Goal: Task Accomplishment & Management: Use online tool/utility

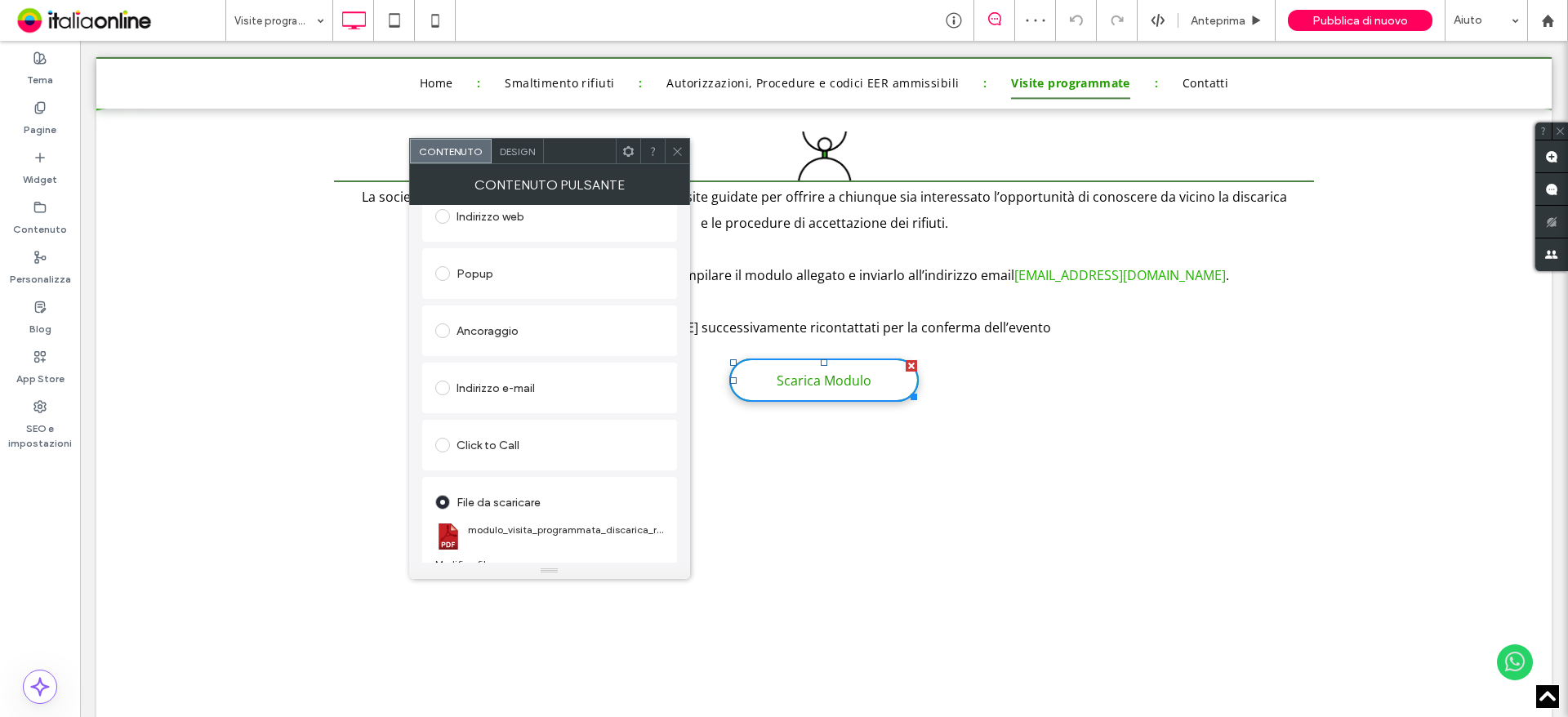
scroll to position [273, 0]
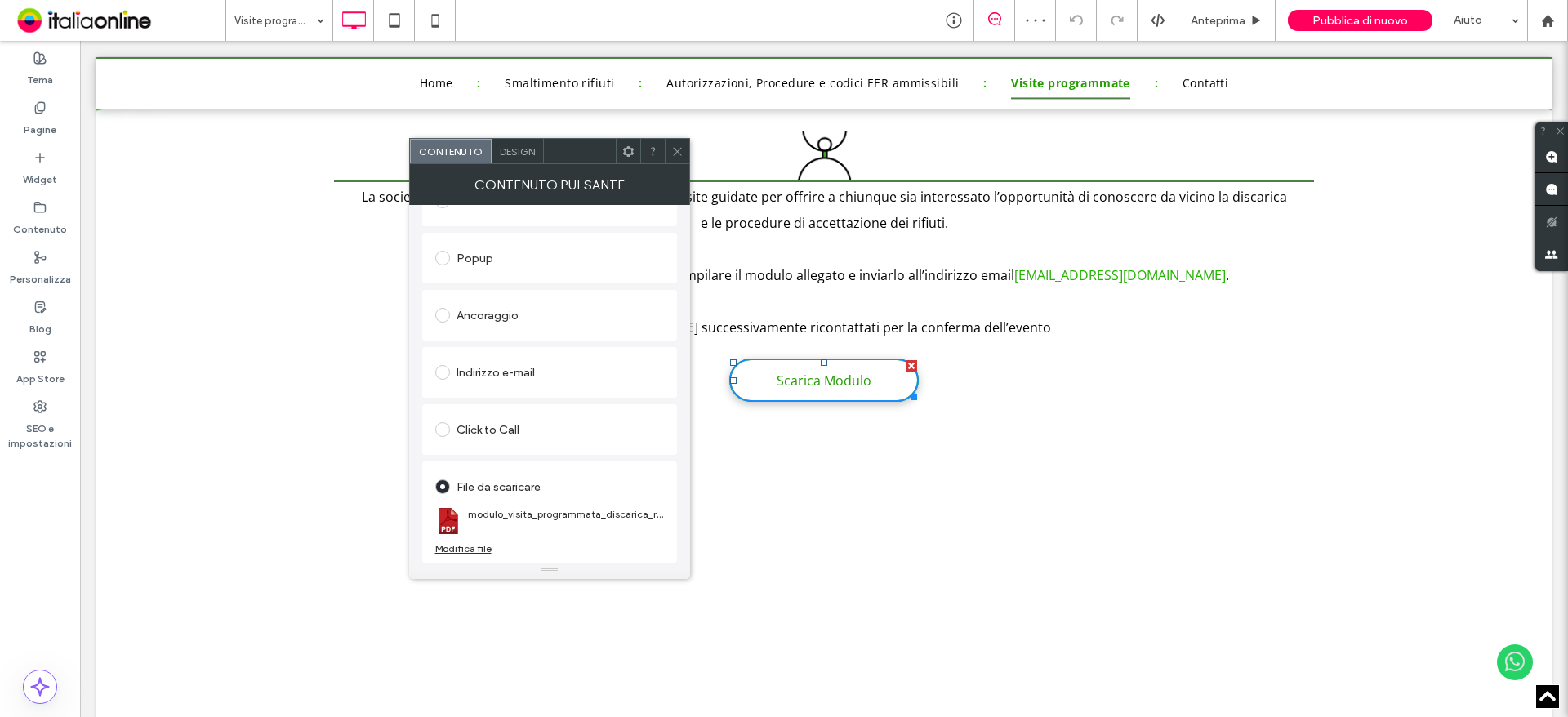
click at [488, 550] on div "Modifica file" at bounding box center [463, 548] width 56 height 12
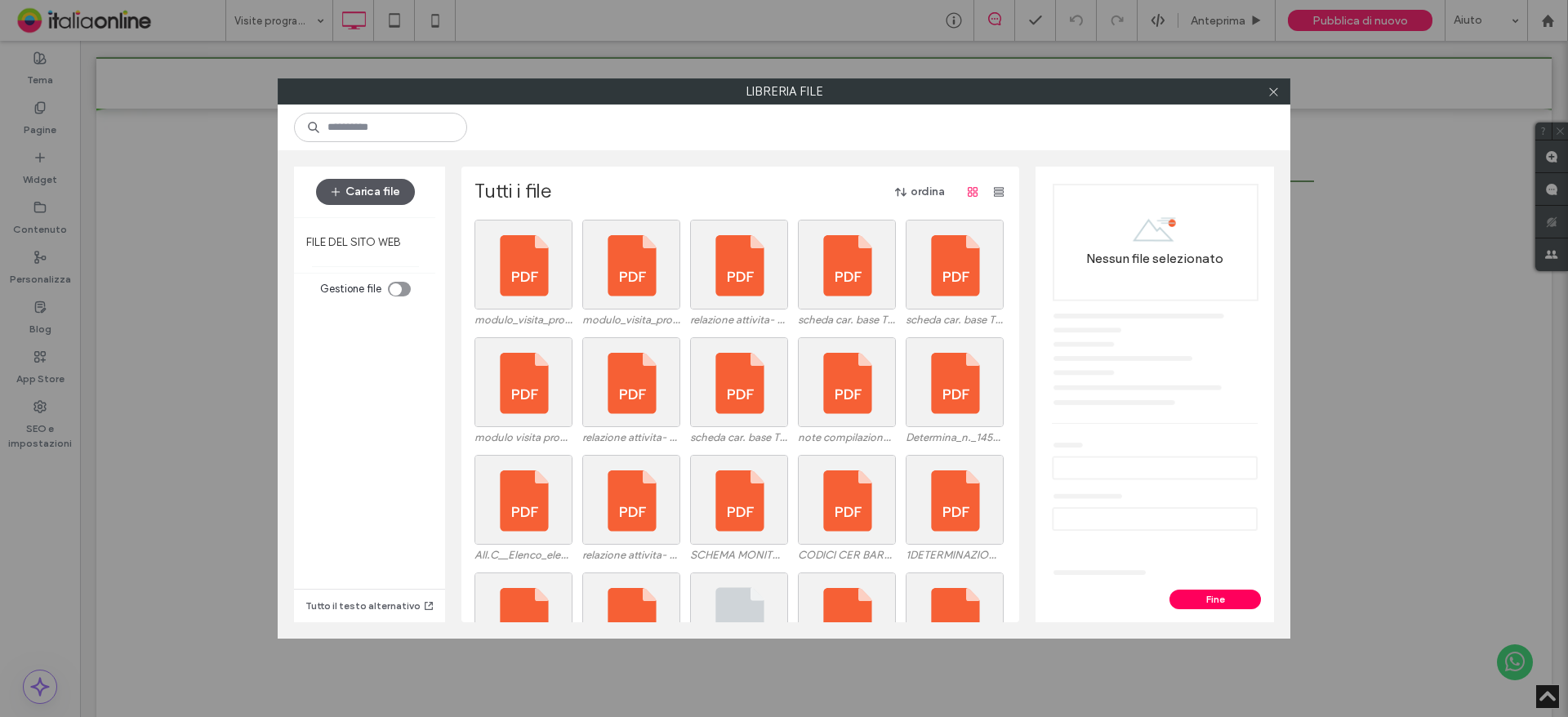
click at [381, 191] on button "Carica file" at bounding box center [365, 192] width 99 height 26
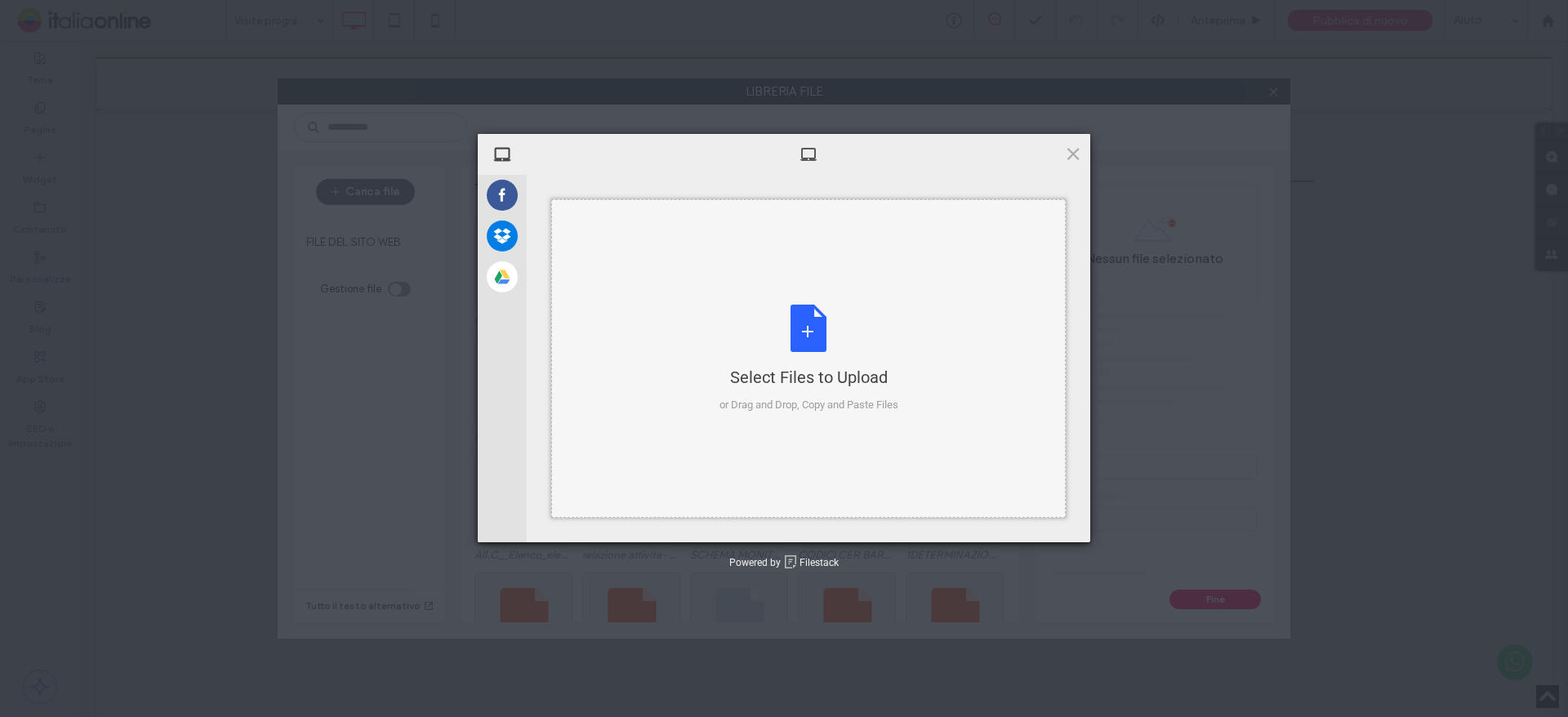
click at [809, 352] on div "Select Files to Upload or Drag and Drop, Copy and Paste Files" at bounding box center [809, 358] width 179 height 108
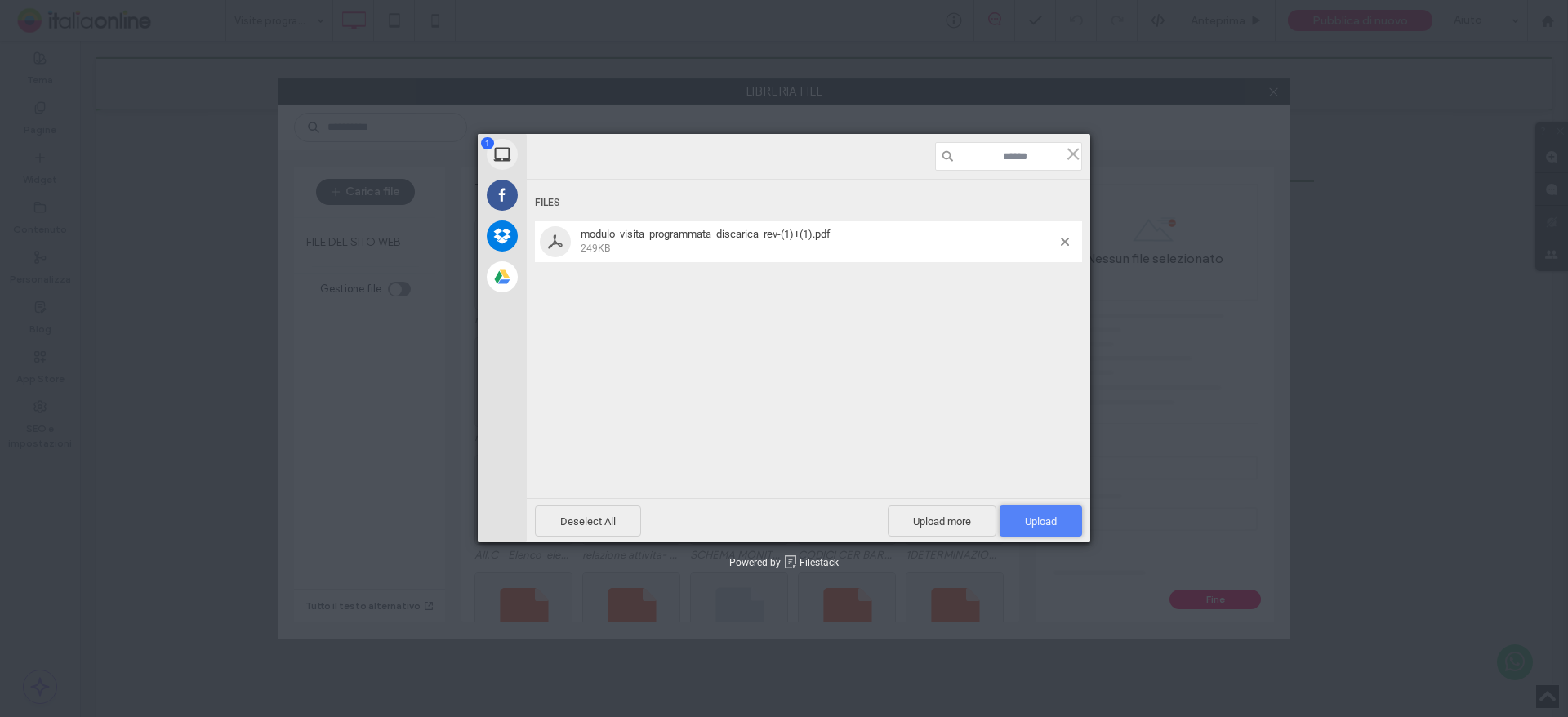
click at [1049, 526] on span "Upload 1" at bounding box center [1041, 521] width 31 height 12
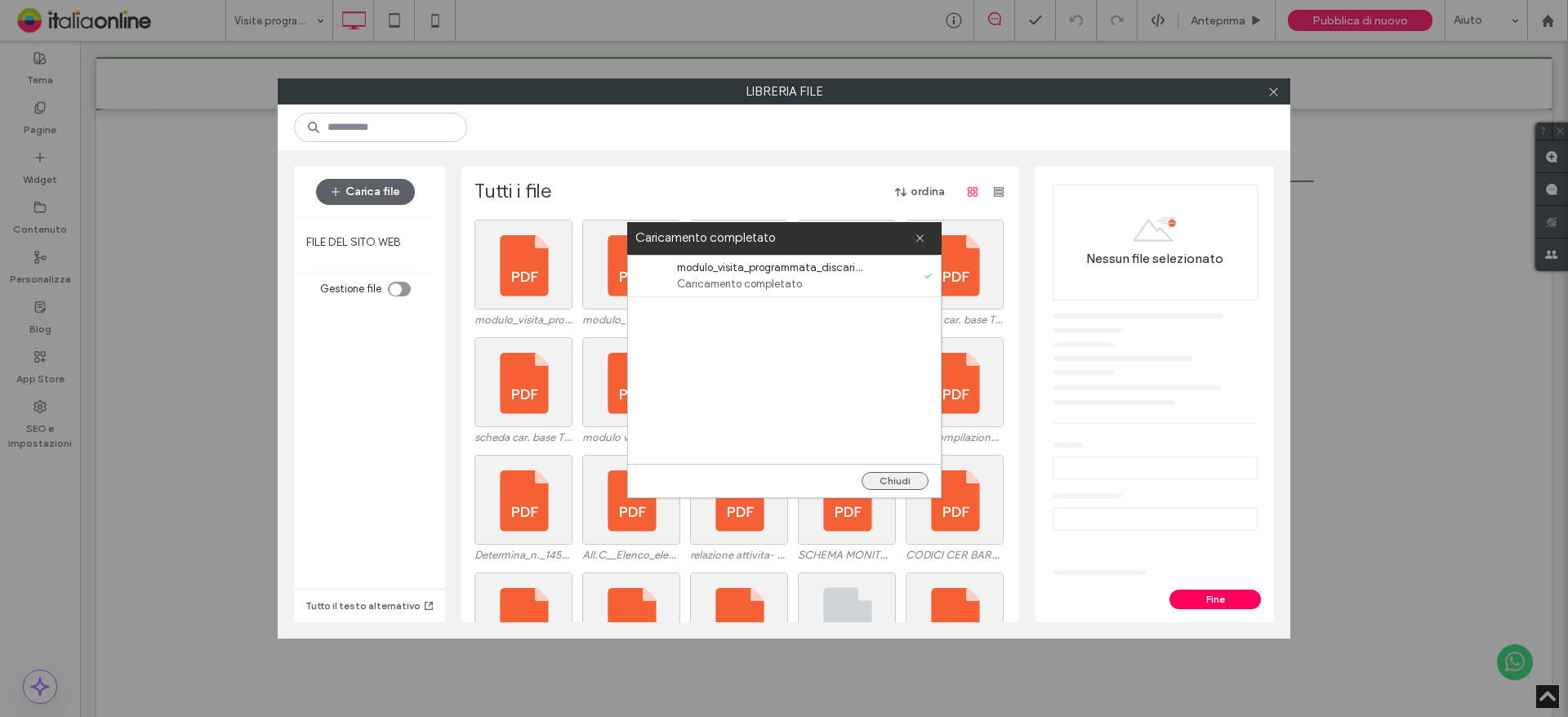
click at [906, 481] on button "Chiudi" at bounding box center [895, 481] width 67 height 18
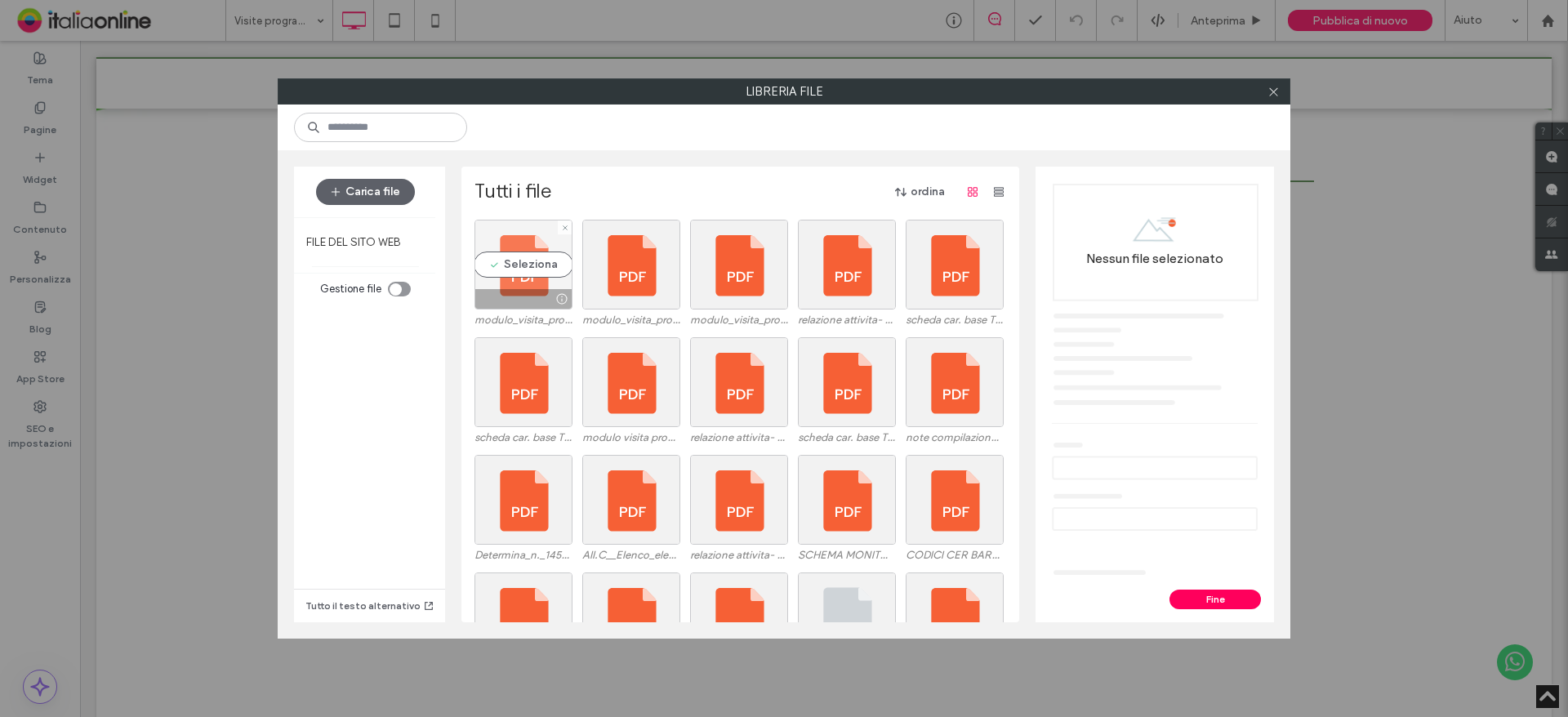
drag, startPoint x: 525, startPoint y: 252, endPoint x: 556, endPoint y: 268, distance: 34.9
click at [525, 252] on div "Seleziona" at bounding box center [524, 264] width 98 height 90
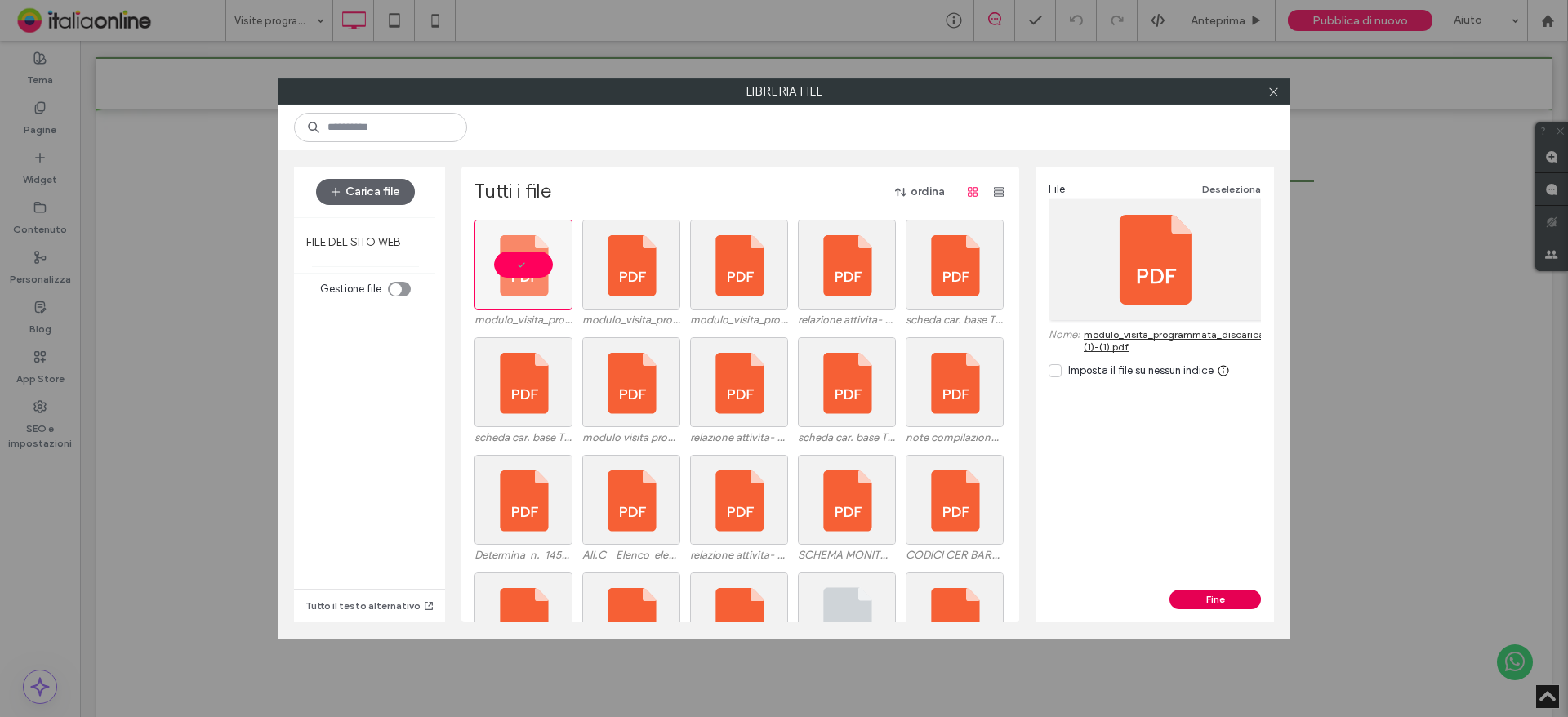
click at [1219, 596] on button "Fine" at bounding box center [1215, 599] width 92 height 19
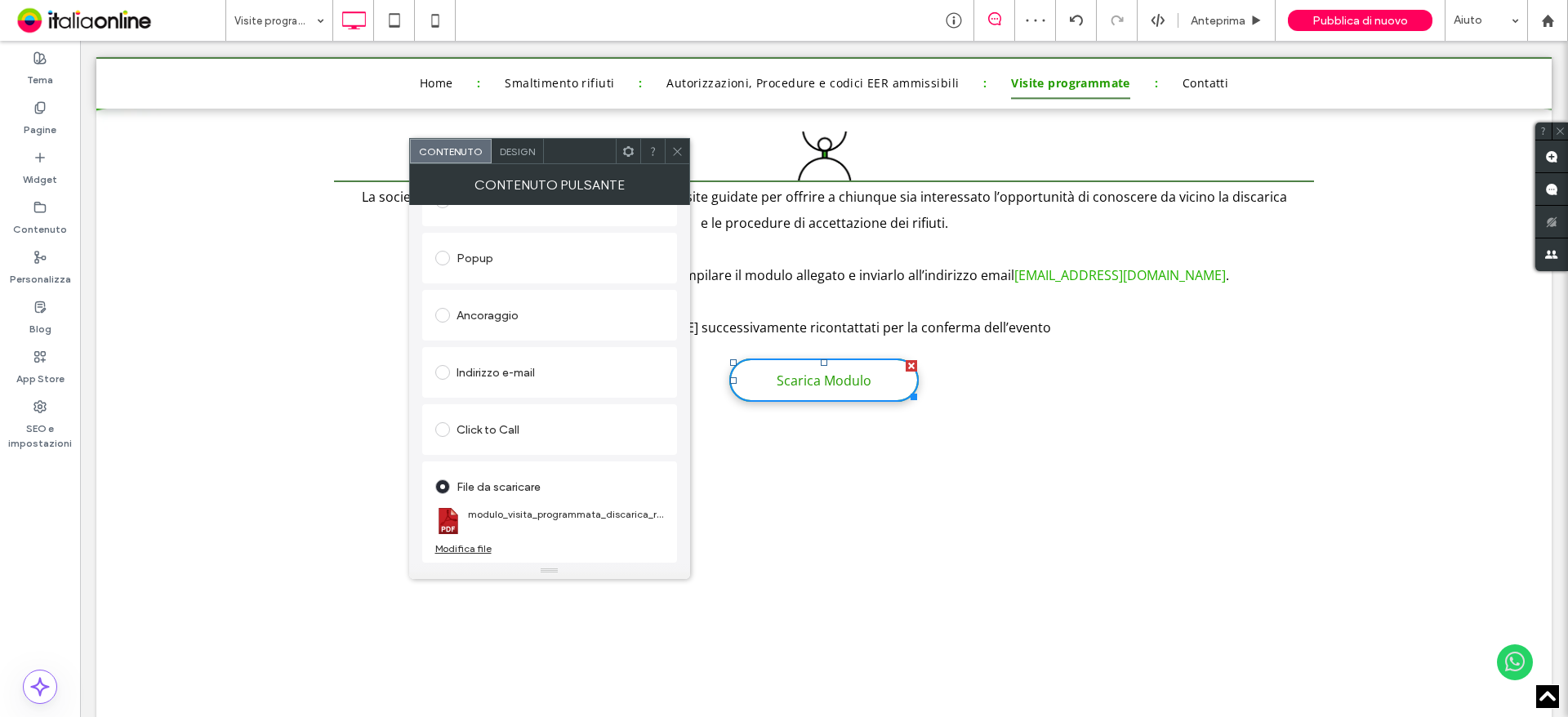
click at [678, 155] on icon at bounding box center [678, 151] width 12 height 12
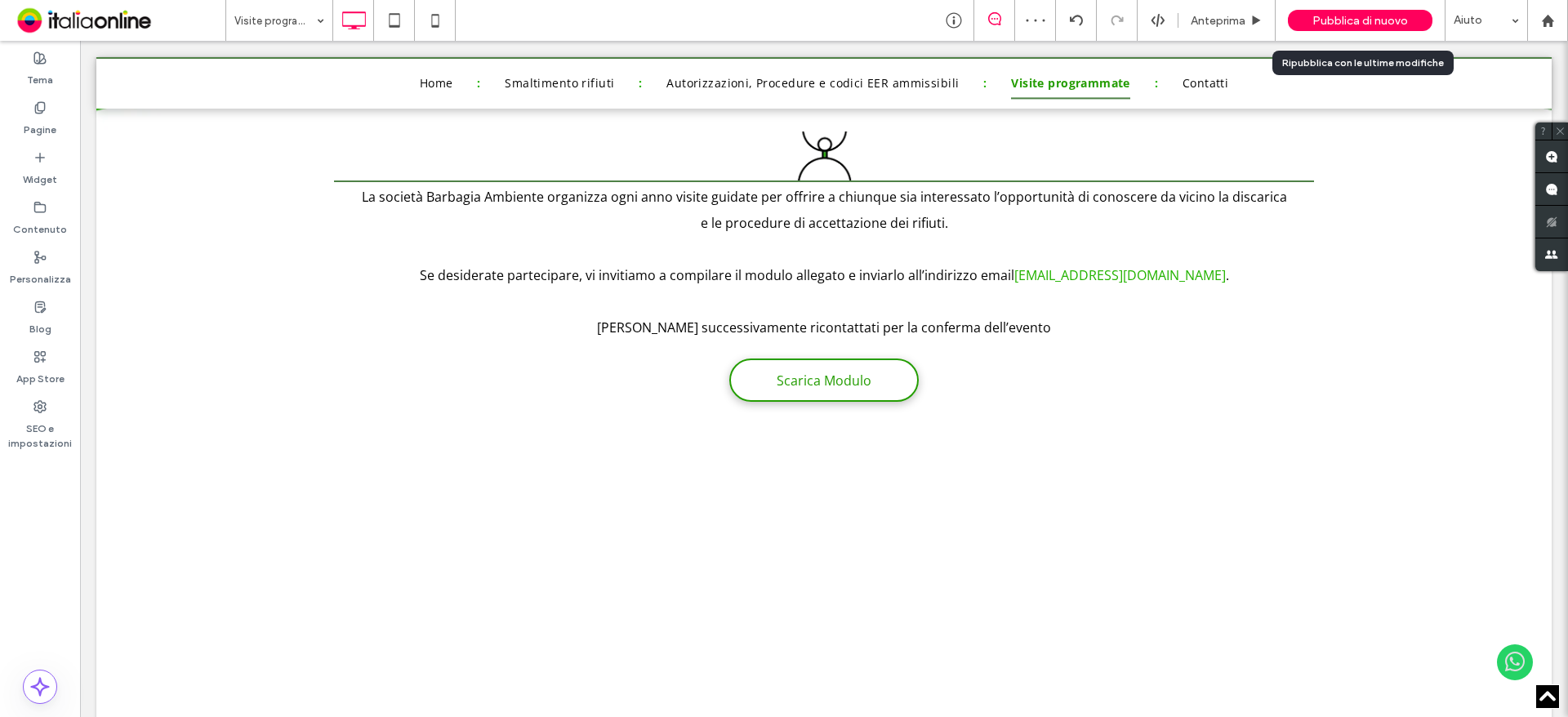
click at [1345, 18] on span "Pubblica di nuovo" at bounding box center [1360, 21] width 95 height 14
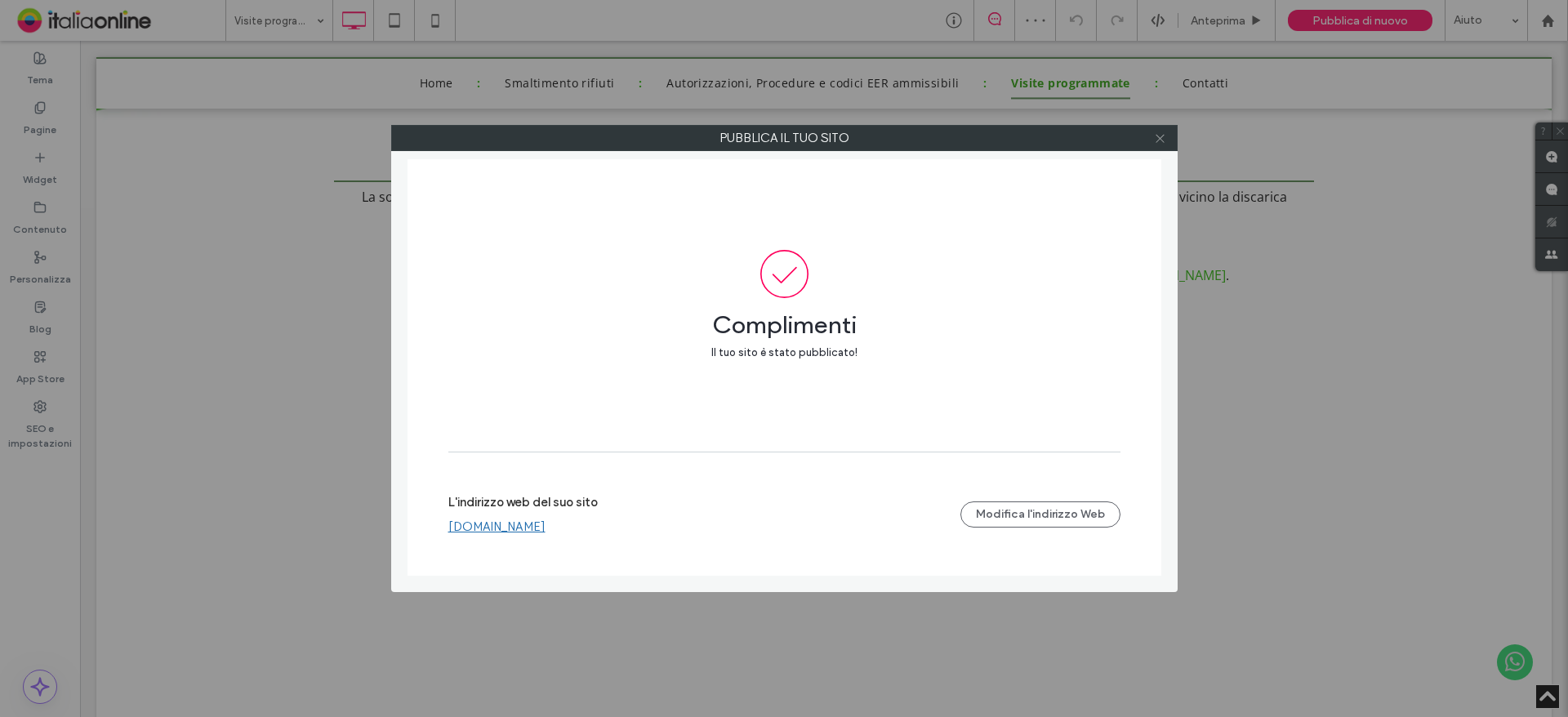
click at [1163, 136] on use at bounding box center [1159, 137] width 8 height 8
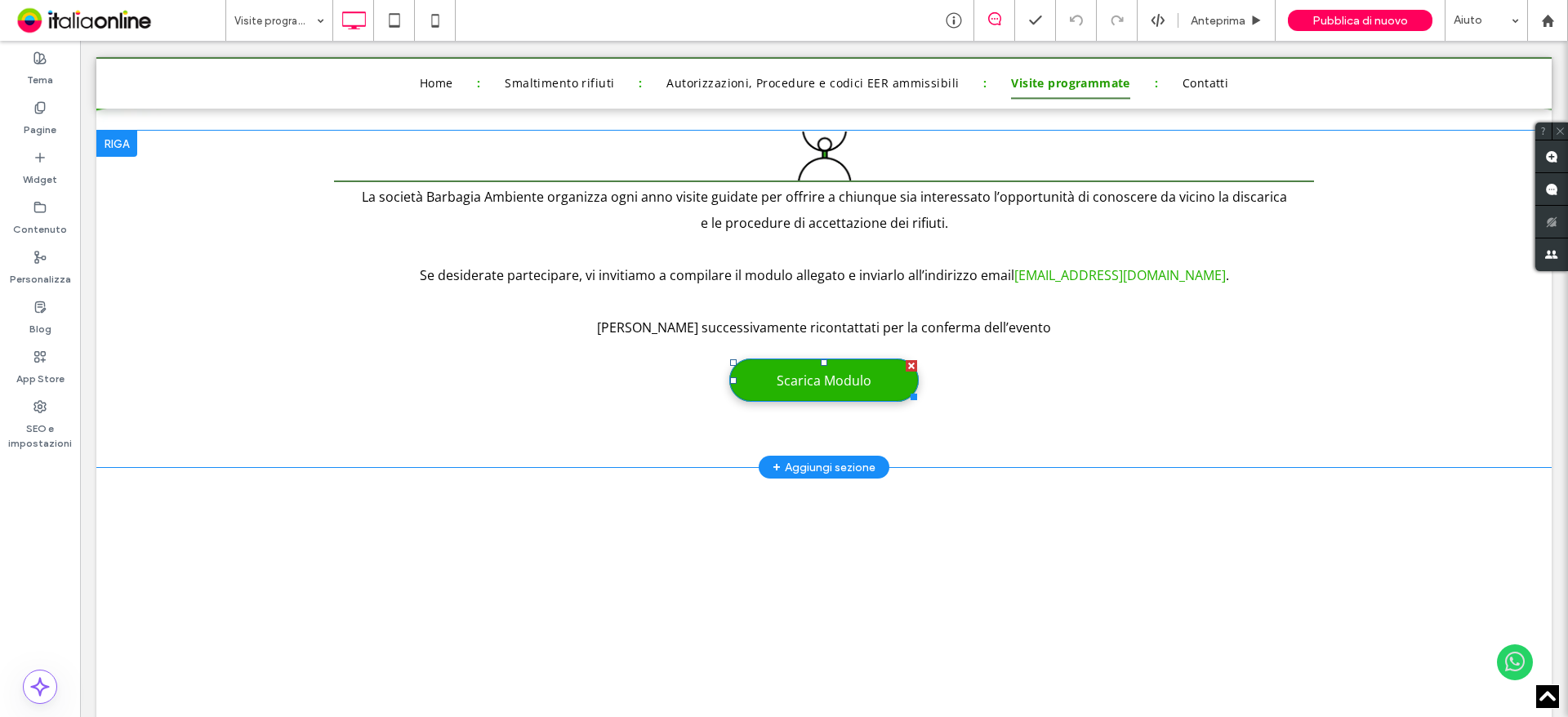
click at [849, 388] on span "Scarica Modulo" at bounding box center [824, 380] width 94 height 18
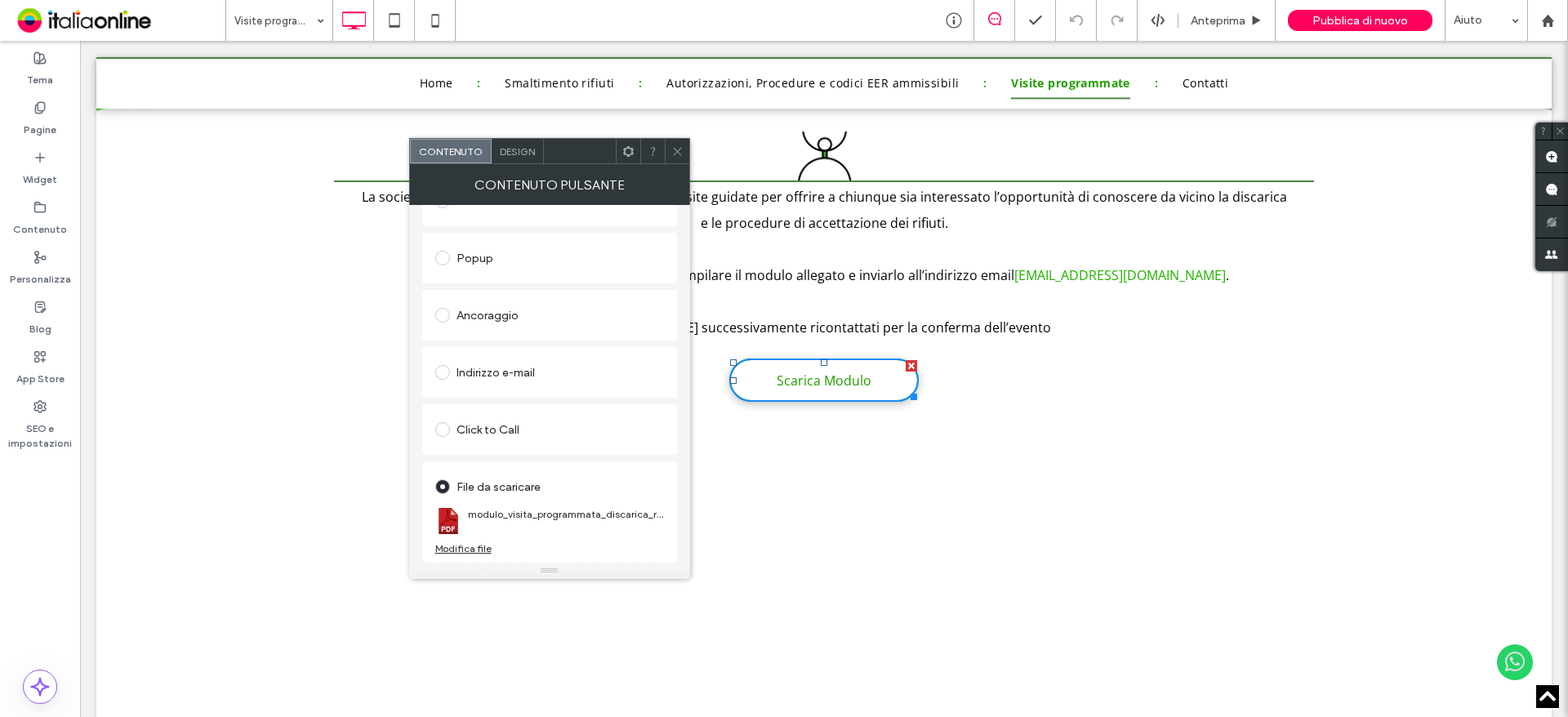
click at [467, 552] on div "Modifica file" at bounding box center [463, 548] width 56 height 12
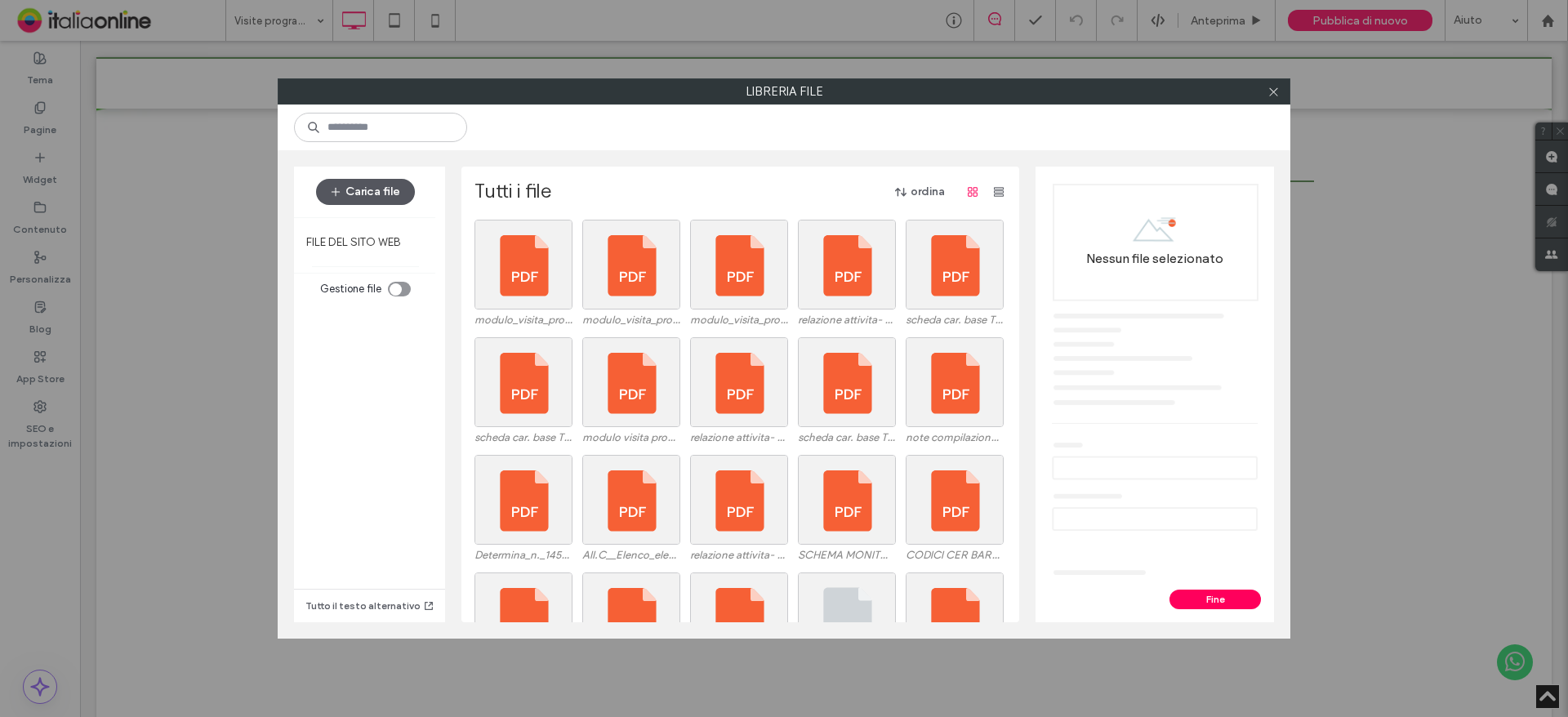
click at [377, 191] on button "Carica file" at bounding box center [365, 192] width 99 height 26
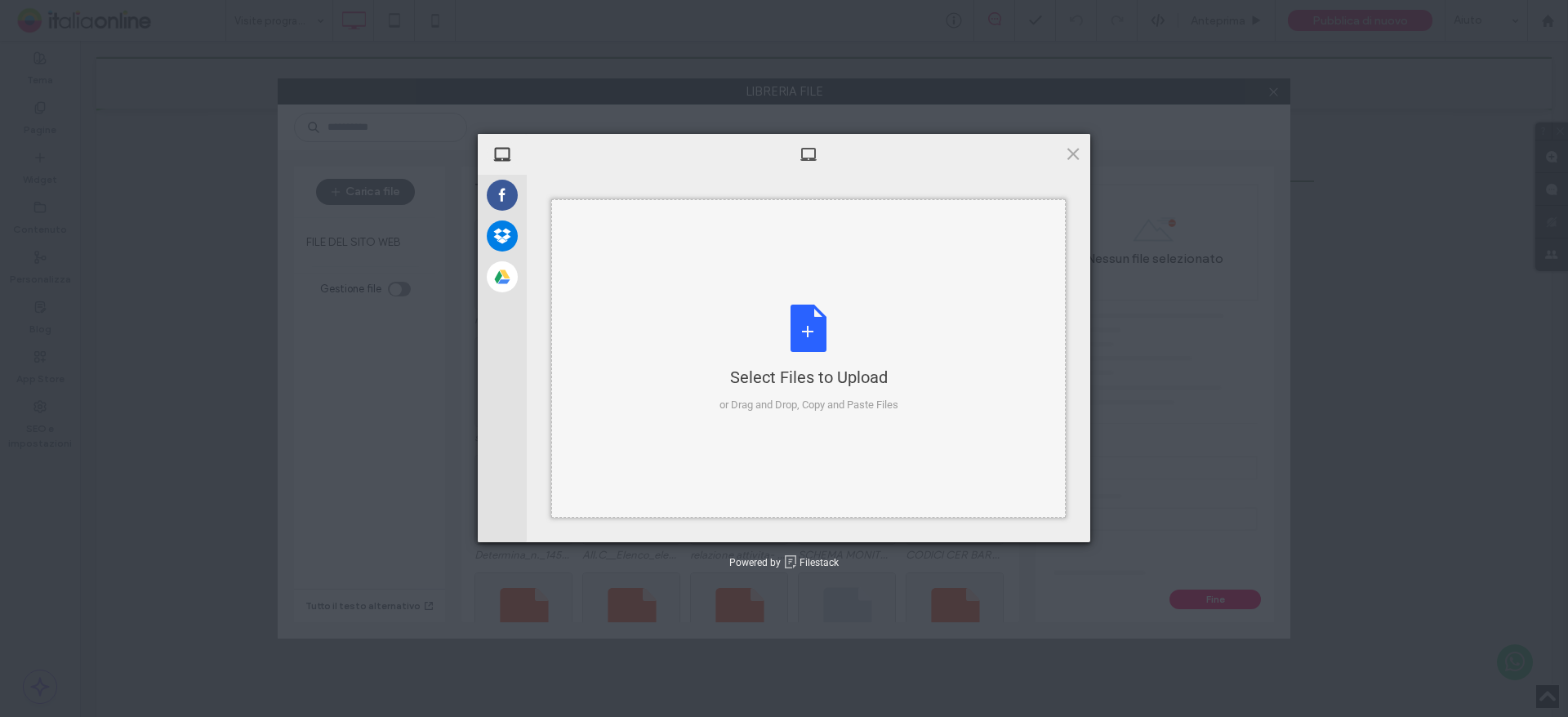
click at [799, 349] on div "Select Files to Upload or Drag and Drop, Copy and Paste Files" at bounding box center [809, 358] width 179 height 108
click at [807, 338] on div "Select Files to Upload or Drag and Drop, Copy and Paste Files" at bounding box center [809, 358] width 179 height 108
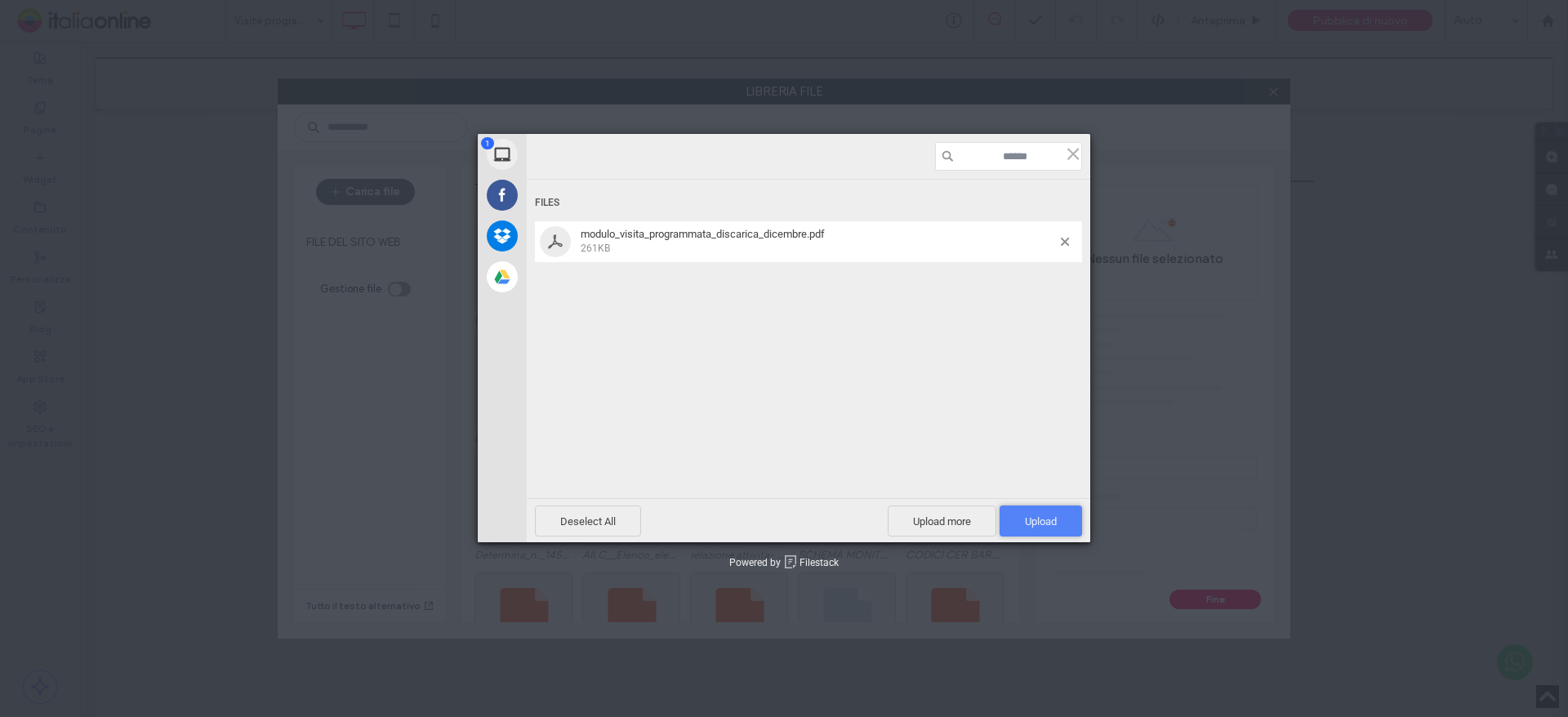
click at [1027, 515] on span "Upload 1" at bounding box center [1041, 521] width 31 height 12
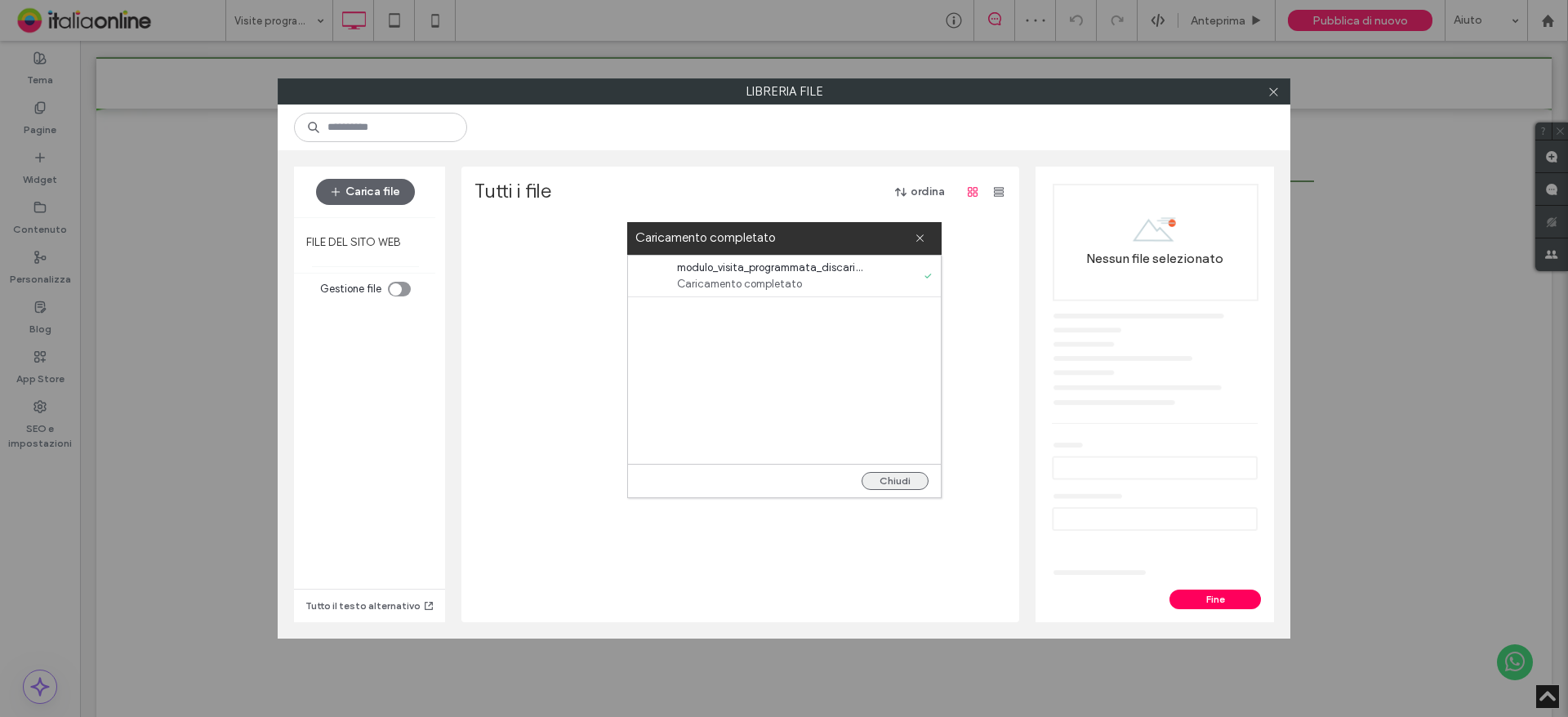
click at [903, 483] on button "Chiudi" at bounding box center [895, 481] width 67 height 18
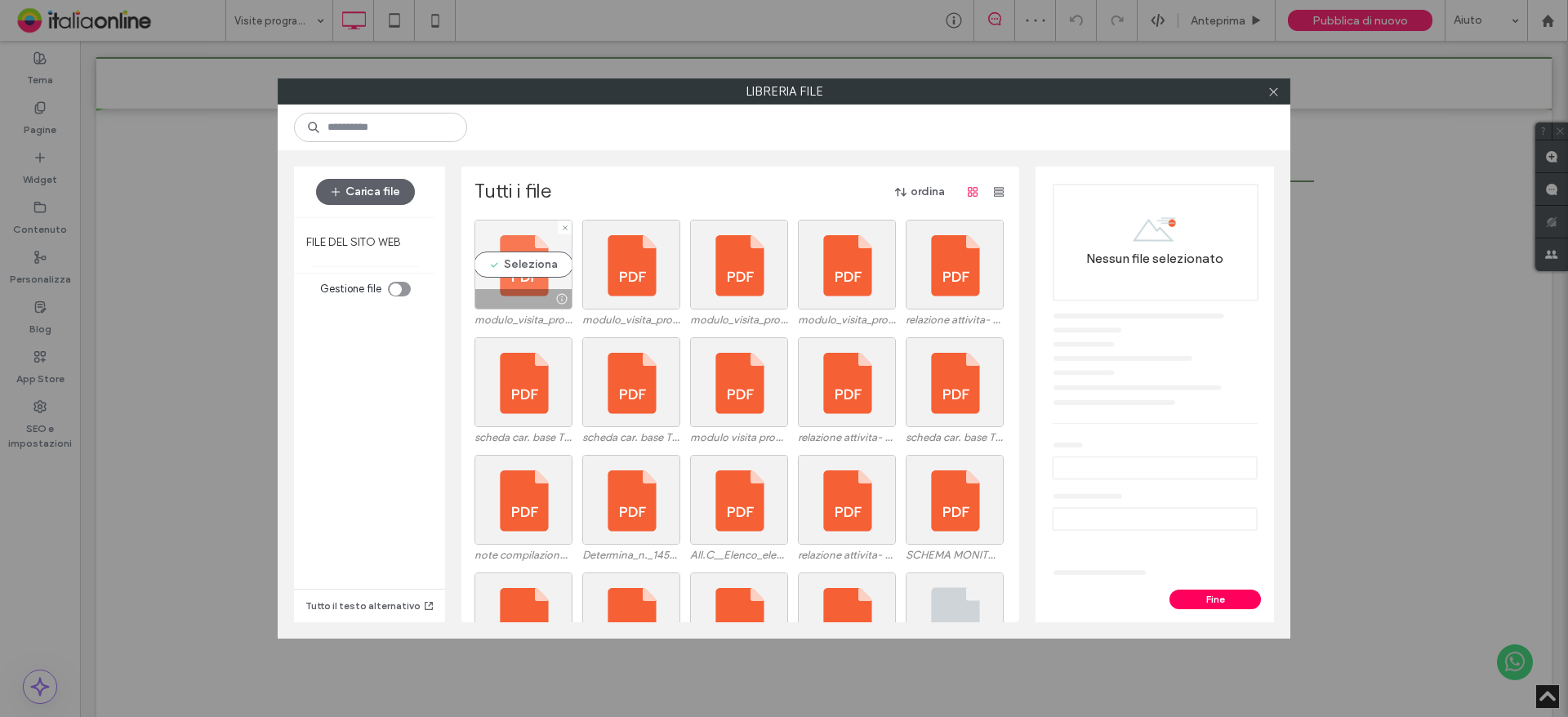
click at [541, 261] on div "Seleziona" at bounding box center [524, 264] width 98 height 90
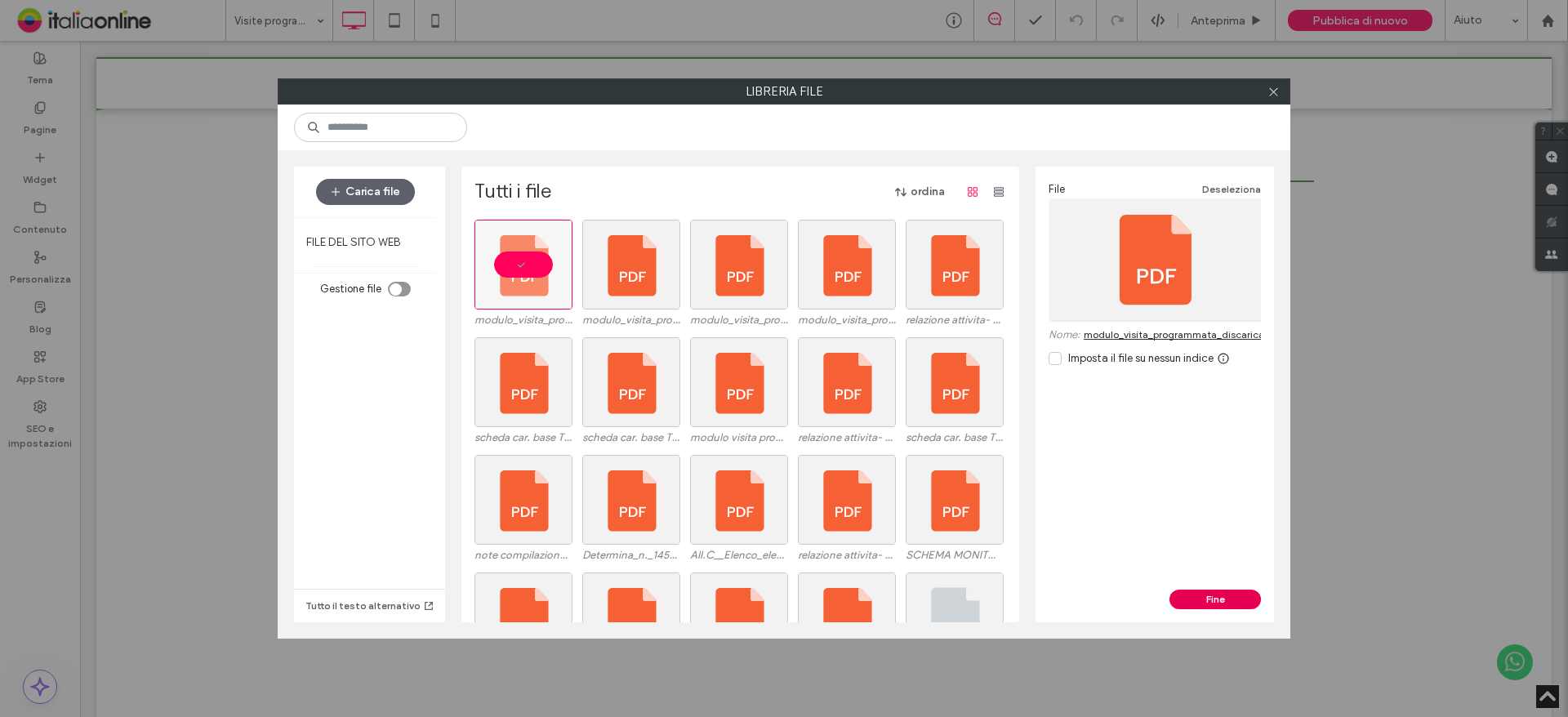
click at [1233, 596] on button "Fine" at bounding box center [1215, 599] width 92 height 19
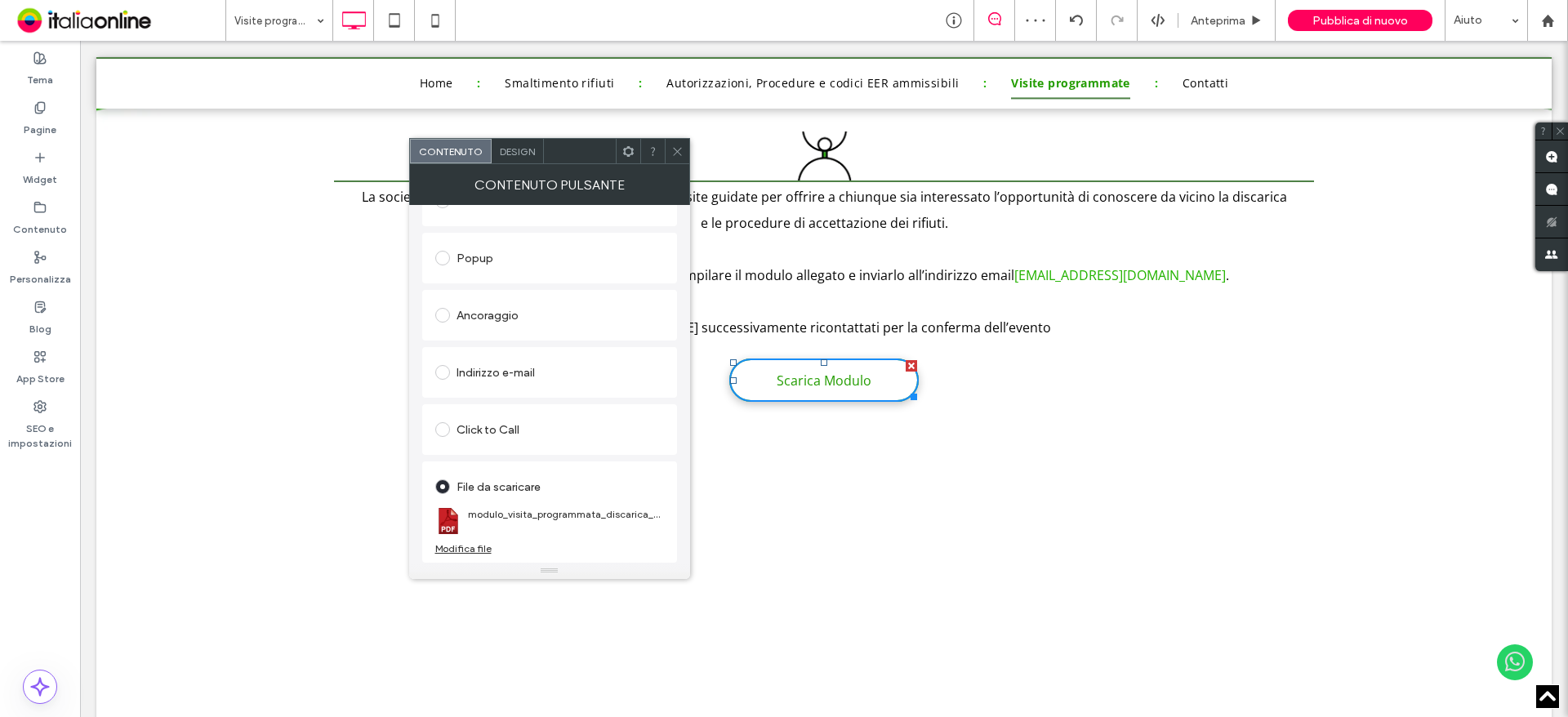
click at [675, 149] on icon at bounding box center [678, 151] width 12 height 12
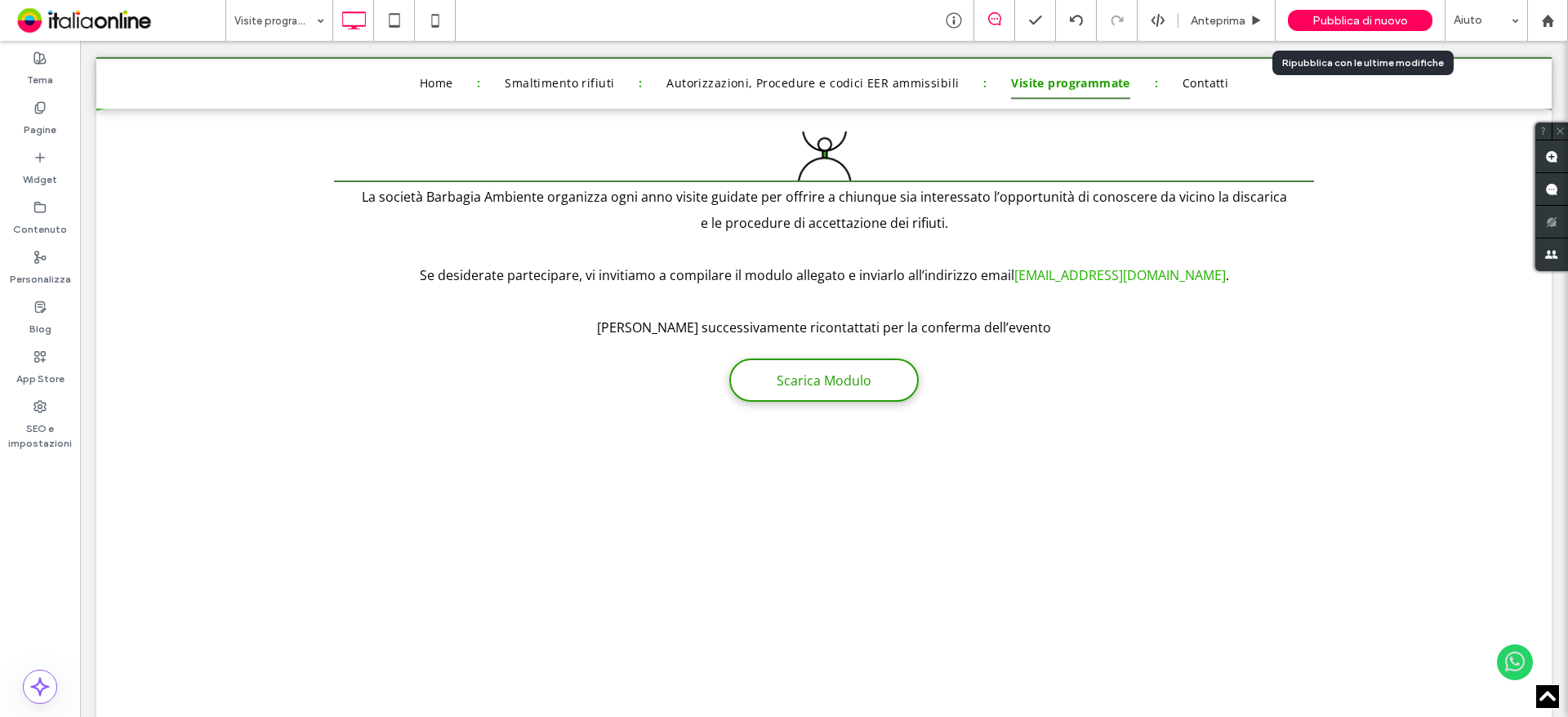
click at [1359, 24] on span "Pubblica di nuovo" at bounding box center [1360, 21] width 95 height 14
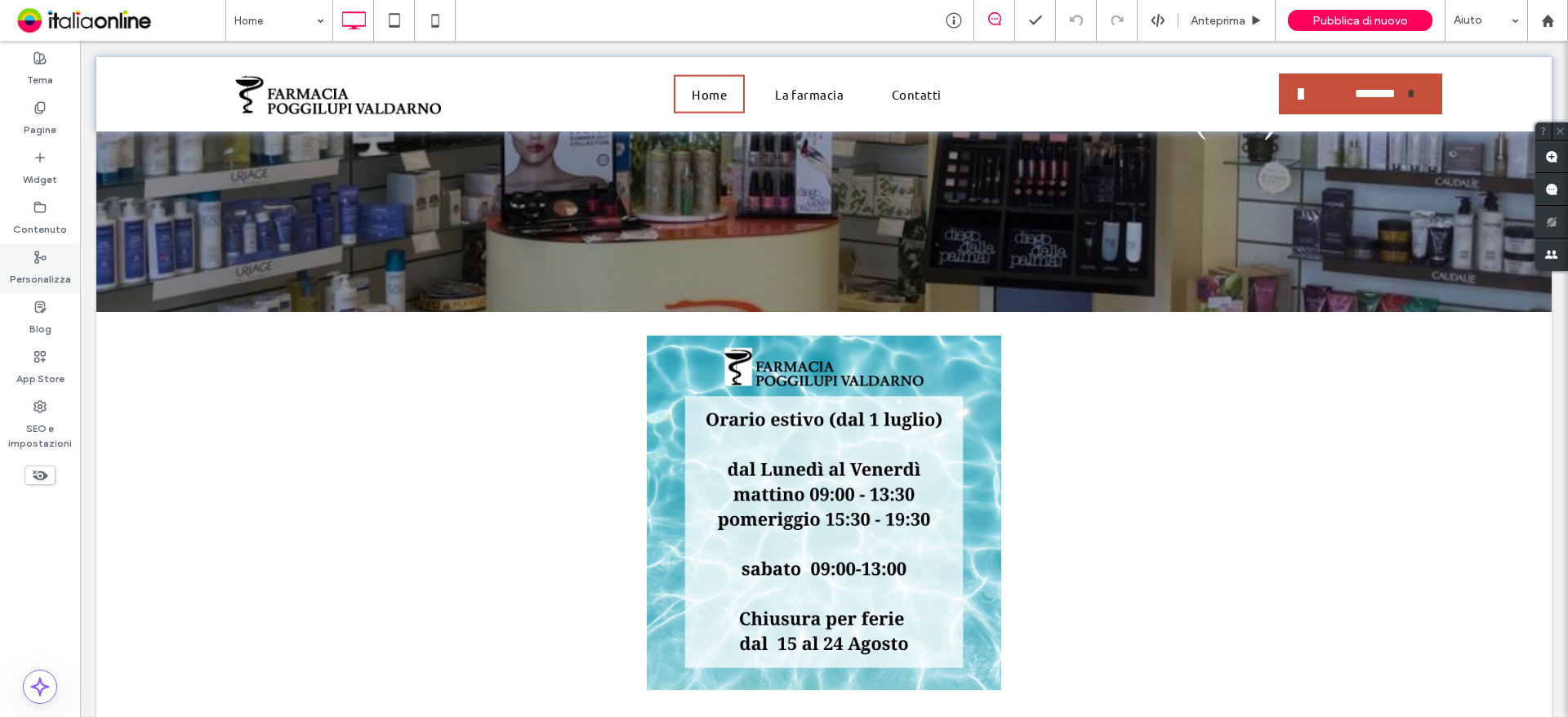
scroll to position [245, 0]
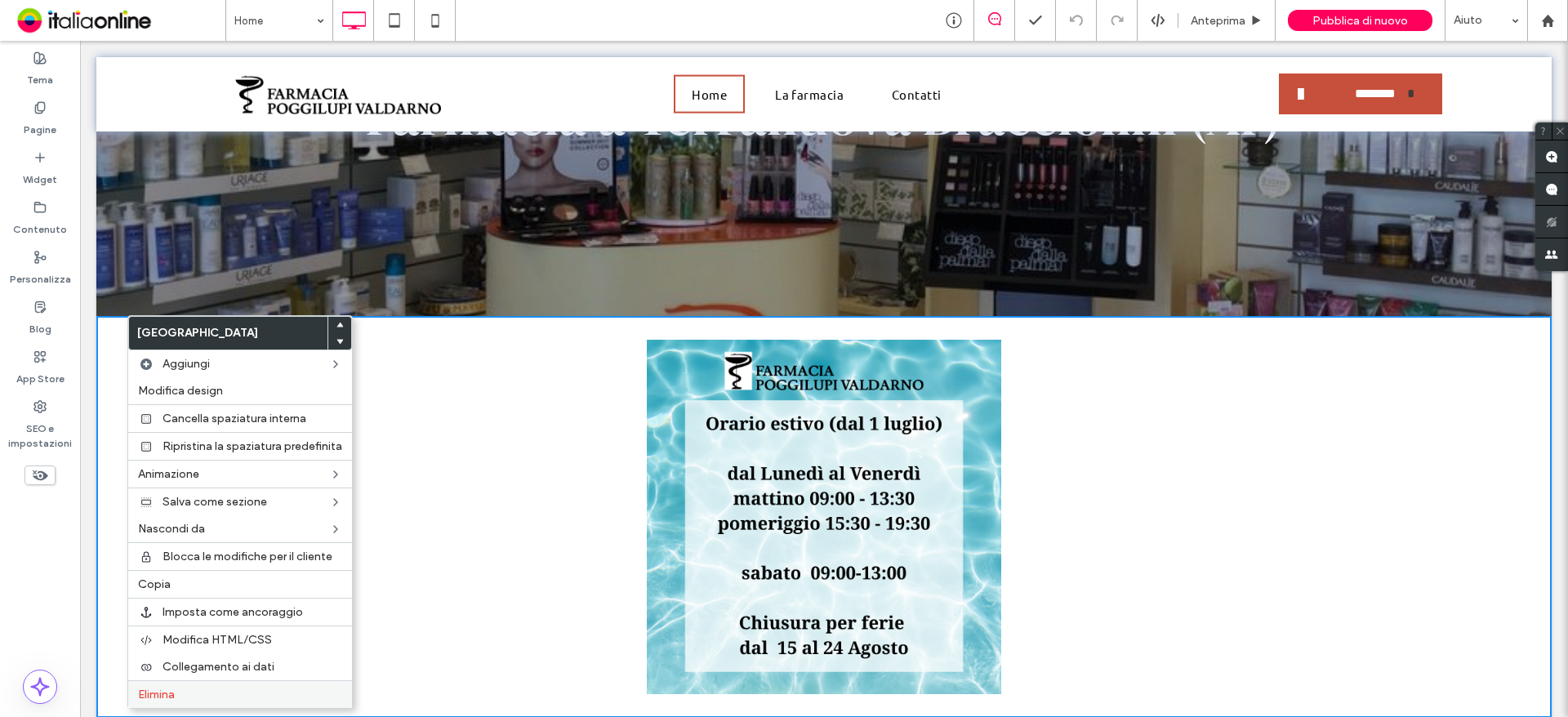
click at [177, 693] on label "Elimina" at bounding box center [240, 694] width 204 height 14
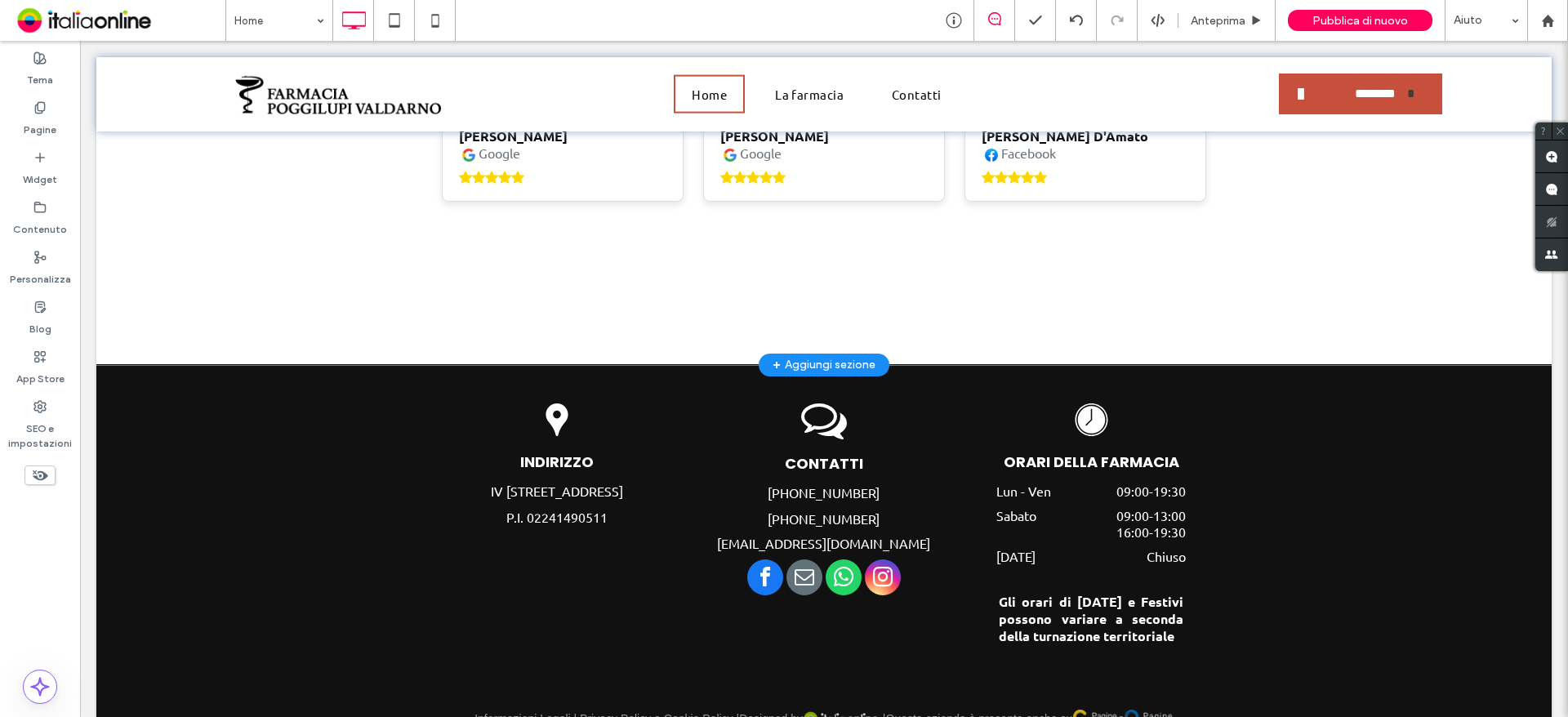
scroll to position [4106, 0]
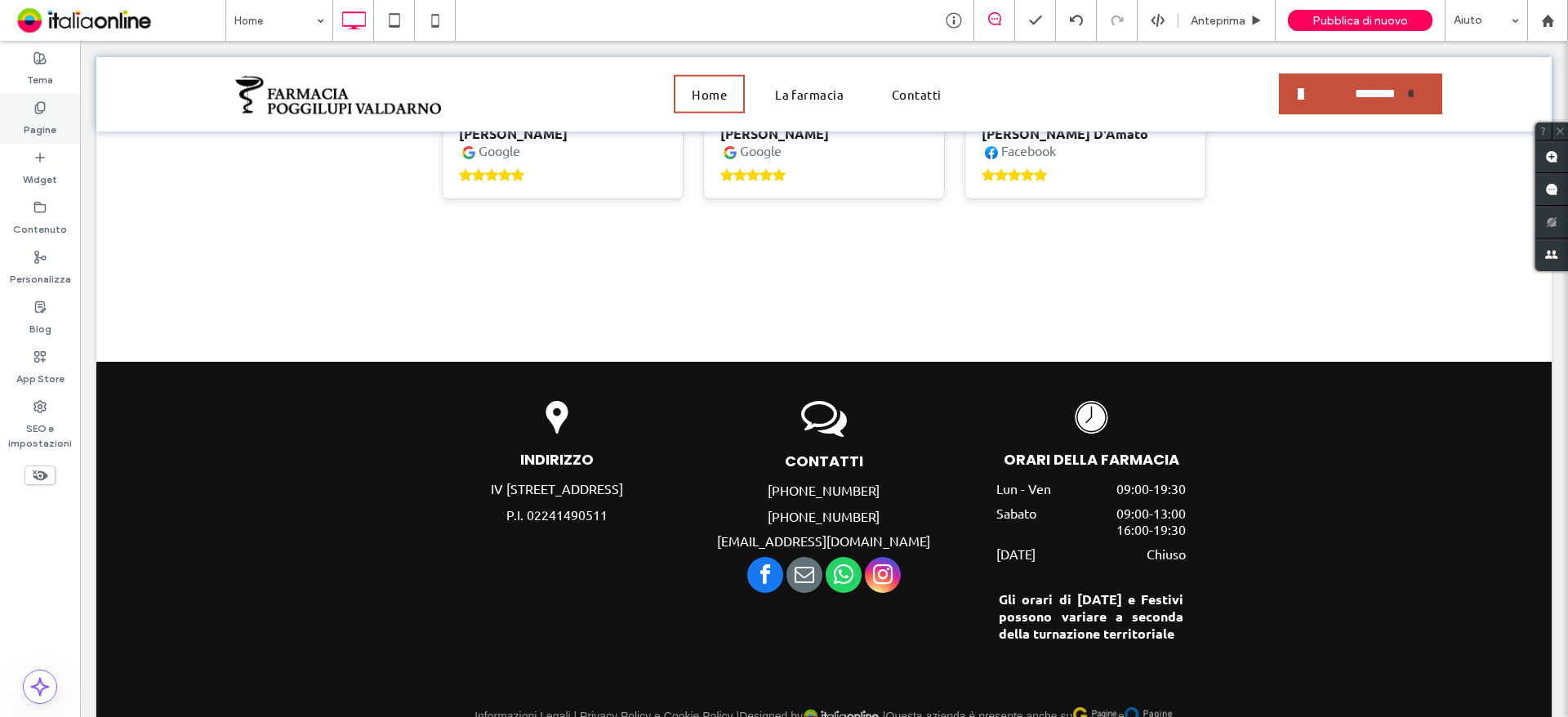
click at [49, 105] on div "Pagine" at bounding box center [40, 118] width 80 height 50
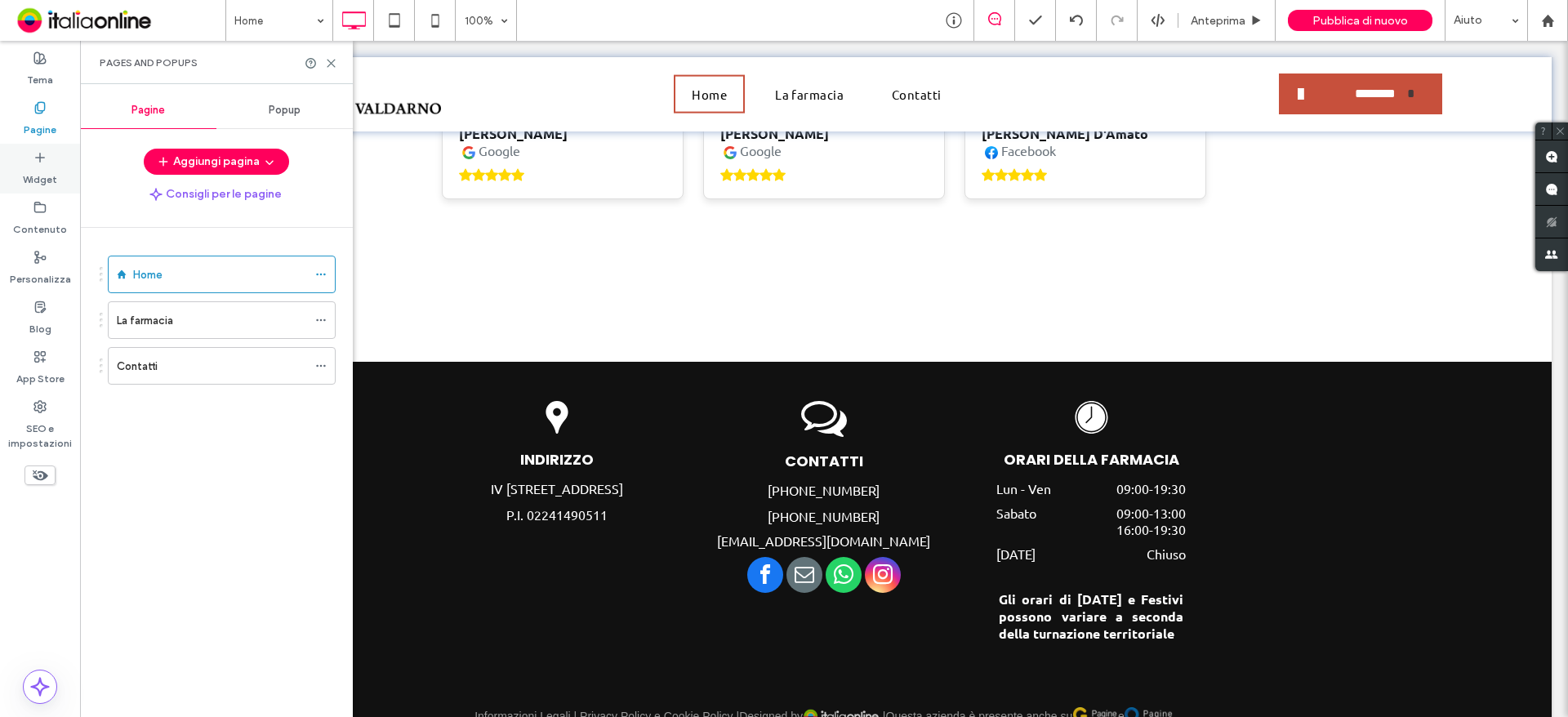
click at [45, 165] on label "Widget" at bounding box center [39, 176] width 34 height 23
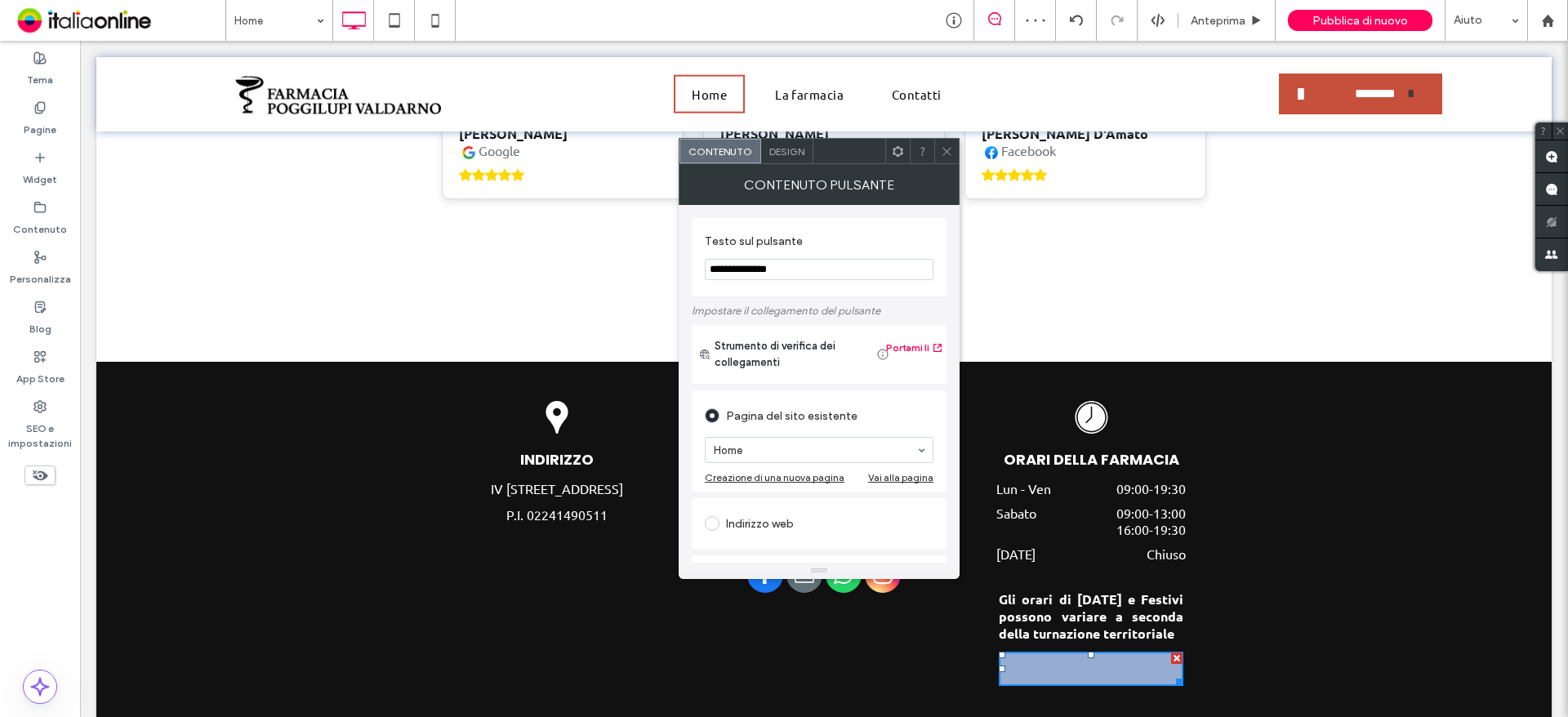
click at [848, 266] on input "**********" at bounding box center [819, 269] width 228 height 21
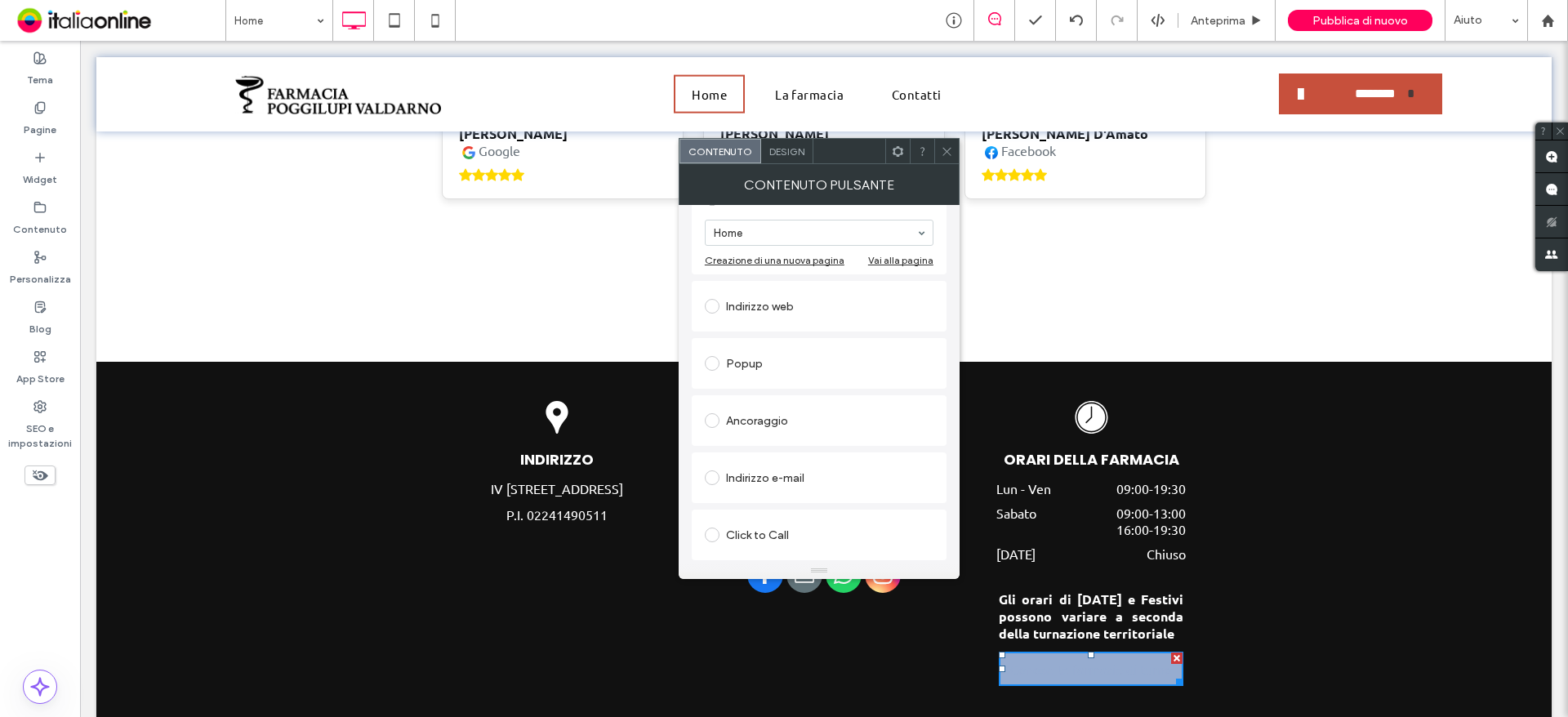
scroll to position [245, 0]
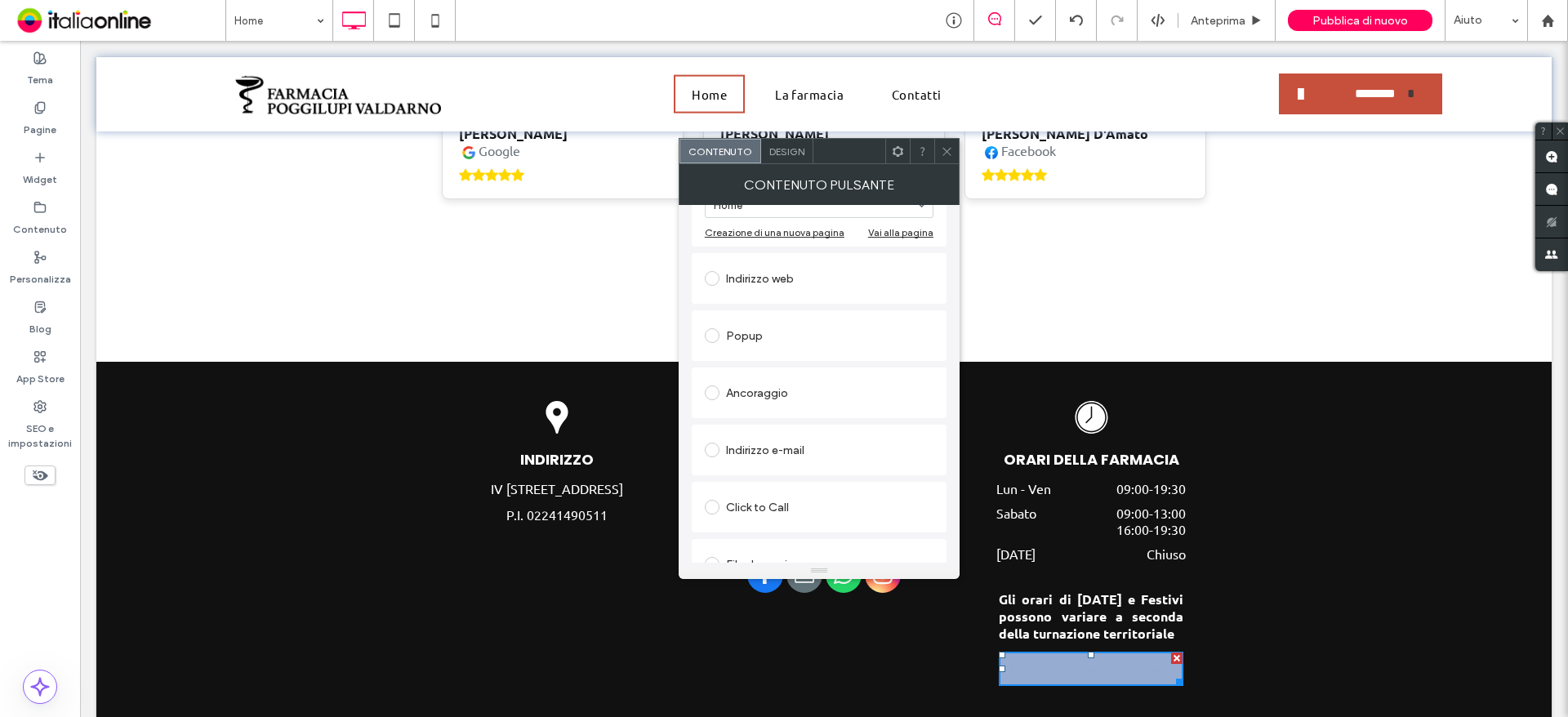
type input "**********"
click at [807, 287] on div "Indirizzo web" at bounding box center [819, 279] width 228 height 26
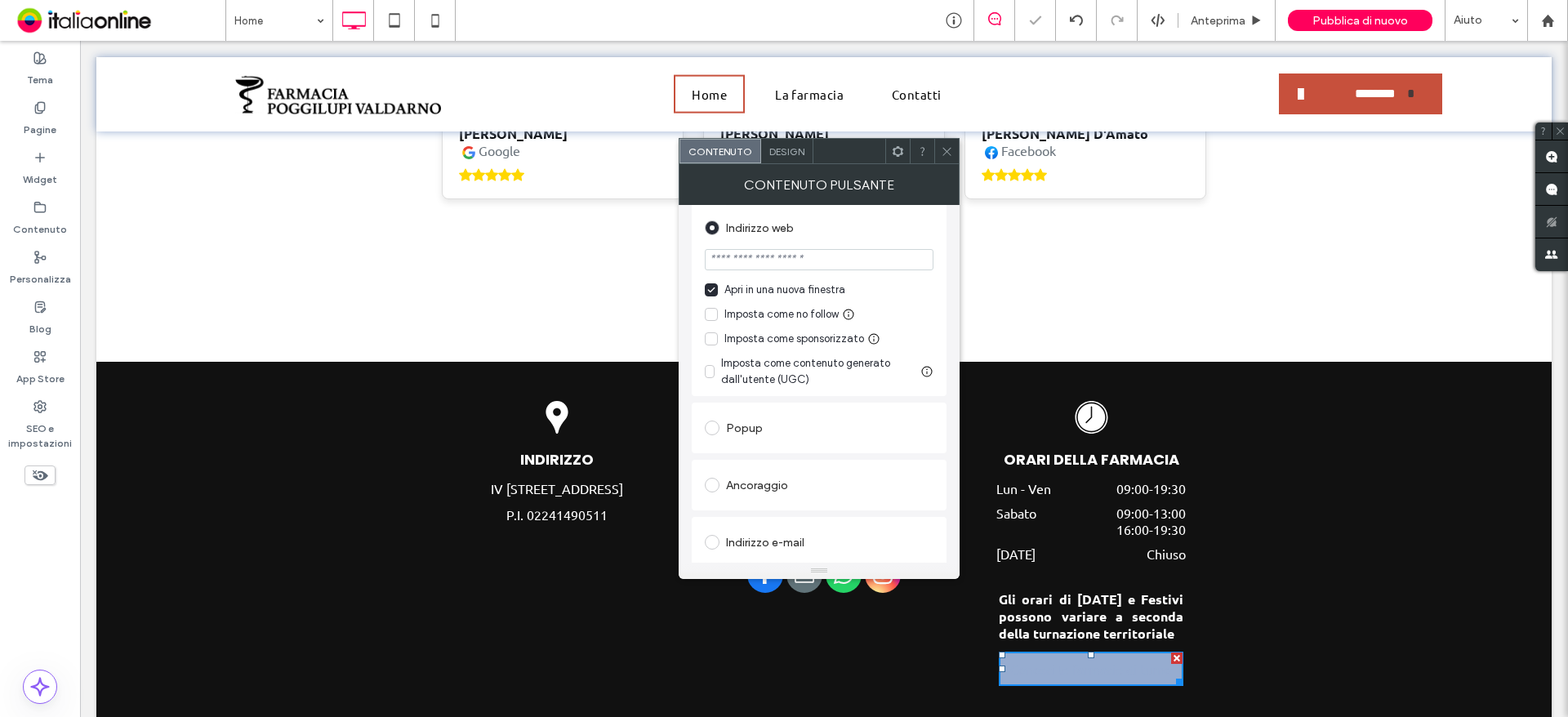
click at [807, 261] on input "url" at bounding box center [819, 260] width 228 height 21
paste input "**********"
type input "**********"
click at [938, 259] on div "**********" at bounding box center [819, 299] width 254 height 193
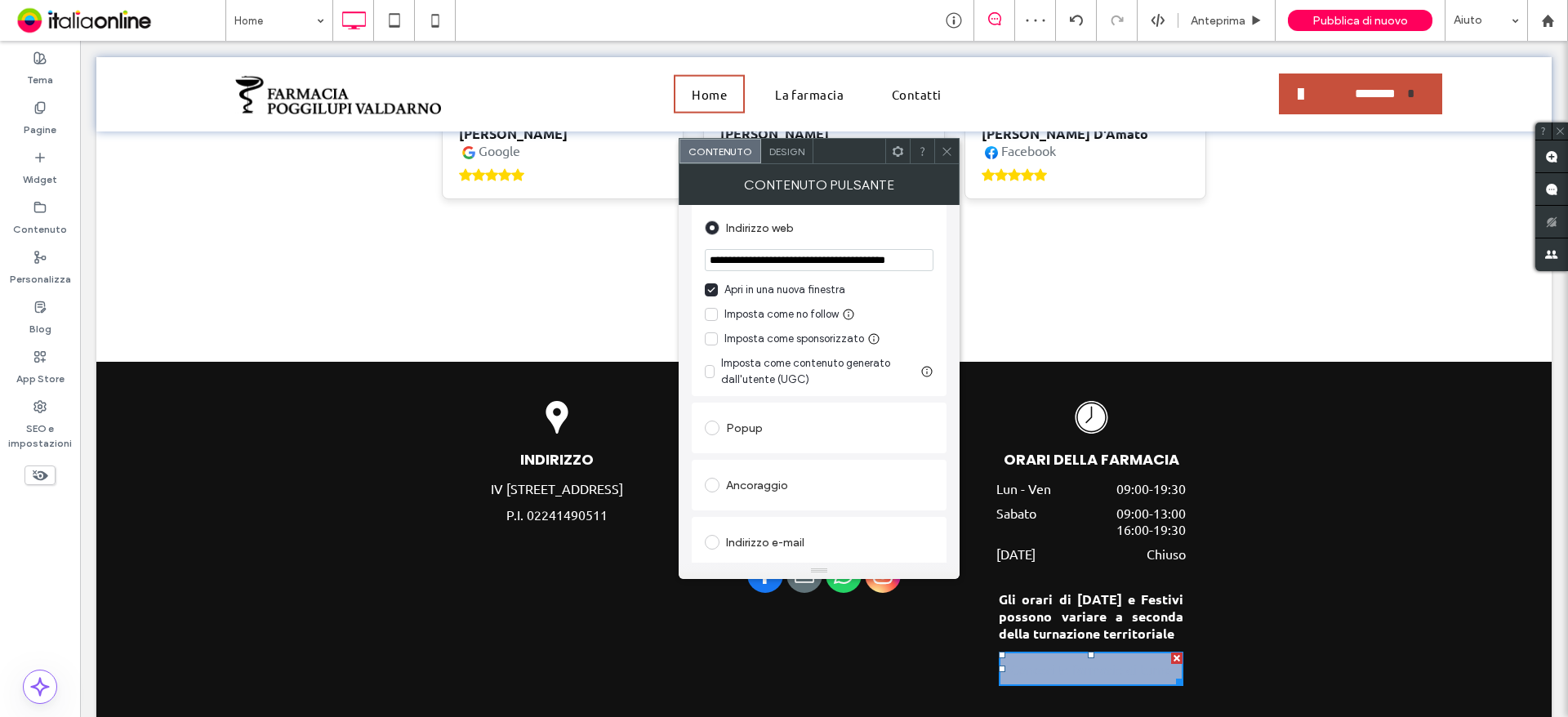
scroll to position [0, 0]
click at [806, 157] on div "Design" at bounding box center [787, 151] width 52 height 24
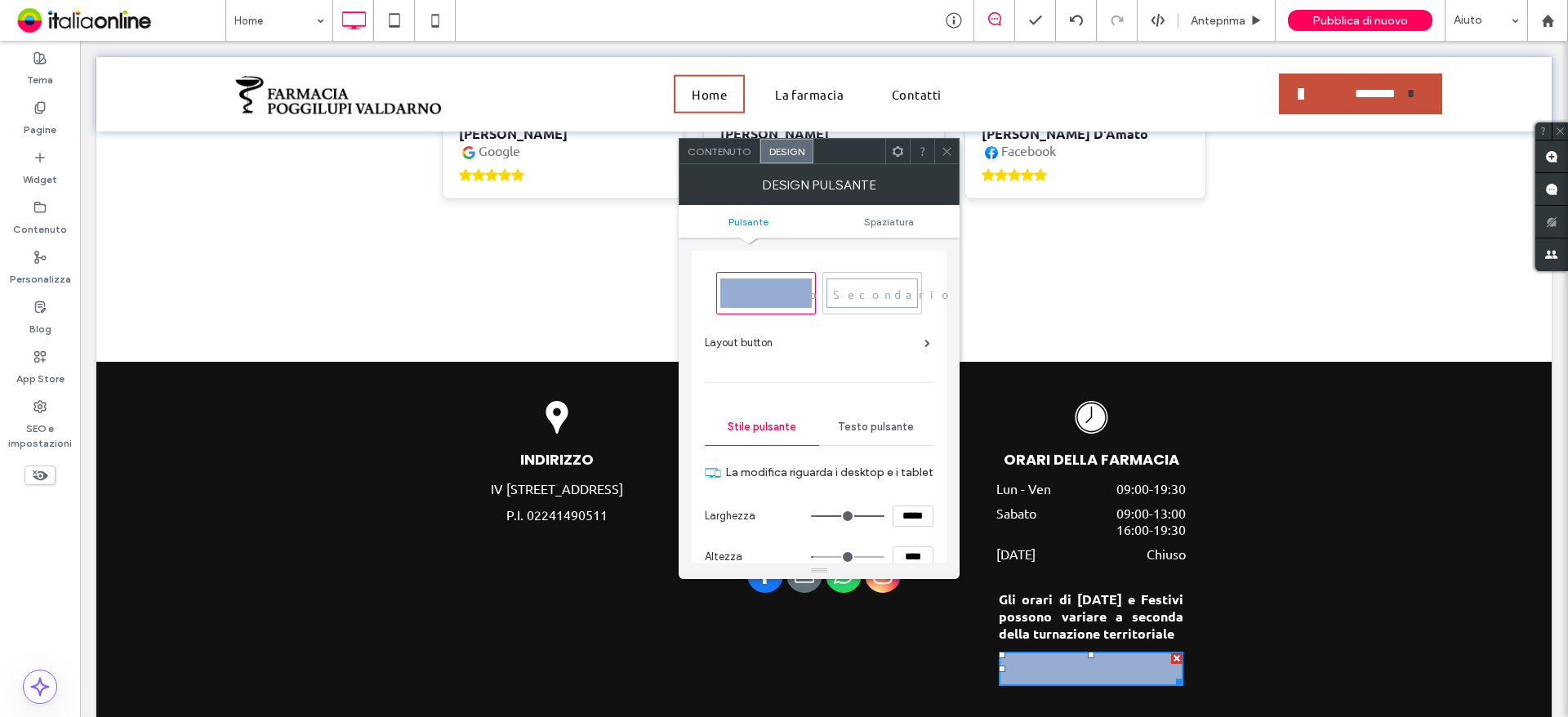
click at [868, 296] on span "Secondario" at bounding box center [893, 294] width 132 height 15
click at [777, 298] on span "Primario" at bounding box center [774, 294] width 106 height 15
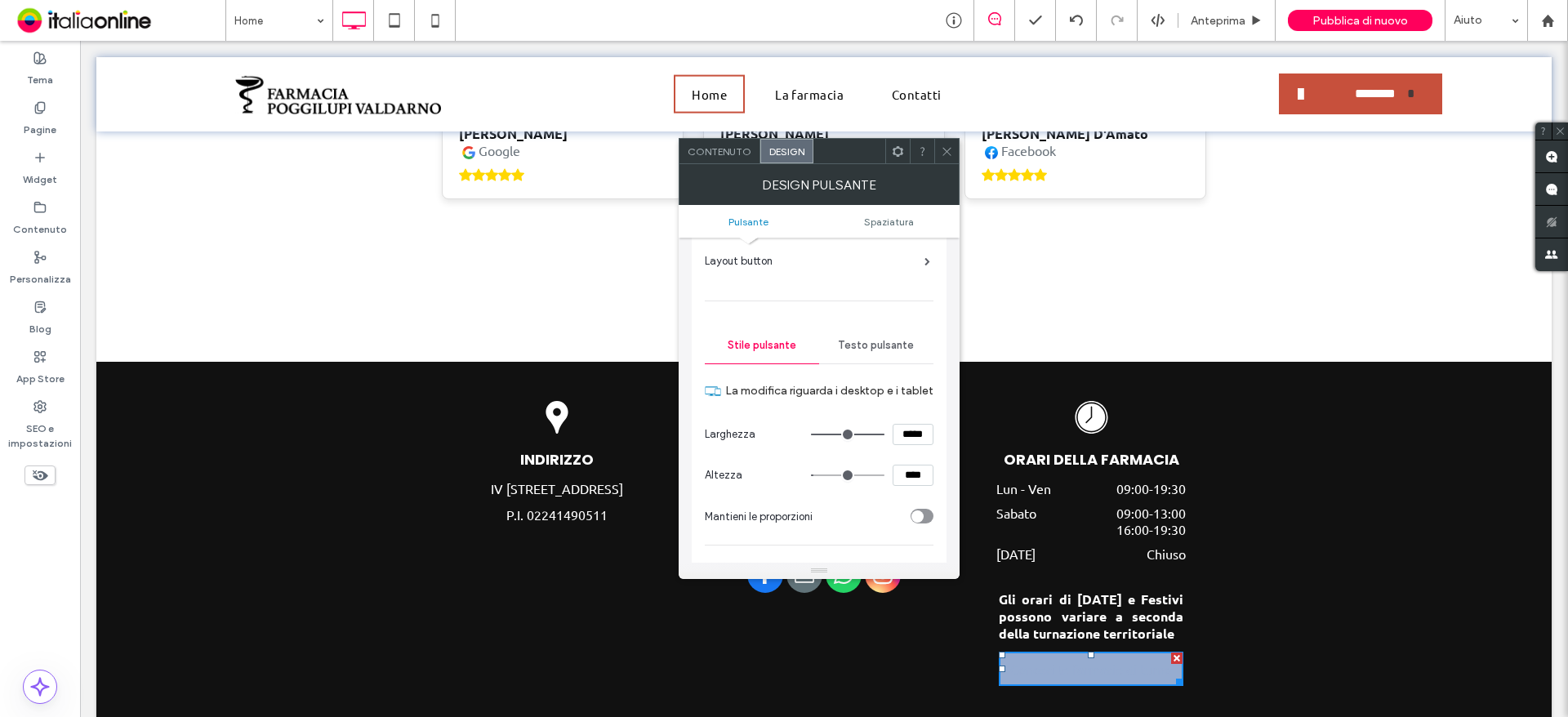
click at [863, 345] on span "Testo pulsante" at bounding box center [875, 345] width 76 height 13
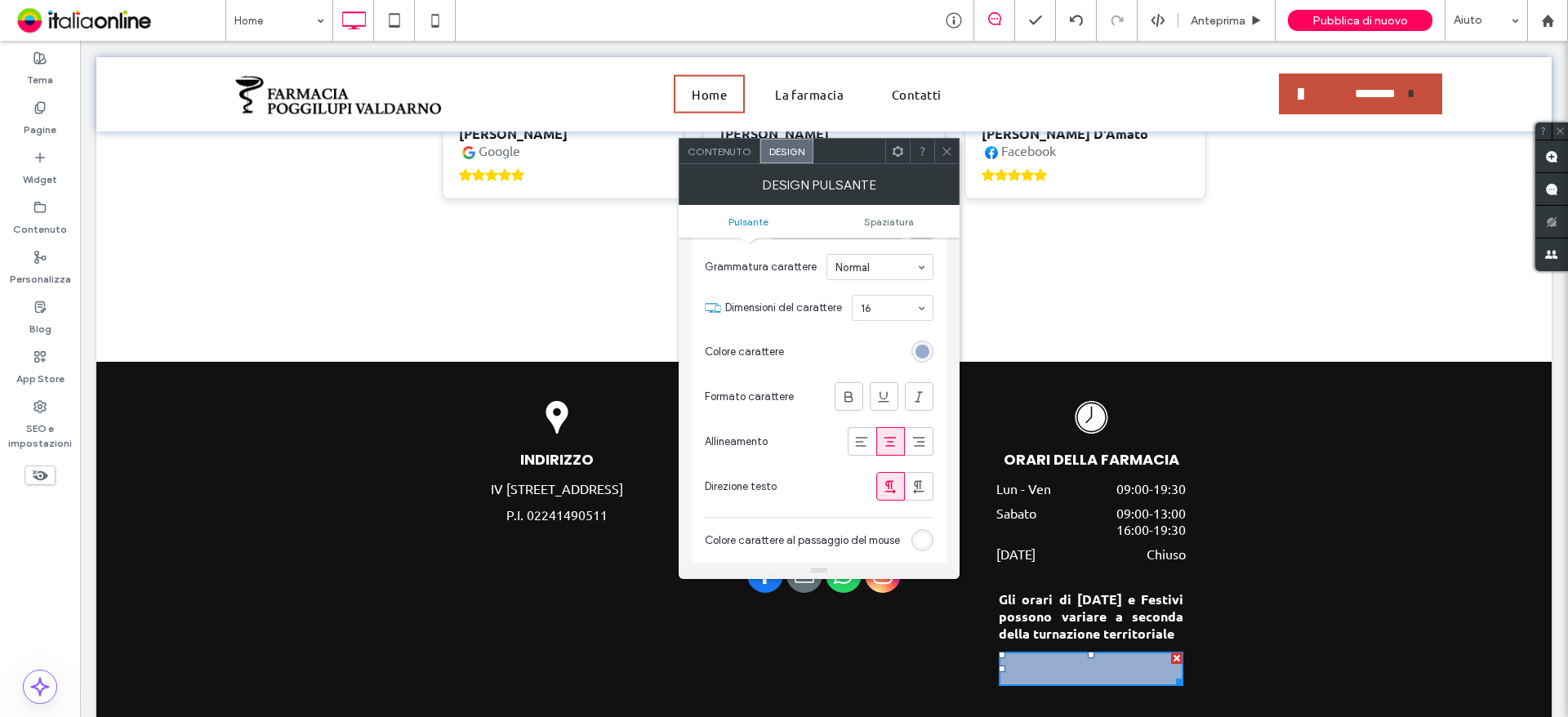
scroll to position [245, 0]
click at [920, 353] on div "rgb(150, 172, 208)" at bounding box center [923, 351] width 14 height 14
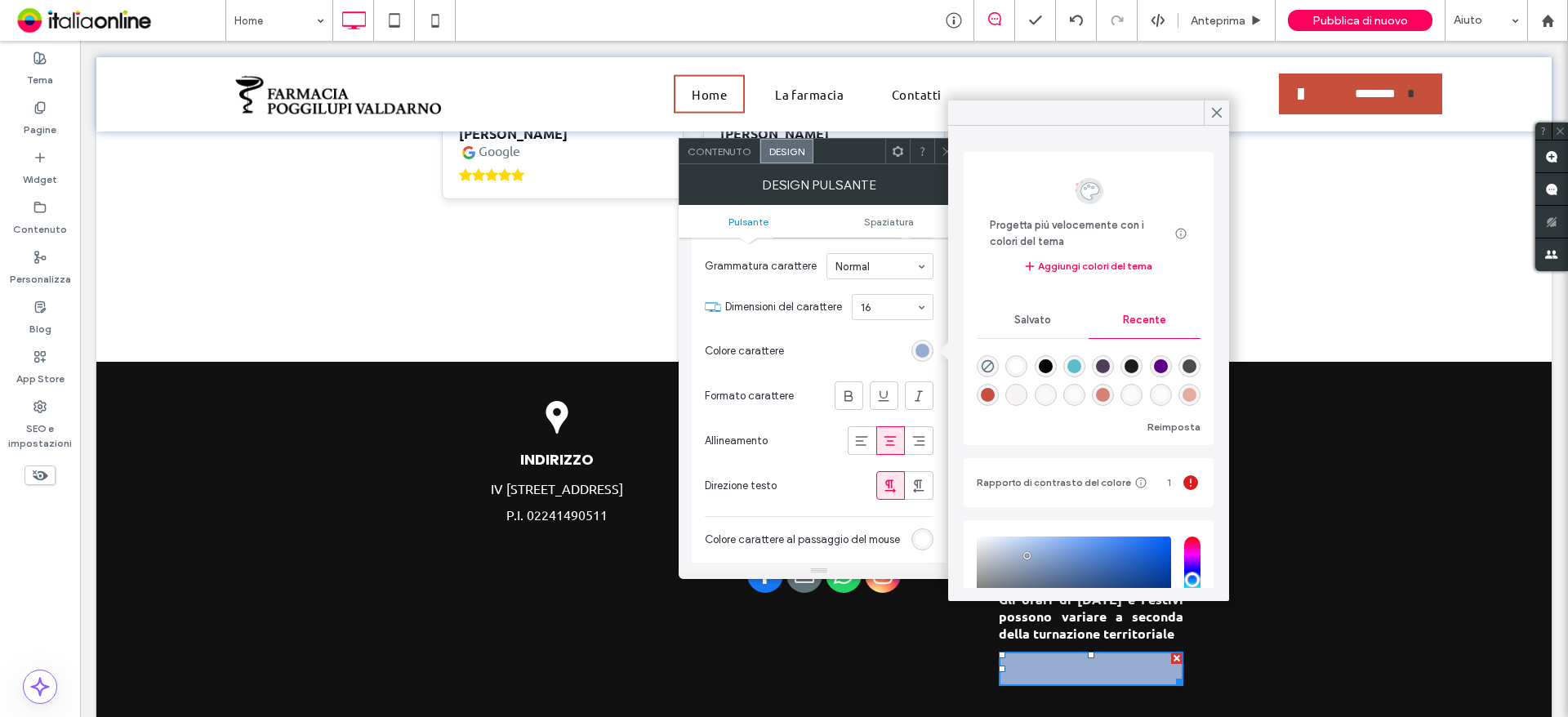
click at [1053, 366] on div "rgba(0, 0, 0, 1)" at bounding box center [1046, 366] width 14 height 14
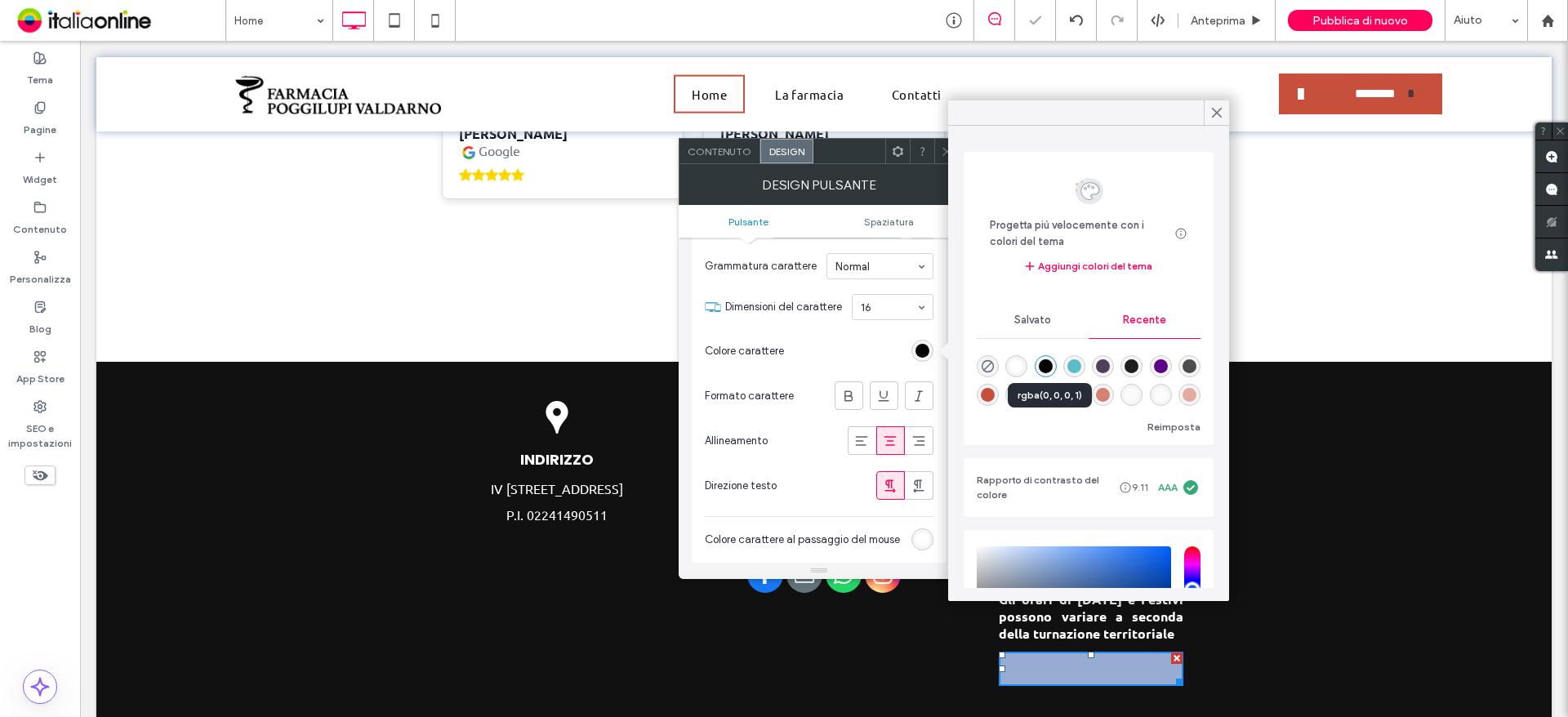
type input "*******"
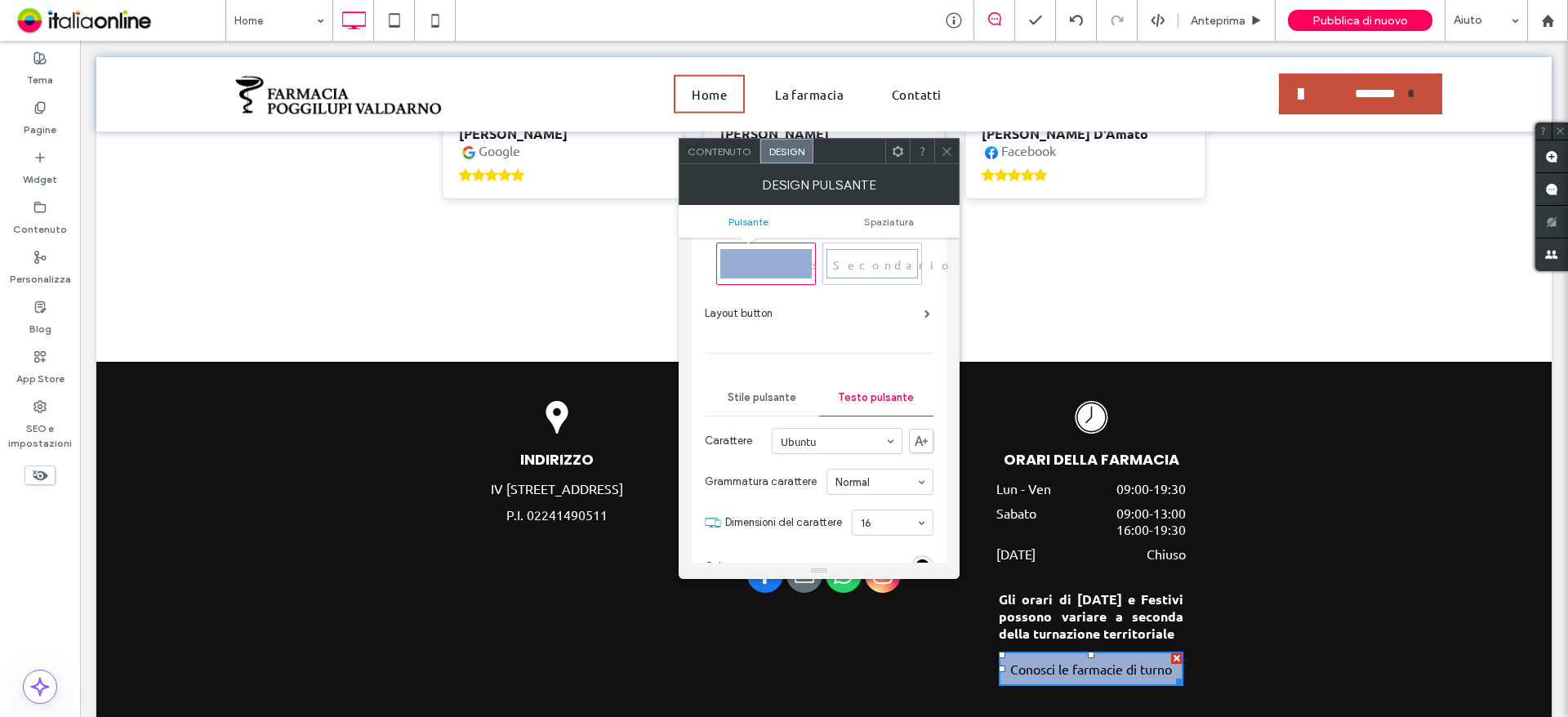
scroll to position [0, 0]
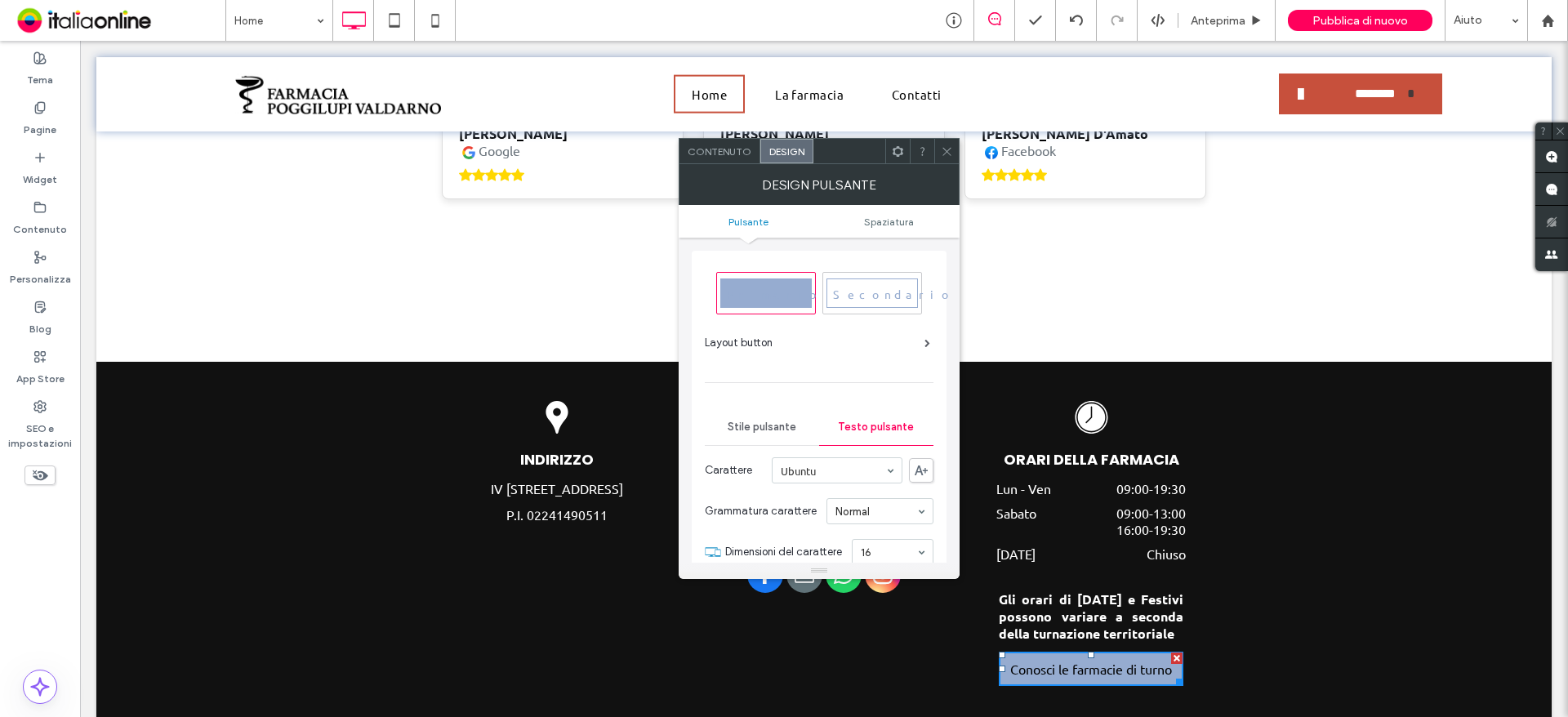
click at [930, 340] on span at bounding box center [927, 343] width 6 height 8
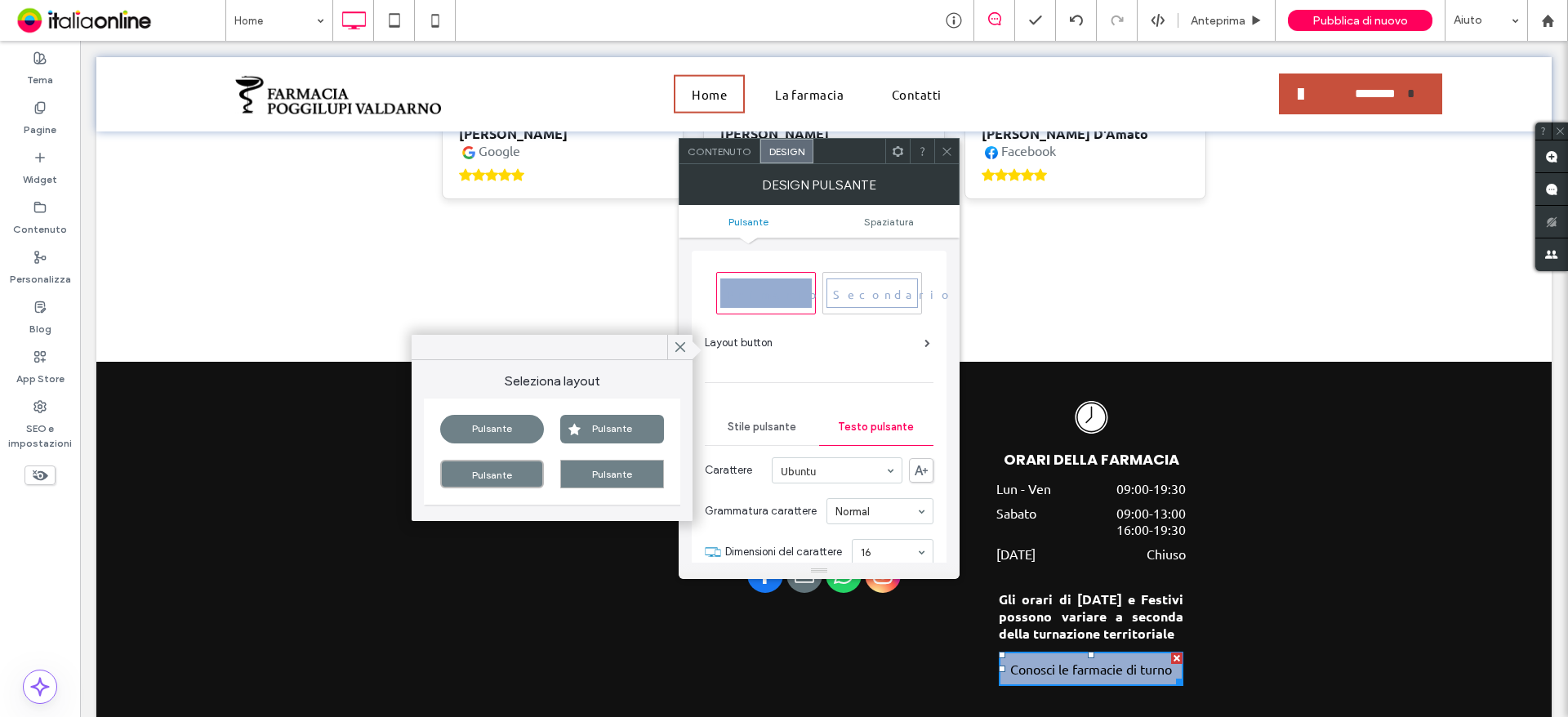
click at [512, 428] on div "Pulsante" at bounding box center [491, 428] width 104 height 29
click at [603, 480] on div "Pulsante" at bounding box center [612, 474] width 104 height 29
click at [679, 345] on use at bounding box center [679, 347] width 8 height 9
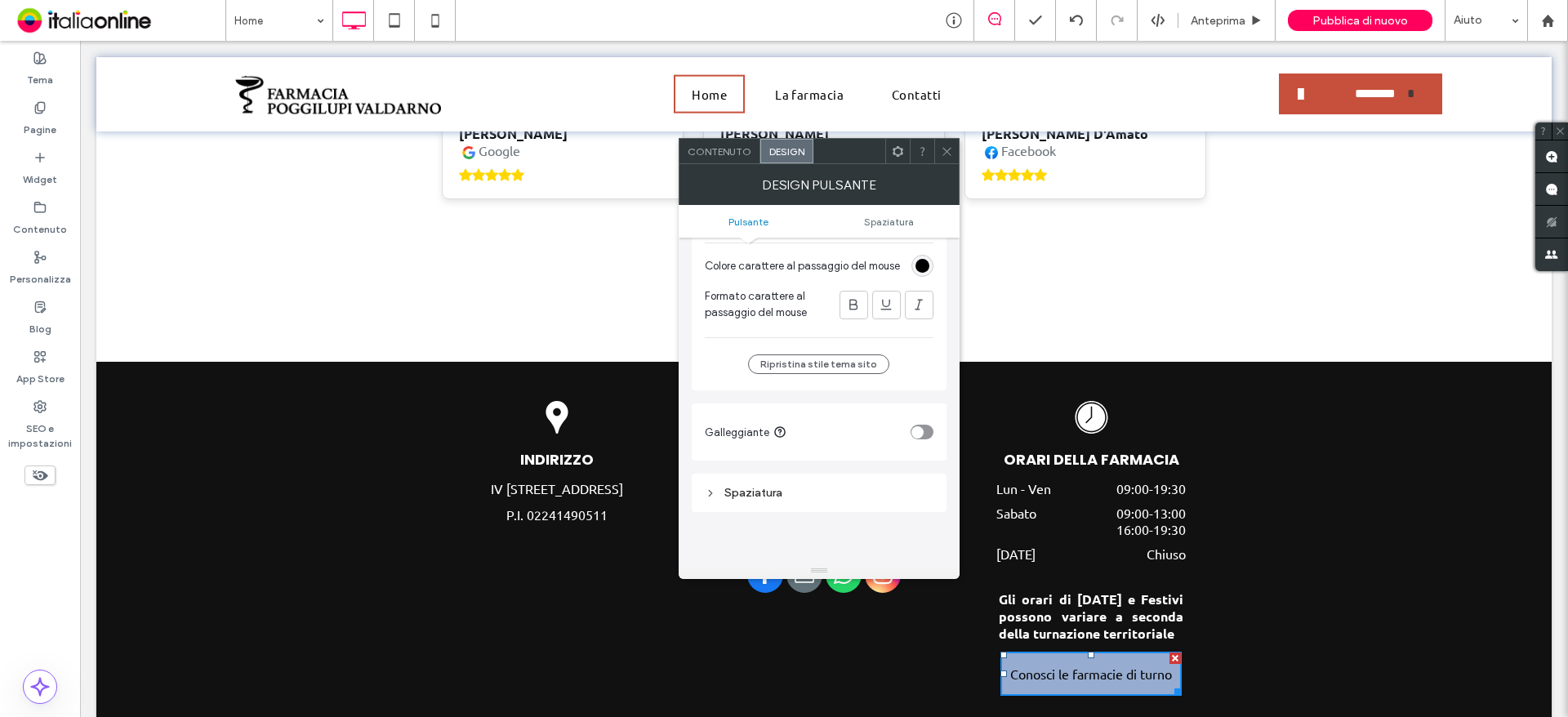
scroll to position [490, 0]
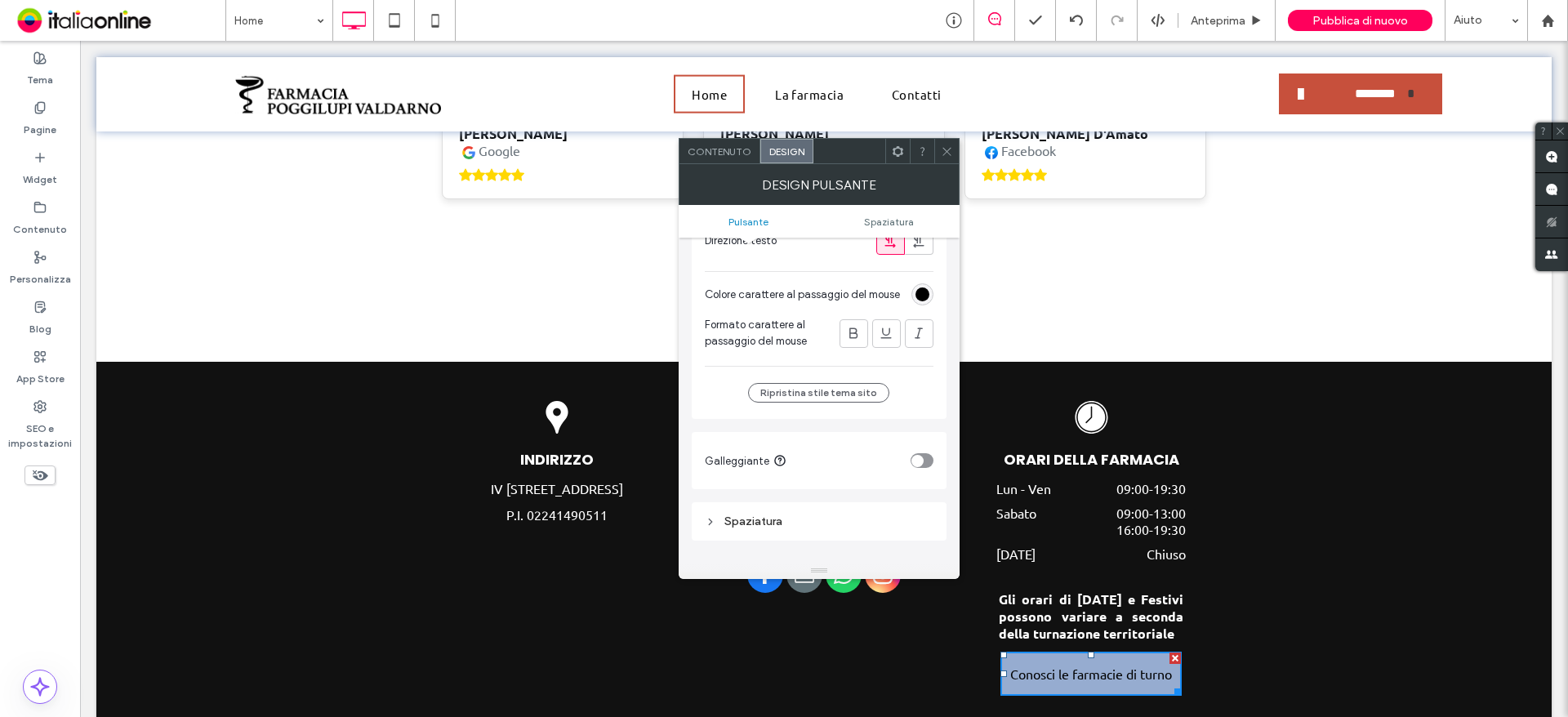
click at [925, 286] on div "rgb(0, 0, 0)" at bounding box center [922, 294] width 22 height 22
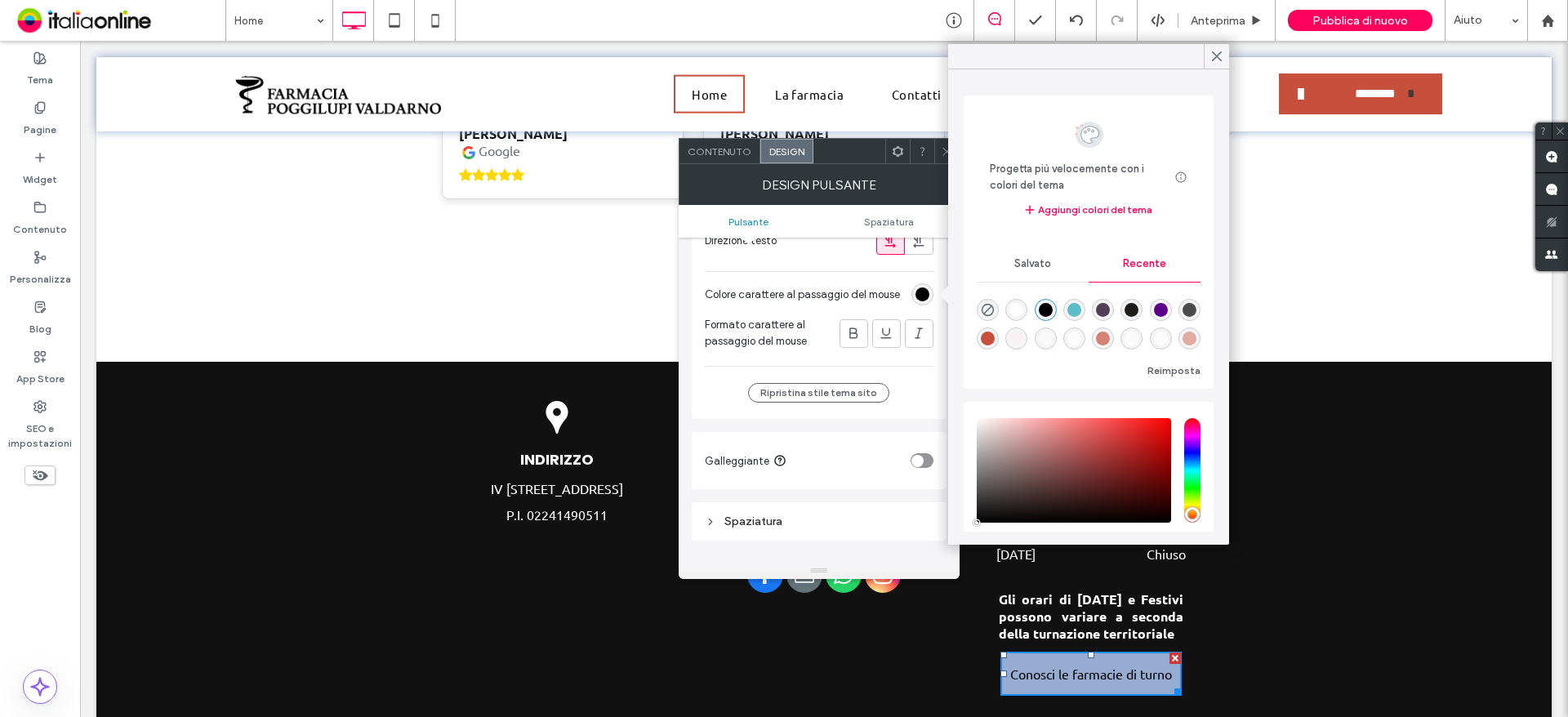
click at [994, 339] on div "rgba(199, 80, 60, 1)" at bounding box center [988, 338] width 14 height 14
type input "*******"
click at [1225, 53] on div at bounding box center [1216, 56] width 25 height 24
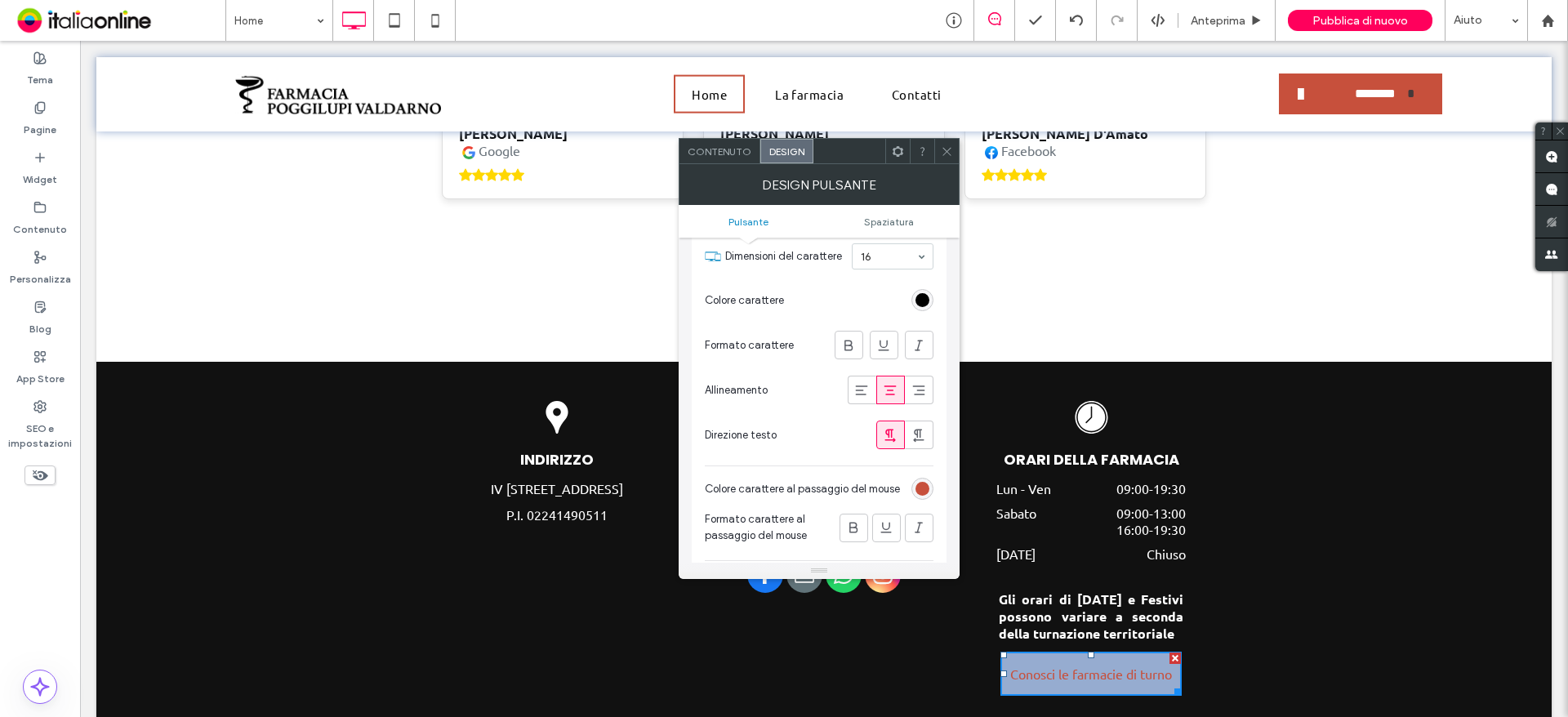
scroll to position [245, 0]
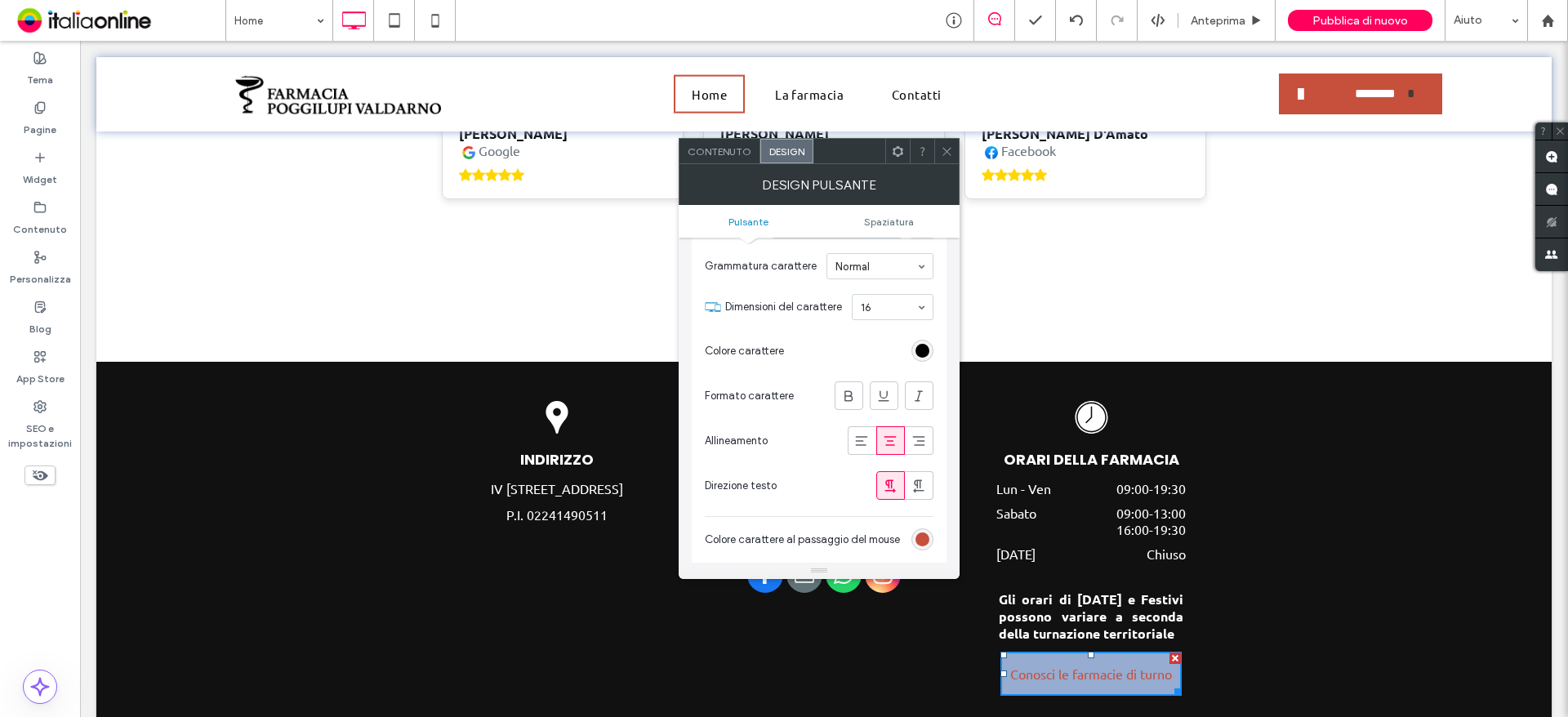
click at [917, 348] on div "rgba(0, 0, 0, 1)" at bounding box center [923, 351] width 14 height 14
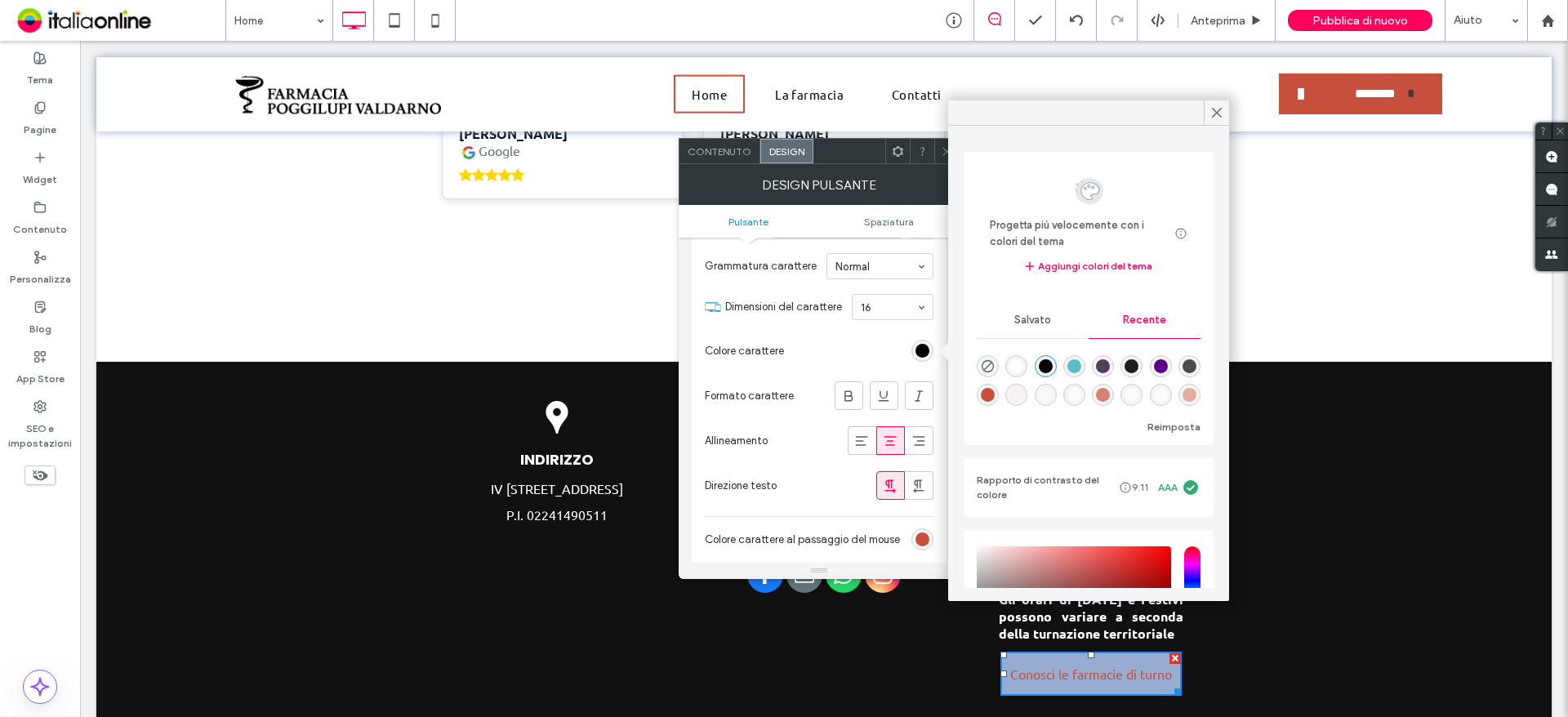
click at [1017, 365] on div "rgba(255, 255, 255, 1)" at bounding box center [1016, 366] width 14 height 14
type input "*******"
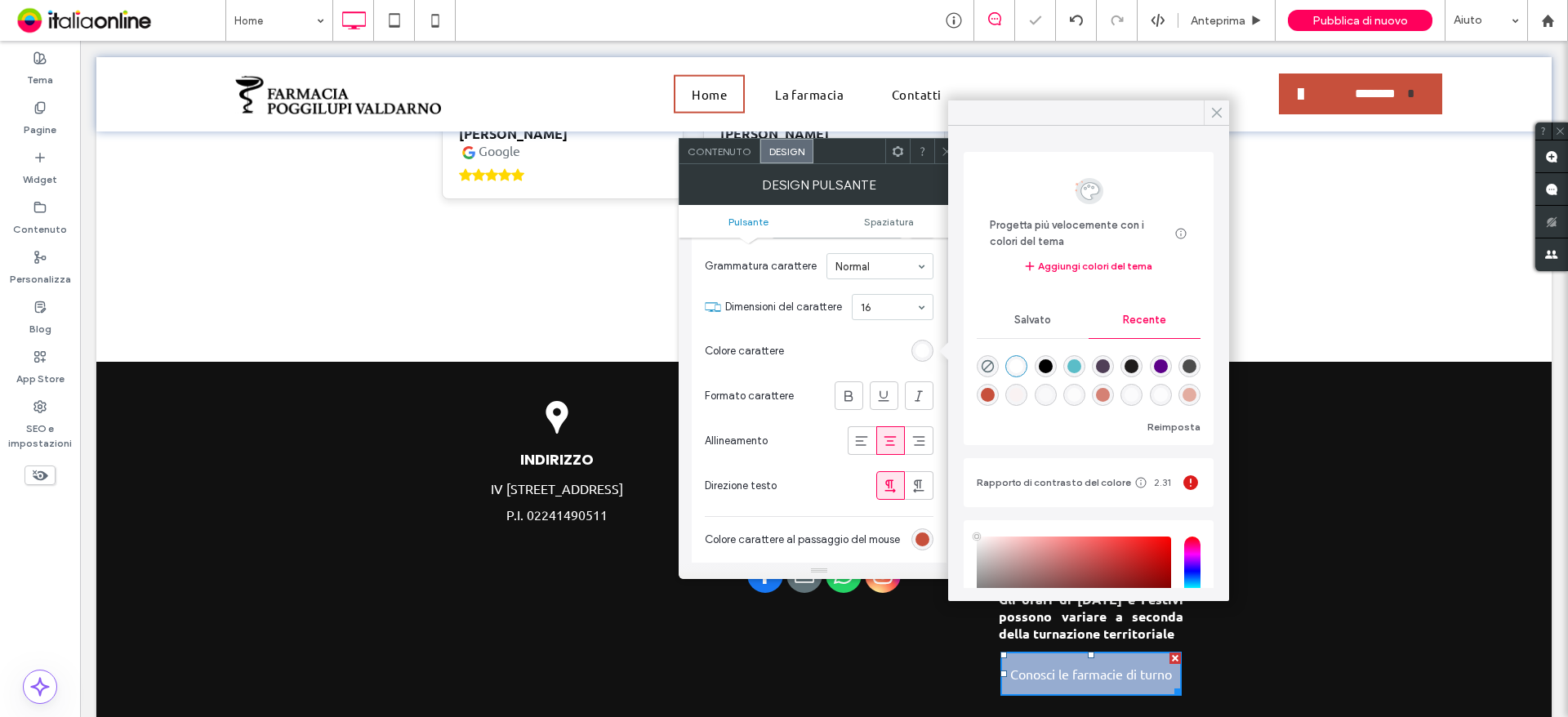
click at [1219, 109] on use at bounding box center [1216, 113] width 8 height 9
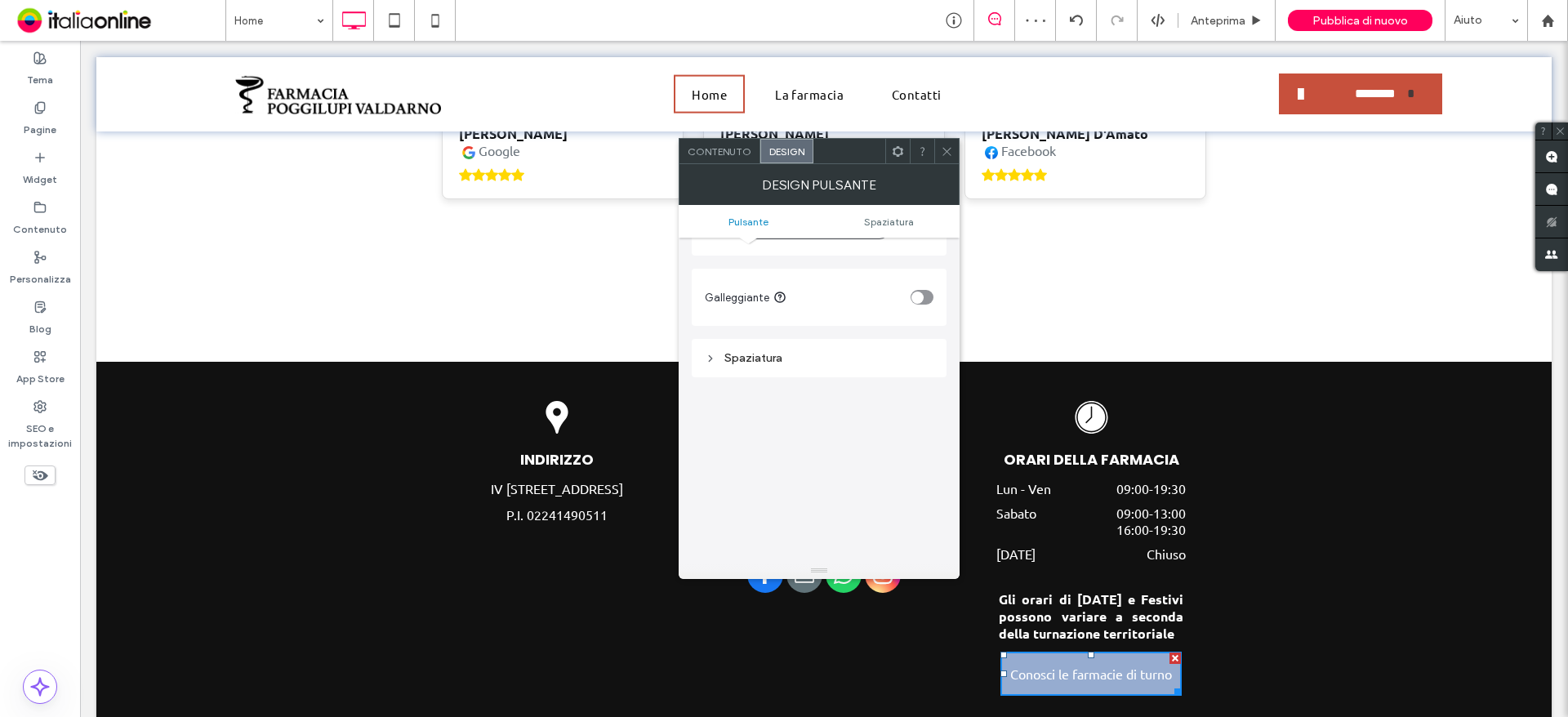
scroll to position [741, 0]
click at [946, 150] on icon at bounding box center [947, 151] width 12 height 12
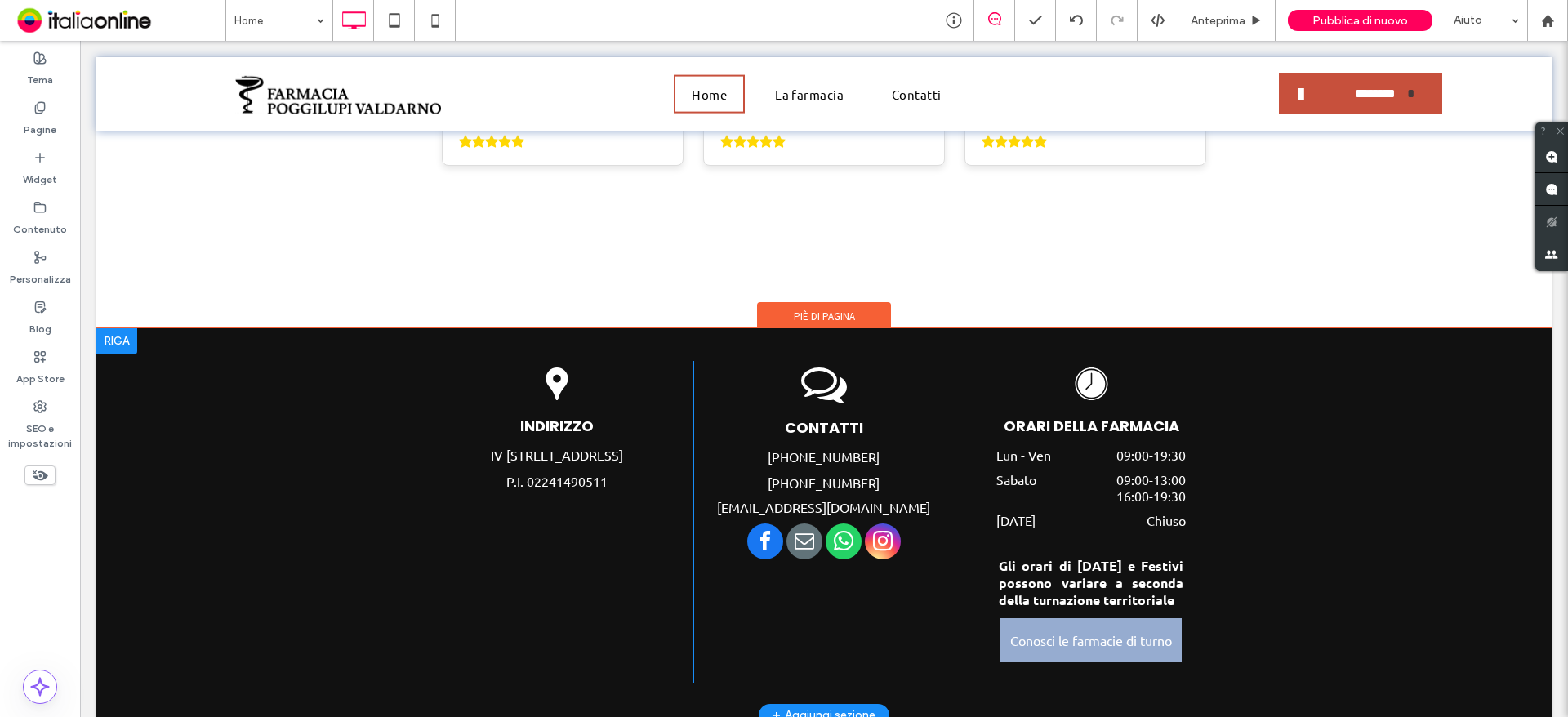
scroll to position [4159, 0]
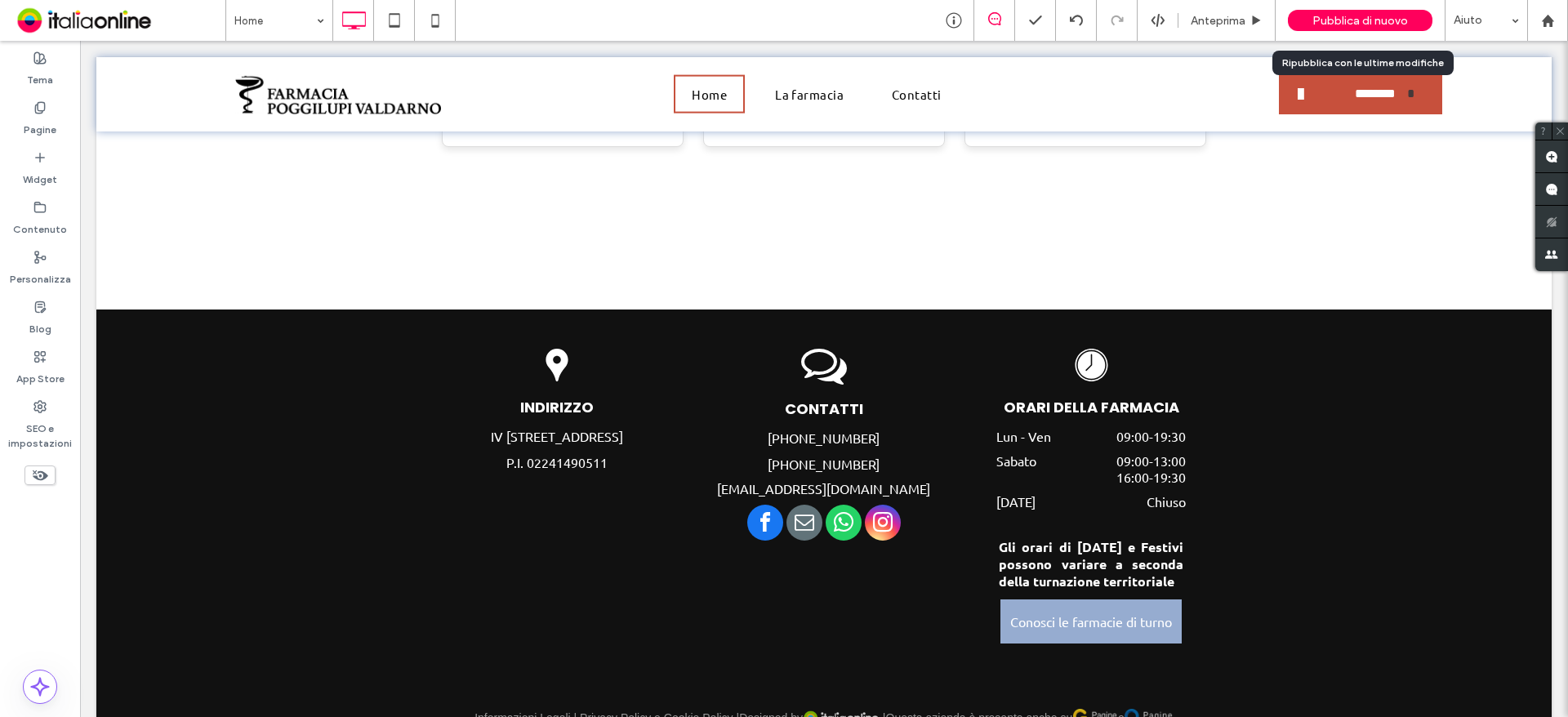
click at [1310, 19] on div "Pubblica di nuovo" at bounding box center [1360, 20] width 144 height 21
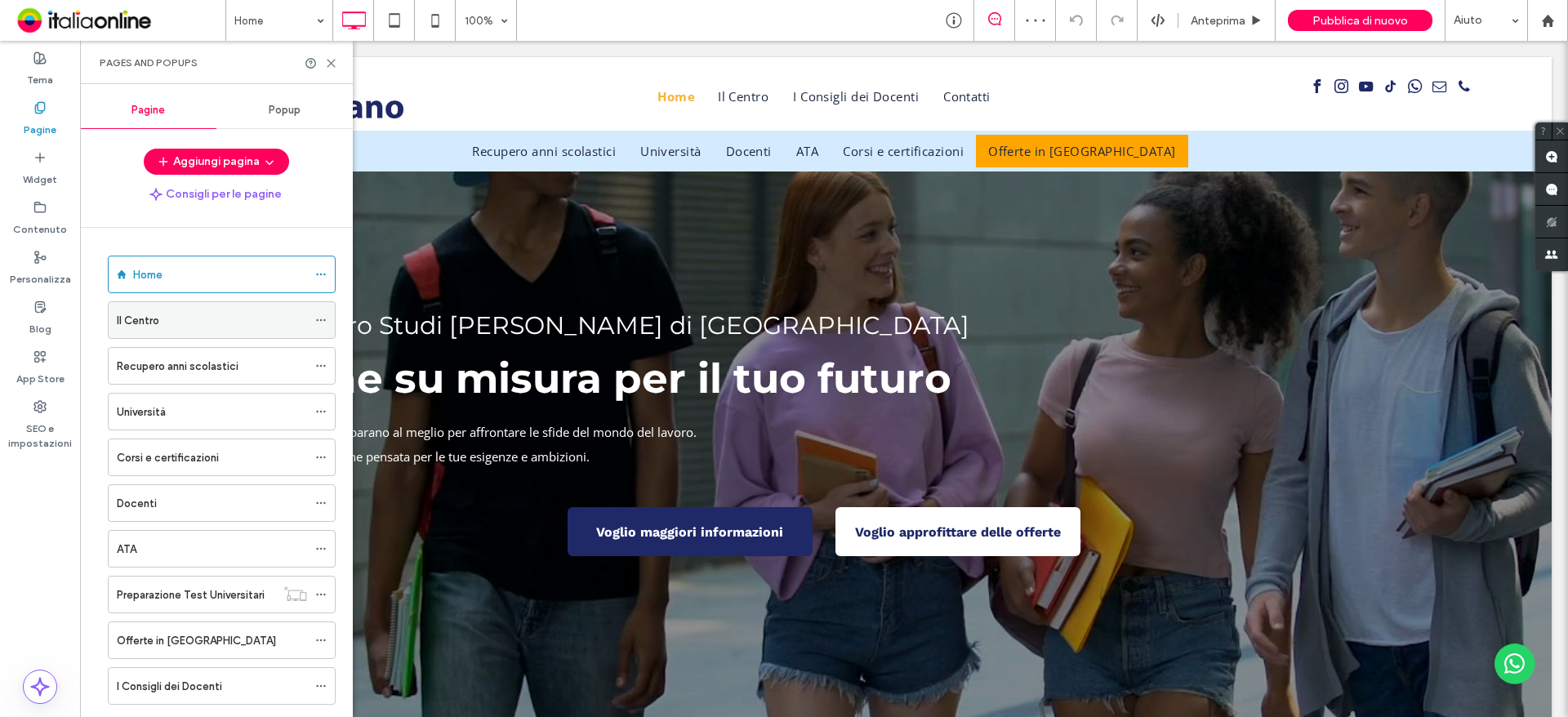
scroll to position [129, 0]
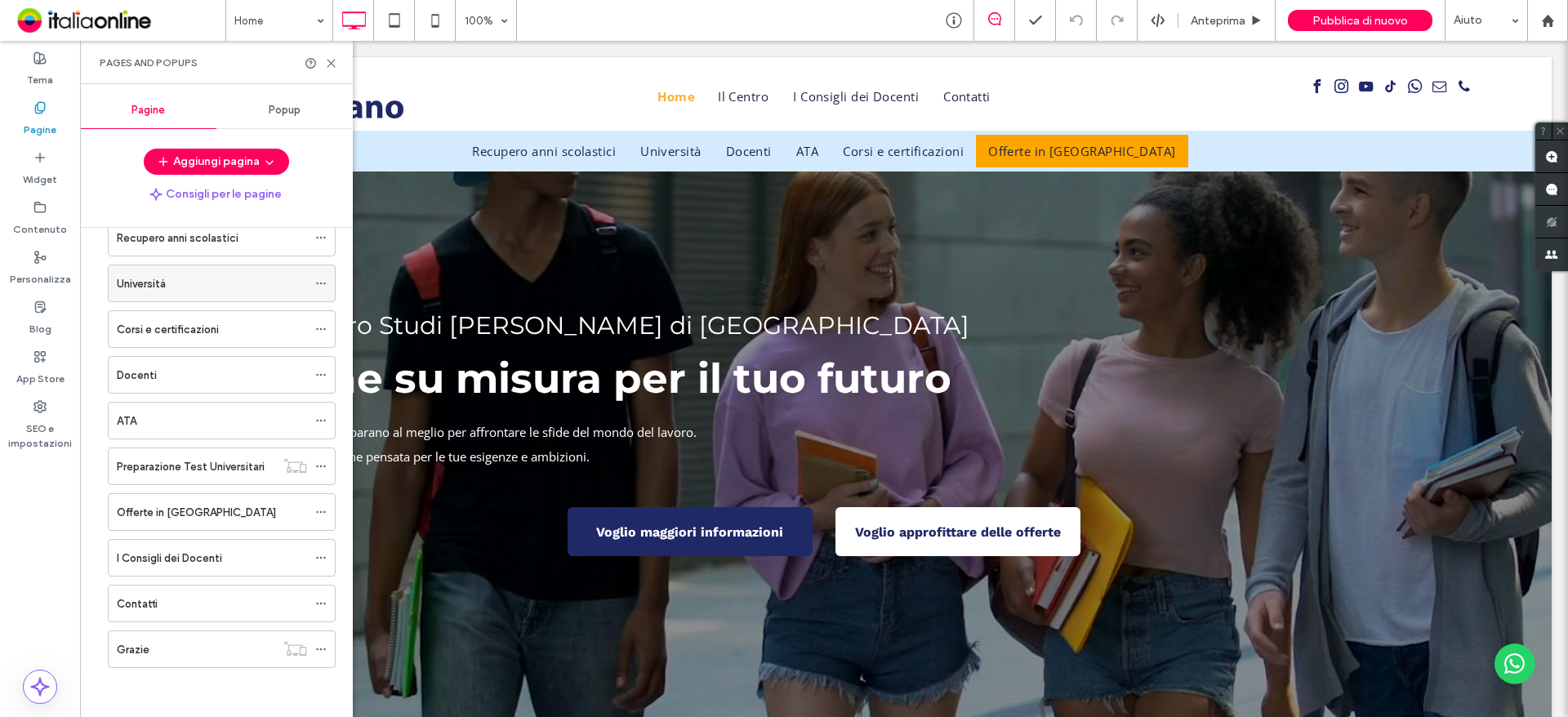
click at [183, 276] on div "Università" at bounding box center [213, 284] width 191 height 17
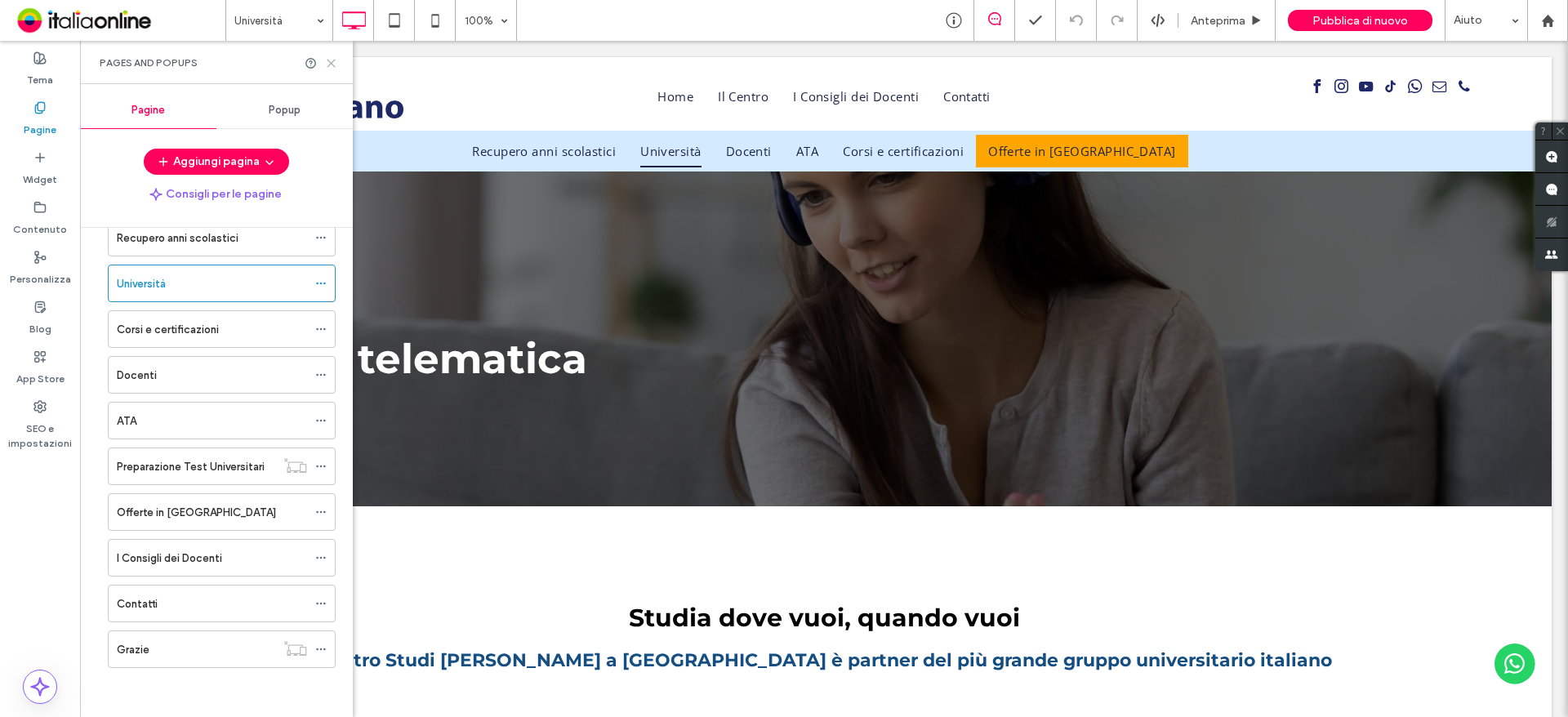
click at [332, 61] on use at bounding box center [331, 63] width 7 height 7
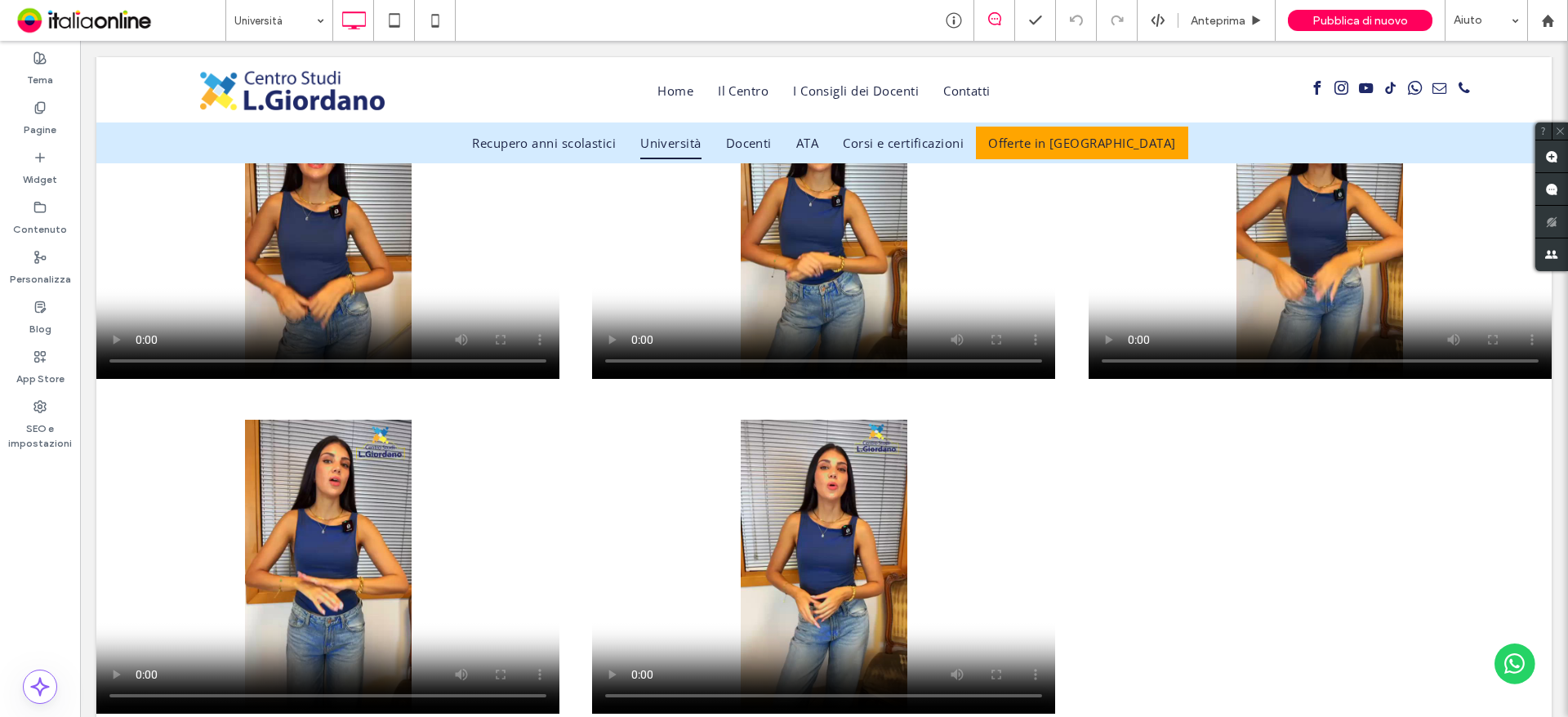
scroll to position [1551, 0]
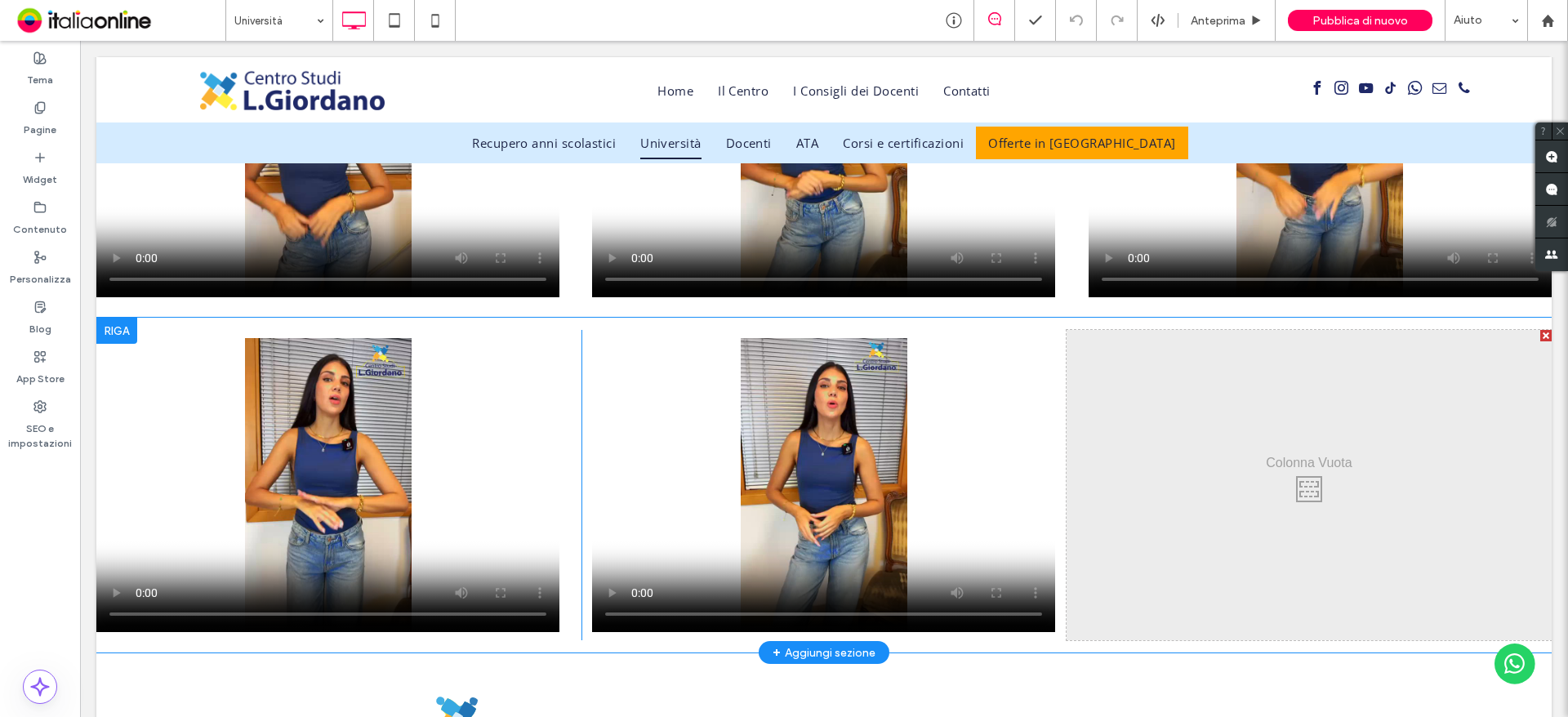
click at [1186, 458] on div "Click To Paste" at bounding box center [1309, 484] width 485 height 310
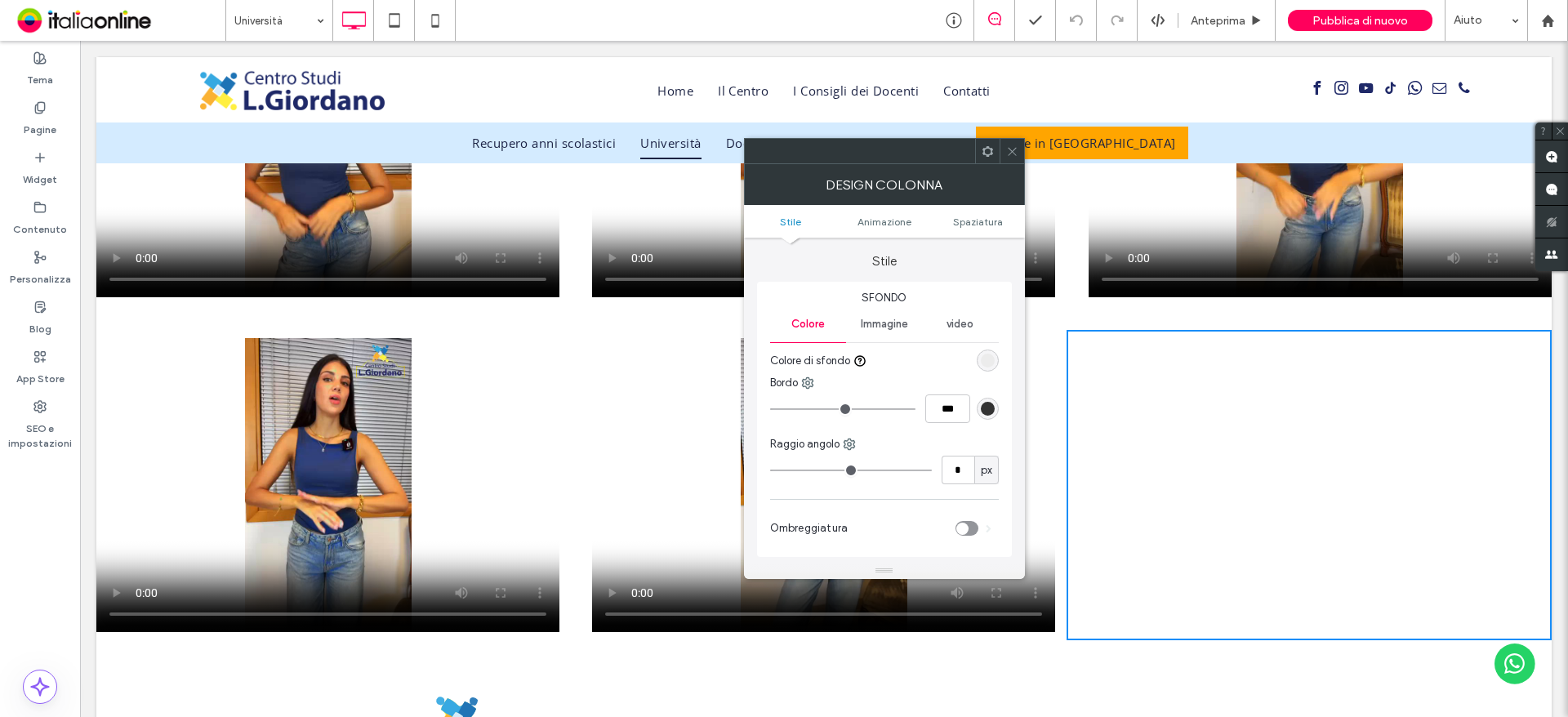
click at [944, 327] on div "video" at bounding box center [959, 324] width 76 height 36
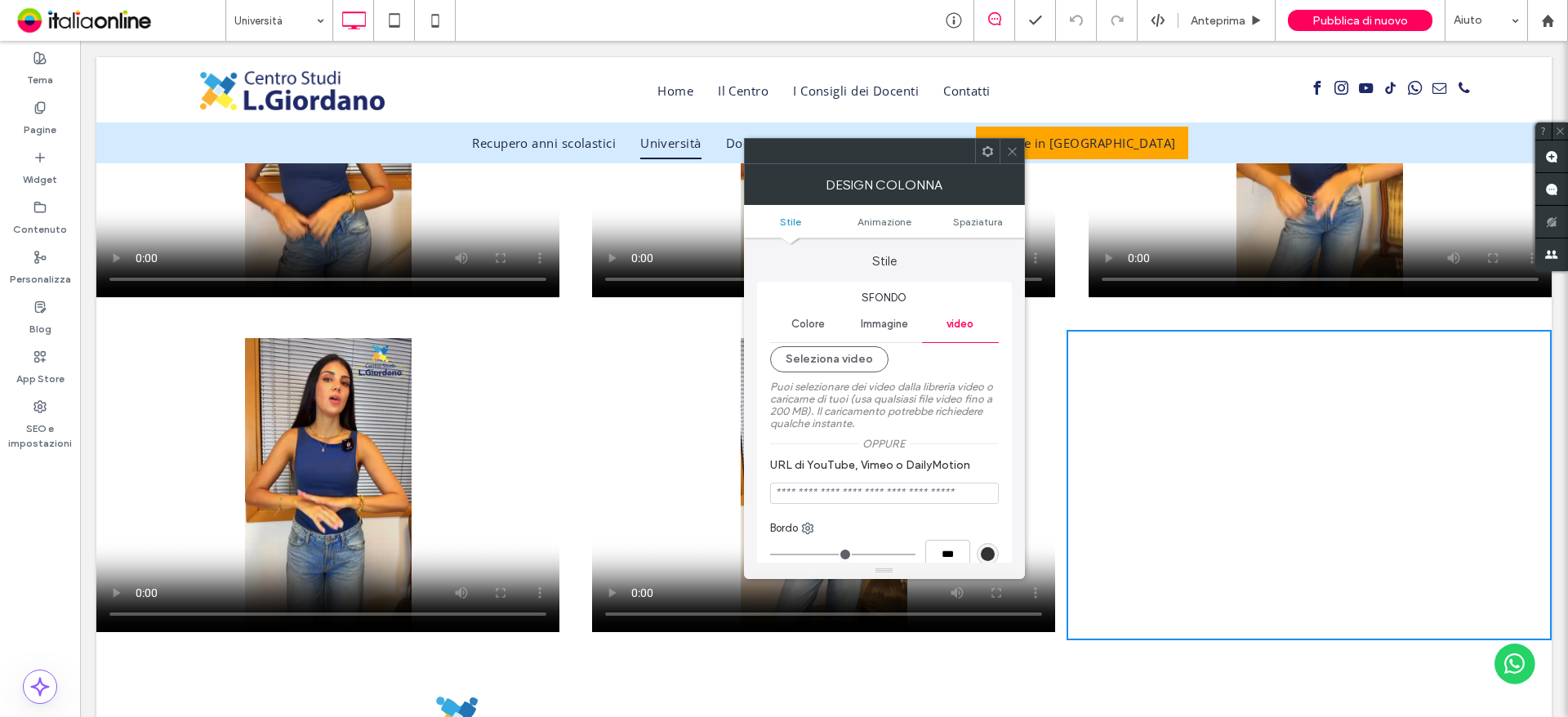
click at [1013, 153] on icon at bounding box center [1013, 151] width 12 height 12
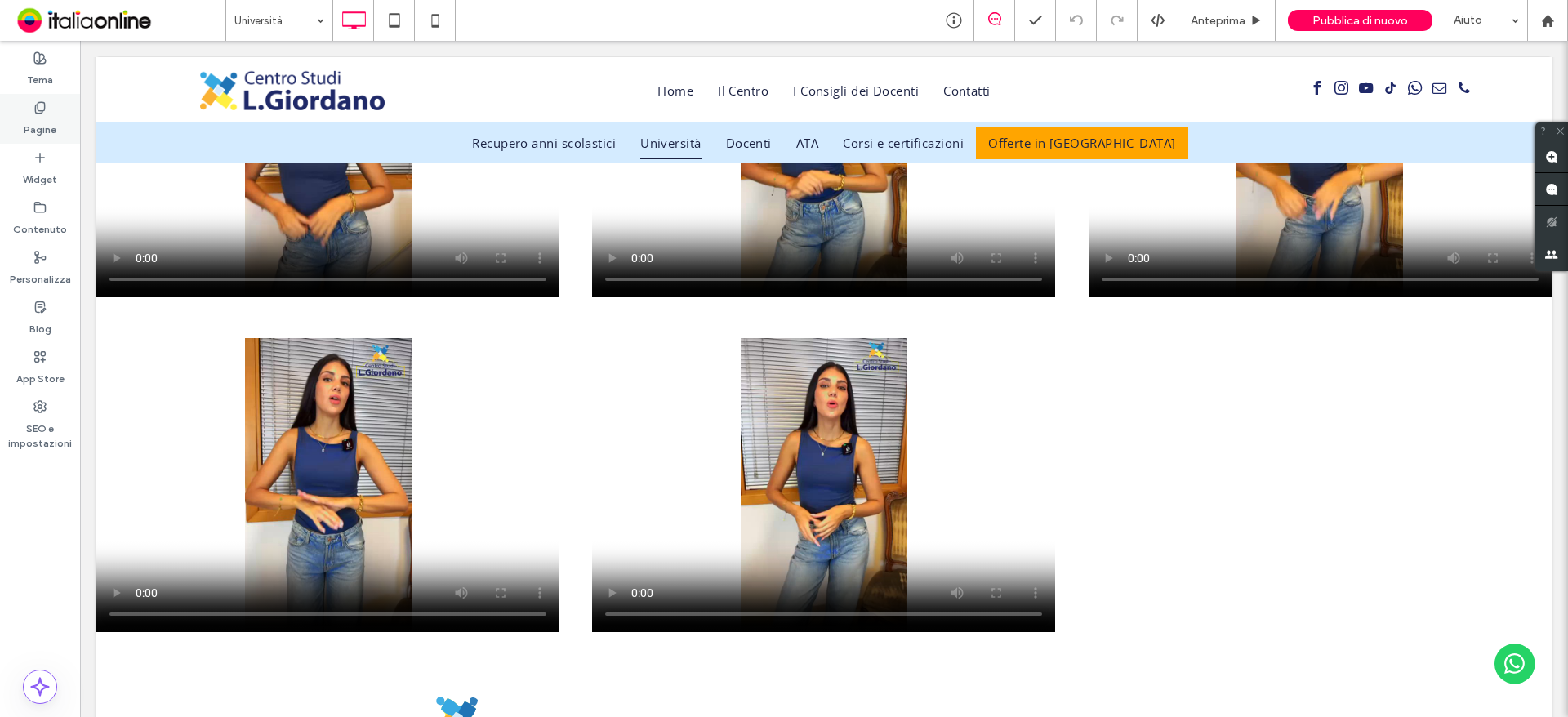
click at [43, 117] on label "Pagine" at bounding box center [39, 126] width 32 height 23
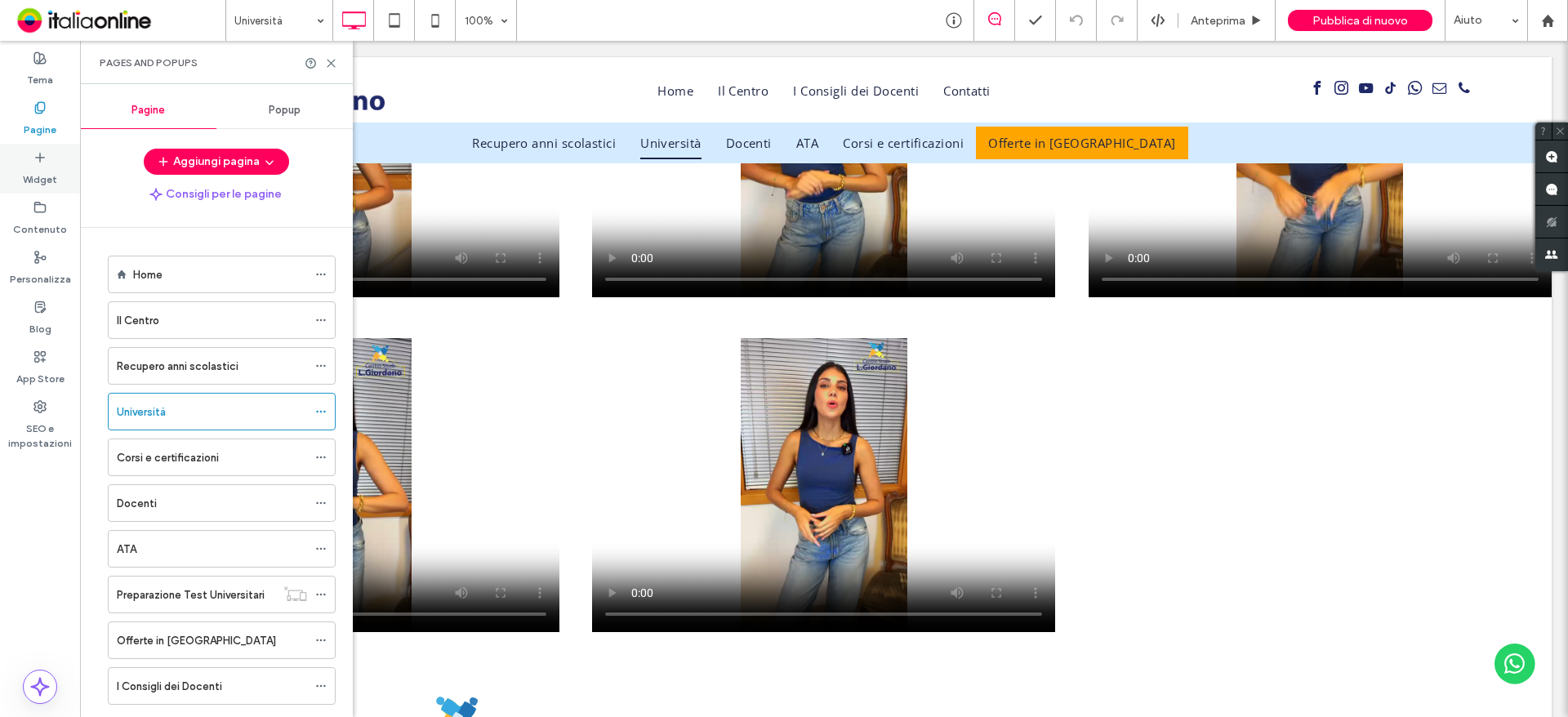
click at [46, 173] on label "Widget" at bounding box center [39, 176] width 34 height 23
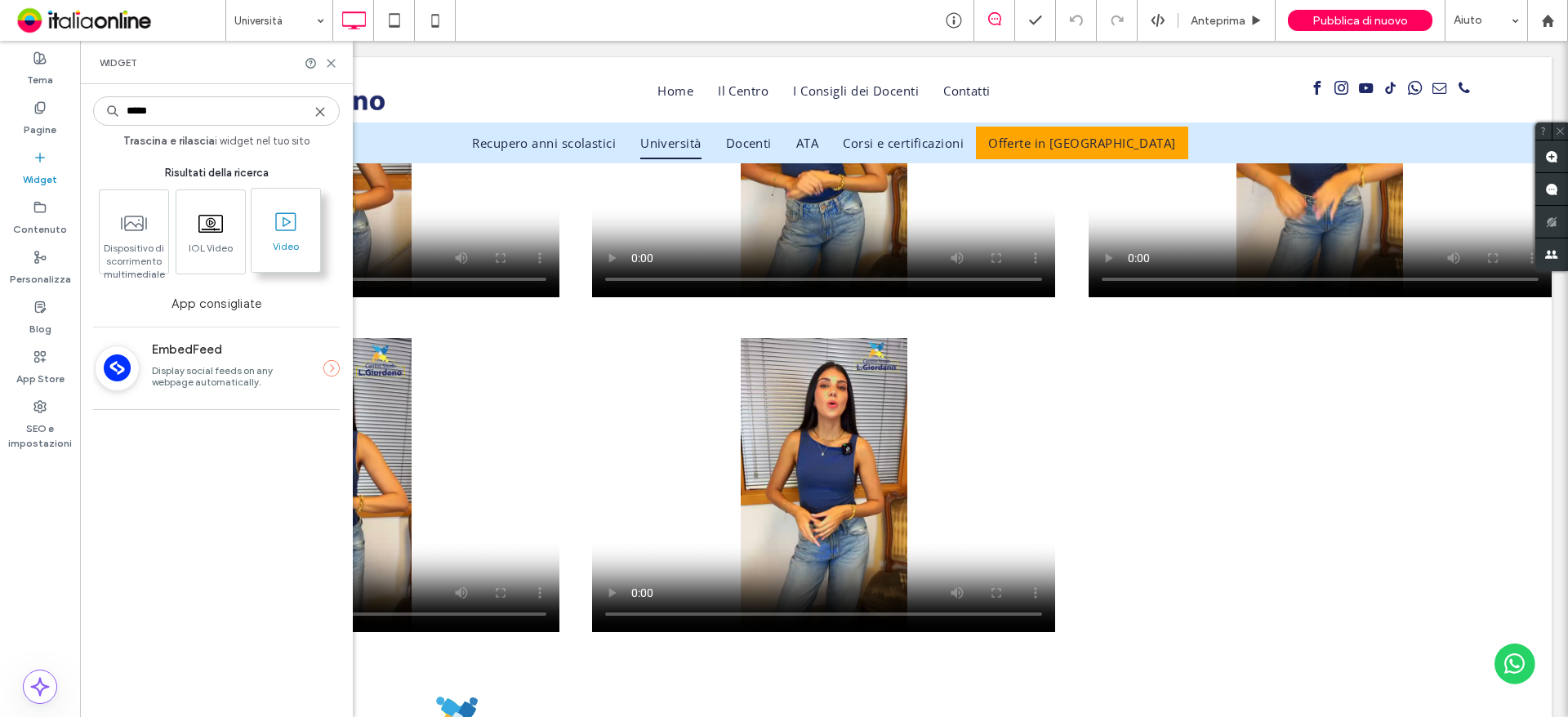
type input "*****"
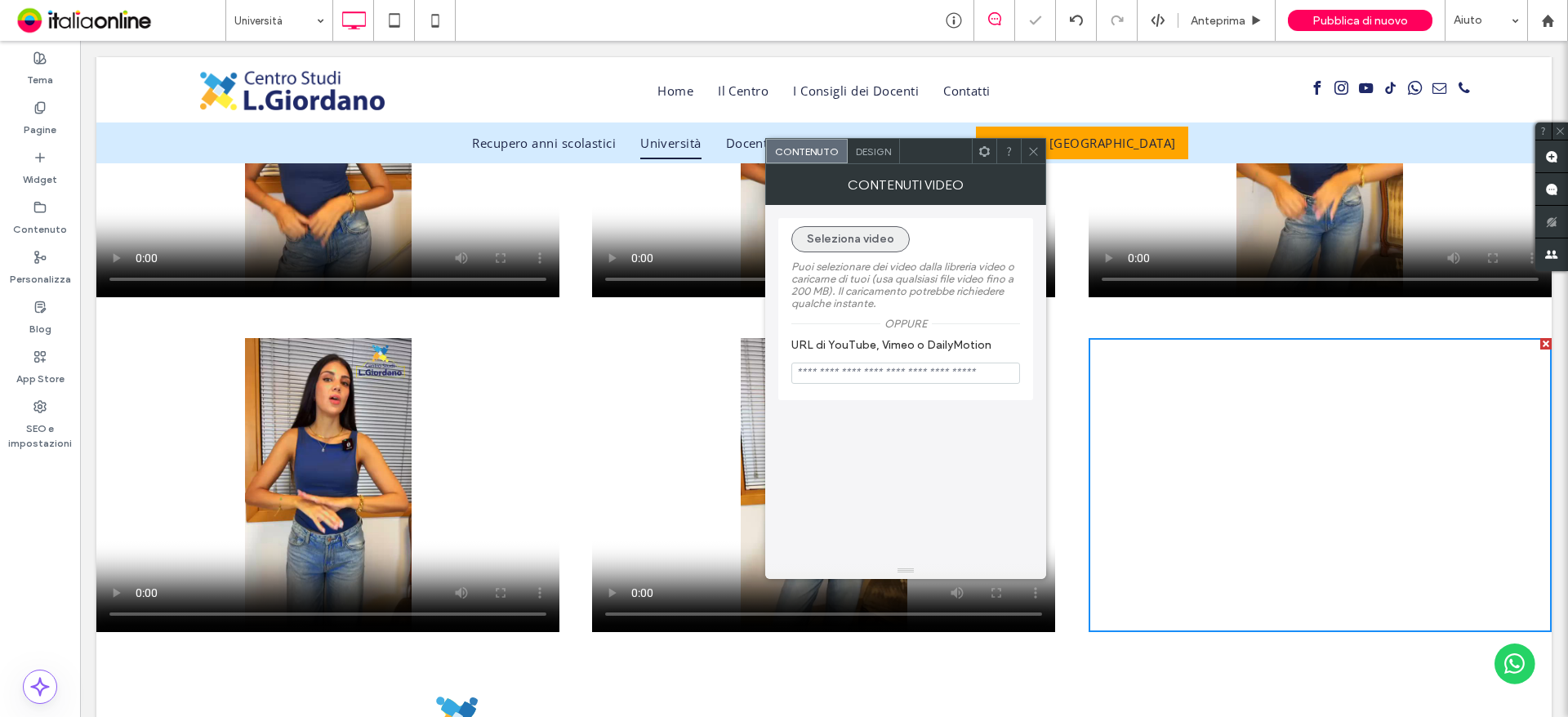
click at [854, 240] on button "Seleziona video" at bounding box center [850, 240] width 118 height 26
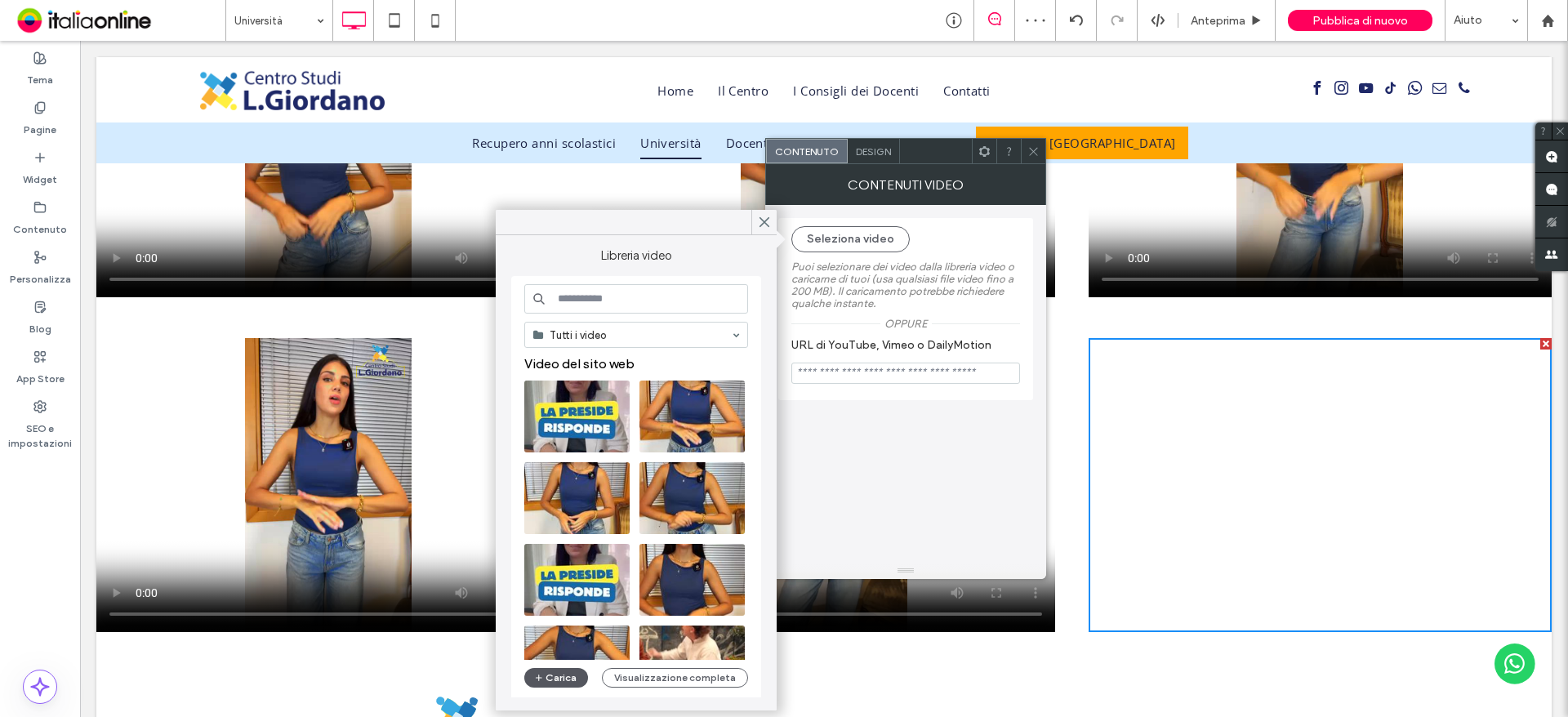
click at [554, 677] on button "Carica" at bounding box center [556, 678] width 64 height 19
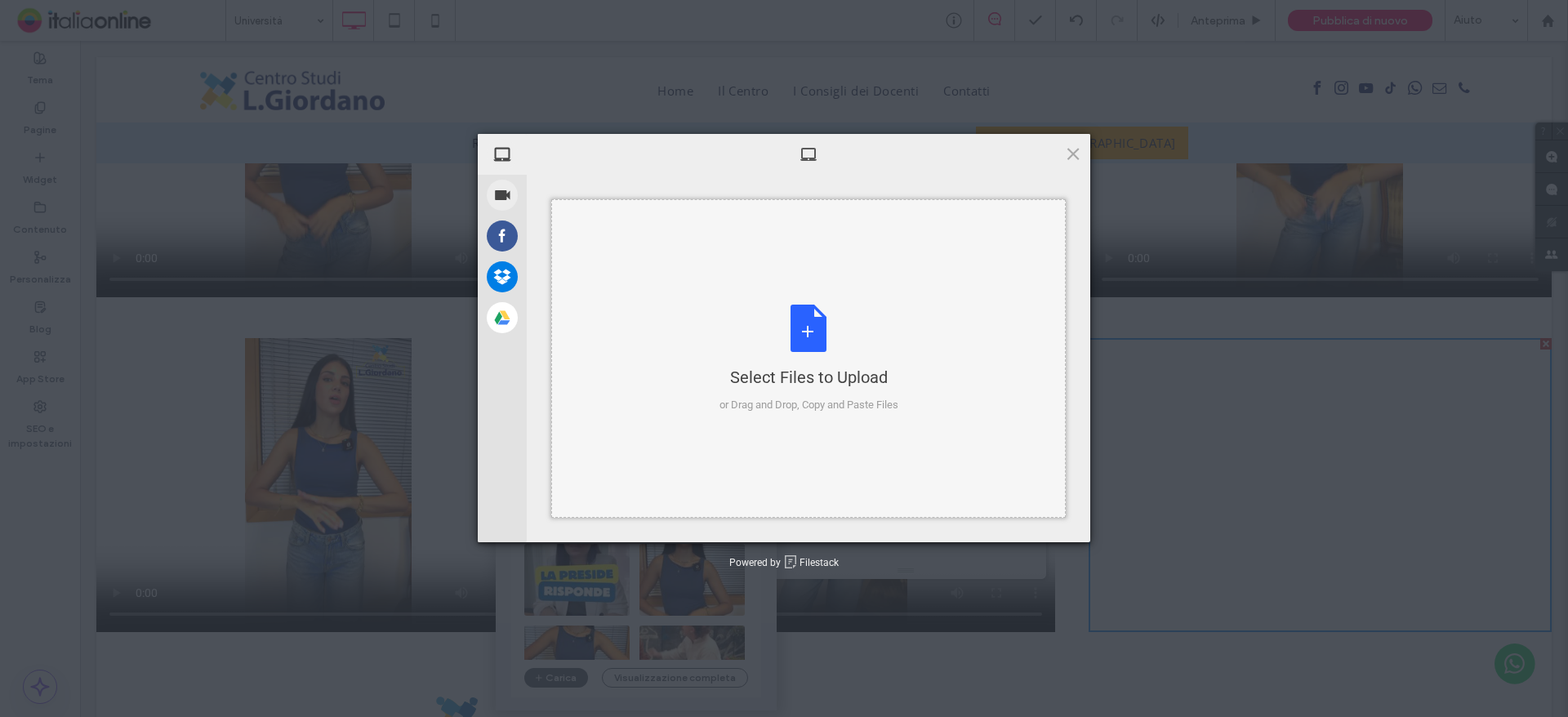
click at [823, 317] on div "Select Files to Upload or Drag and Drop, Copy and Paste Files" at bounding box center [809, 358] width 179 height 108
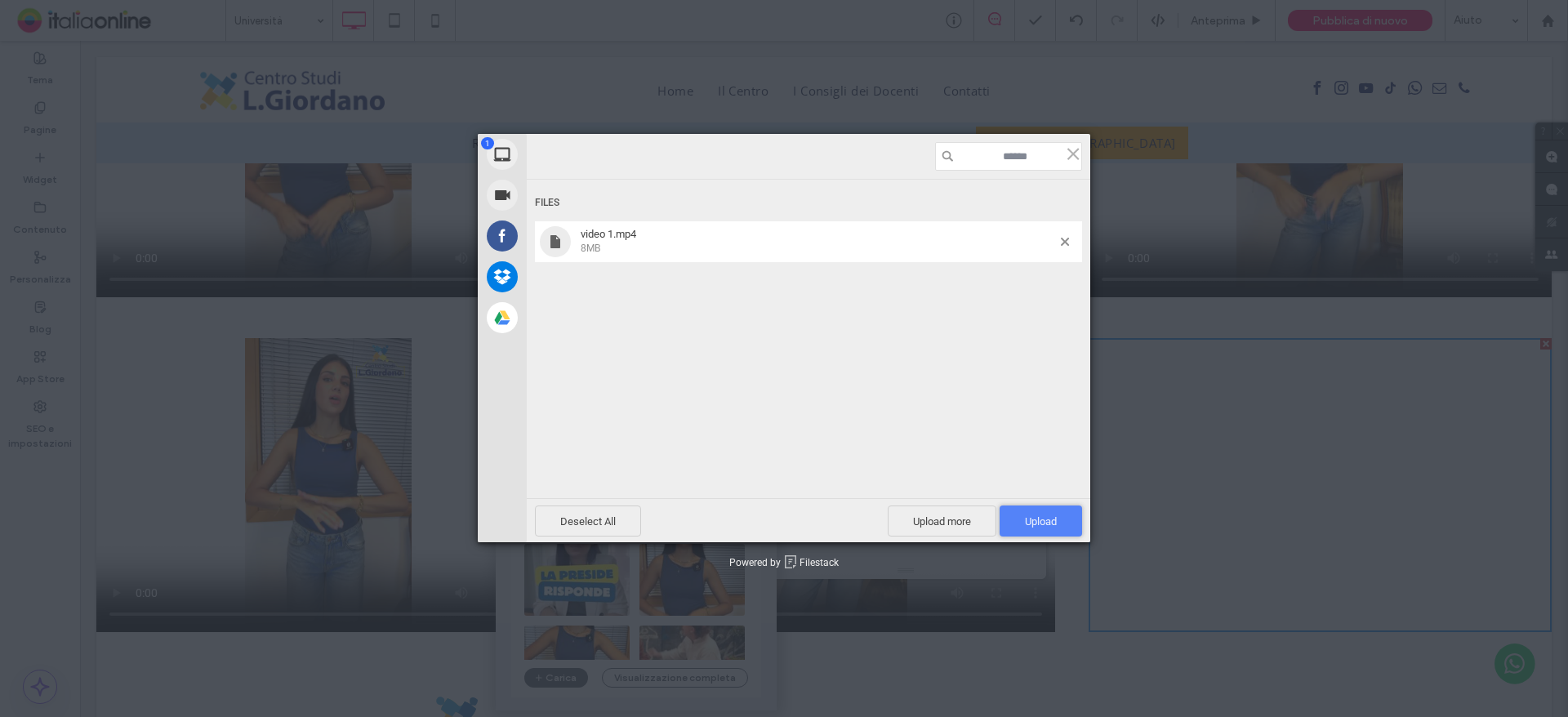
click at [1030, 515] on span "Upload 1" at bounding box center [1041, 521] width 31 height 12
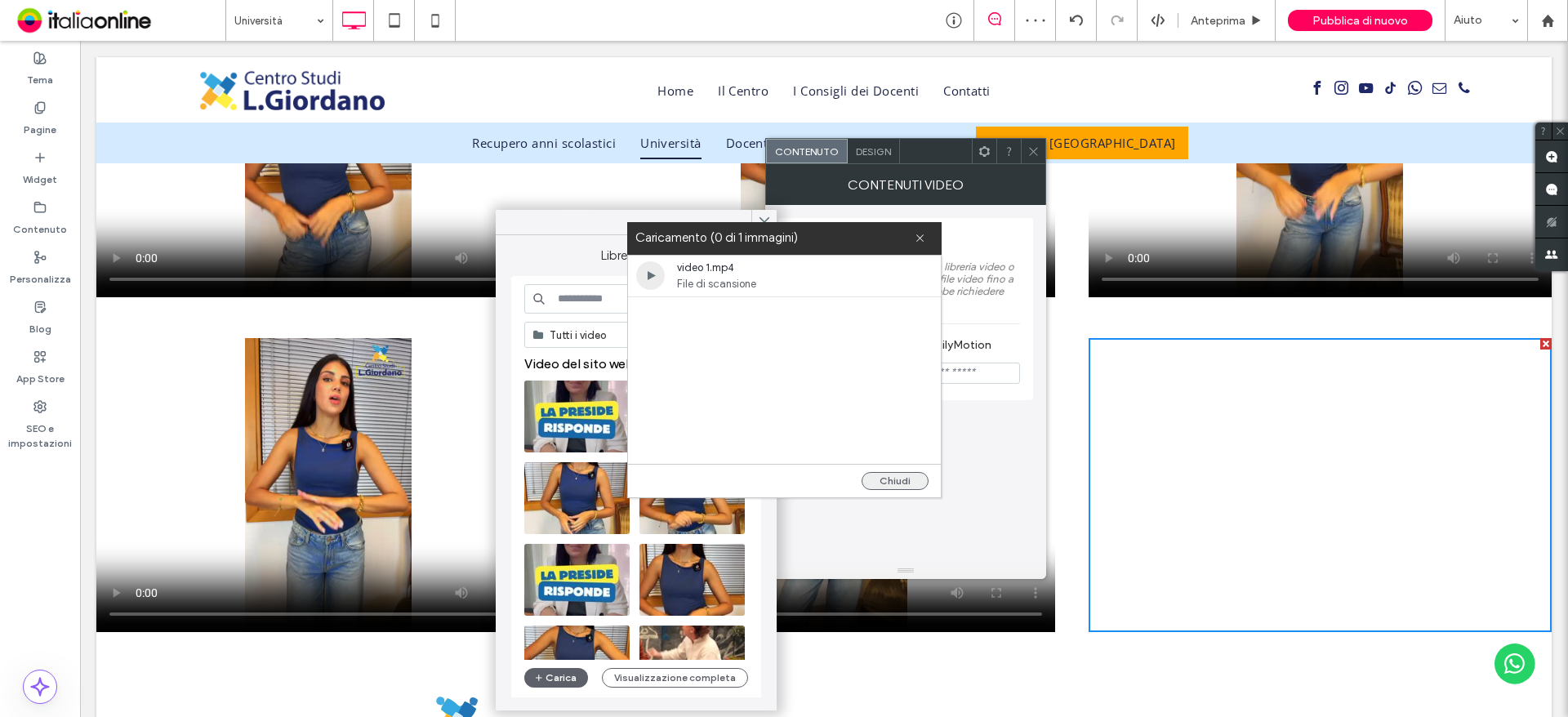
click at [908, 483] on button "Chiudi" at bounding box center [895, 481] width 67 height 18
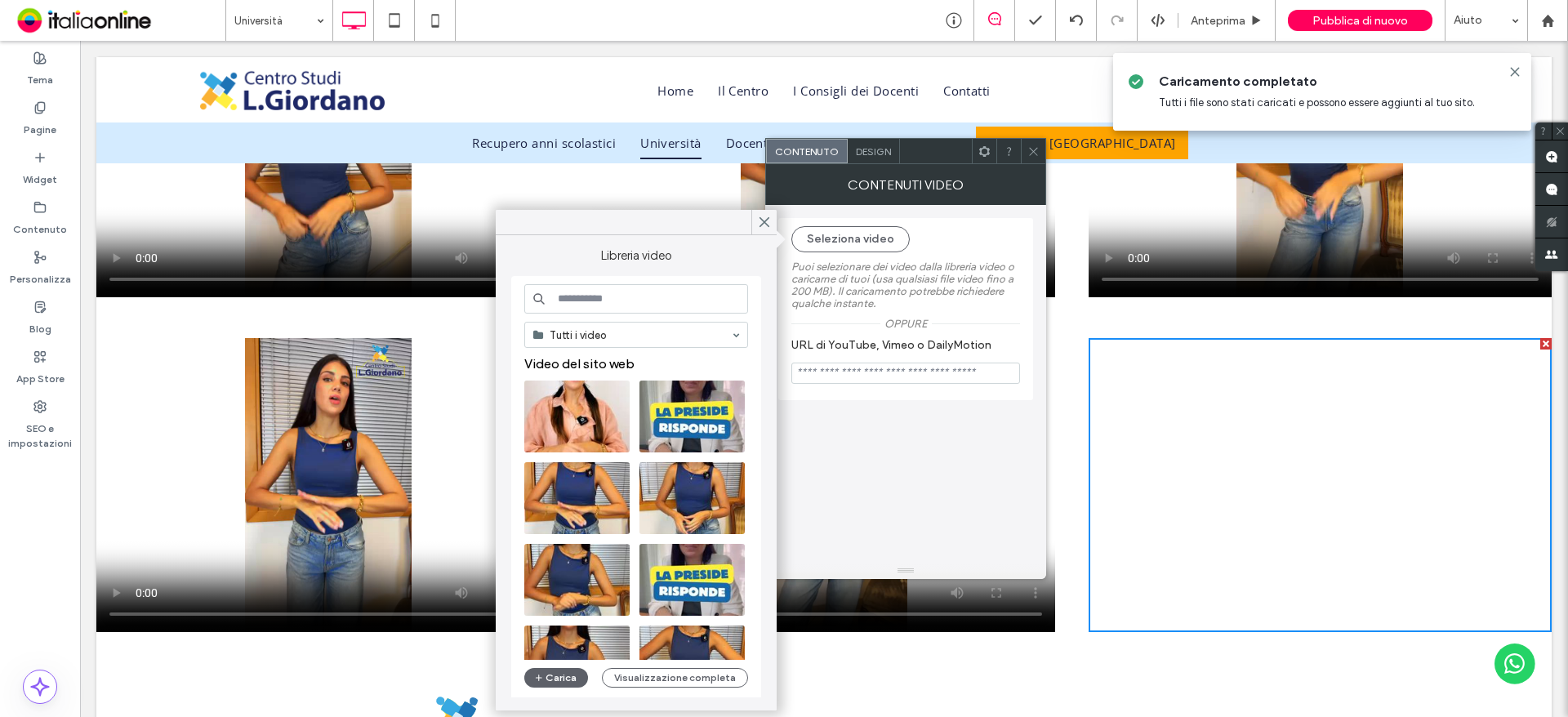
click at [1032, 150] on use at bounding box center [1033, 150] width 8 height 8
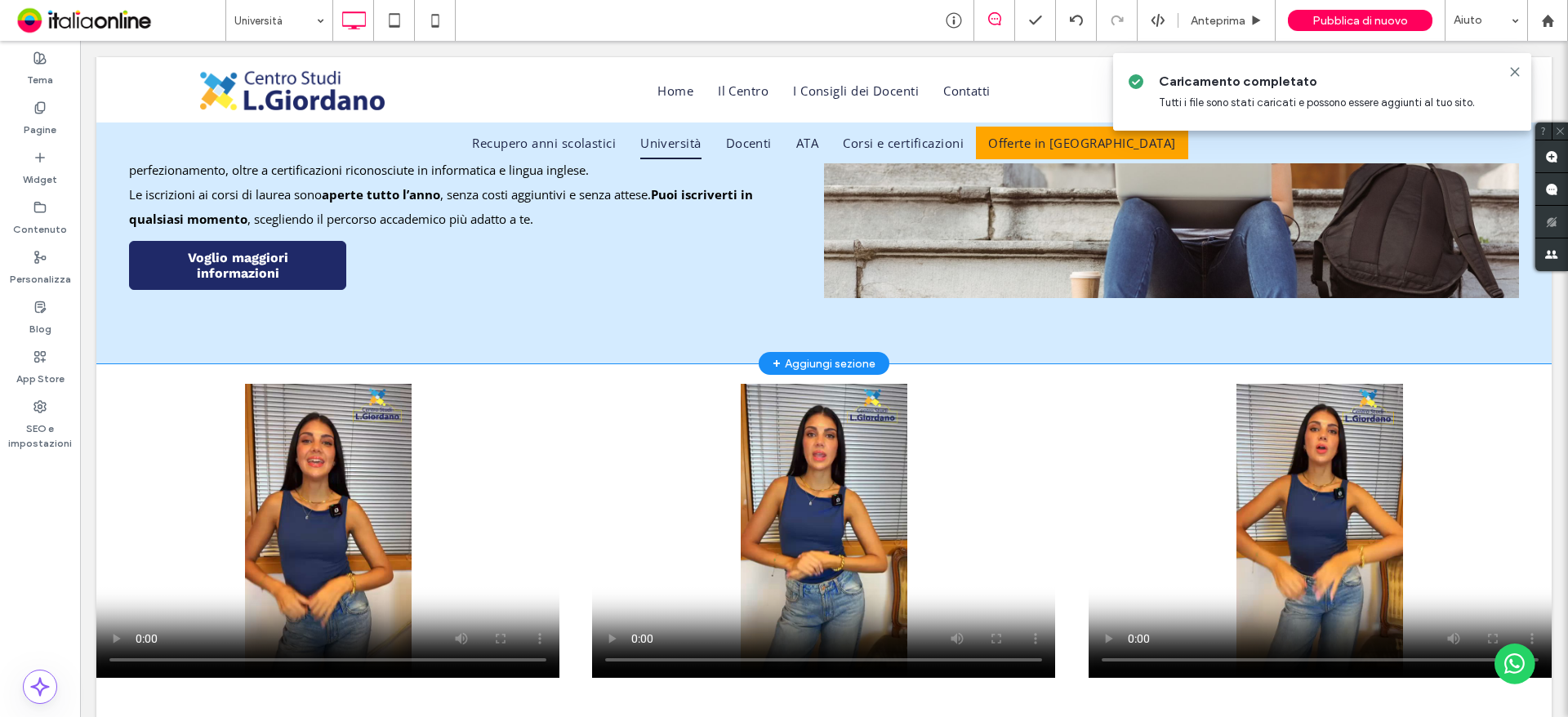
scroll to position [1143, 0]
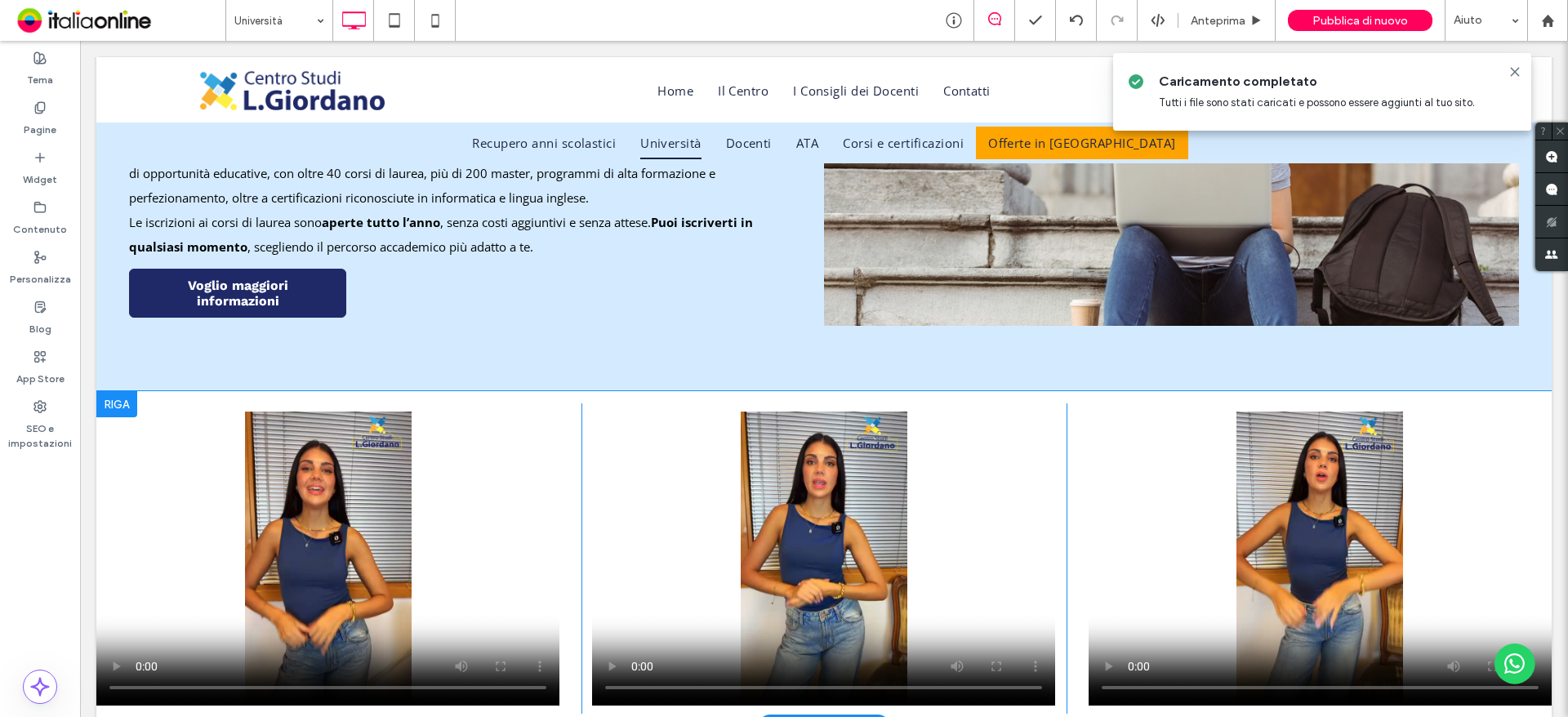
click at [115, 400] on div at bounding box center [116, 404] width 41 height 26
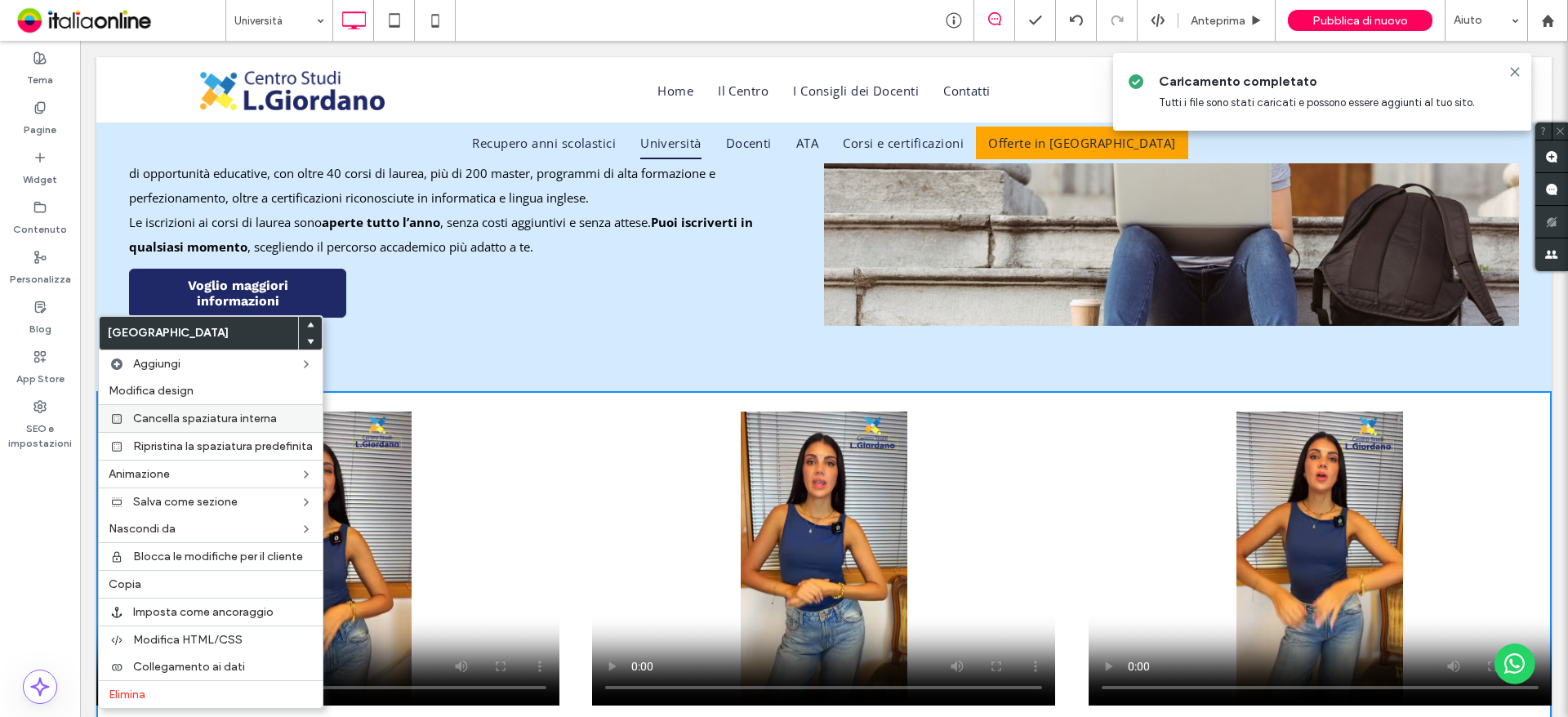
drag, startPoint x: 157, startPoint y: 581, endPoint x: 205, endPoint y: 421, distance: 167.0
click at [157, 581] on label "Copia" at bounding box center [210, 584] width 204 height 14
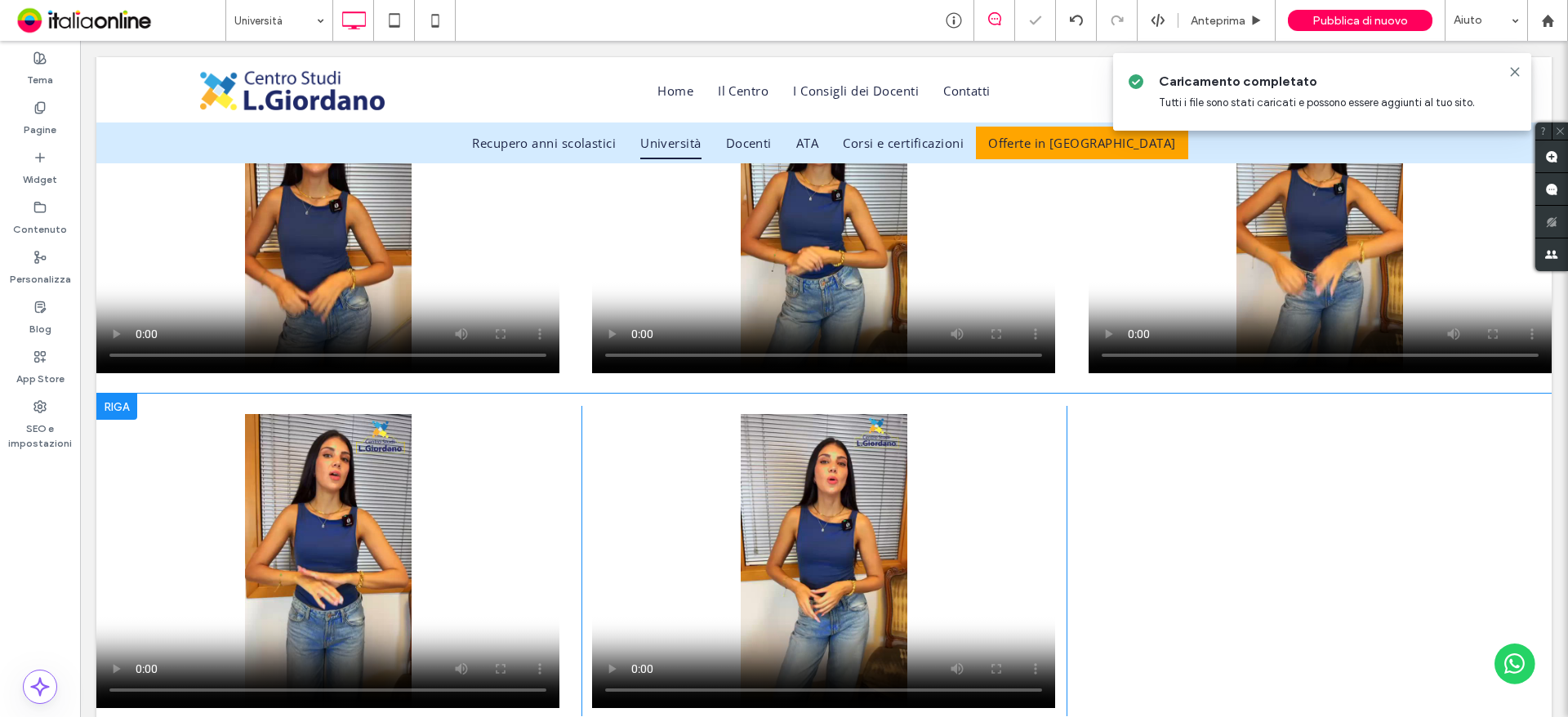
scroll to position [1633, 0]
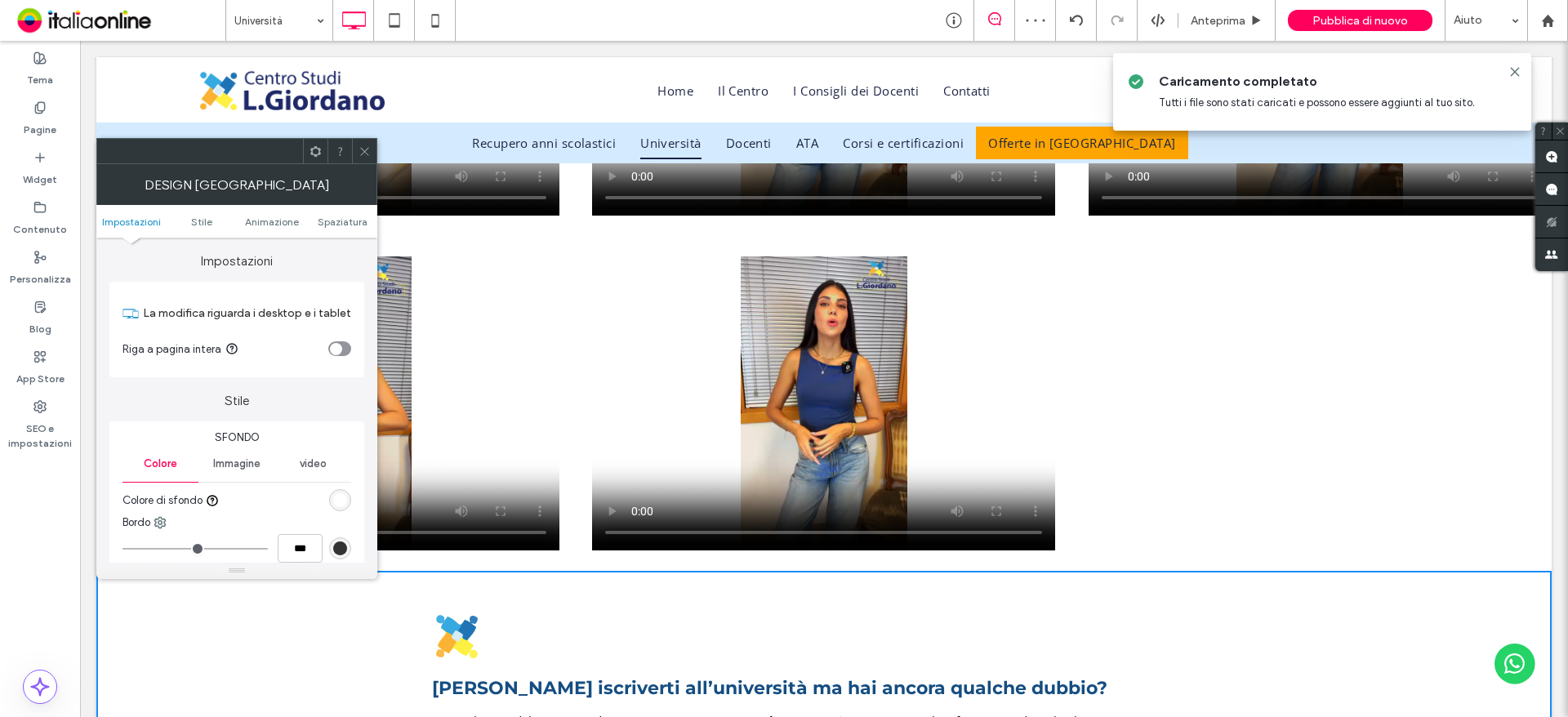
click at [366, 156] on icon at bounding box center [365, 151] width 12 height 12
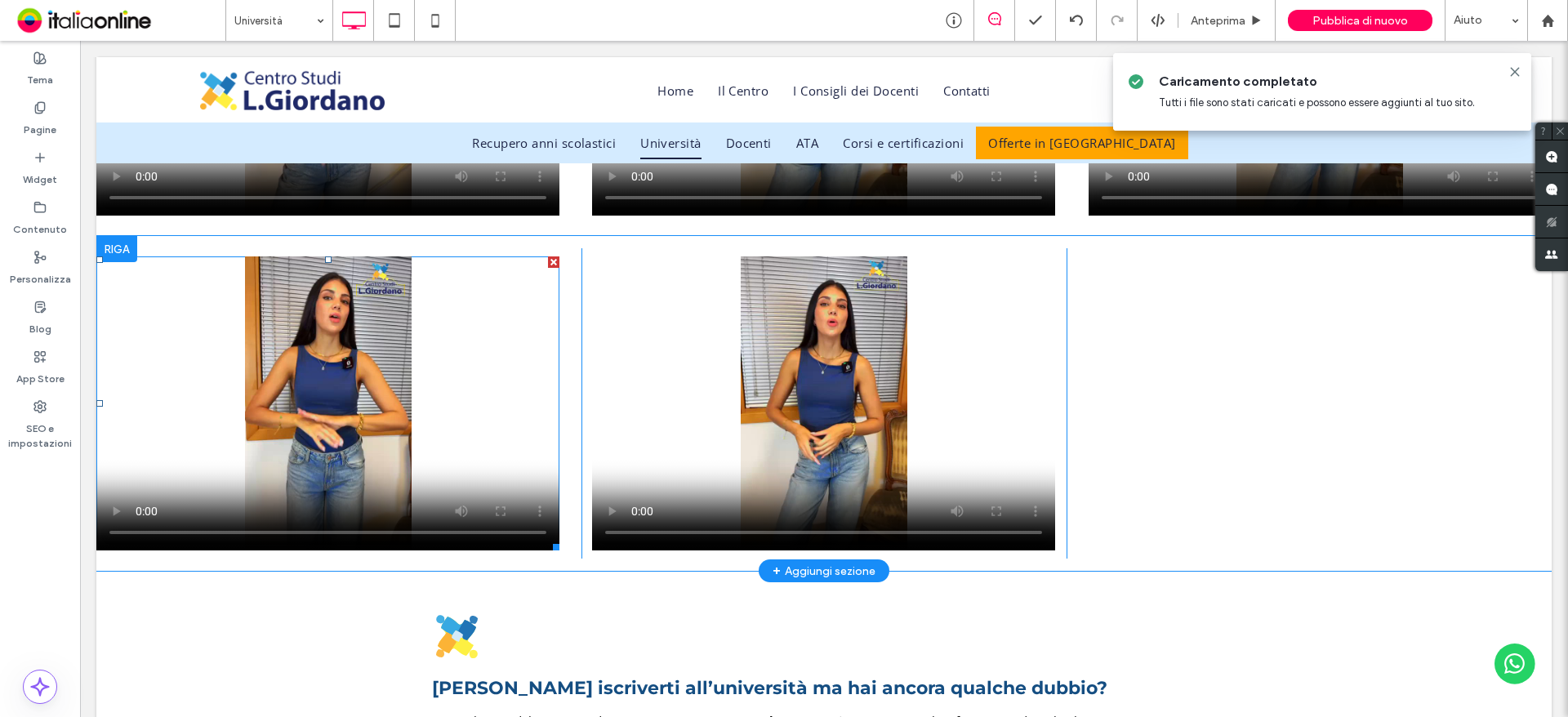
scroll to position [1878, 0]
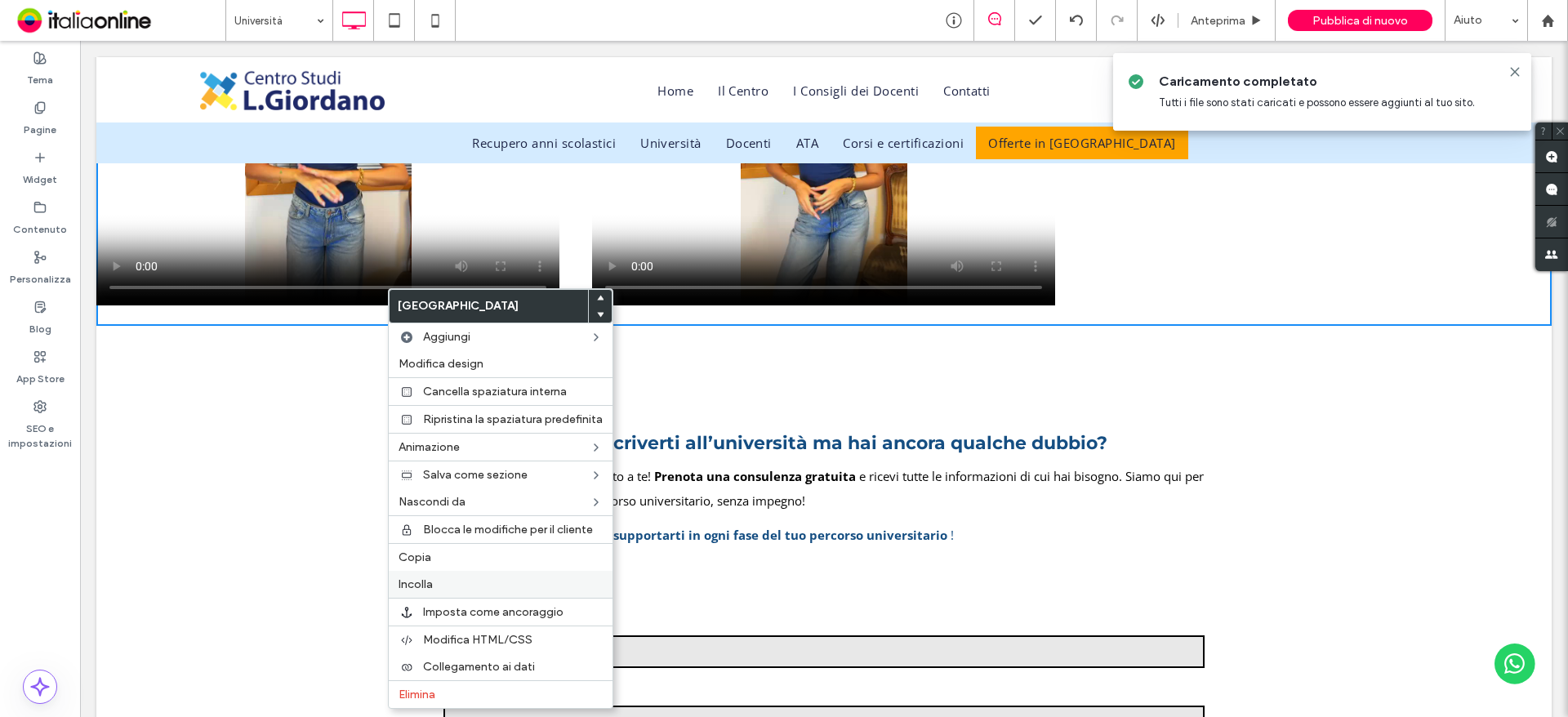
click at [447, 575] on div "Incolla" at bounding box center [501, 584] width 224 height 27
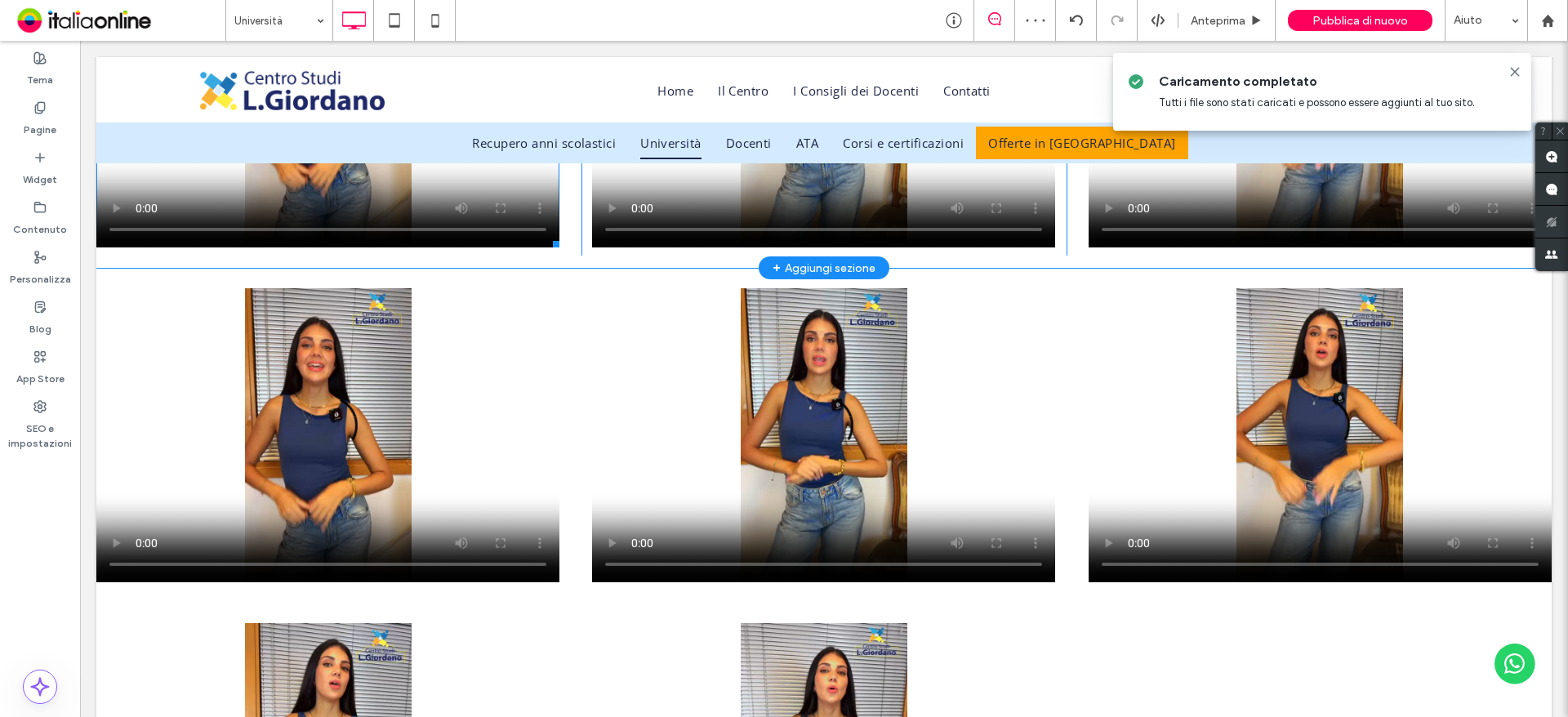
scroll to position [1689, 0]
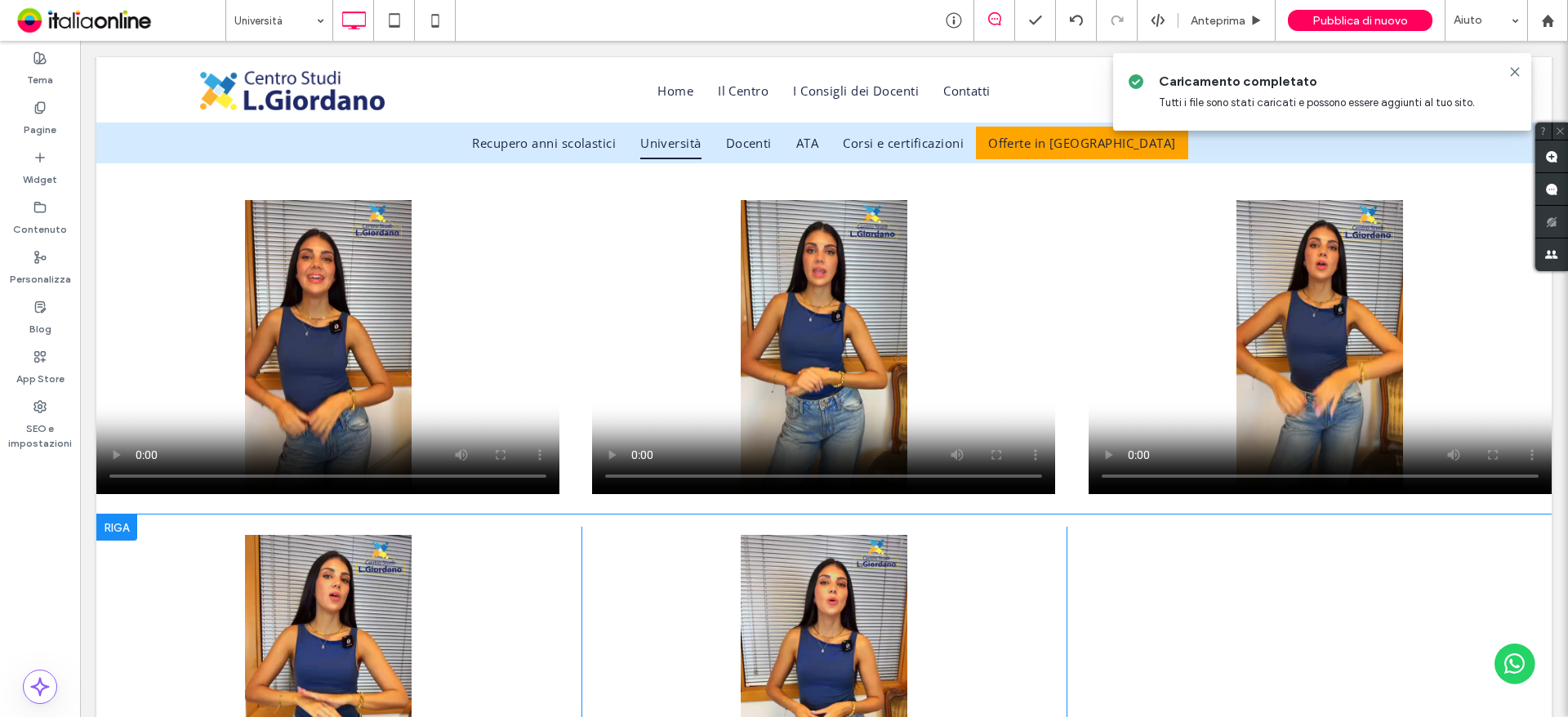
click at [129, 528] on div at bounding box center [116, 527] width 41 height 26
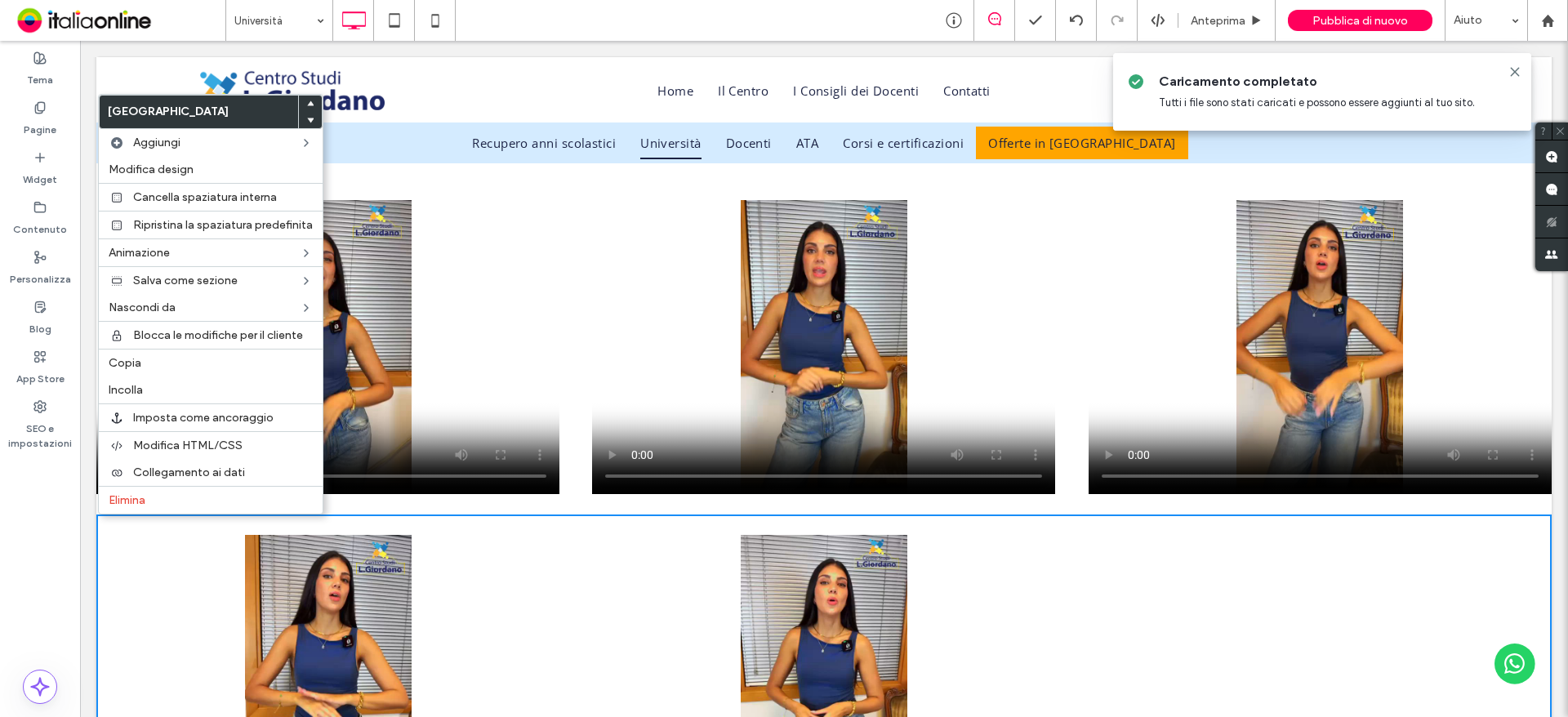
click at [313, 101] on div at bounding box center [310, 103] width 23 height 17
click at [308, 100] on span at bounding box center [310, 103] width 6 height 17
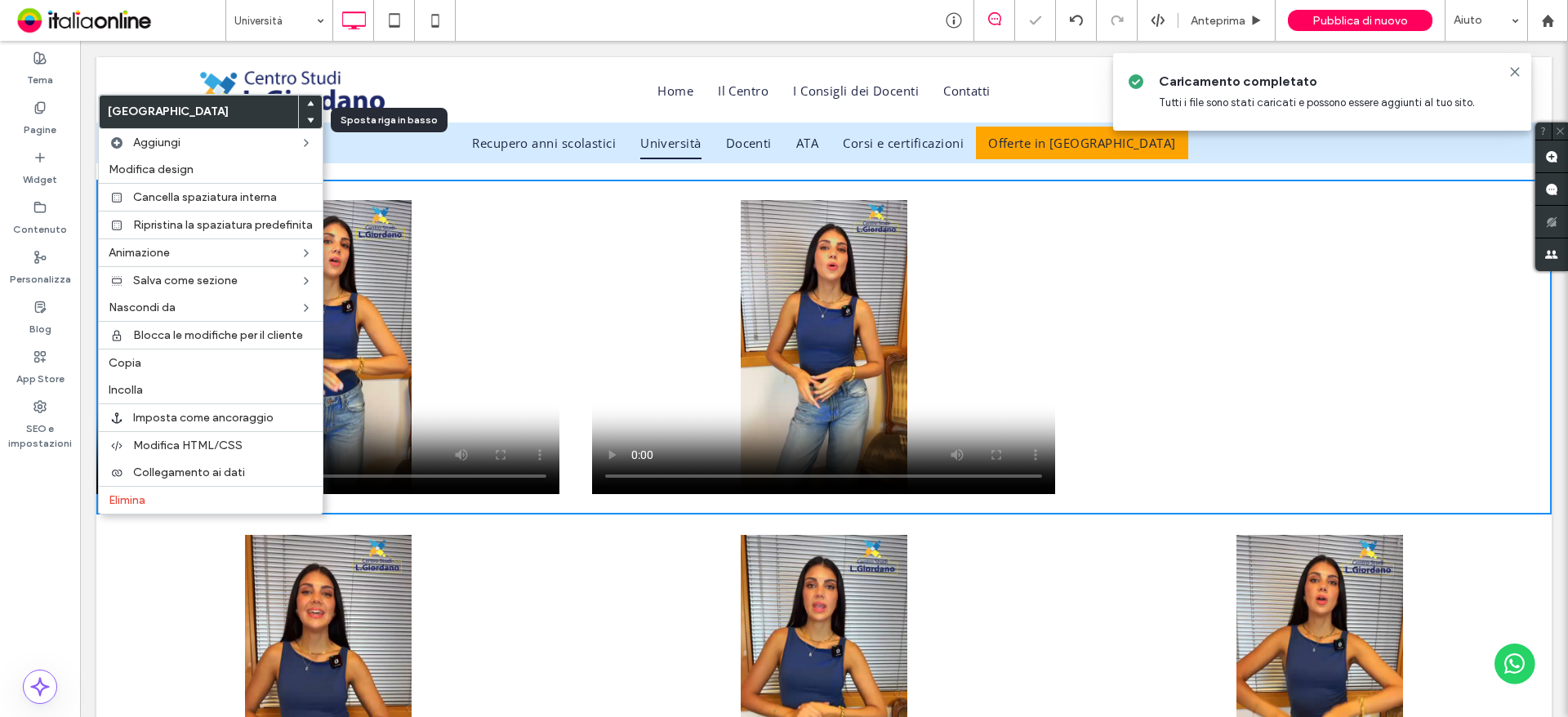
click at [311, 121] on icon at bounding box center [310, 120] width 6 height 6
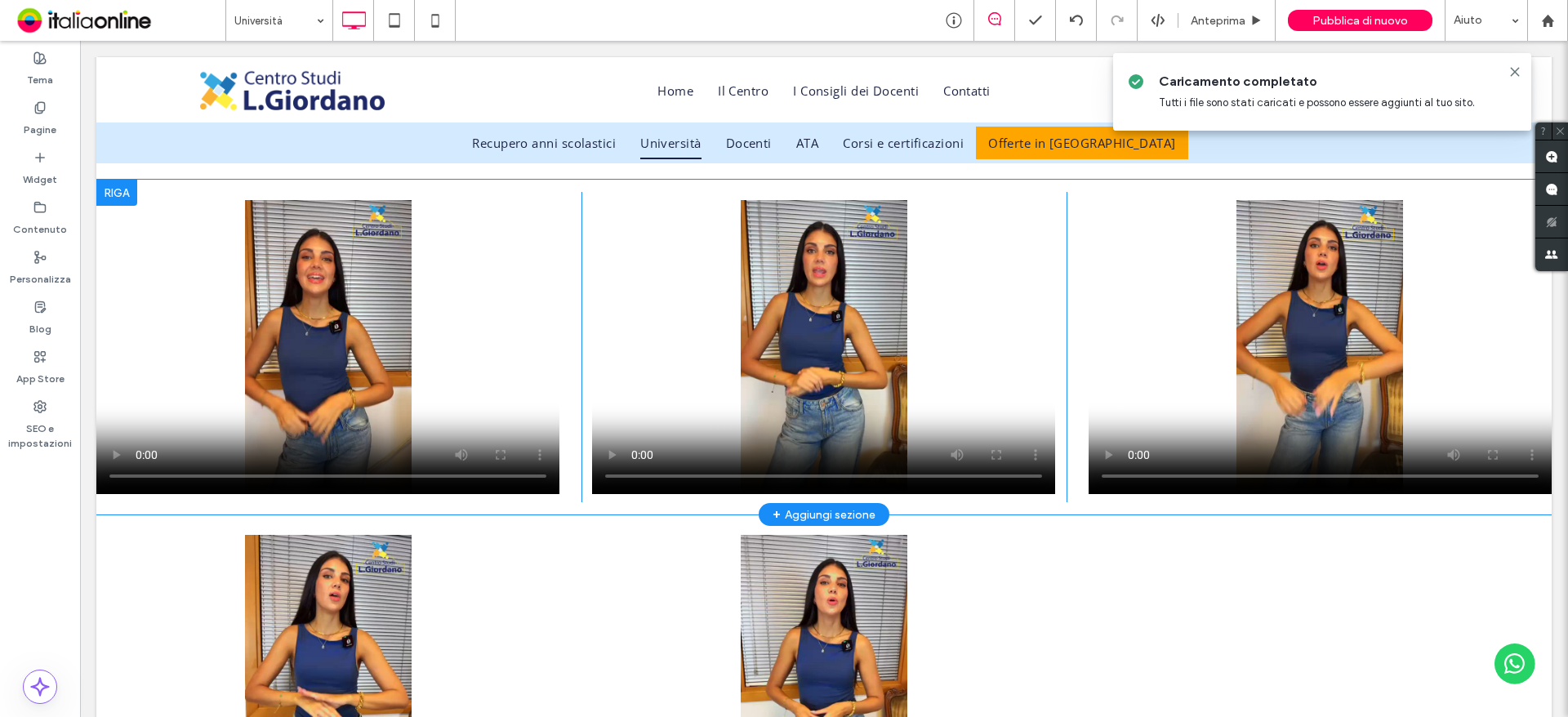
click at [129, 198] on div at bounding box center [116, 192] width 41 height 26
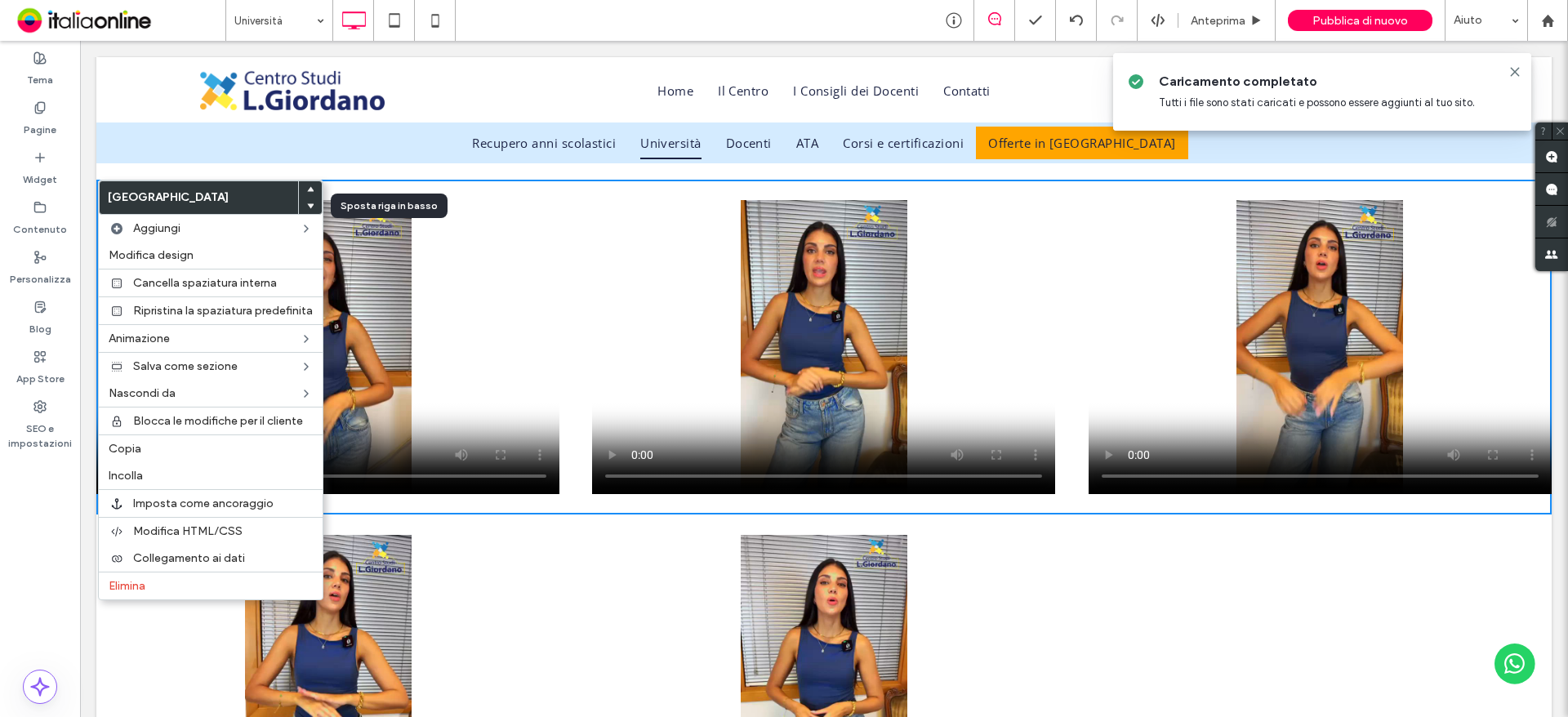
click at [310, 204] on icon at bounding box center [310, 205] width 6 height 6
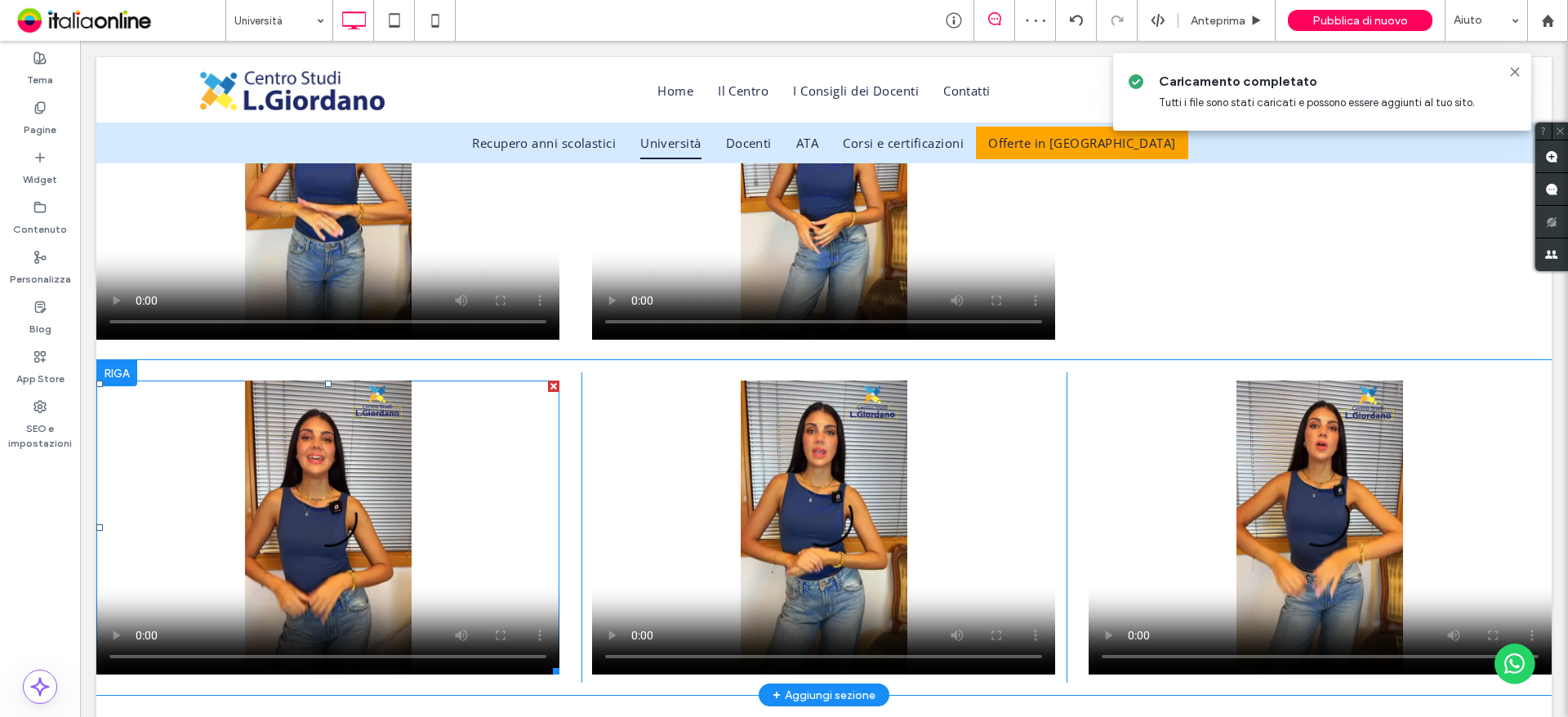
scroll to position [1934, 0]
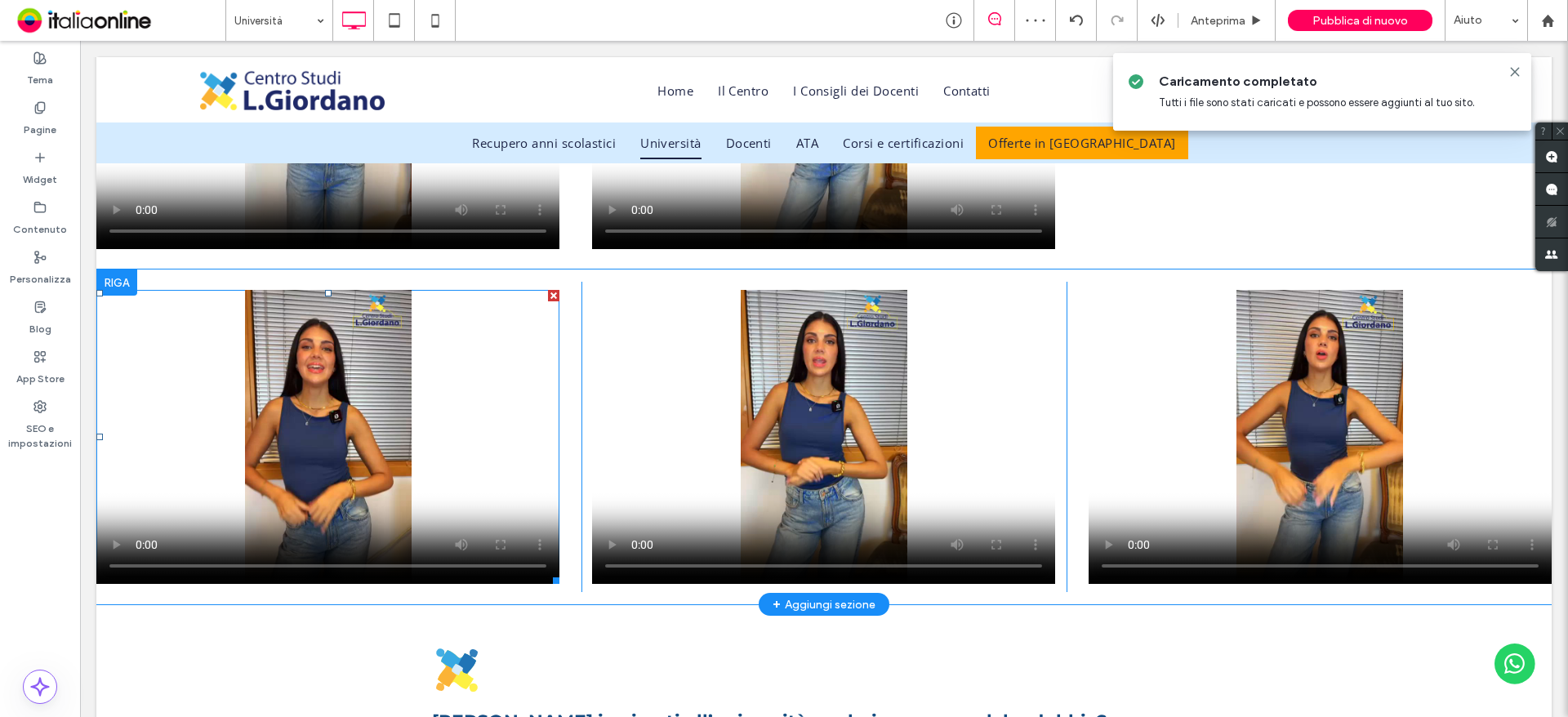
drag, startPoint x: 940, startPoint y: 386, endPoint x: 549, endPoint y: 294, distance: 401.7
click at [549, 294] on div at bounding box center [554, 296] width 11 height 11
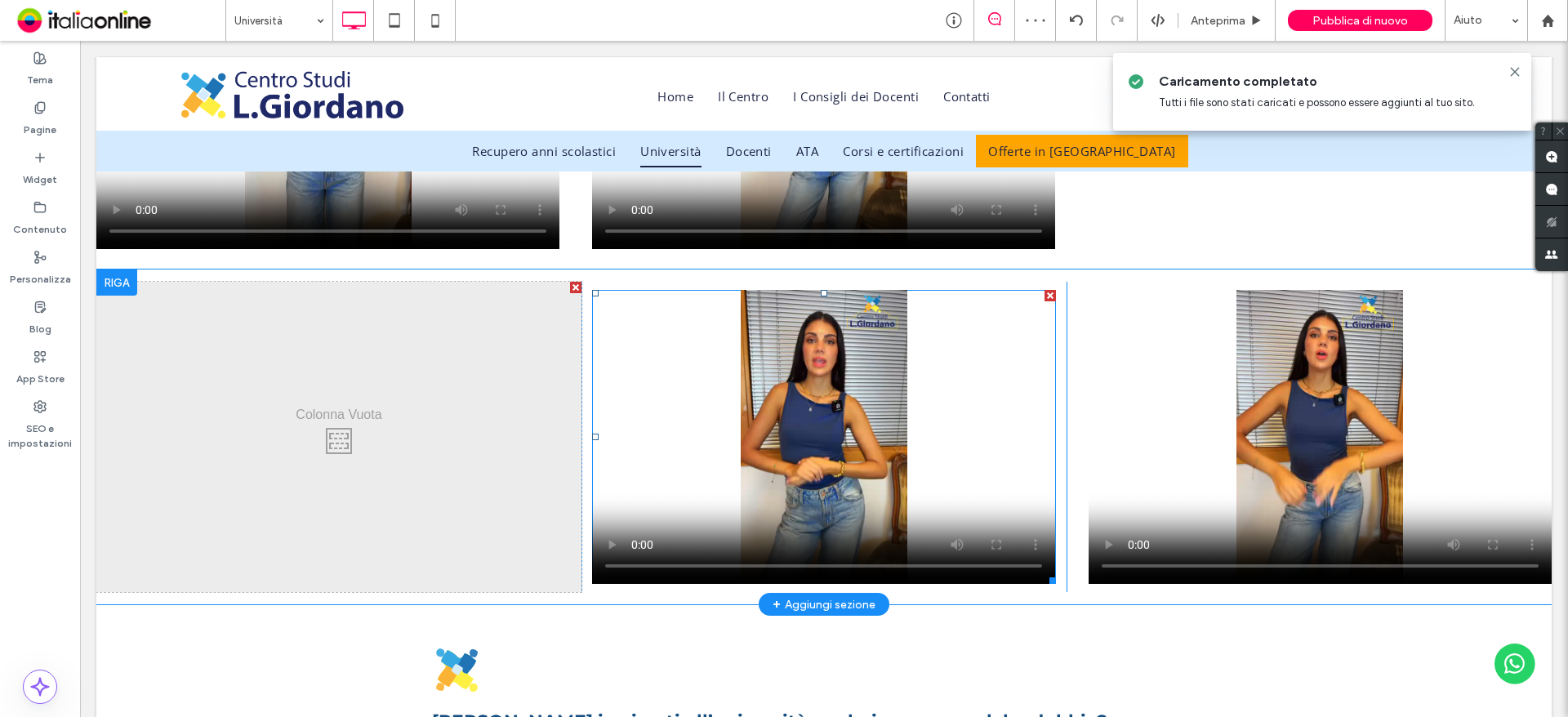
click at [1044, 294] on div at bounding box center [1049, 296] width 11 height 11
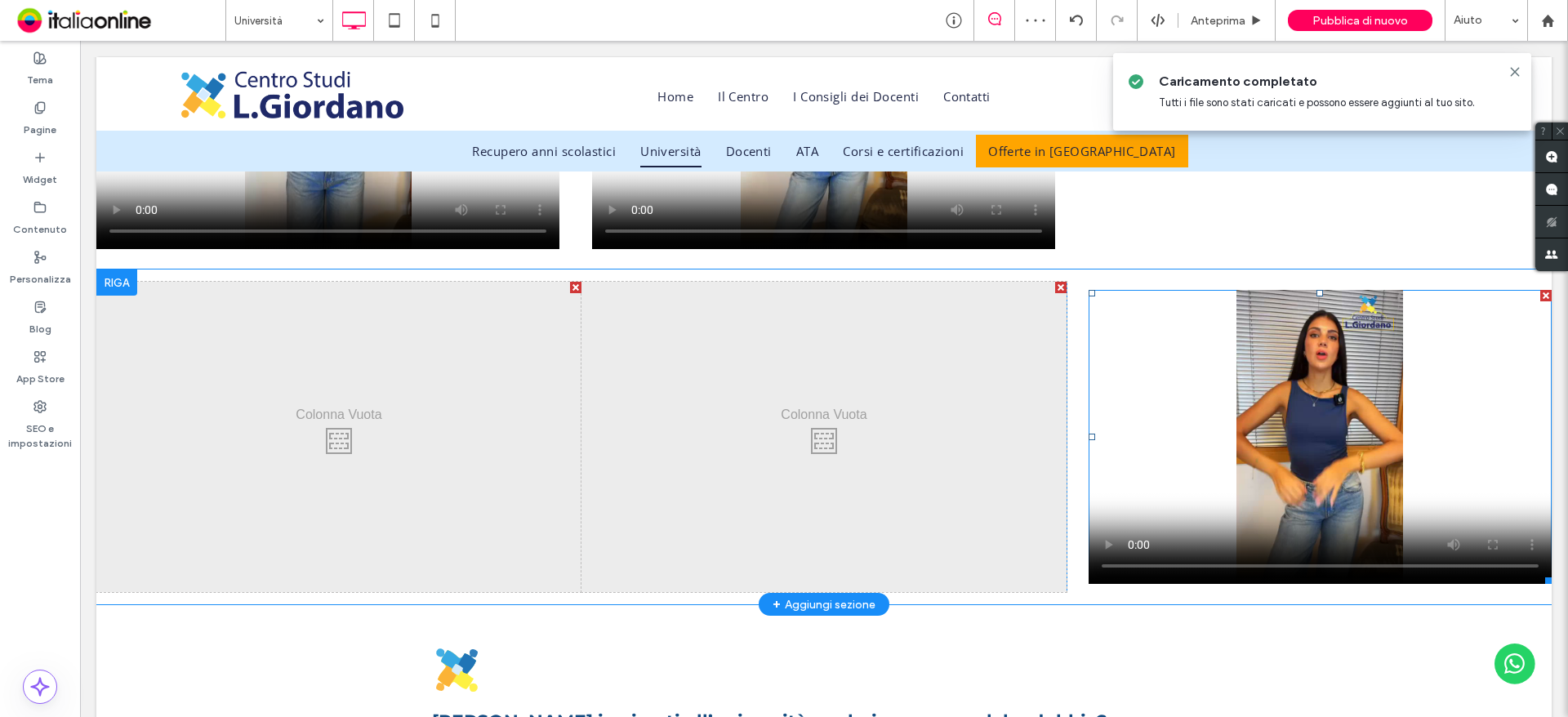
click at [1540, 295] on div at bounding box center [1545, 296] width 11 height 11
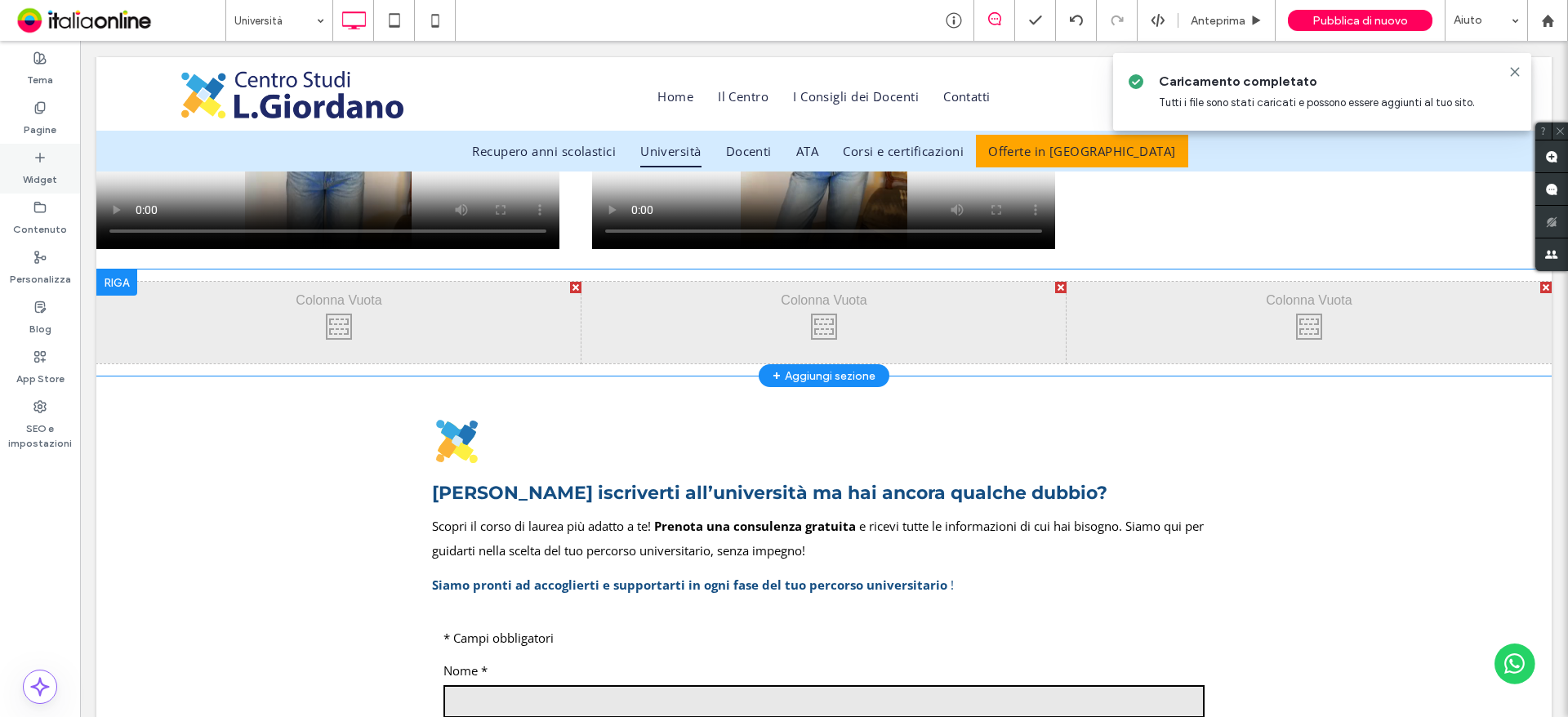
click at [43, 167] on label "Widget" at bounding box center [39, 176] width 34 height 23
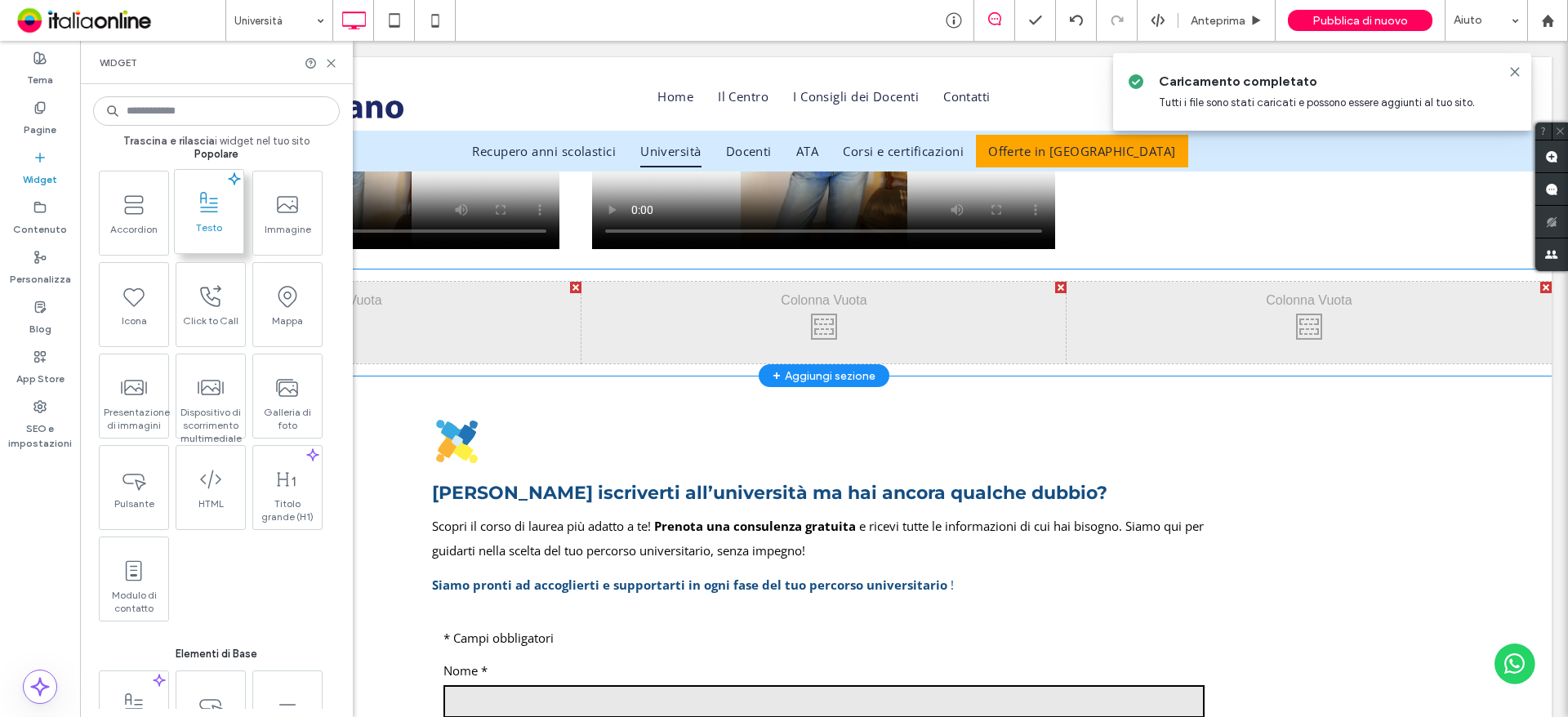
scroll to position [245, 0]
click at [220, 110] on input at bounding box center [216, 111] width 247 height 30
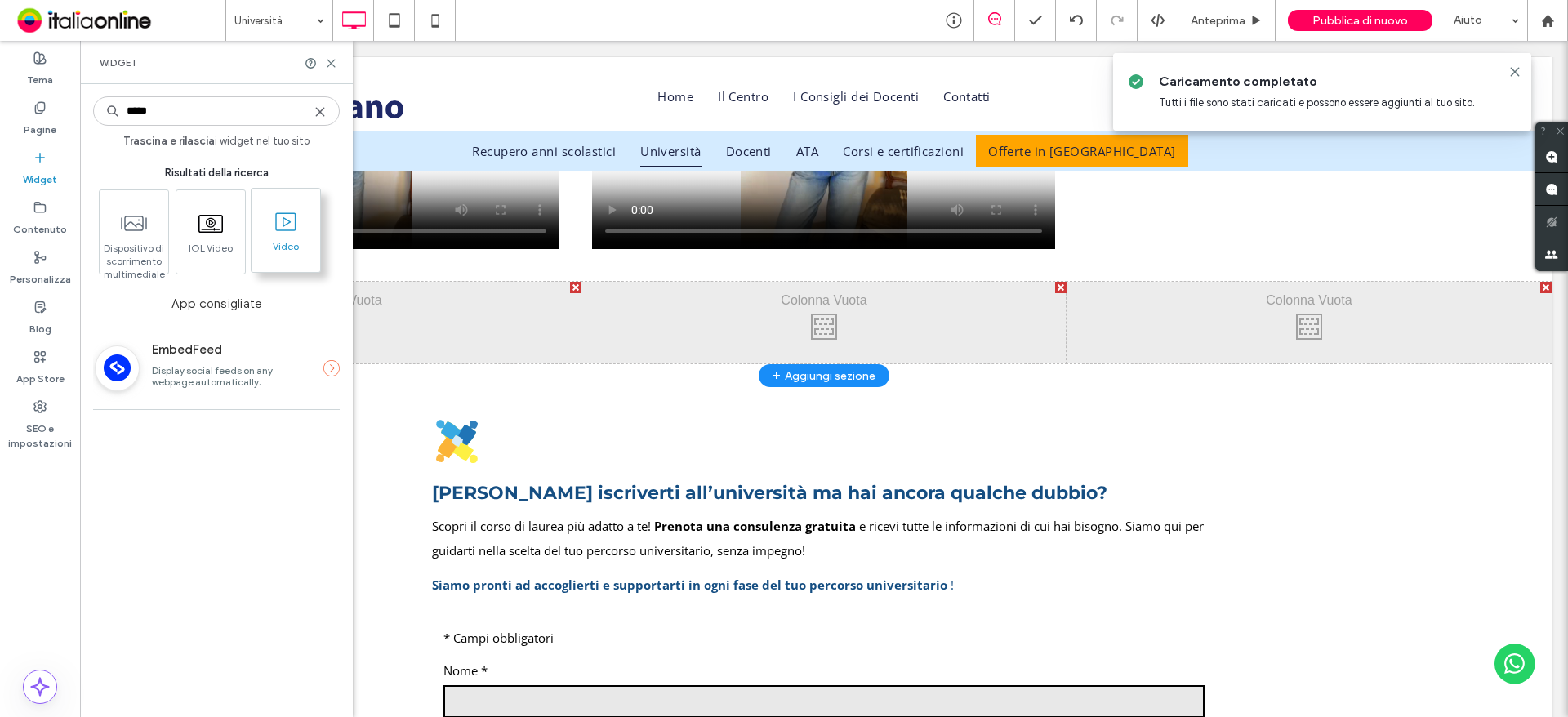
type input "*****"
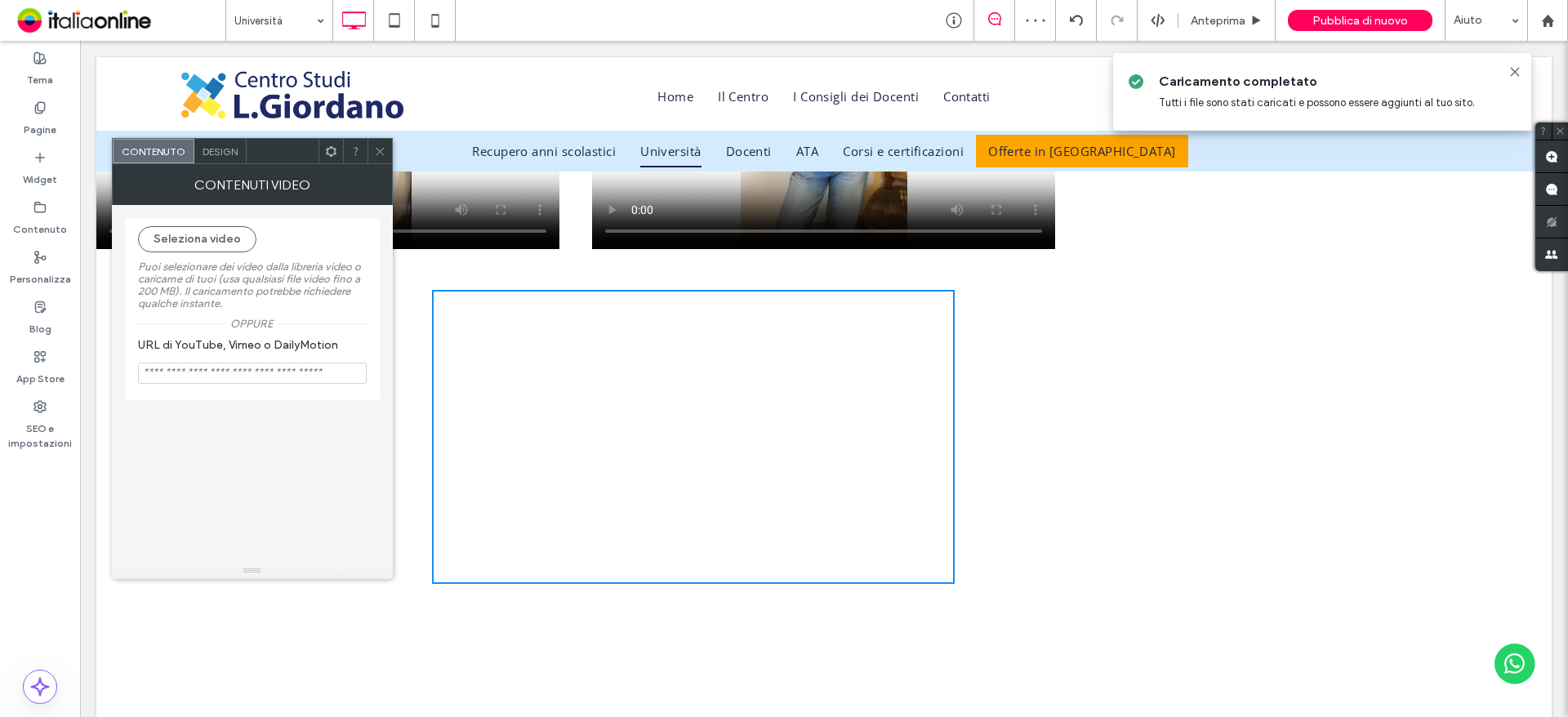
drag, startPoint x: 377, startPoint y: 144, endPoint x: 391, endPoint y: 166, distance: 26.1
click at [377, 145] on icon at bounding box center [380, 151] width 12 height 12
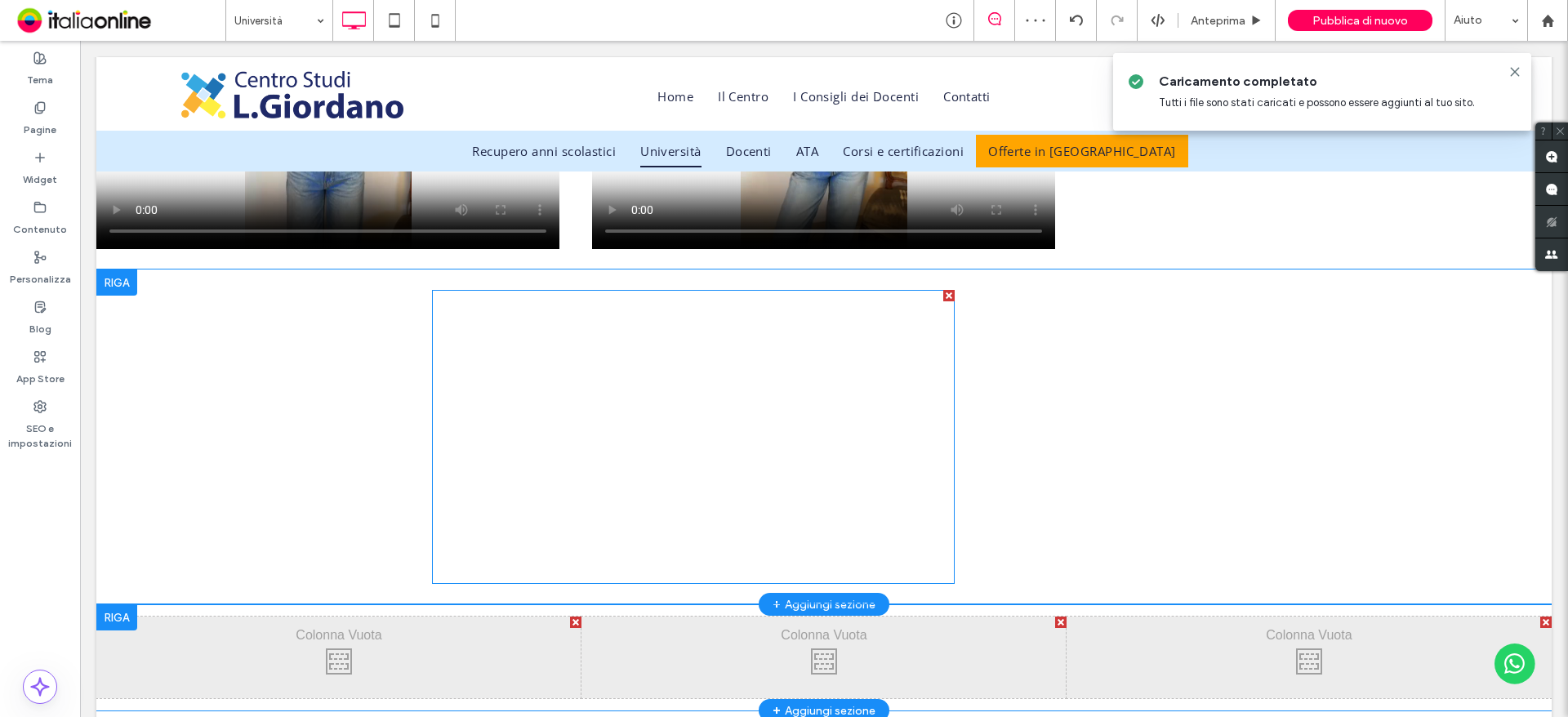
click at [944, 294] on div at bounding box center [949, 296] width 11 height 11
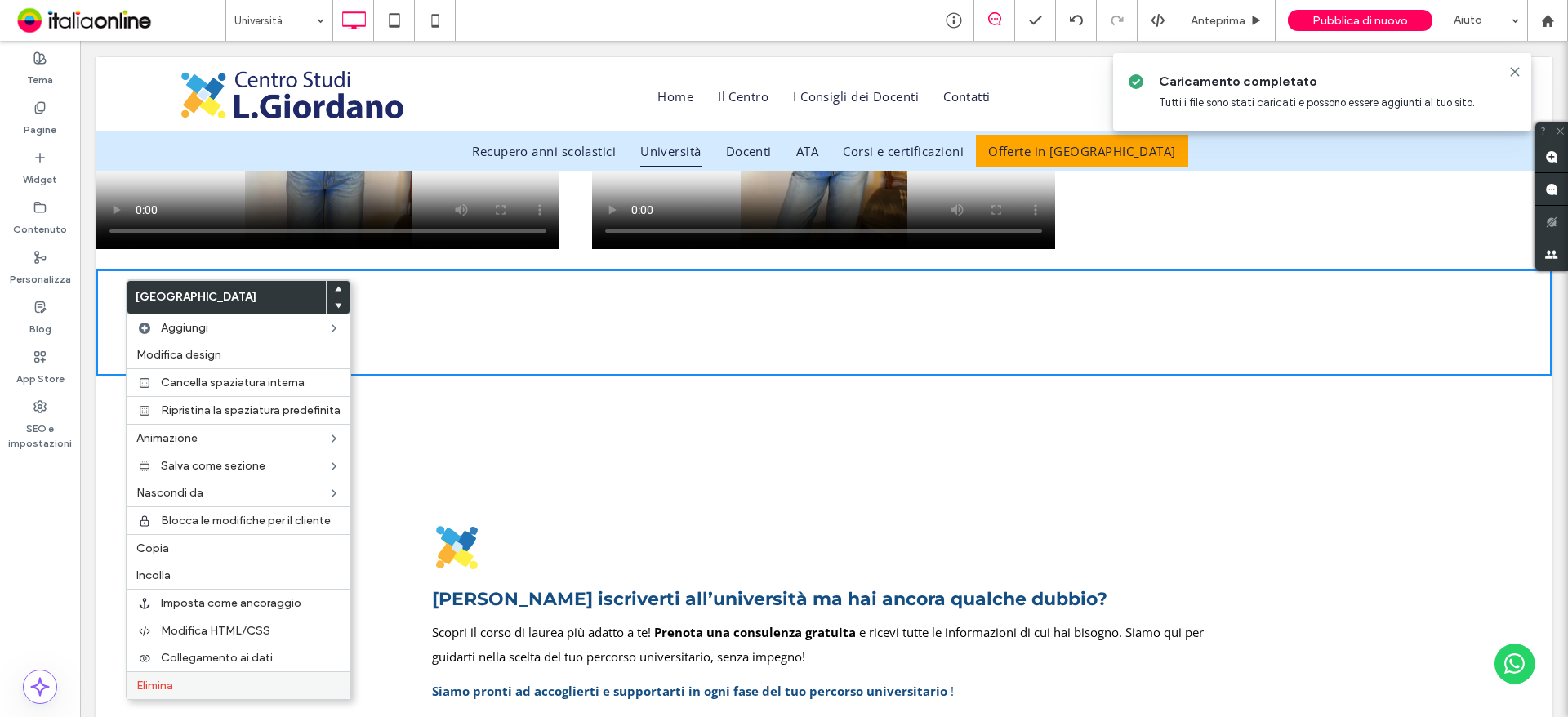
click at [178, 686] on label "Elimina" at bounding box center [238, 686] width 204 height 14
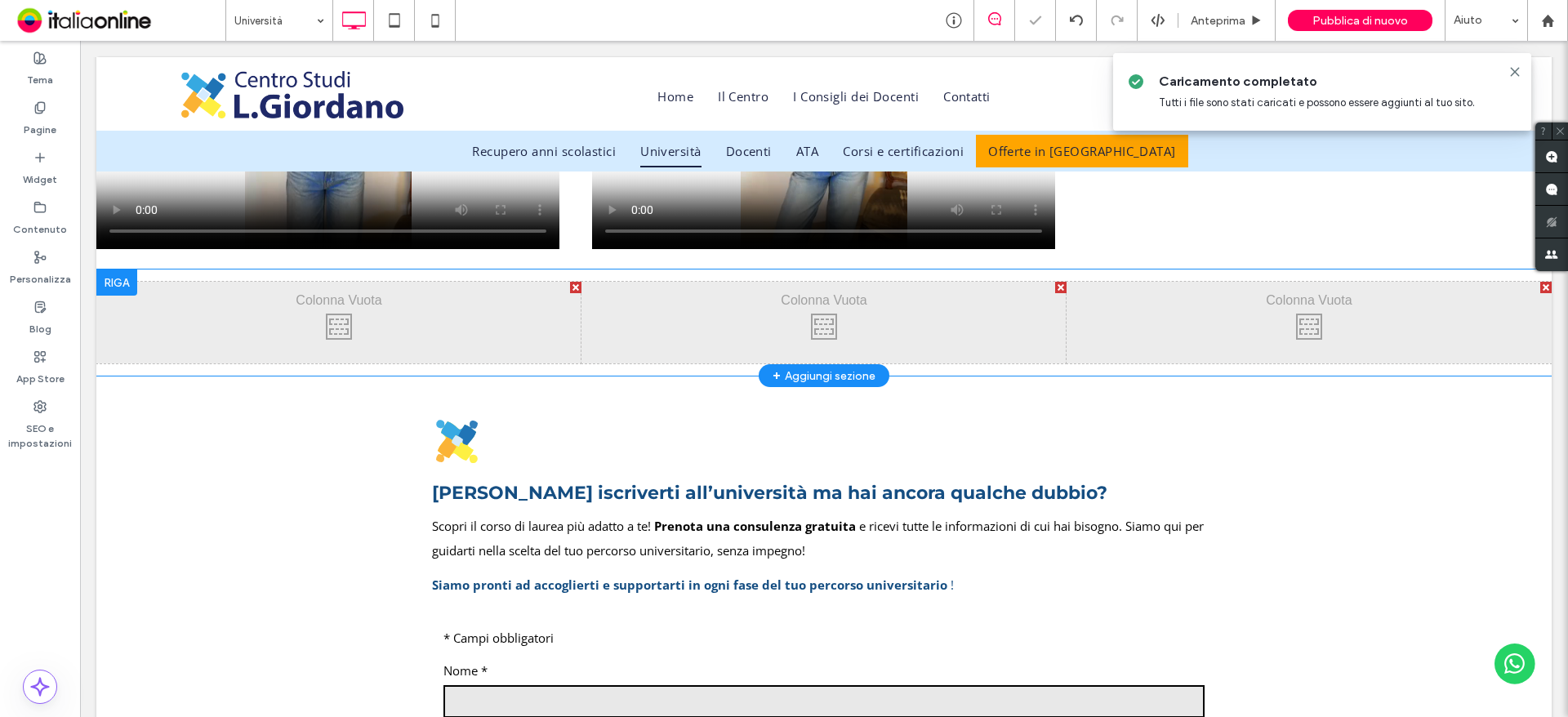
click at [326, 326] on div "Click To Paste Click To Paste" at bounding box center [338, 322] width 485 height 81
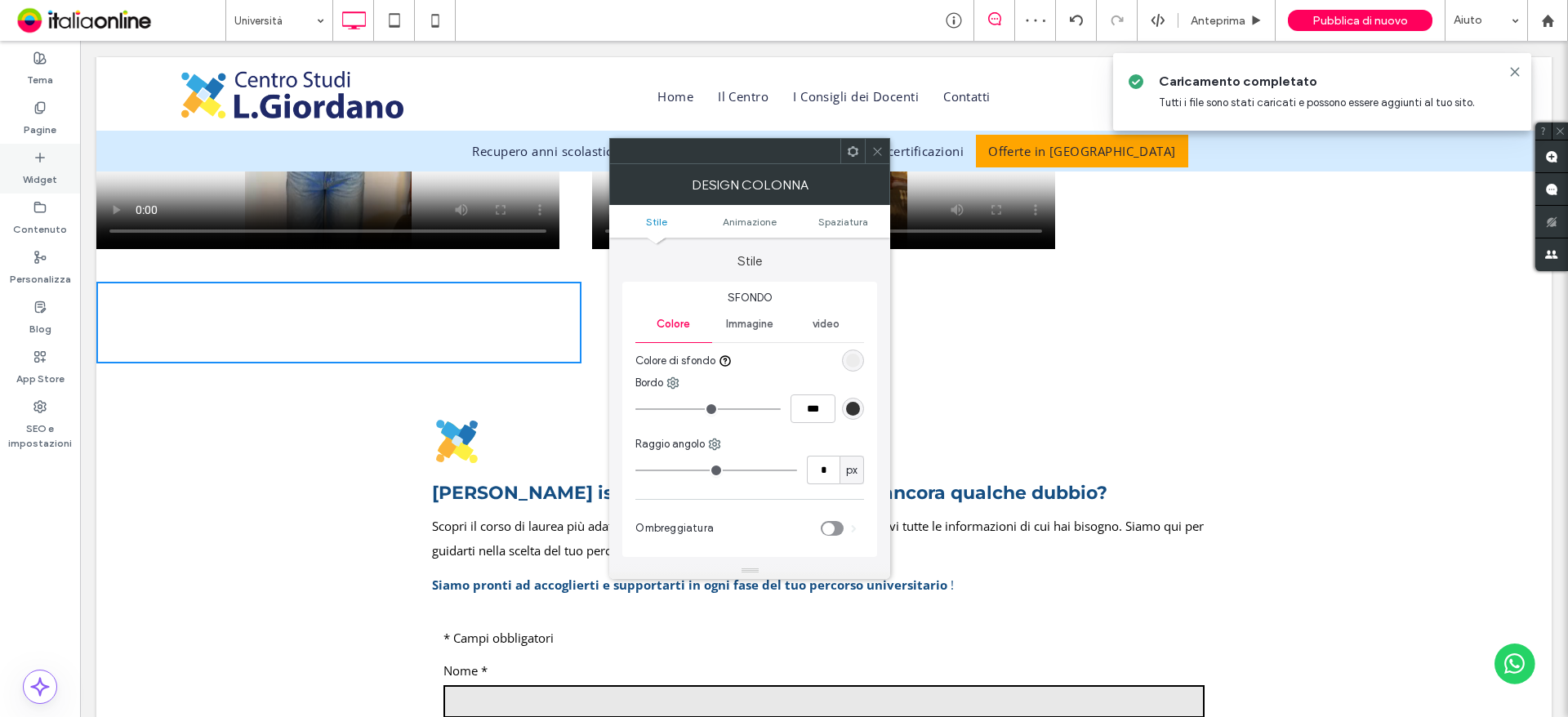
click at [39, 157] on use at bounding box center [39, 157] width 8 height 8
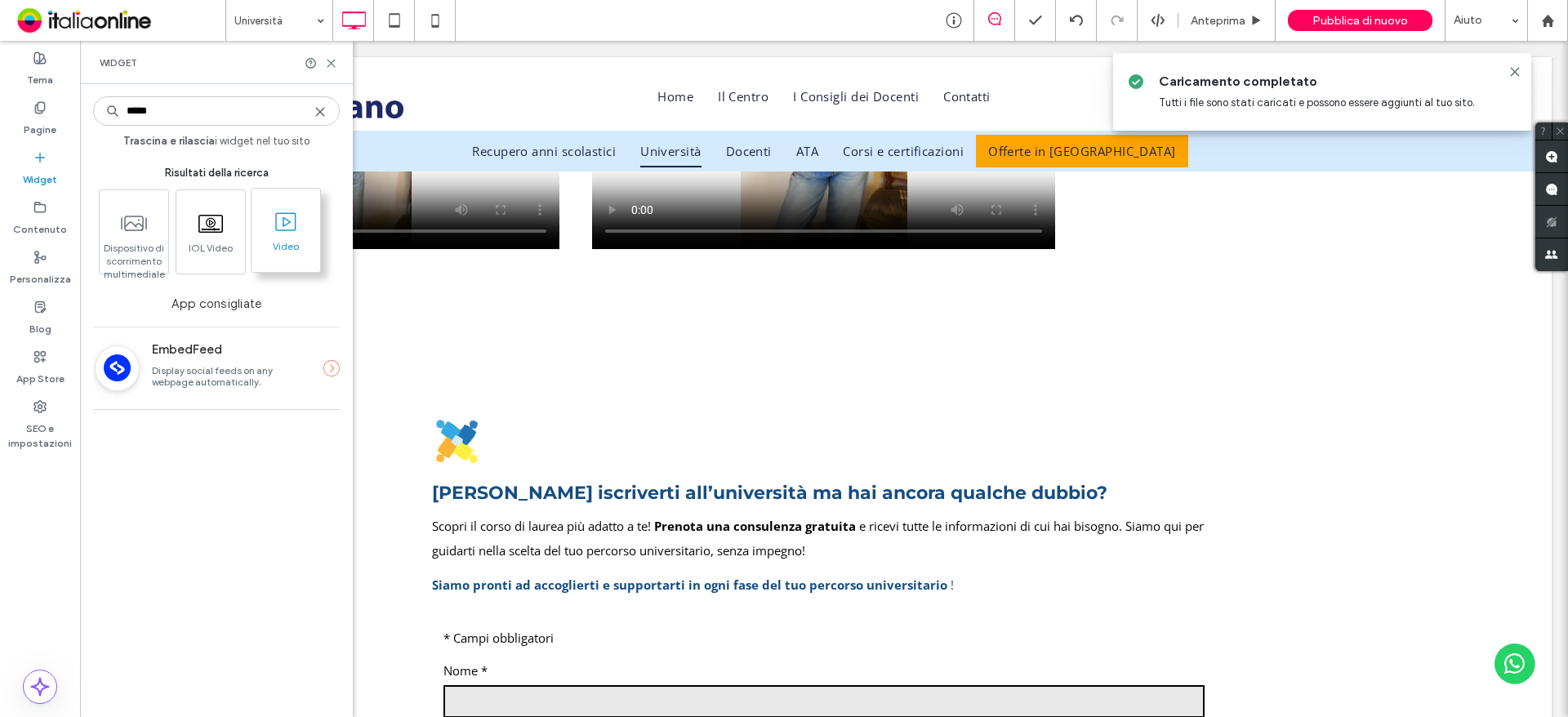
type input "*****"
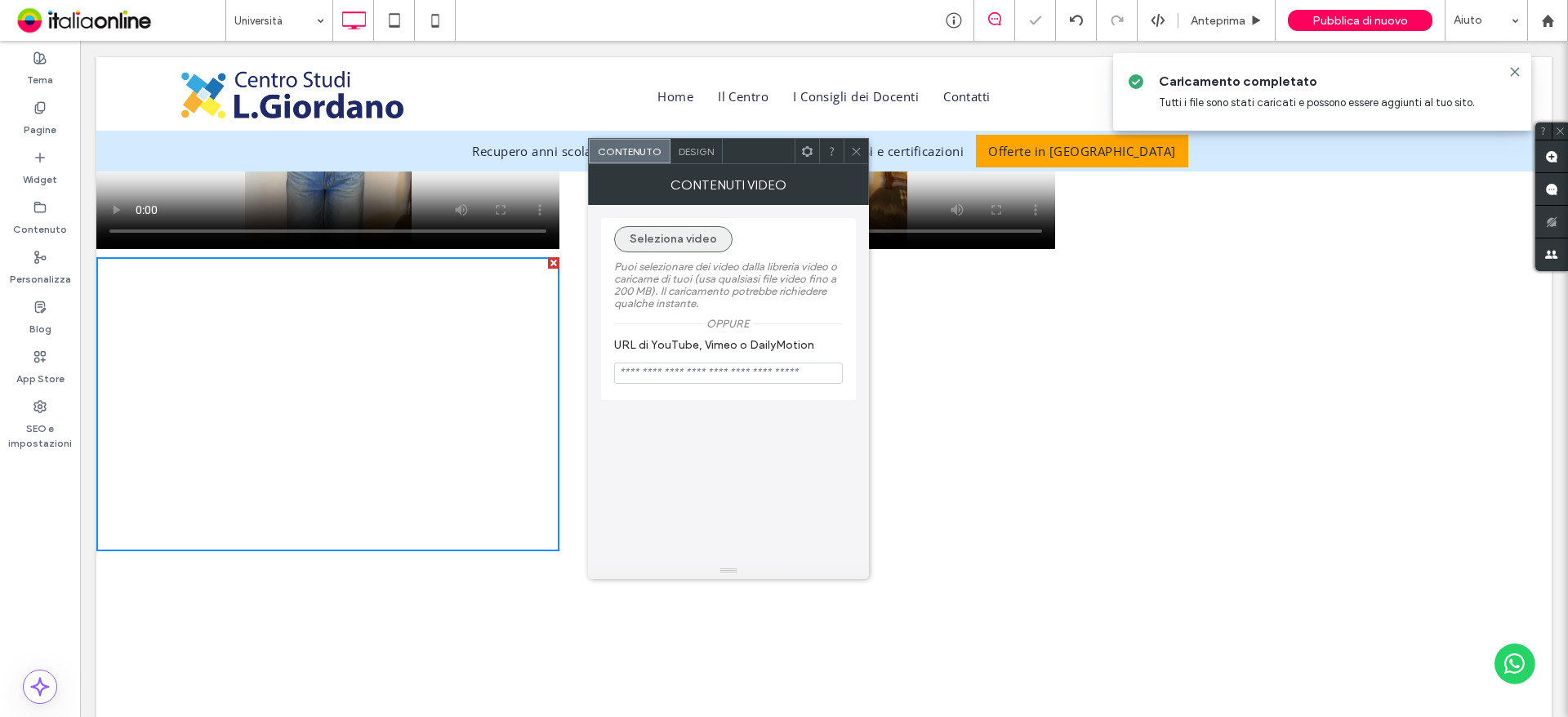
click at [677, 231] on button "Seleziona video" at bounding box center [672, 240] width 118 height 26
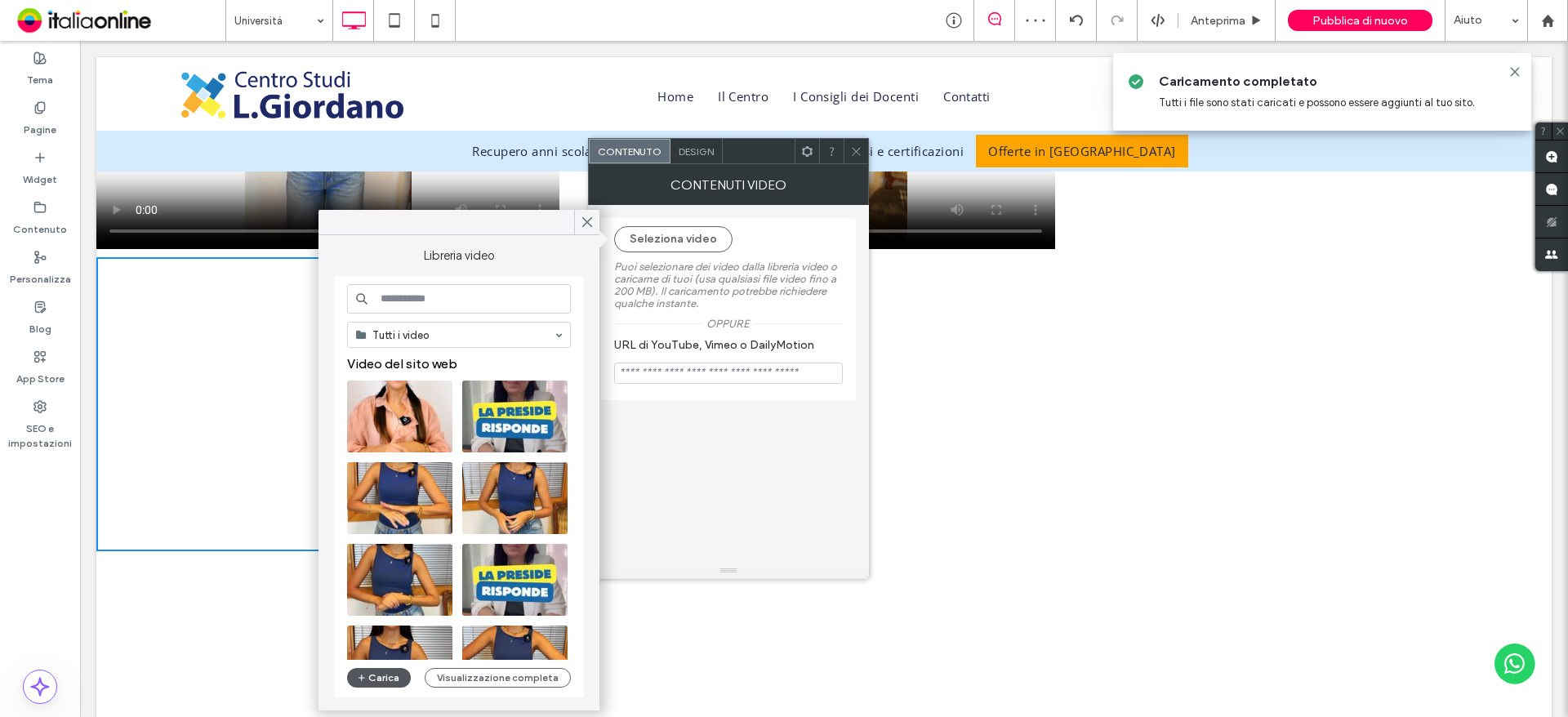
click at [385, 672] on button "Carica" at bounding box center [379, 678] width 64 height 19
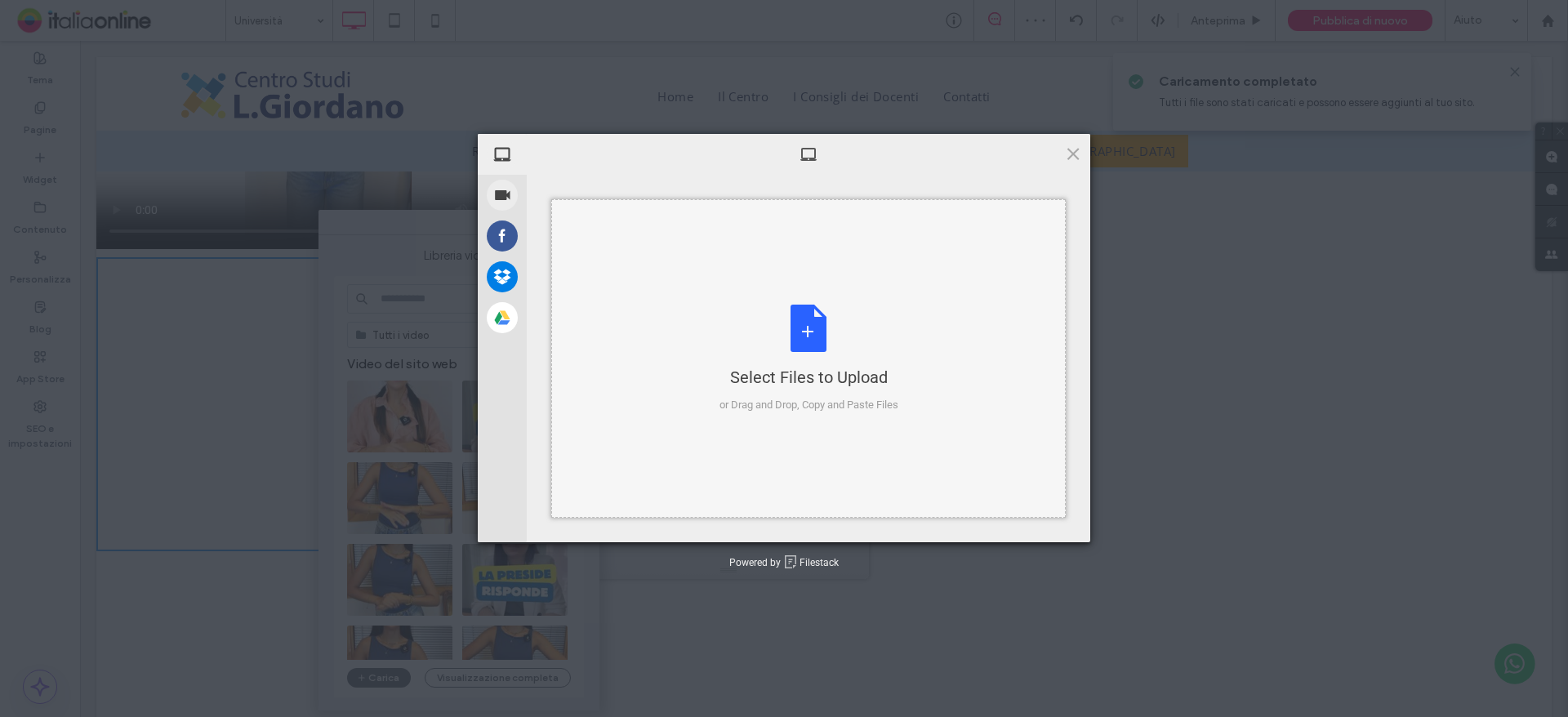
click at [794, 330] on div "Select Files to Upload or Drag and Drop, Copy and Paste Files" at bounding box center [809, 358] width 179 height 108
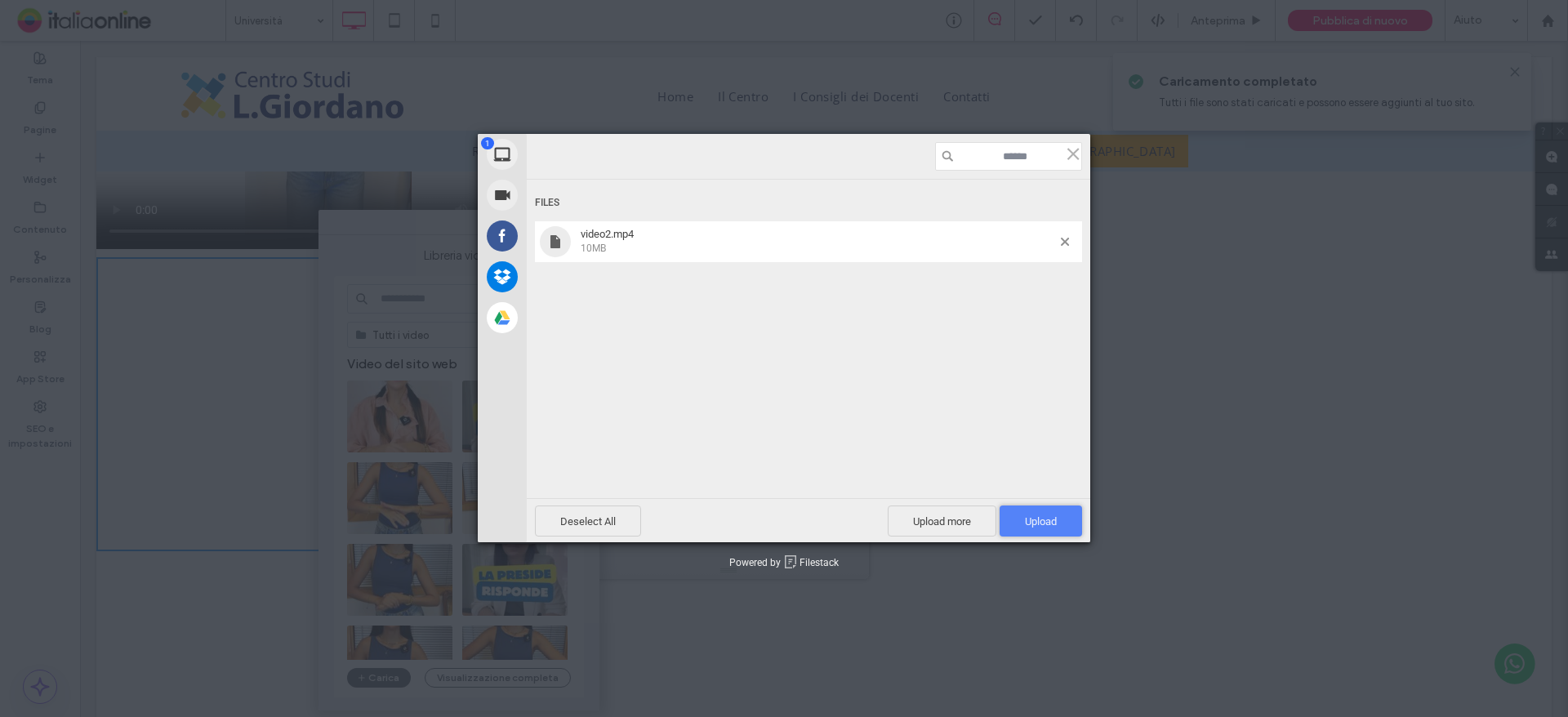
click at [1049, 525] on span "Upload 1" at bounding box center [1041, 521] width 31 height 12
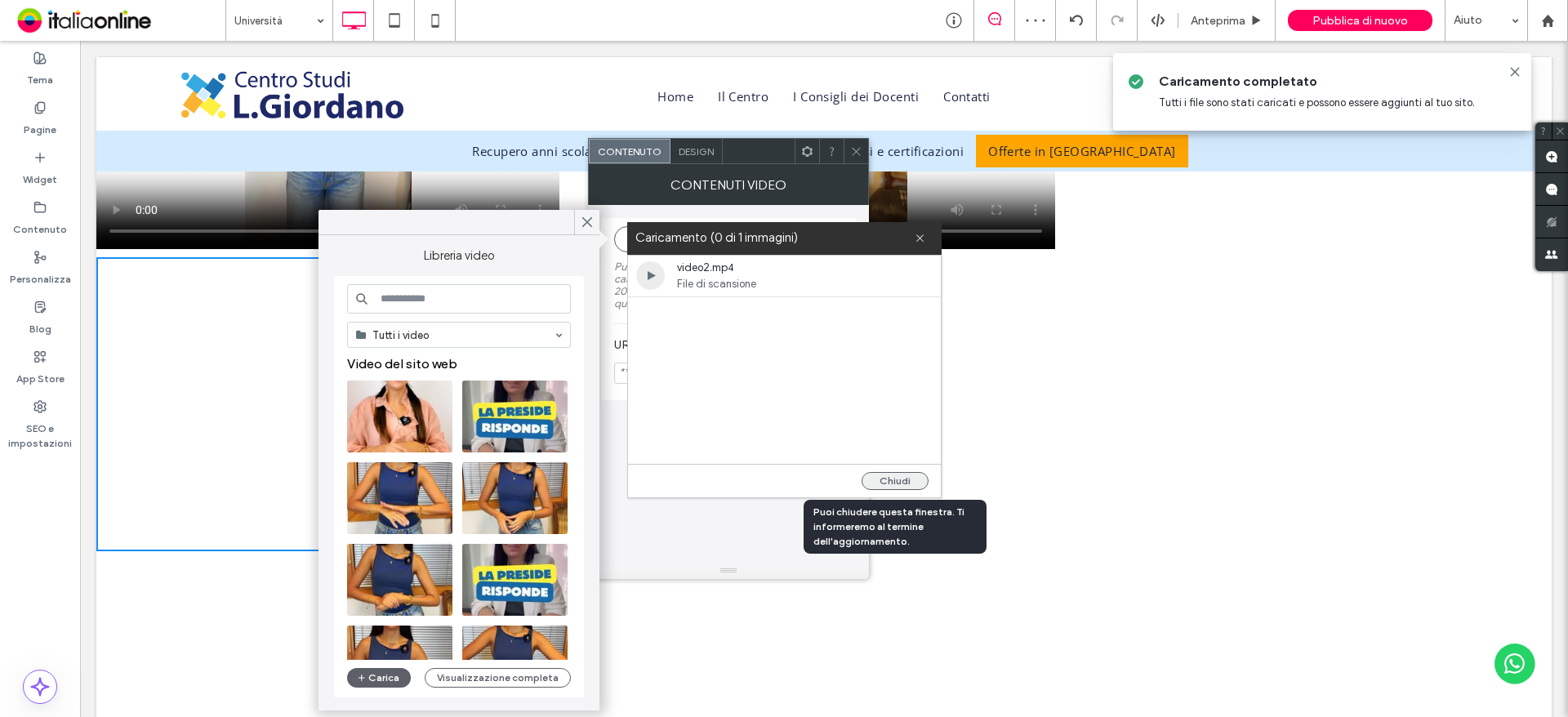
click at [906, 478] on button "Chiudi" at bounding box center [895, 481] width 67 height 18
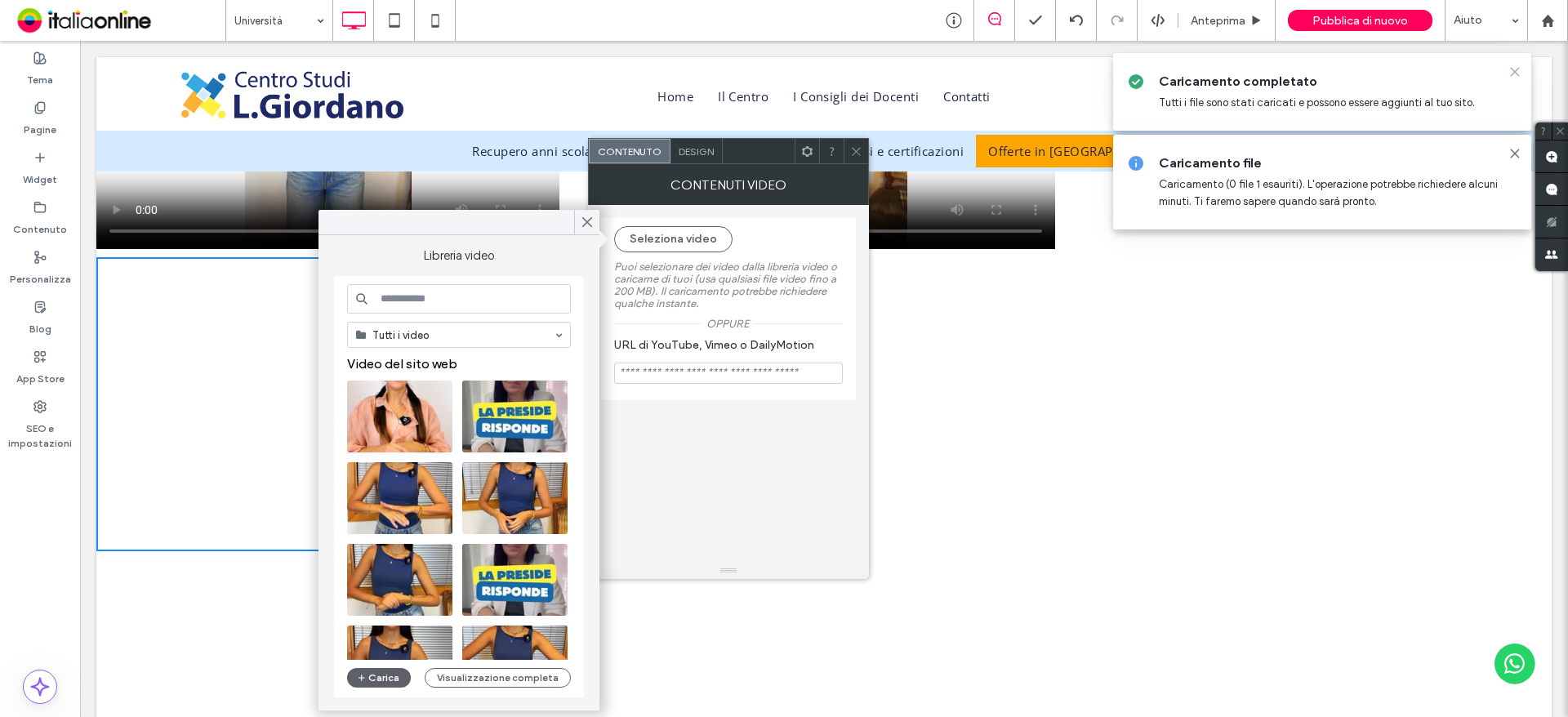
click at [1516, 68] on icon at bounding box center [1515, 72] width 13 height 13
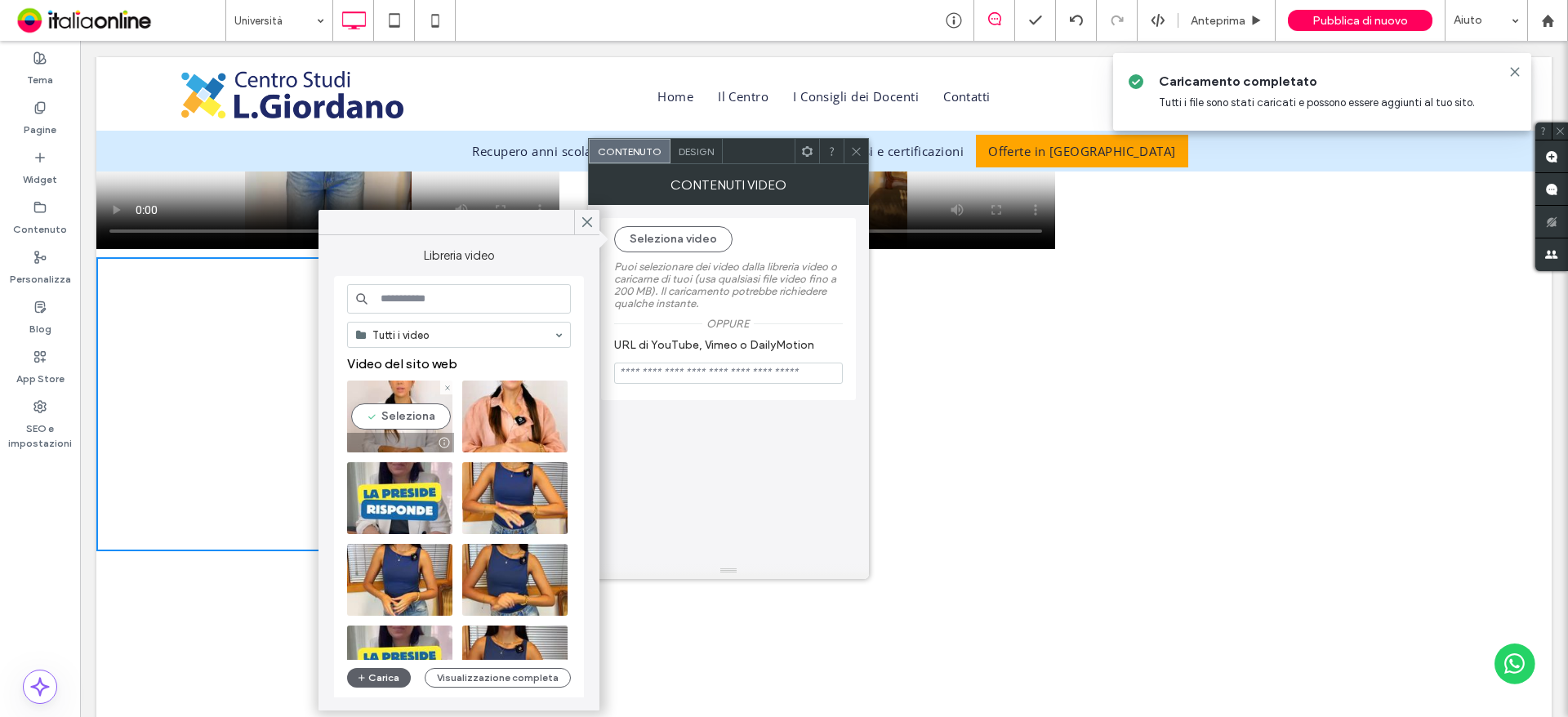
click at [421, 416] on video at bounding box center [400, 416] width 105 height 72
type input "**********"
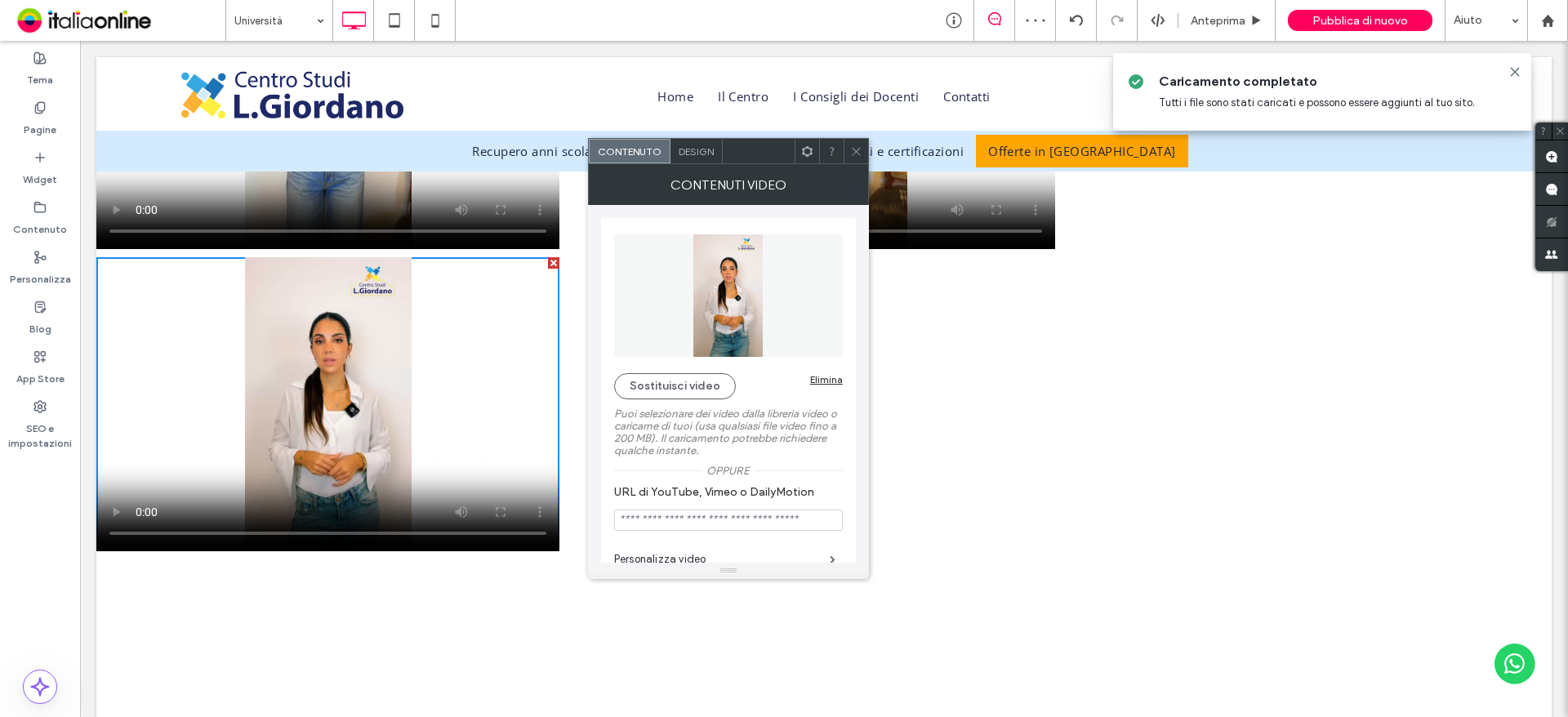
click at [858, 154] on use at bounding box center [855, 150] width 8 height 8
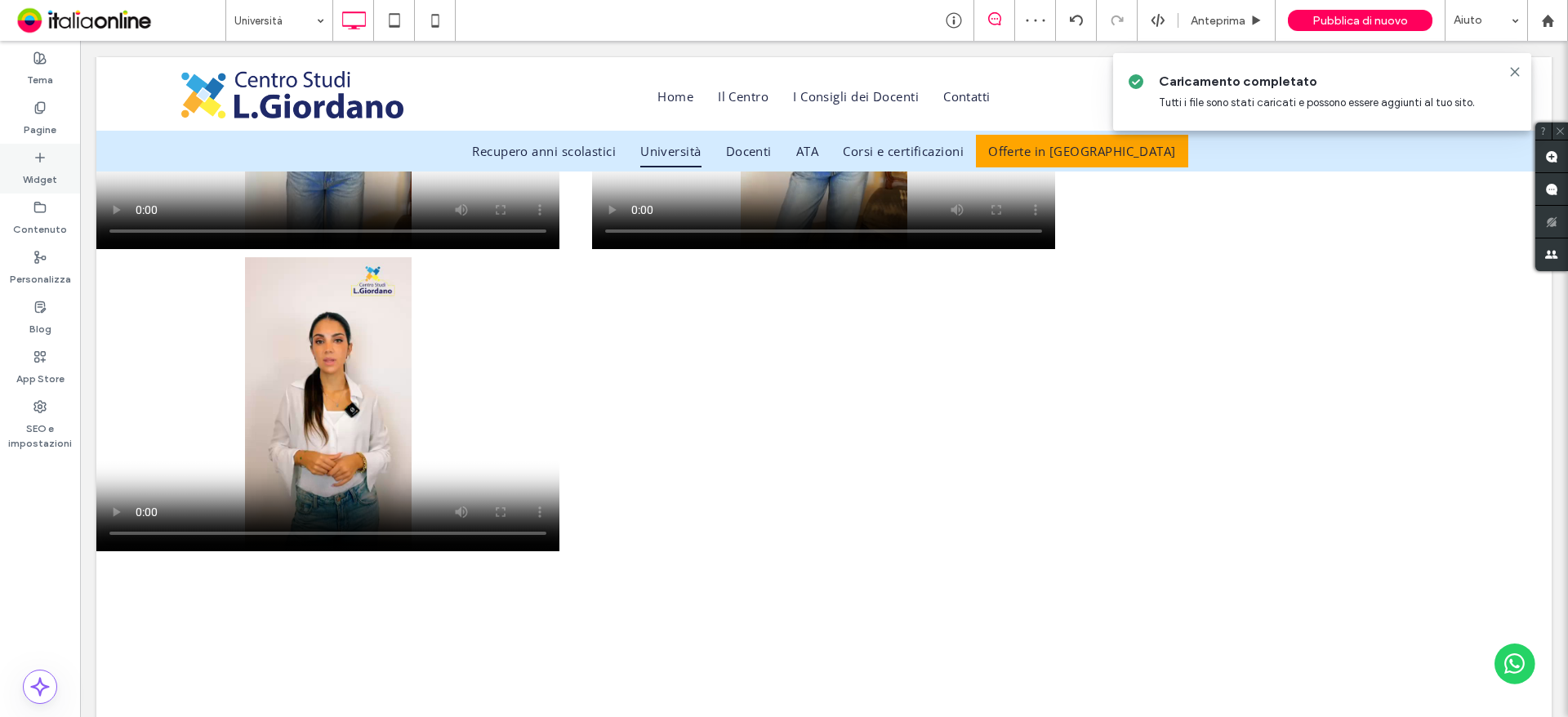
click at [42, 163] on icon at bounding box center [39, 157] width 13 height 13
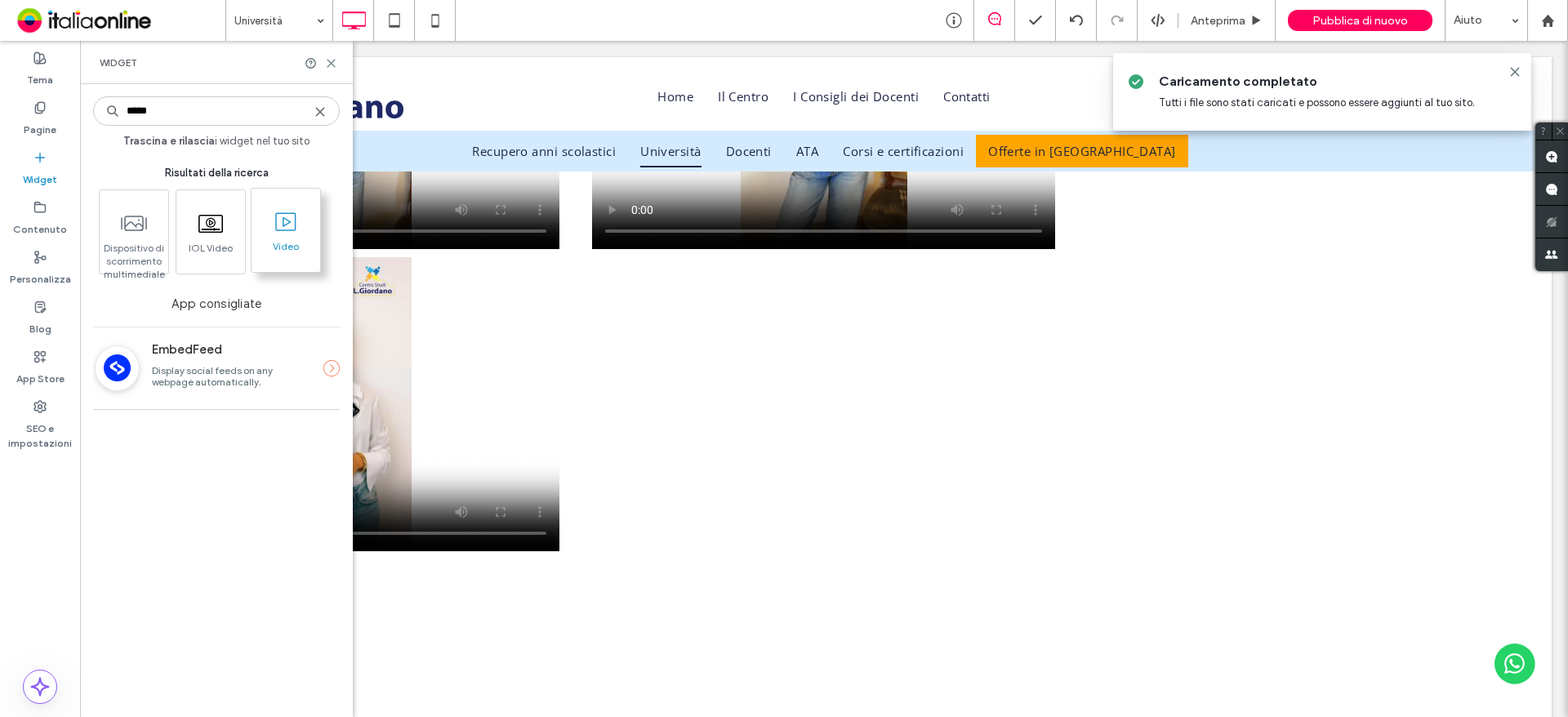
type input "*****"
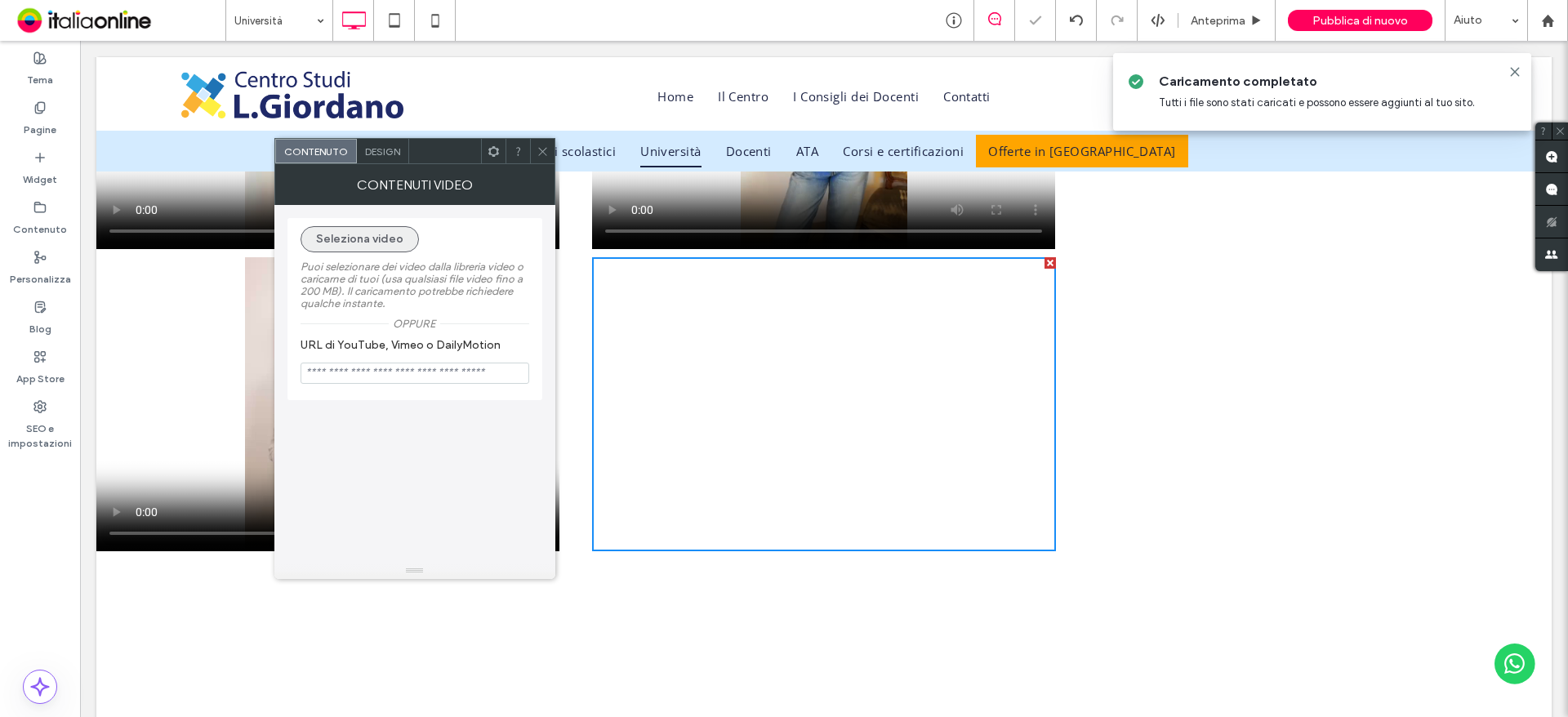
click at [381, 228] on button "Seleziona video" at bounding box center [359, 240] width 118 height 26
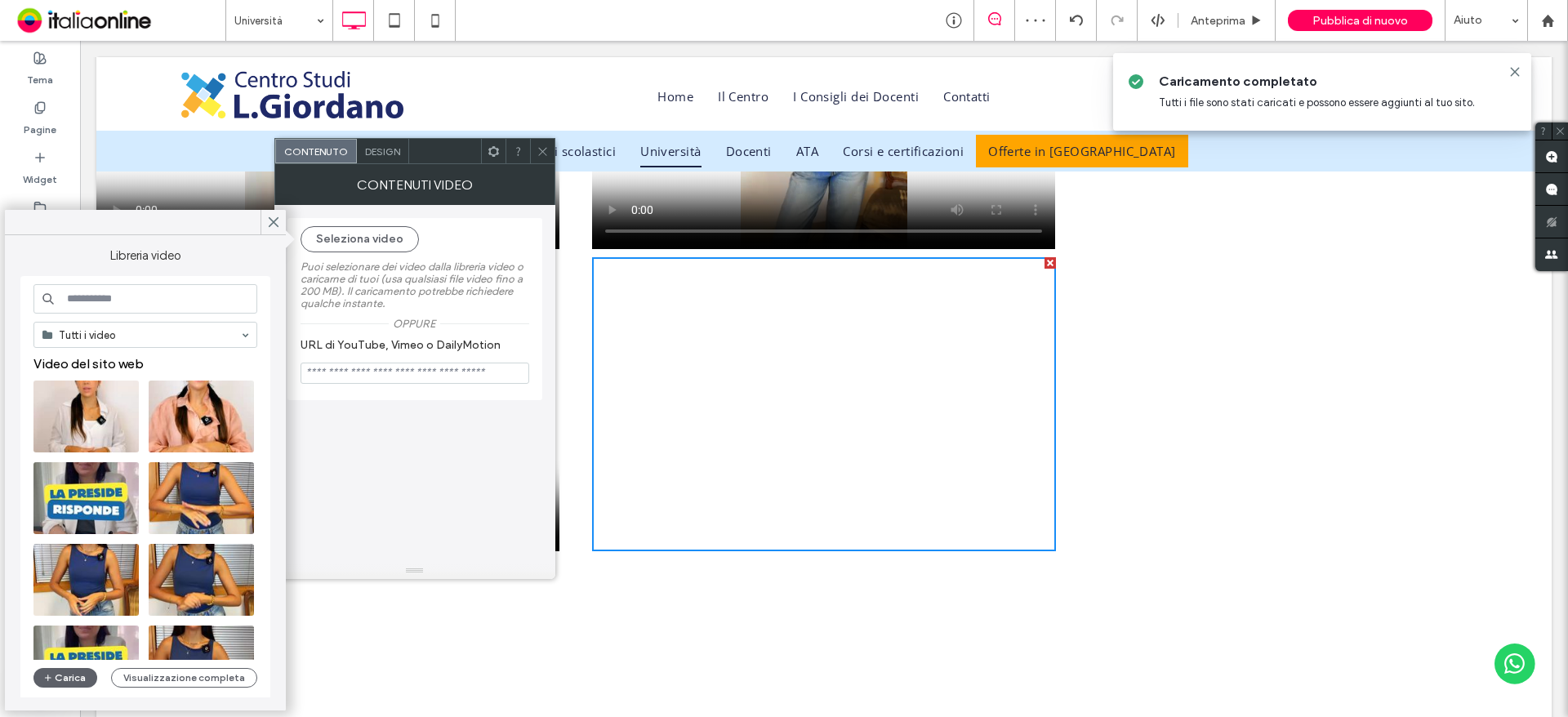
click at [61, 676] on button "Carica" at bounding box center [65, 678] width 64 height 19
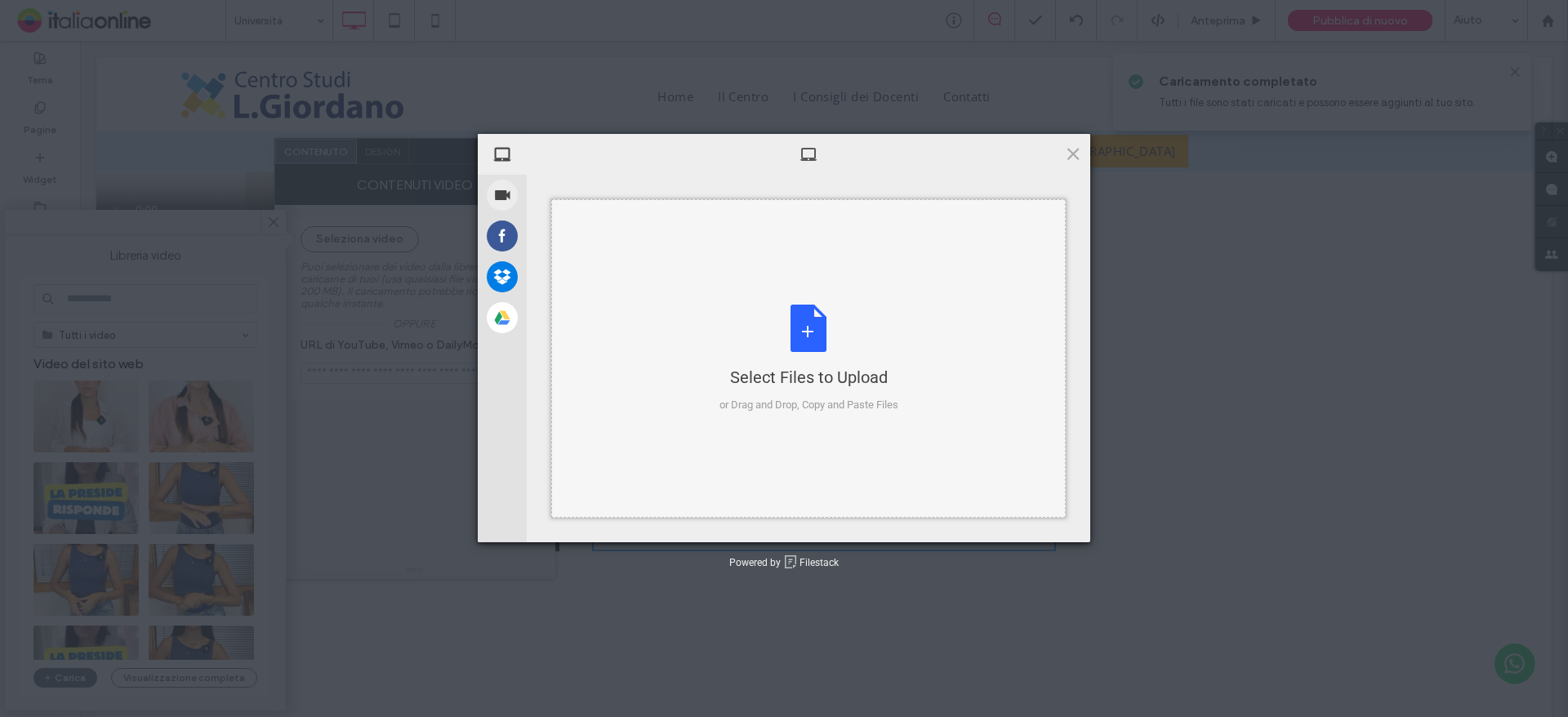
click at [812, 340] on div "Select Files to Upload or Drag and Drop, Copy and Paste Files" at bounding box center [809, 358] width 179 height 108
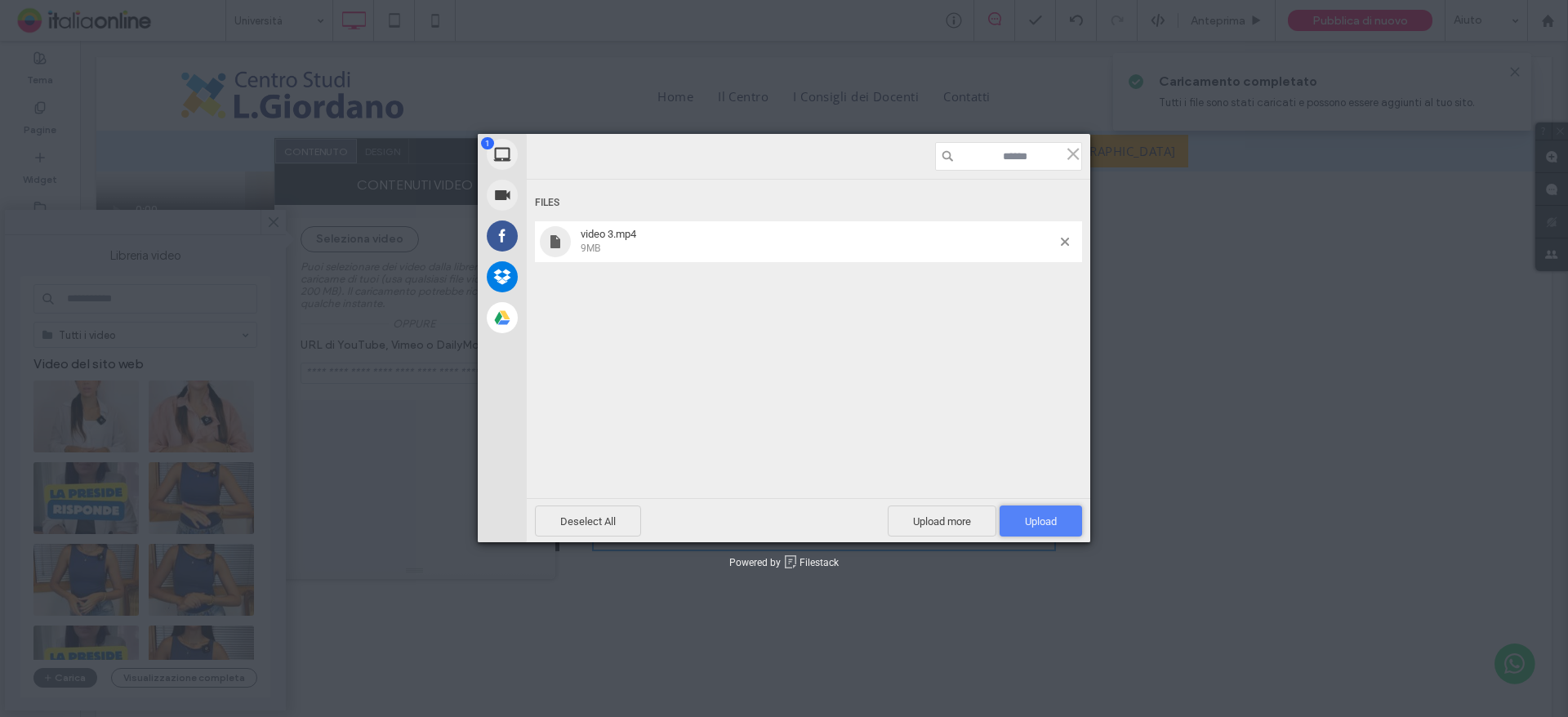
click at [1035, 530] on span "Upload 1" at bounding box center [1041, 520] width 82 height 31
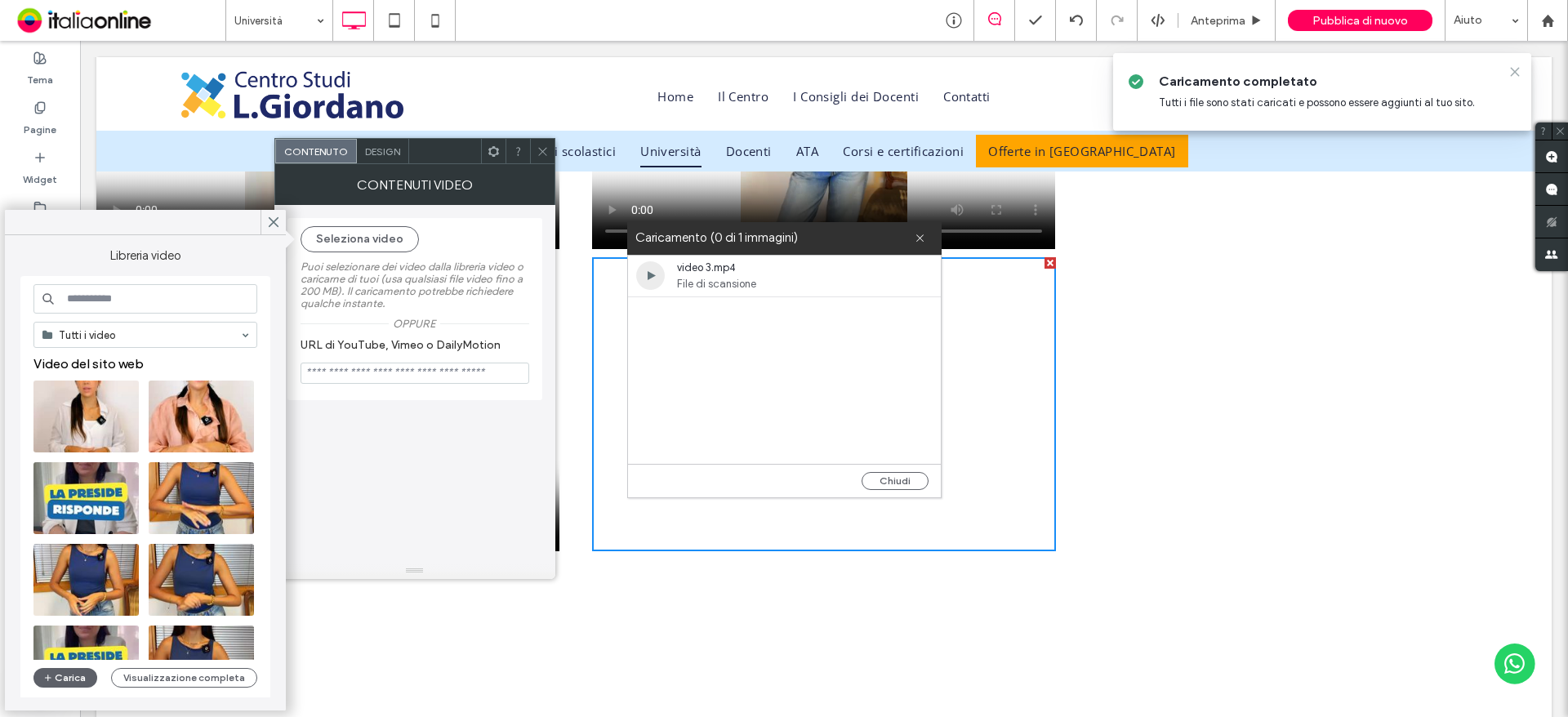
drag, startPoint x: 1515, startPoint y: 76, endPoint x: 1427, endPoint y: 38, distance: 95.9
click at [1515, 76] on icon at bounding box center [1515, 72] width 13 height 13
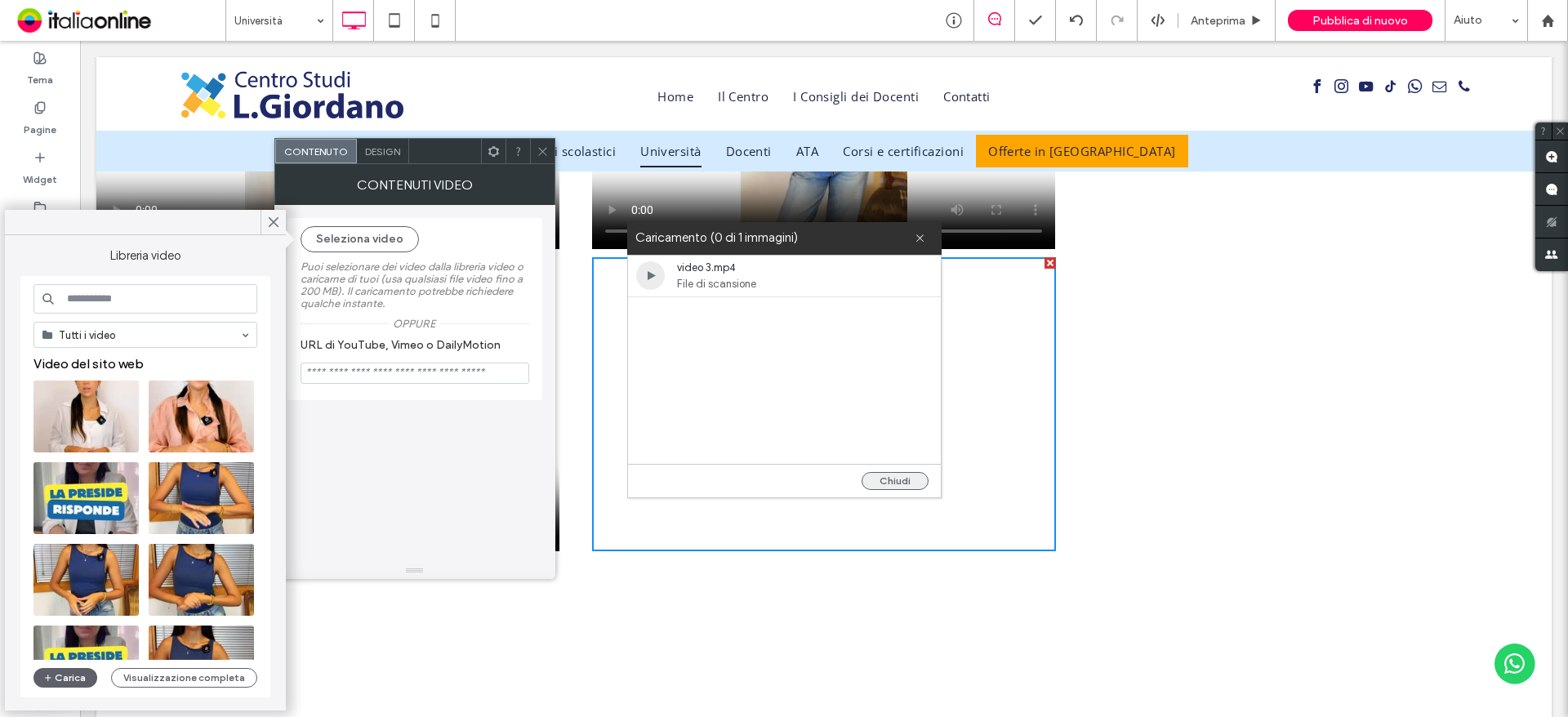
click at [891, 484] on button "Chiudi" at bounding box center [895, 481] width 67 height 18
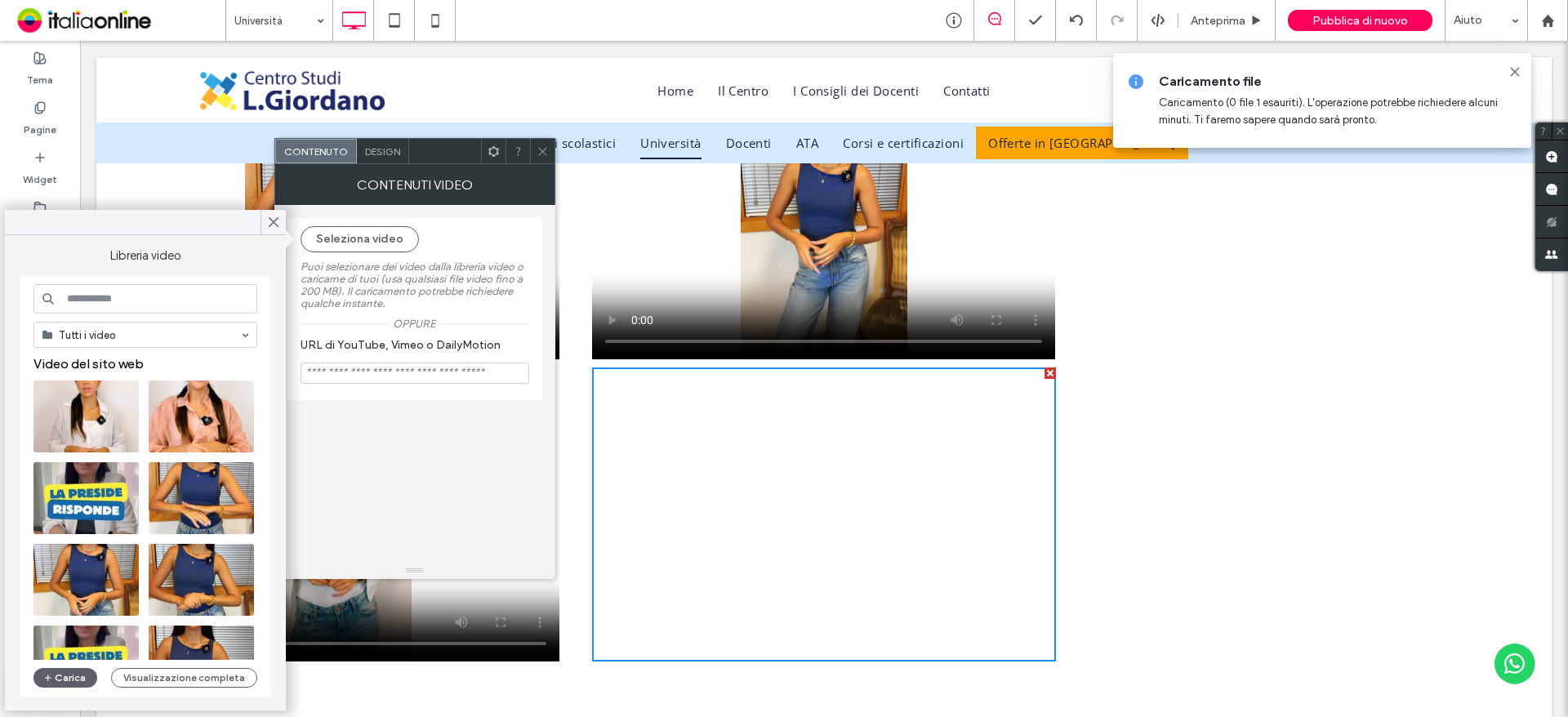
scroll to position [1689, 0]
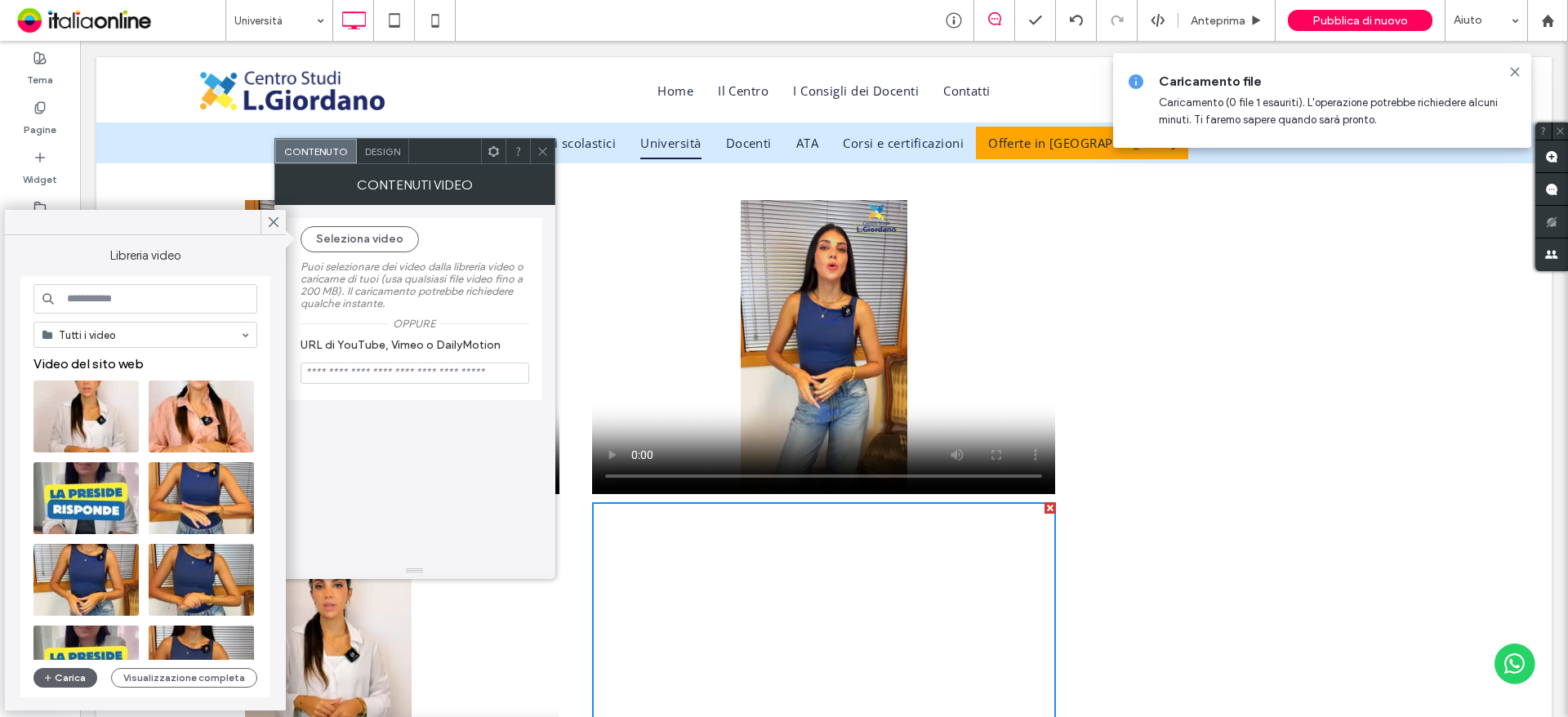
click at [552, 150] on div at bounding box center [542, 151] width 24 height 24
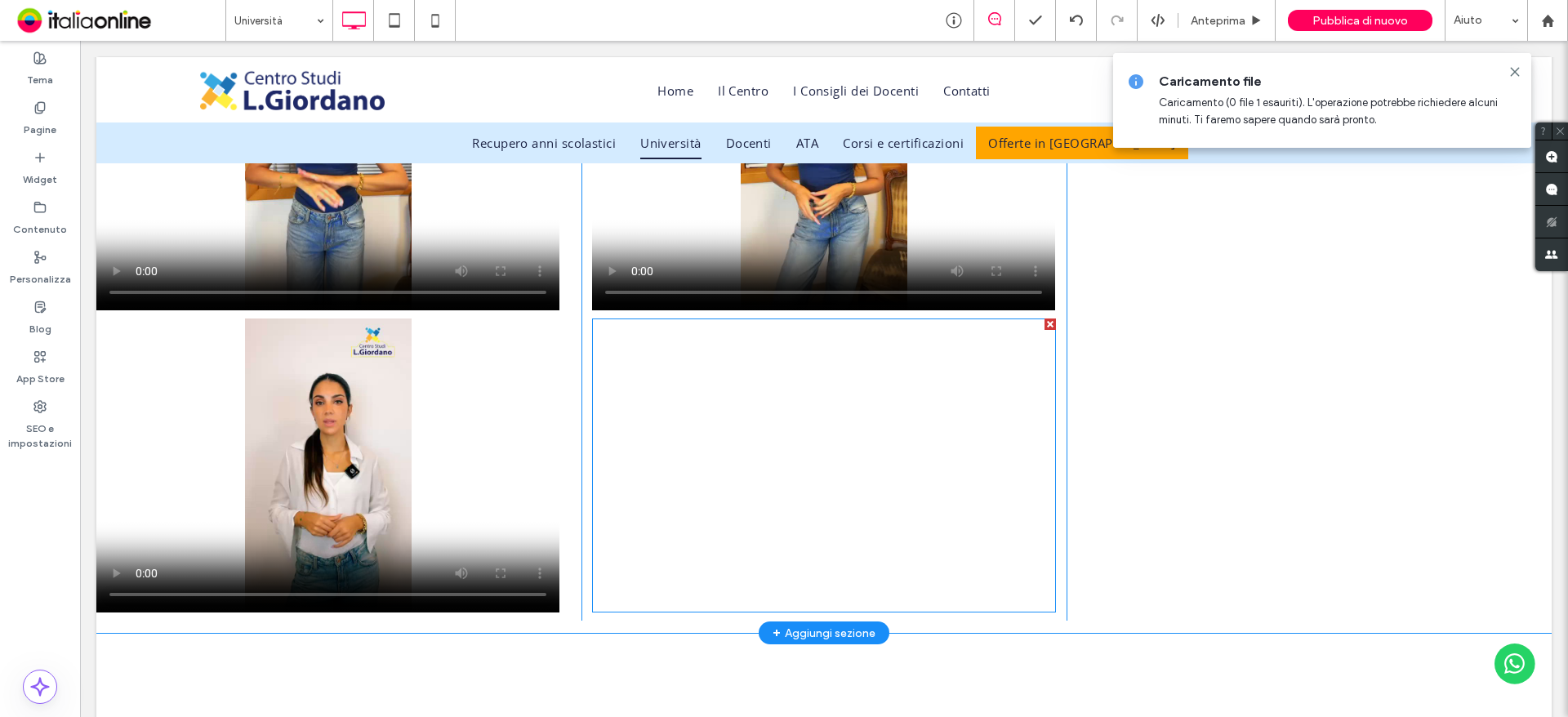
scroll to position [1934, 0]
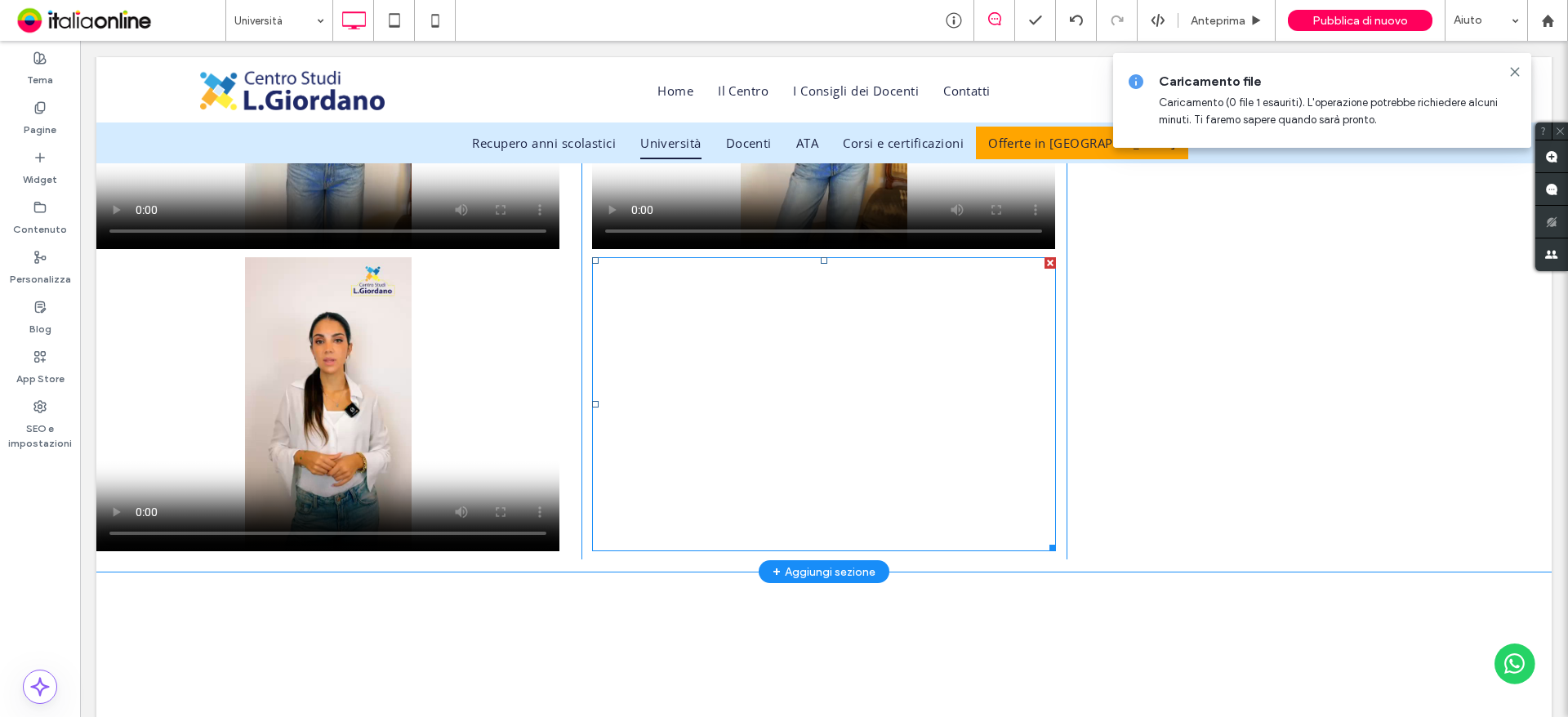
click at [1044, 266] on div at bounding box center [1049, 262] width 11 height 11
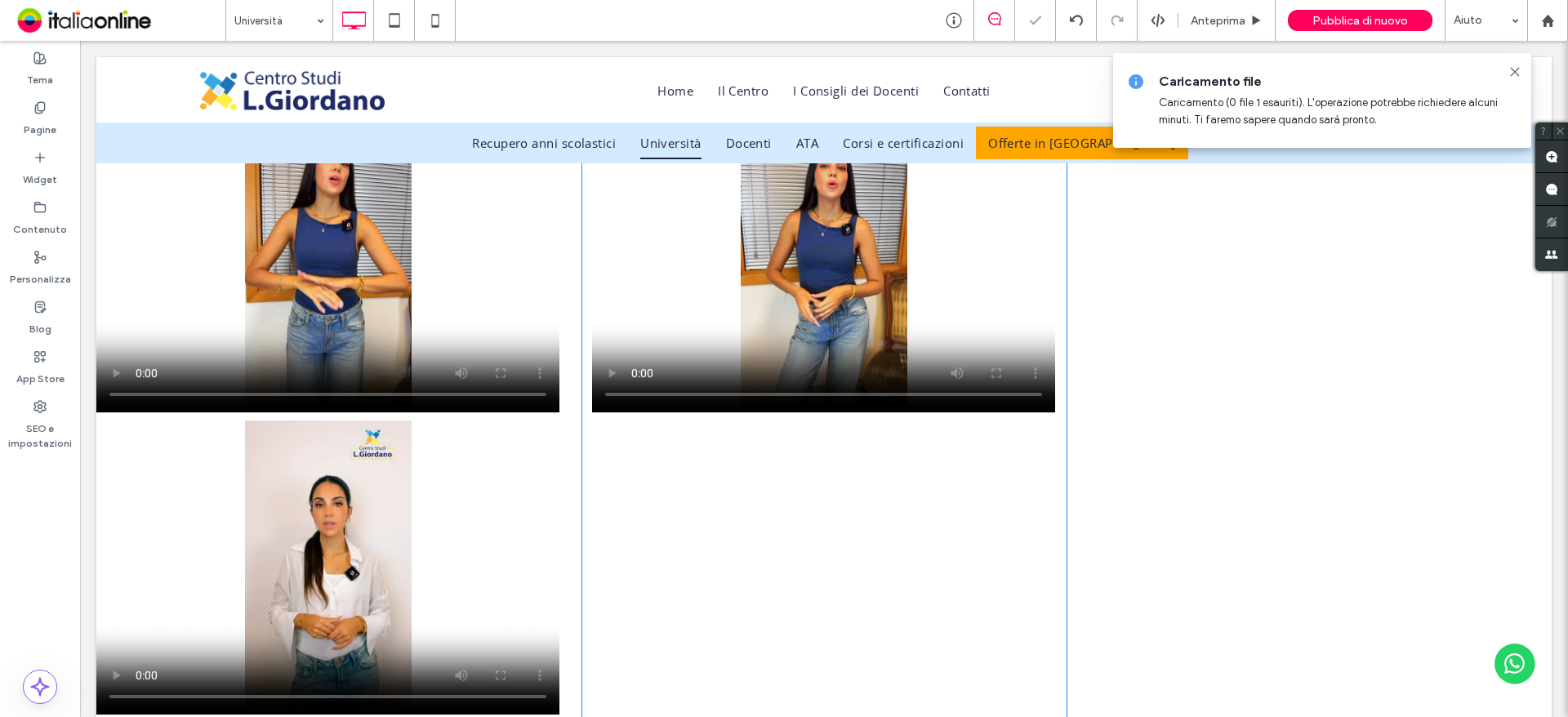
scroll to position [1853, 0]
click at [774, 596] on div "Click To Paste" at bounding box center [824, 416] width 485 height 612
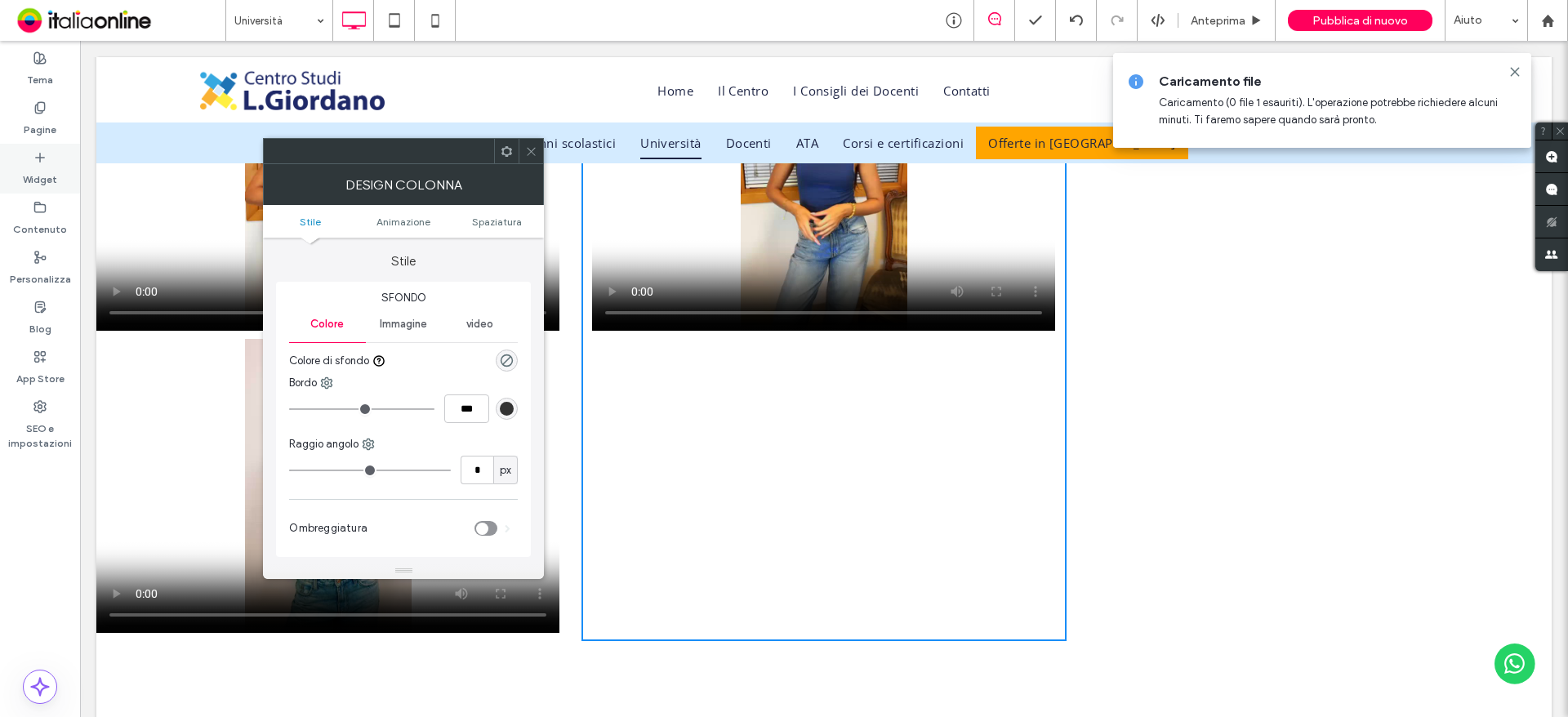
click at [35, 172] on label "Widget" at bounding box center [39, 176] width 34 height 23
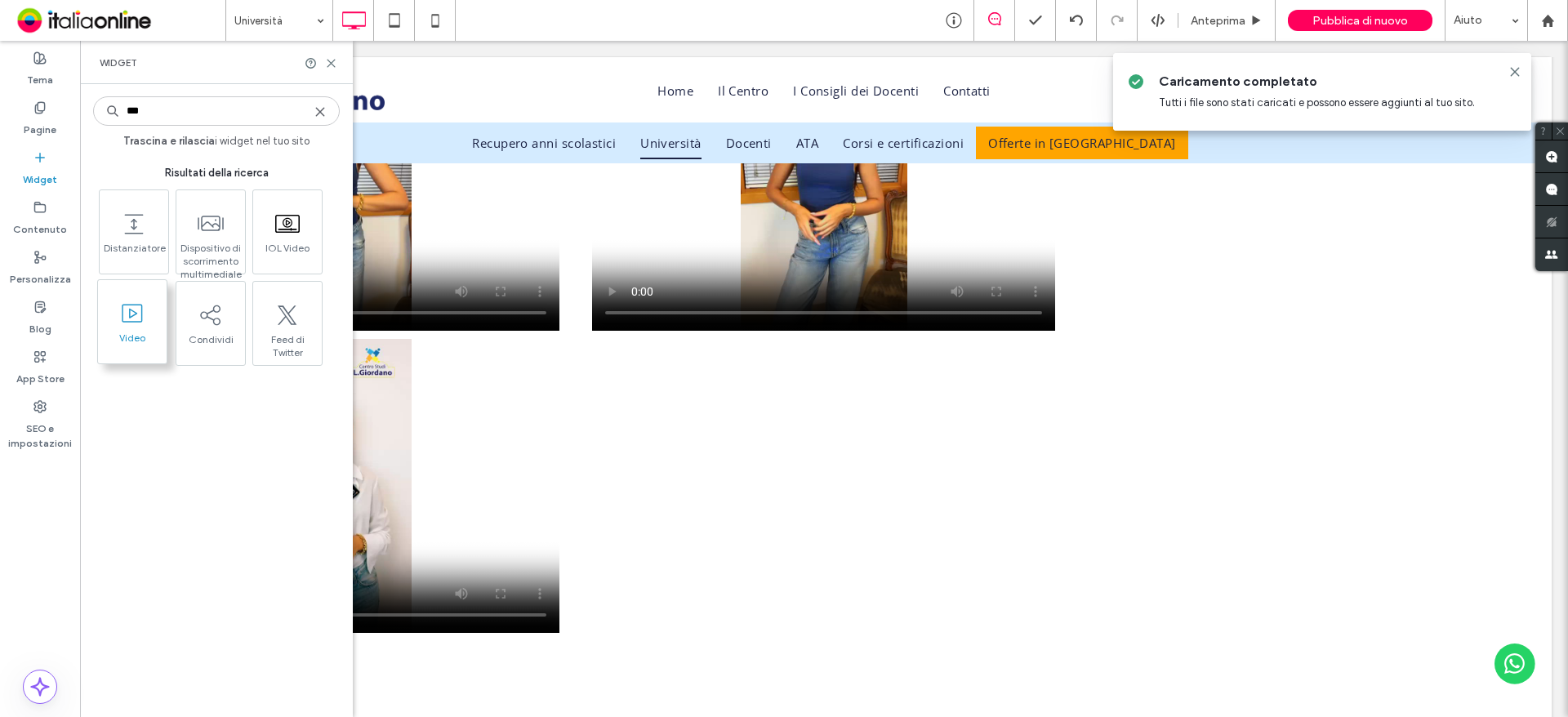
type input "***"
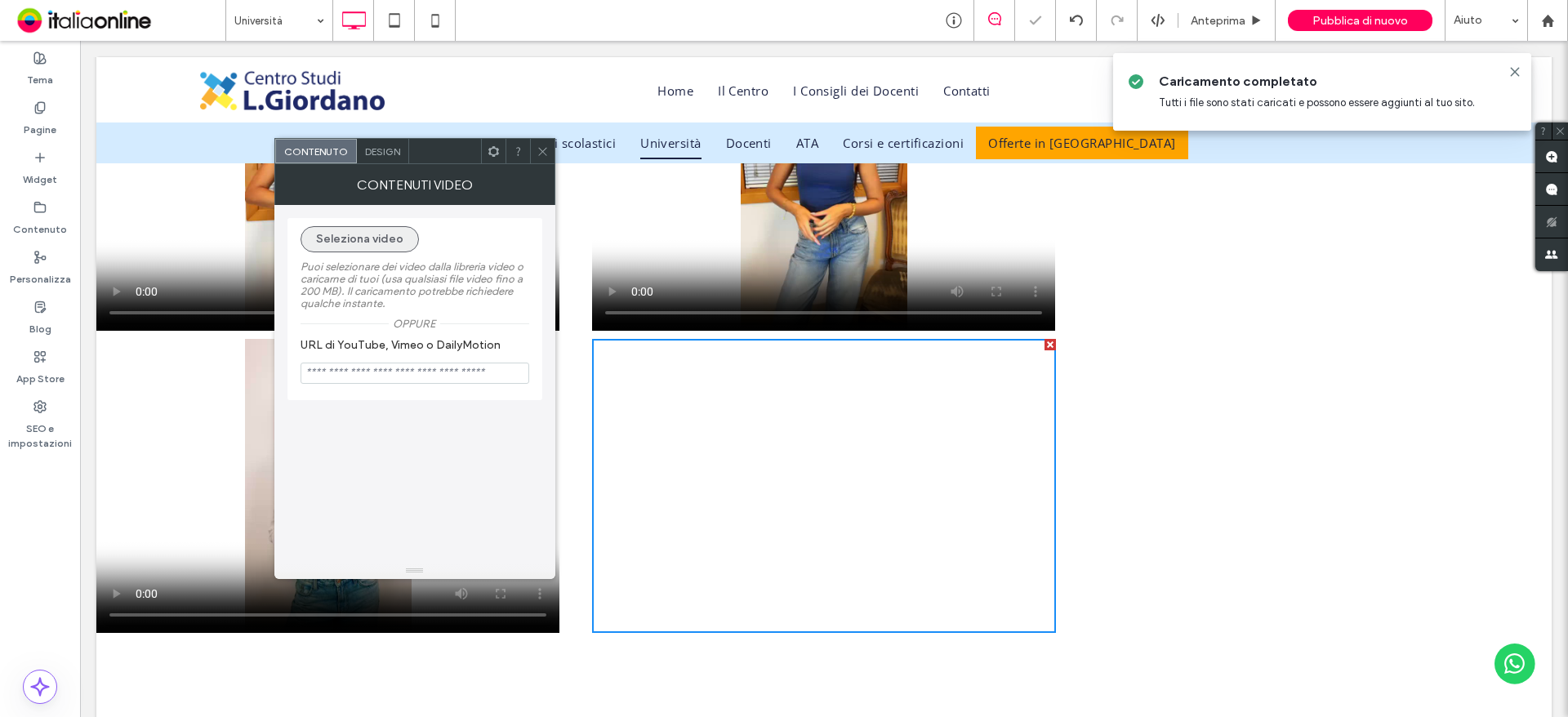
click at [378, 236] on button "Seleziona video" at bounding box center [359, 240] width 118 height 26
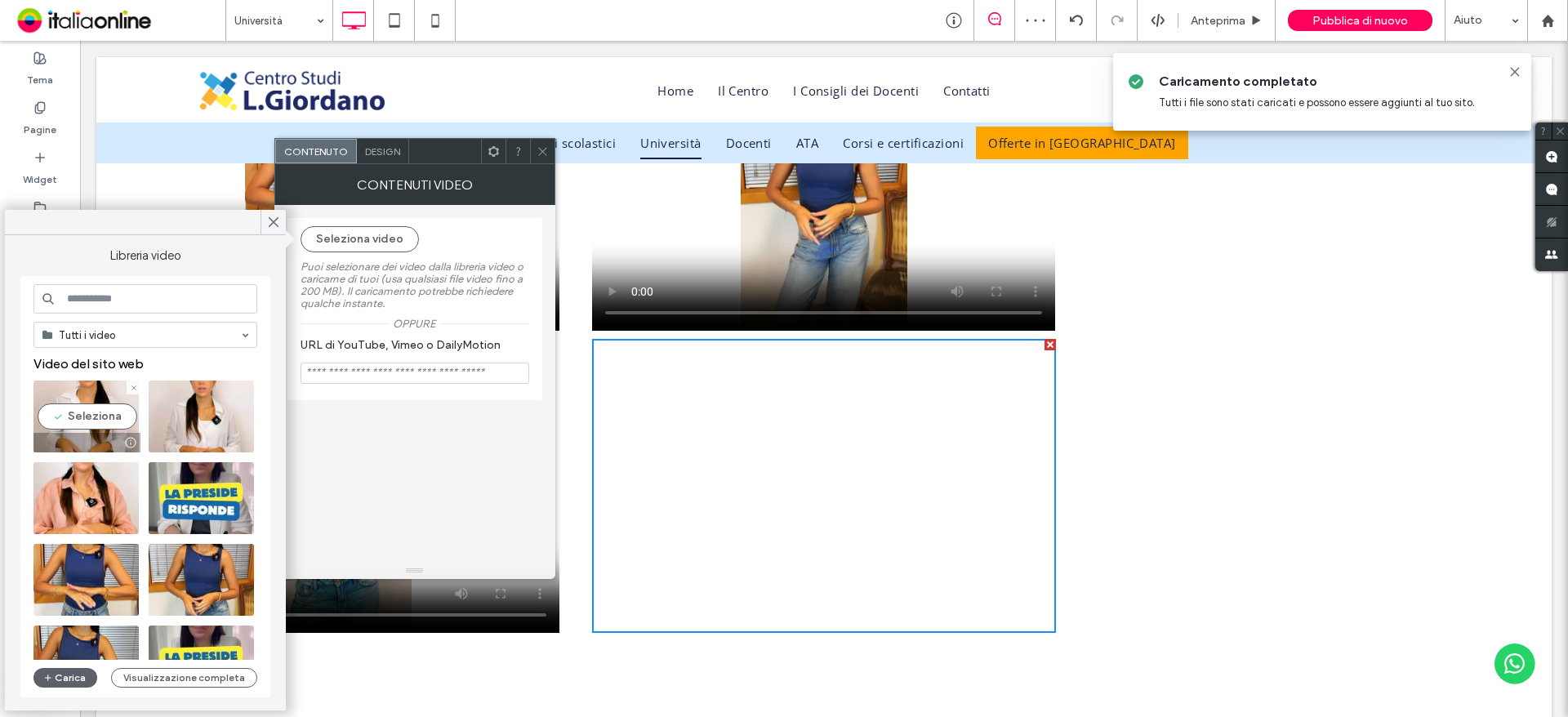
click at [81, 415] on video at bounding box center [86, 416] width 105 height 72
type input "**********"
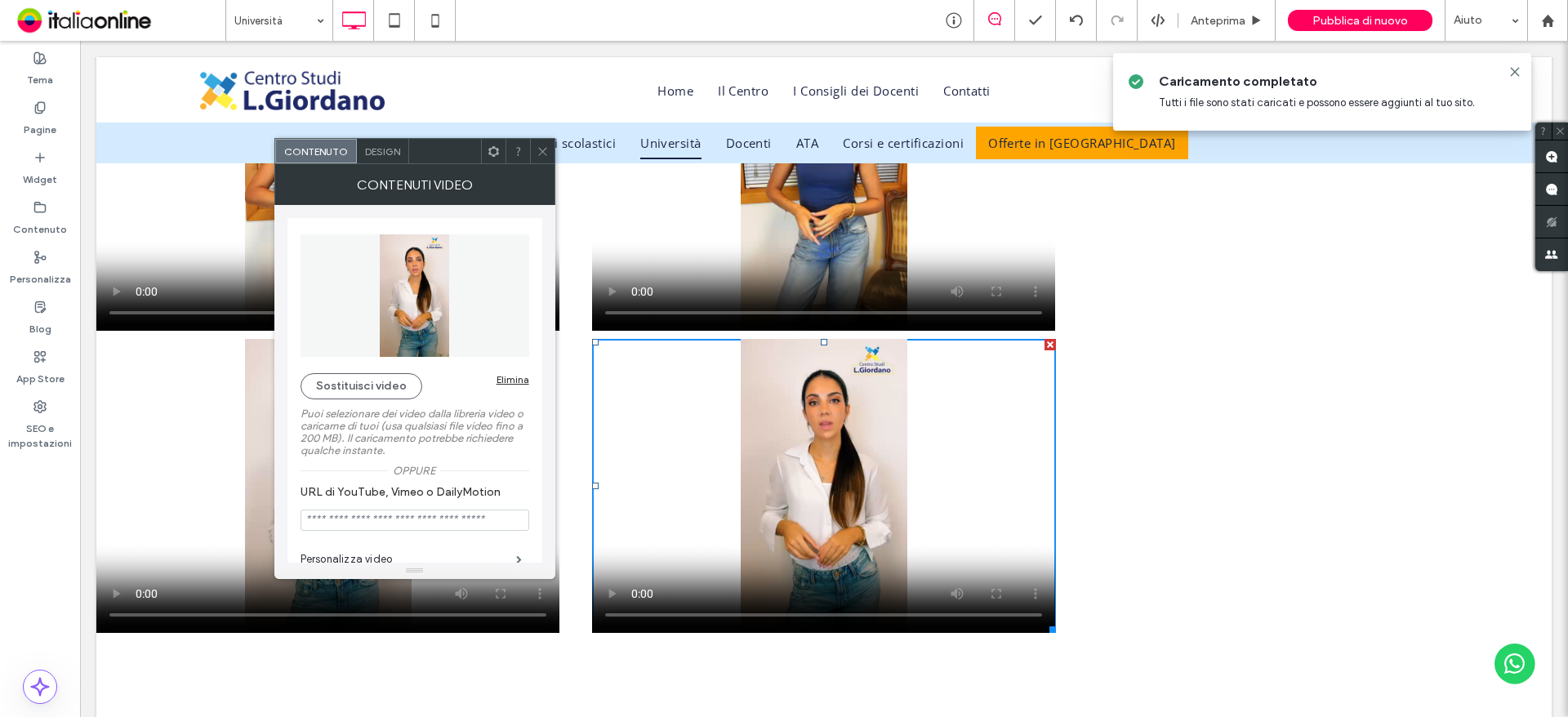
click at [543, 143] on span at bounding box center [543, 151] width 12 height 24
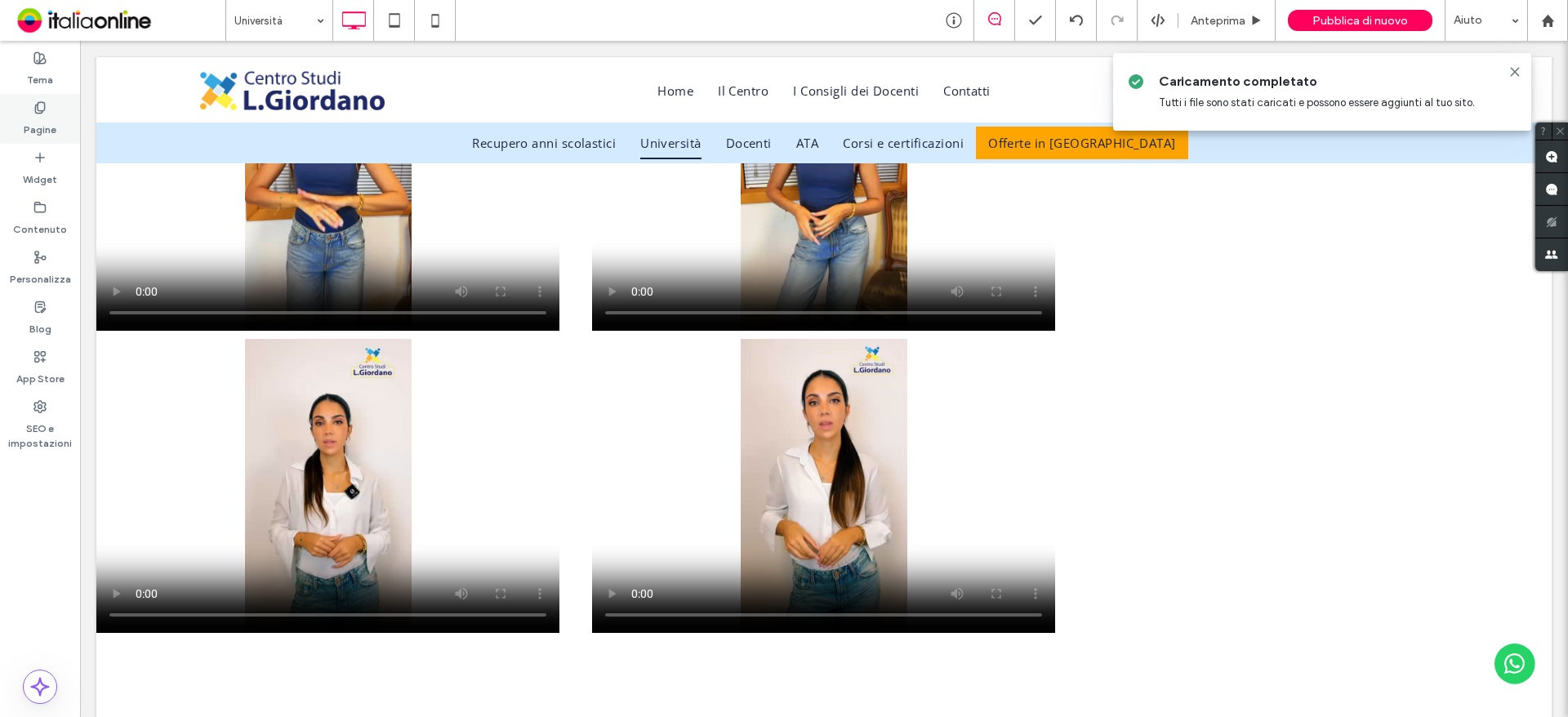
click at [52, 125] on label "Pagine" at bounding box center [39, 126] width 32 height 23
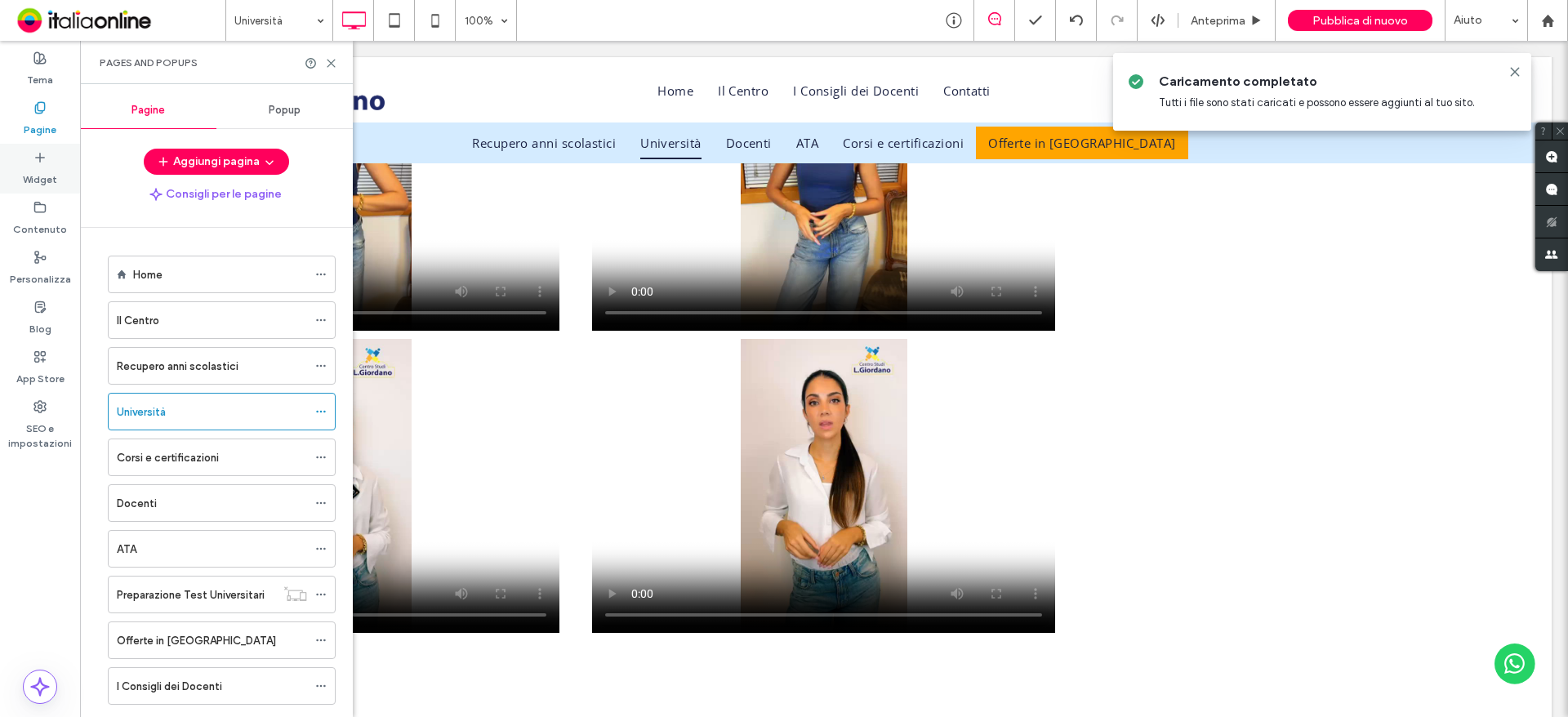
drag, startPoint x: 45, startPoint y: 173, endPoint x: 169, endPoint y: 87, distance: 150.9
click at [45, 173] on label "Widget" at bounding box center [39, 176] width 34 height 23
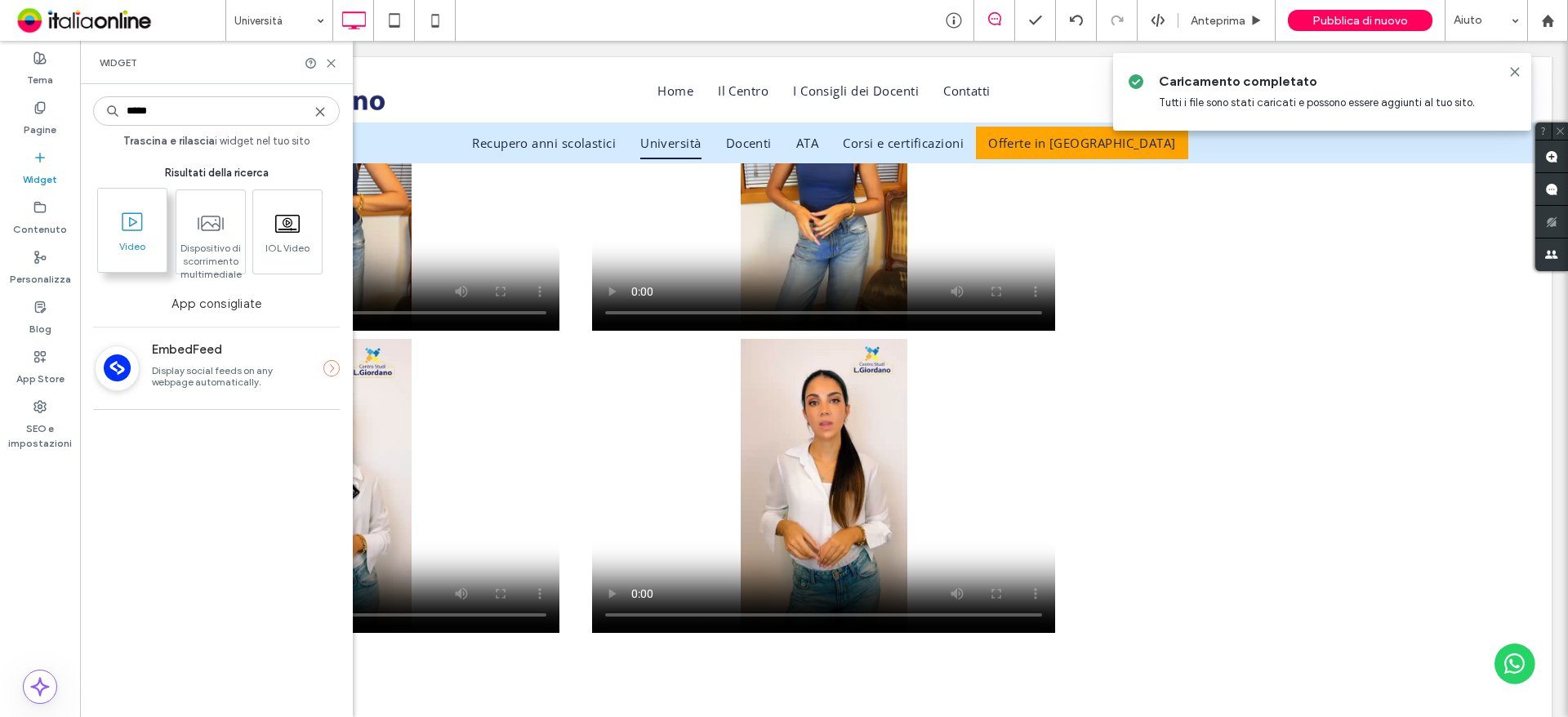
type input "*****"
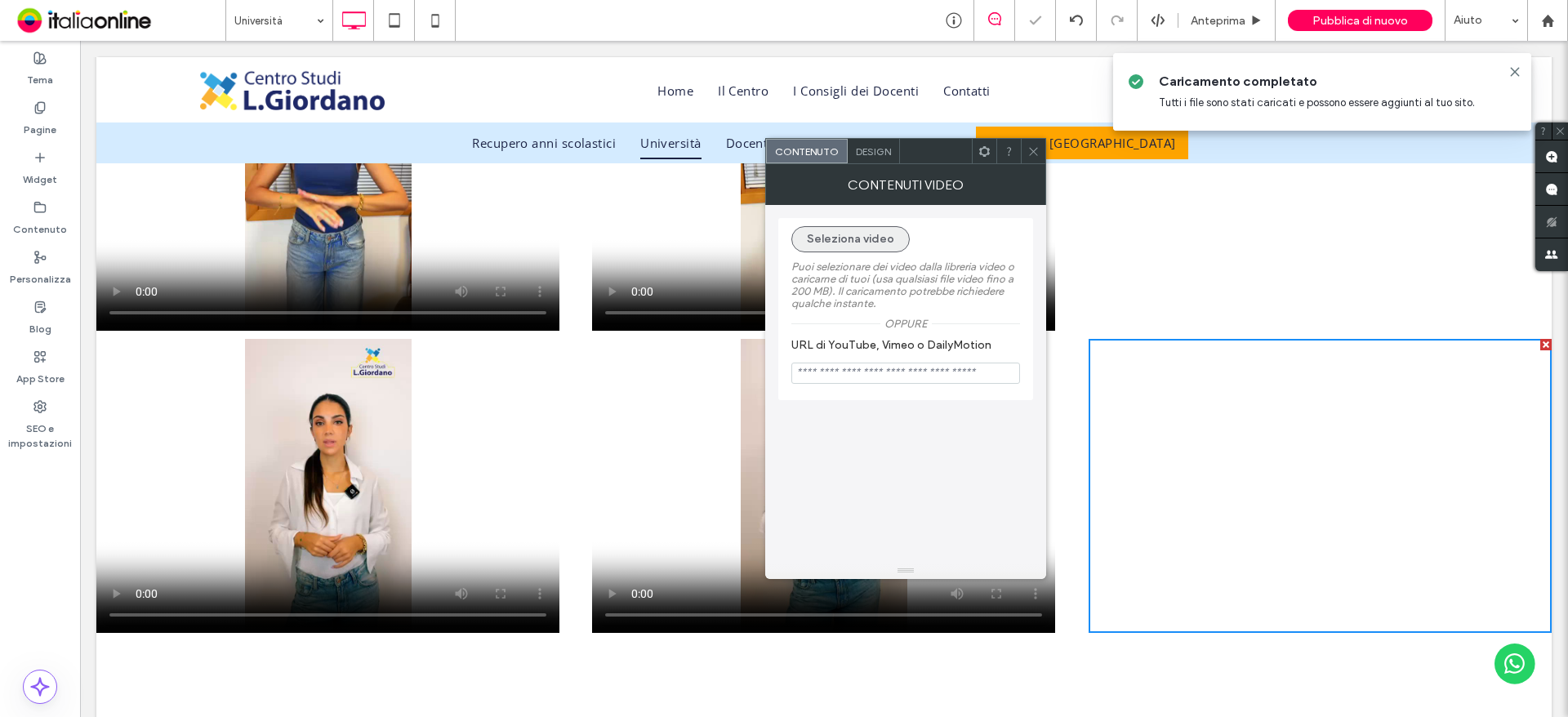
click at [868, 234] on button "Seleziona video" at bounding box center [850, 240] width 118 height 26
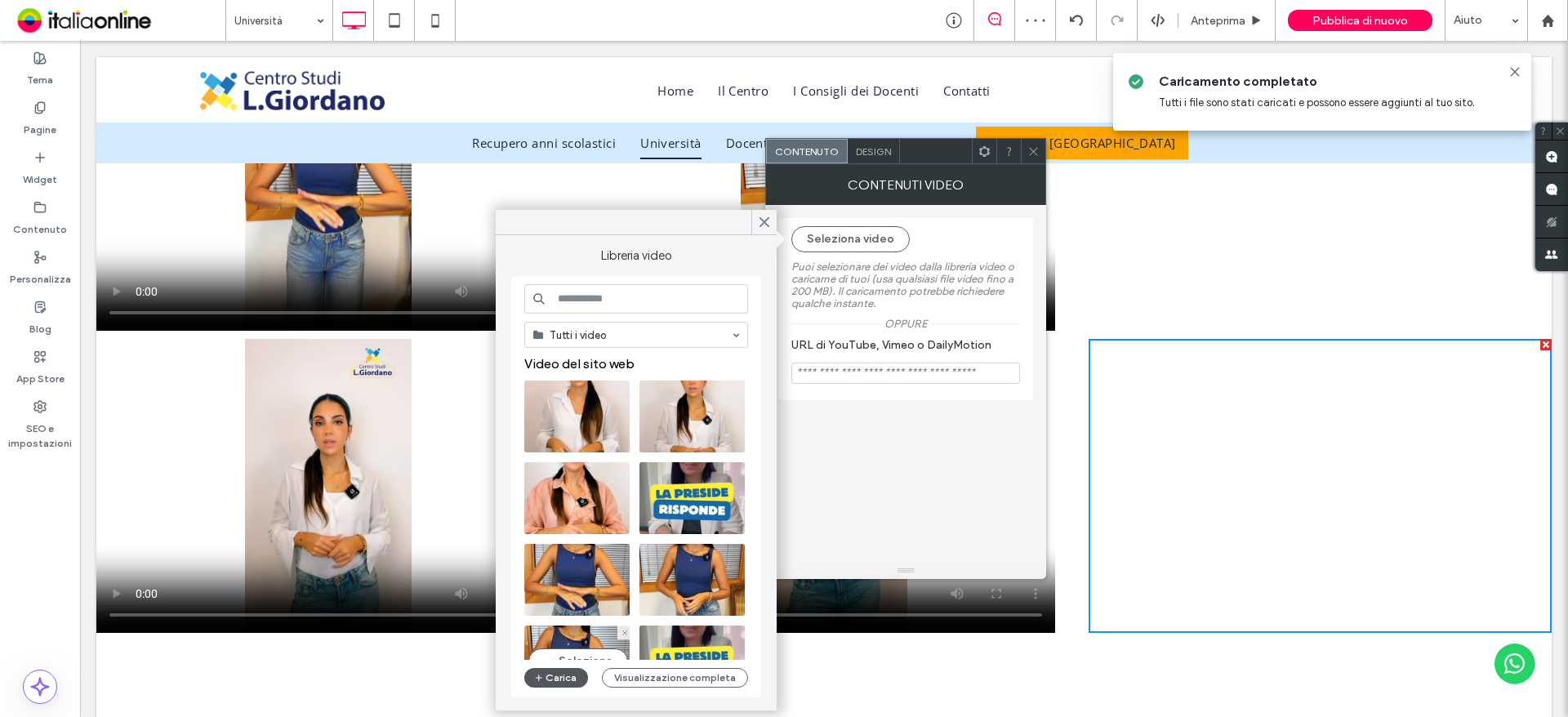
click at [563, 672] on button "Carica" at bounding box center [556, 678] width 64 height 19
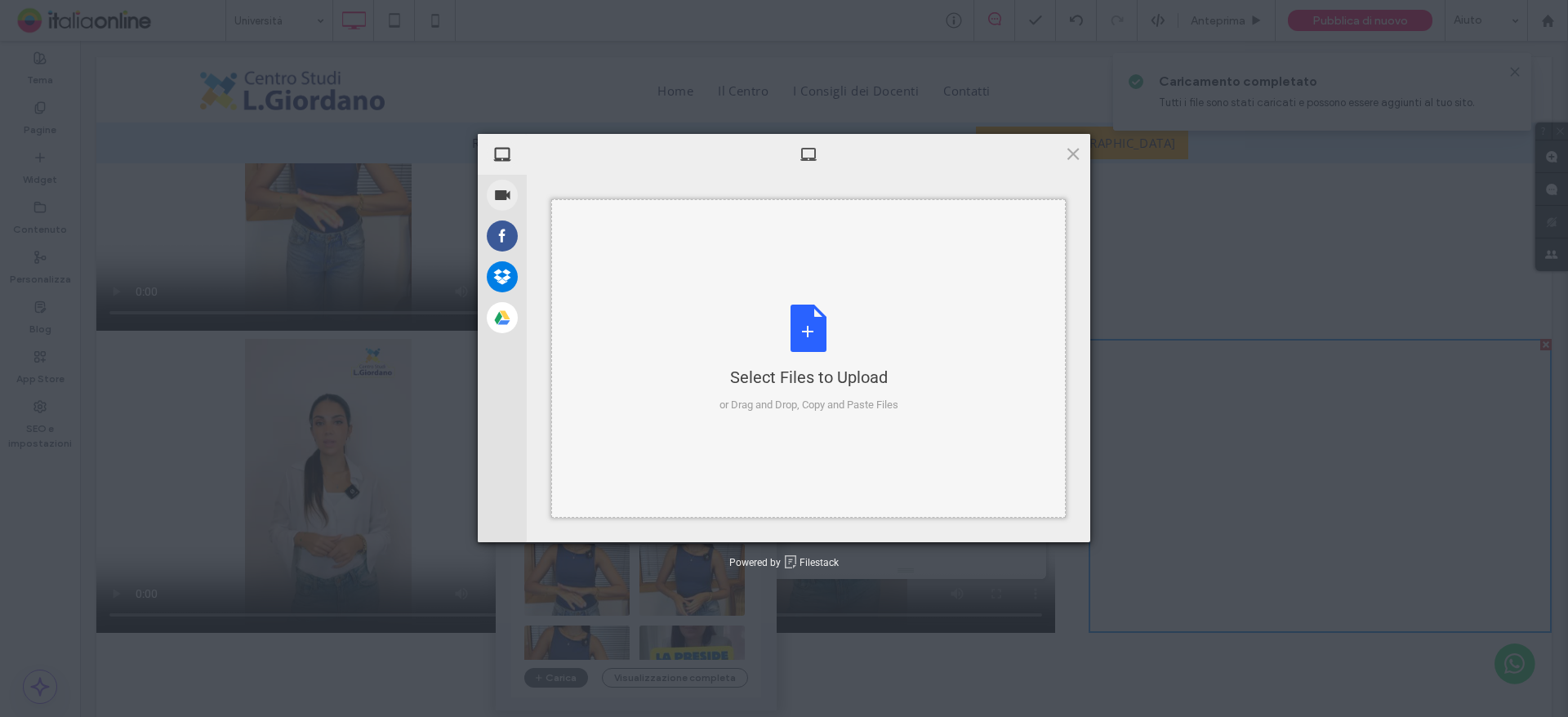
click at [811, 325] on div "Select Files to Upload or Drag and Drop, Copy and Paste Files" at bounding box center [809, 358] width 179 height 108
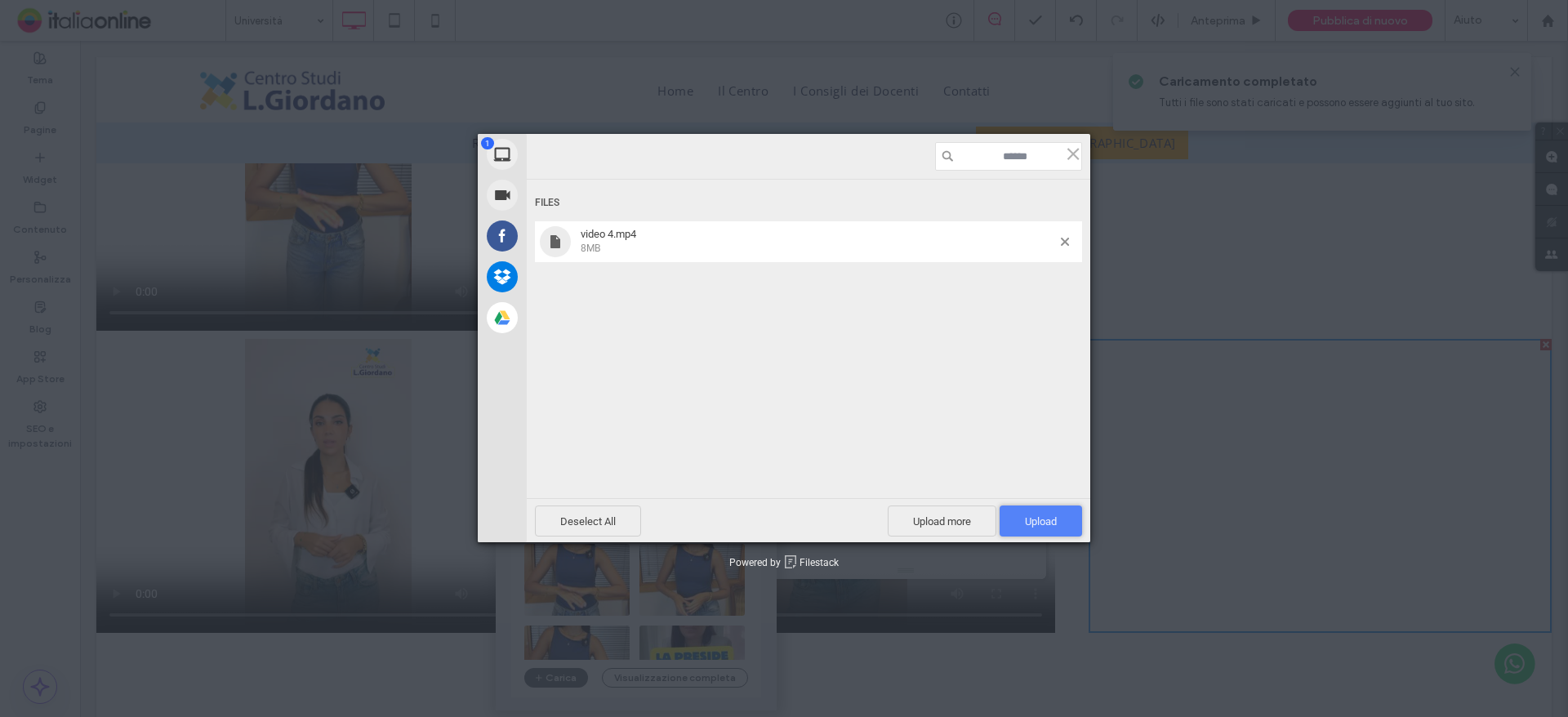
click at [1066, 527] on span "Upload 1" at bounding box center [1041, 520] width 82 height 31
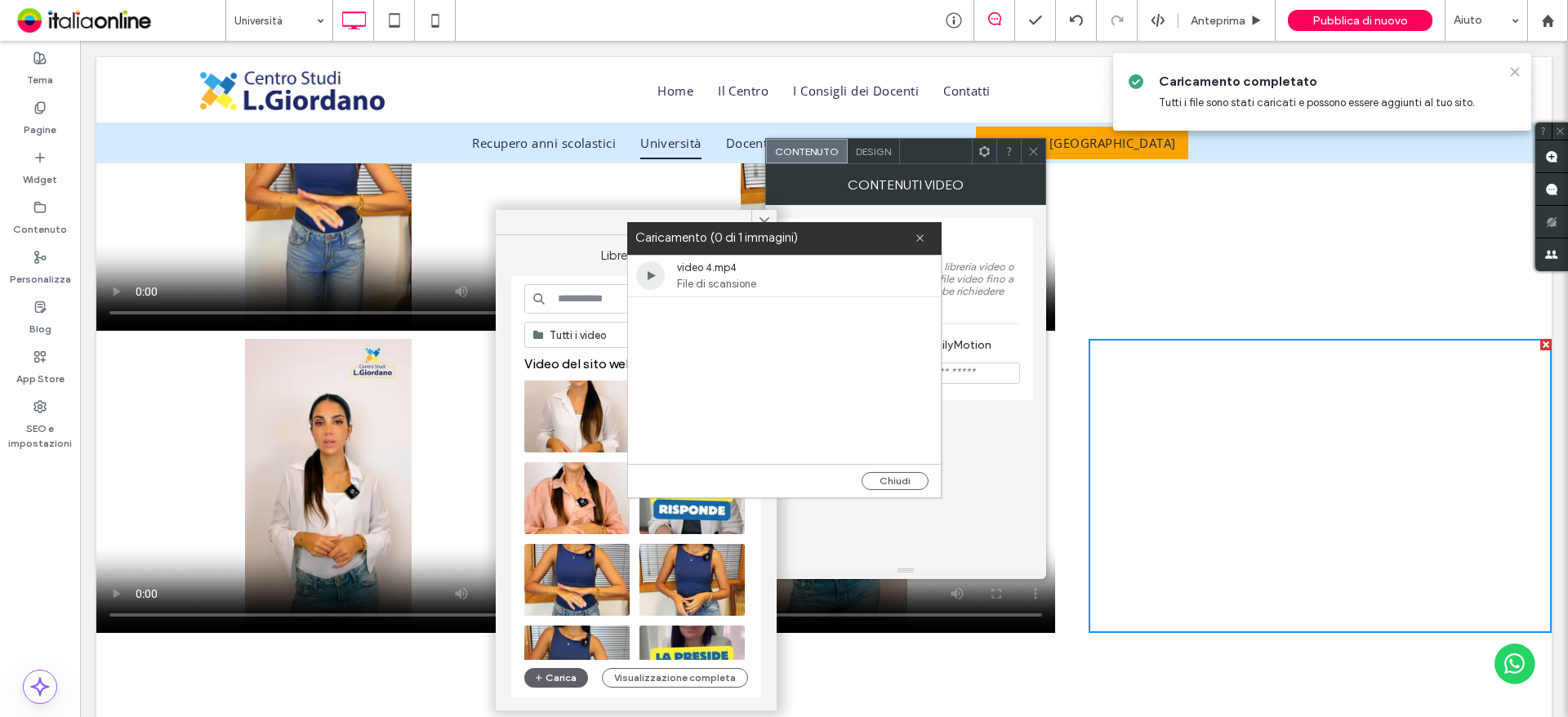
click at [1515, 67] on icon at bounding box center [1515, 72] width 13 height 13
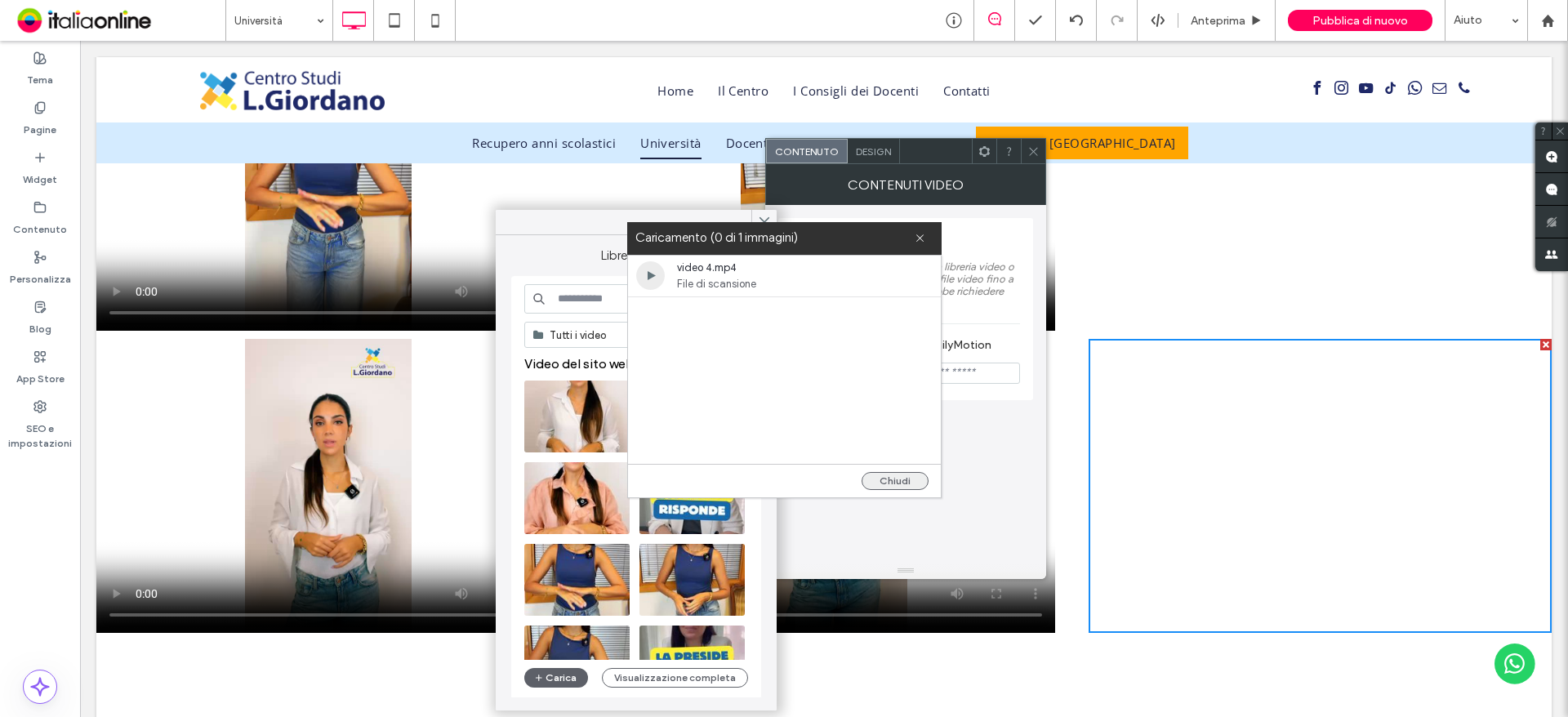
click at [908, 480] on button "Chiudi" at bounding box center [895, 481] width 67 height 18
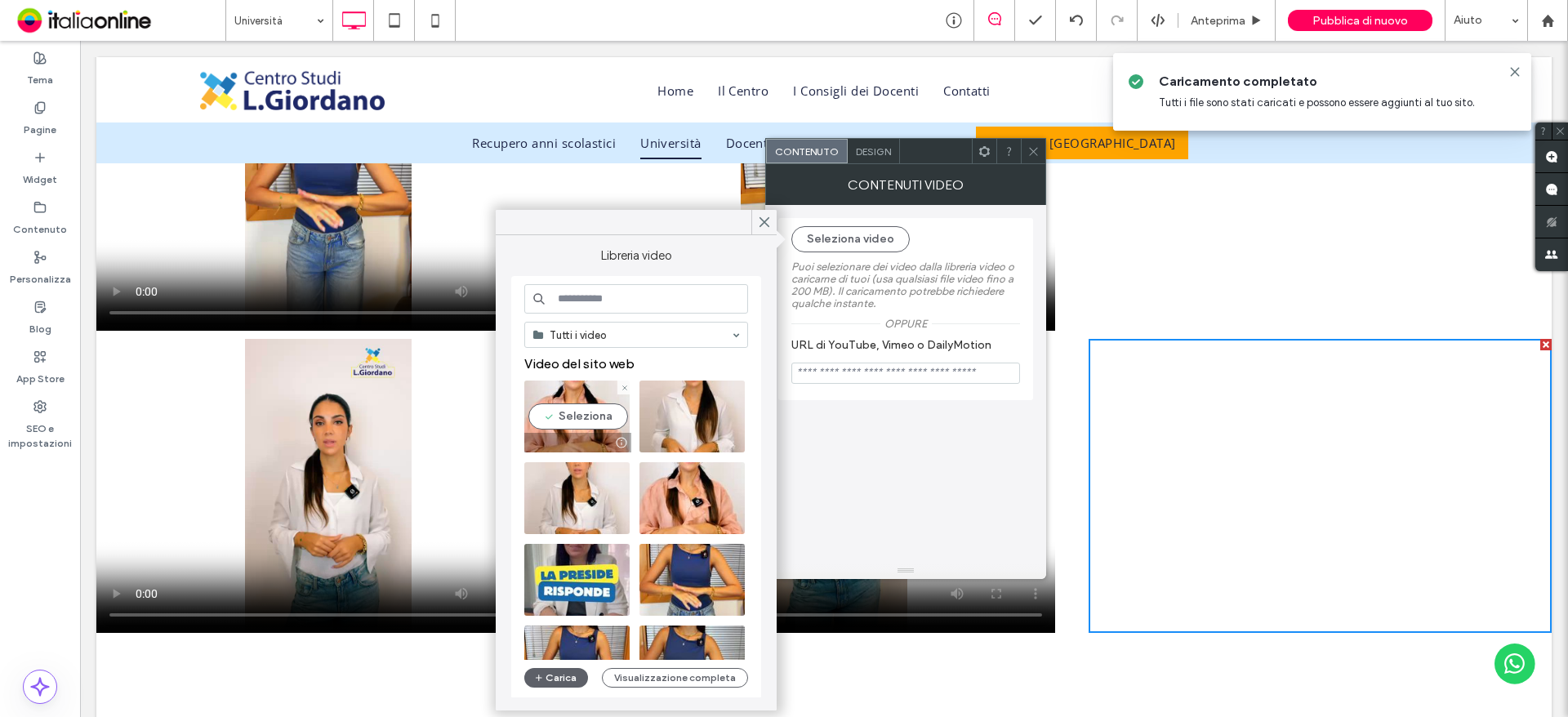
click at [598, 414] on video at bounding box center [577, 416] width 105 height 72
type input "**********"
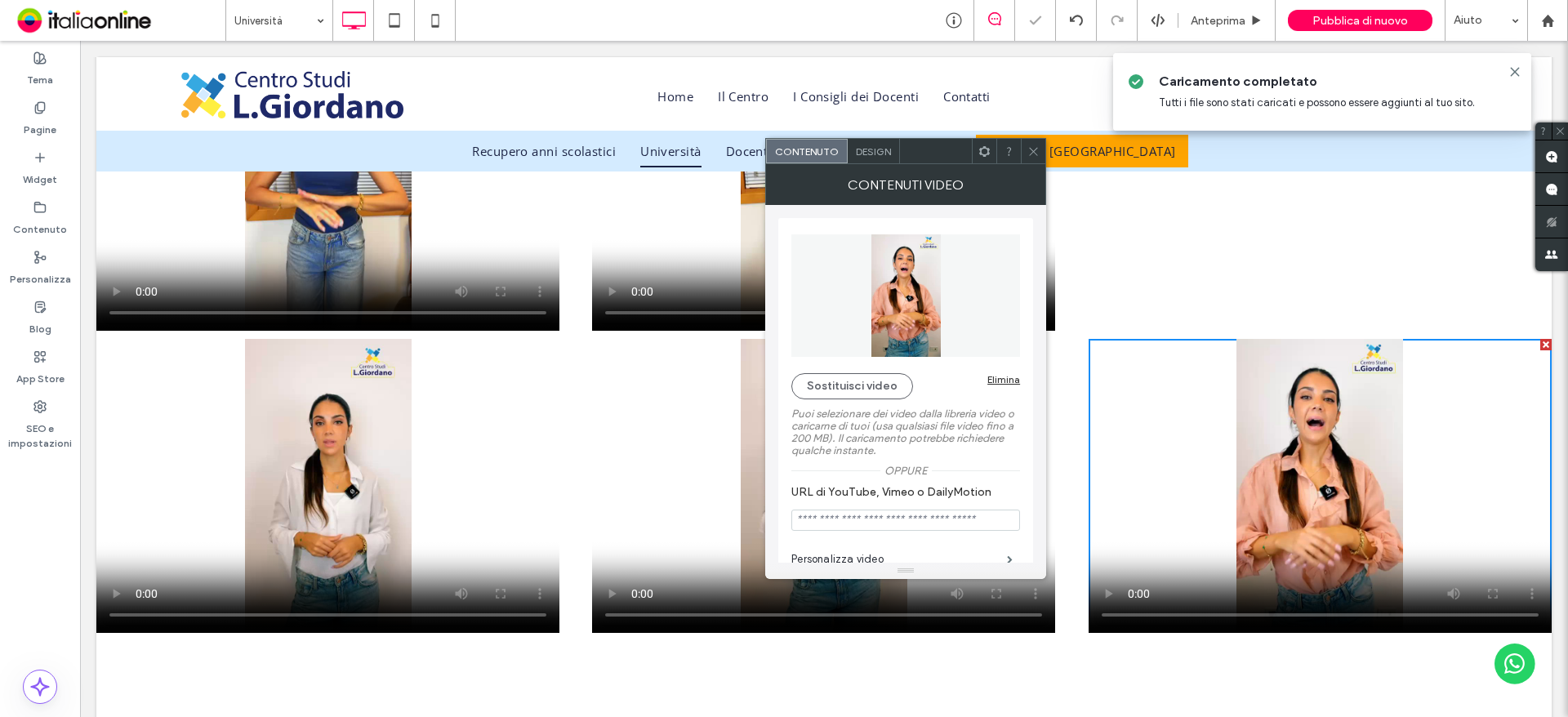
drag, startPoint x: 1031, startPoint y: 148, endPoint x: 1042, endPoint y: 185, distance: 38.6
click at [1031, 148] on use at bounding box center [1033, 150] width 8 height 8
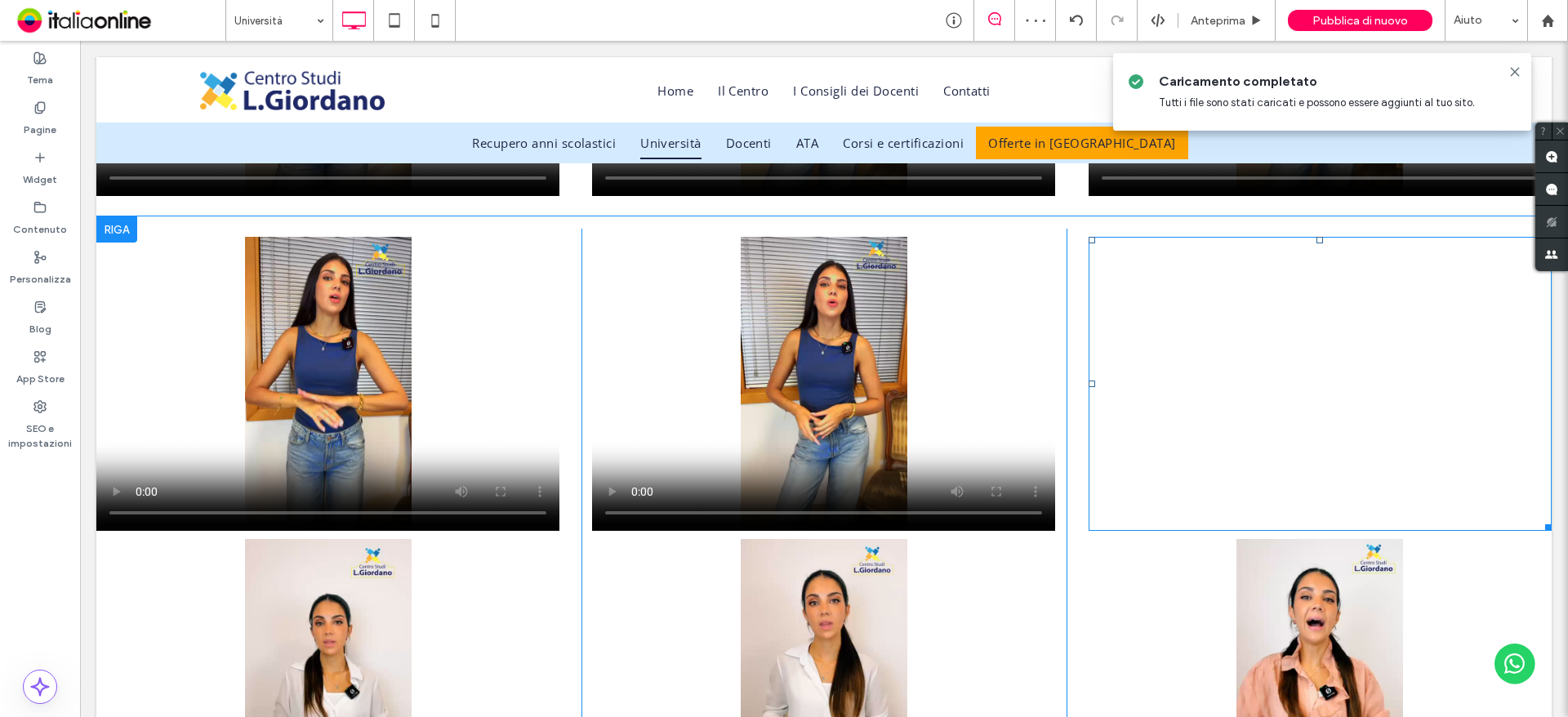
scroll to position [1608, 0]
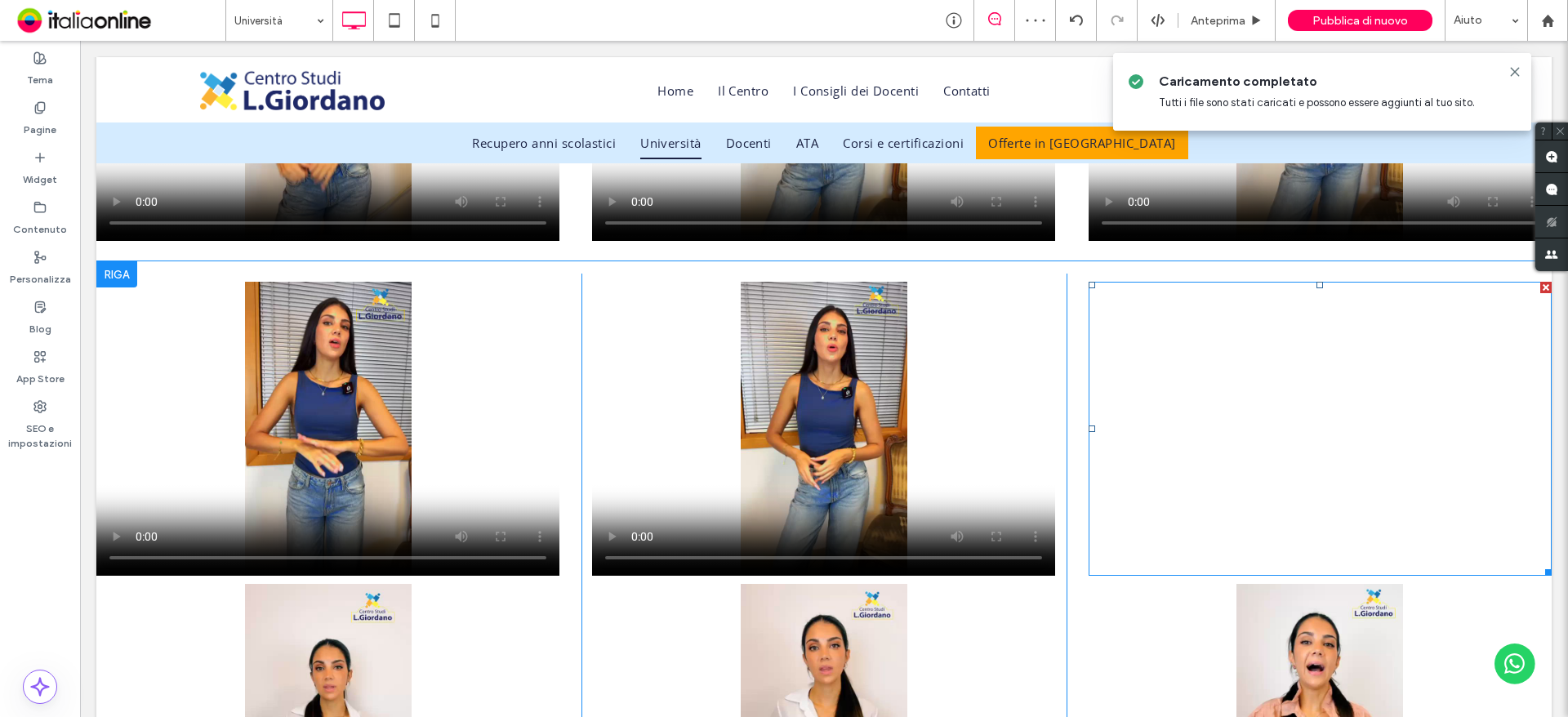
click at [1540, 289] on div at bounding box center [1545, 287] width 11 height 11
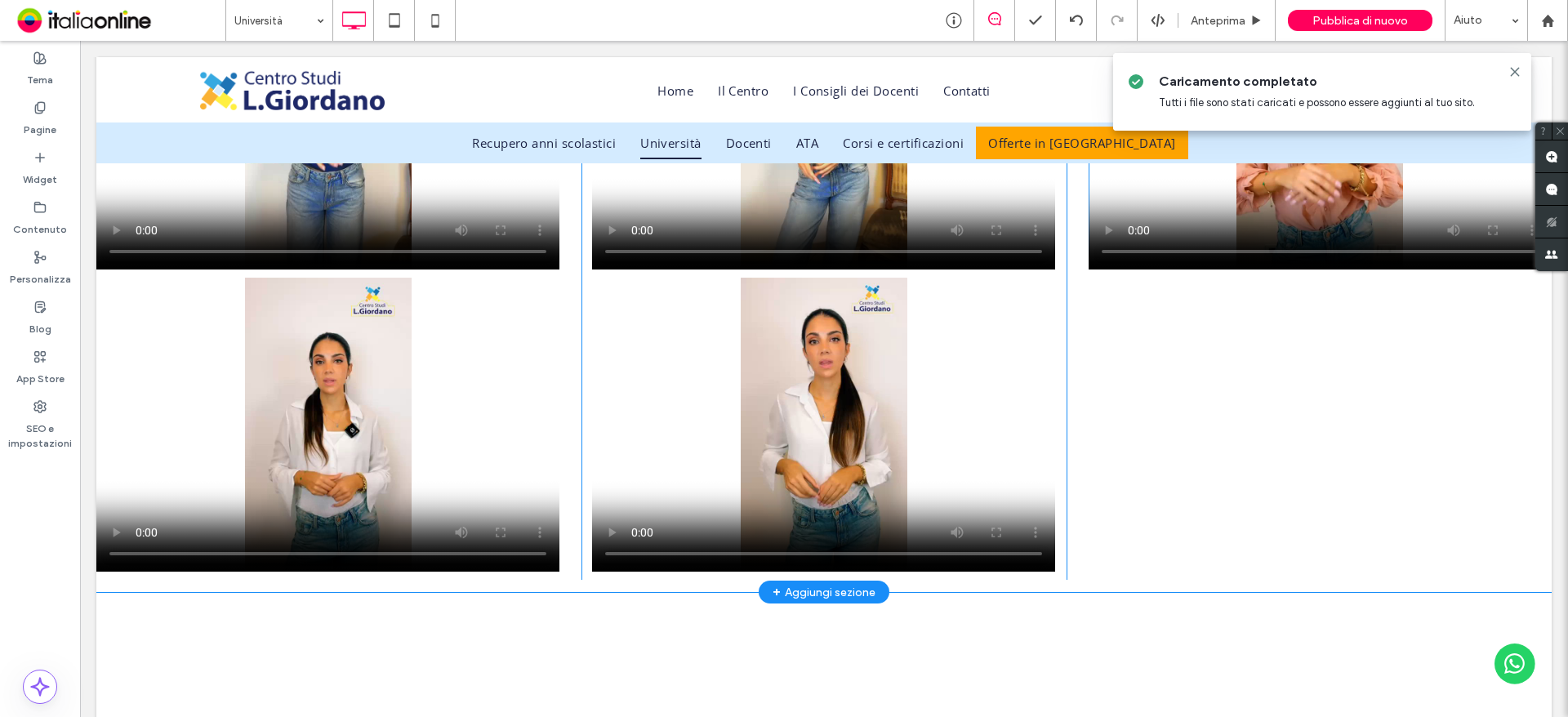
scroll to position [1934, 0]
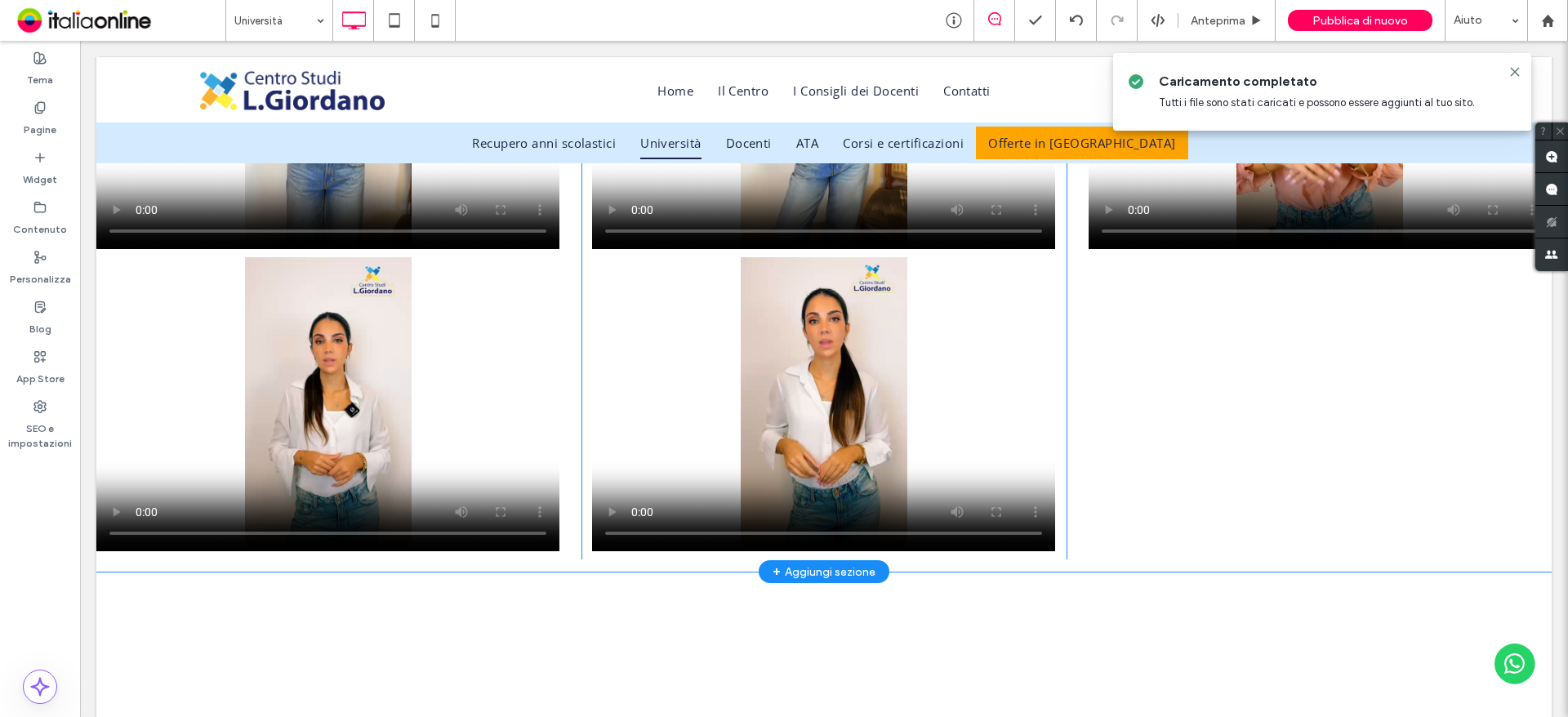
click at [1320, 444] on div "Click To Paste" at bounding box center [1309, 253] width 485 height 612
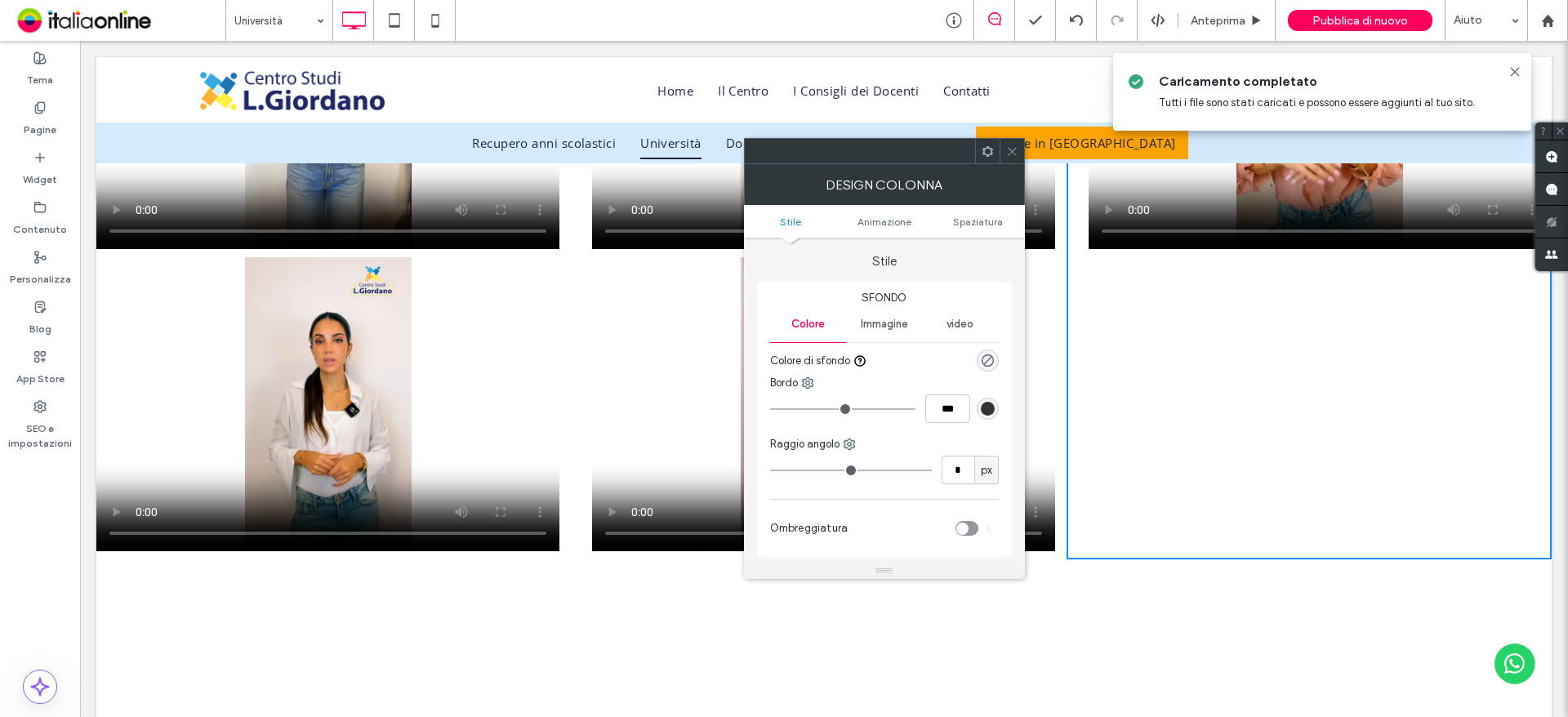
click at [1014, 156] on icon at bounding box center [1013, 151] width 12 height 12
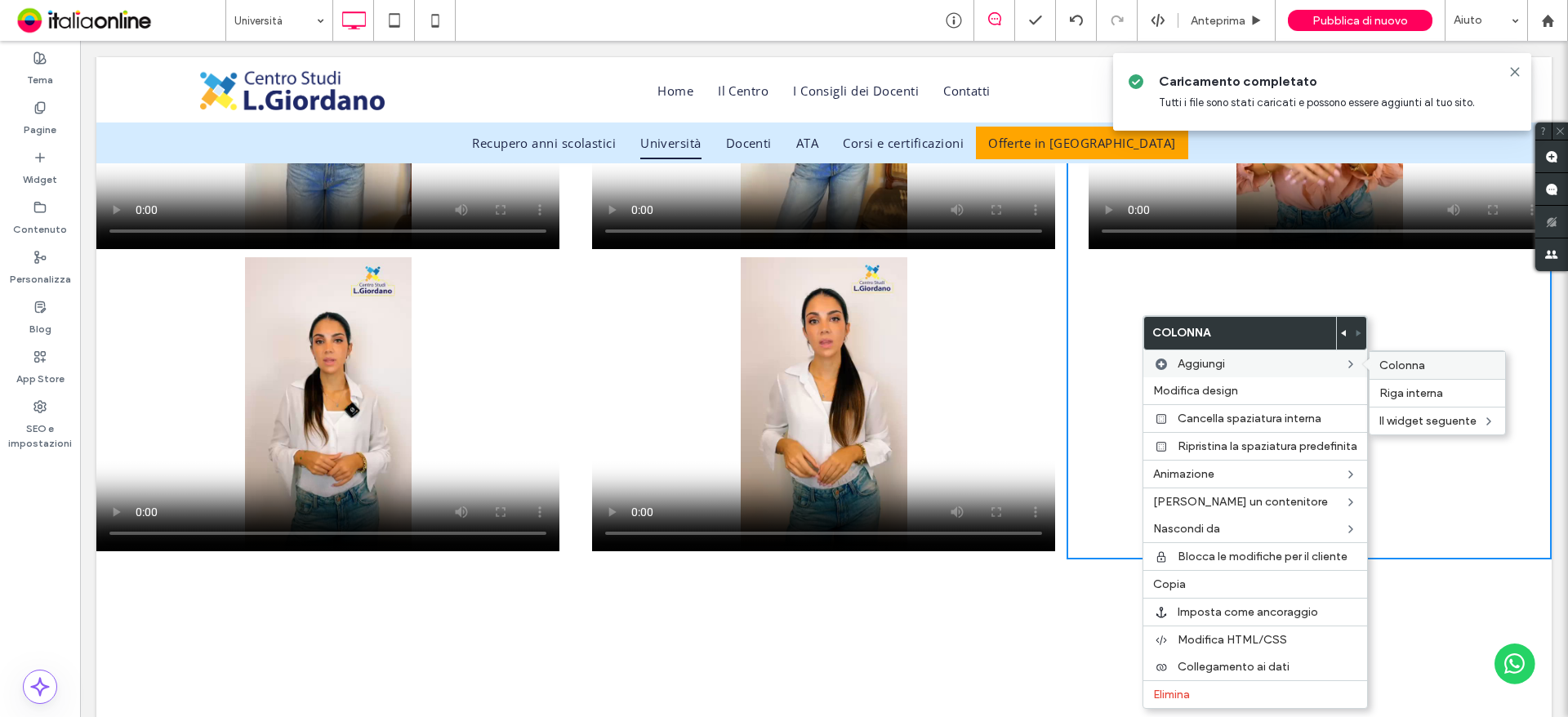
click at [1389, 365] on span "Colonna" at bounding box center [1402, 365] width 45 height 14
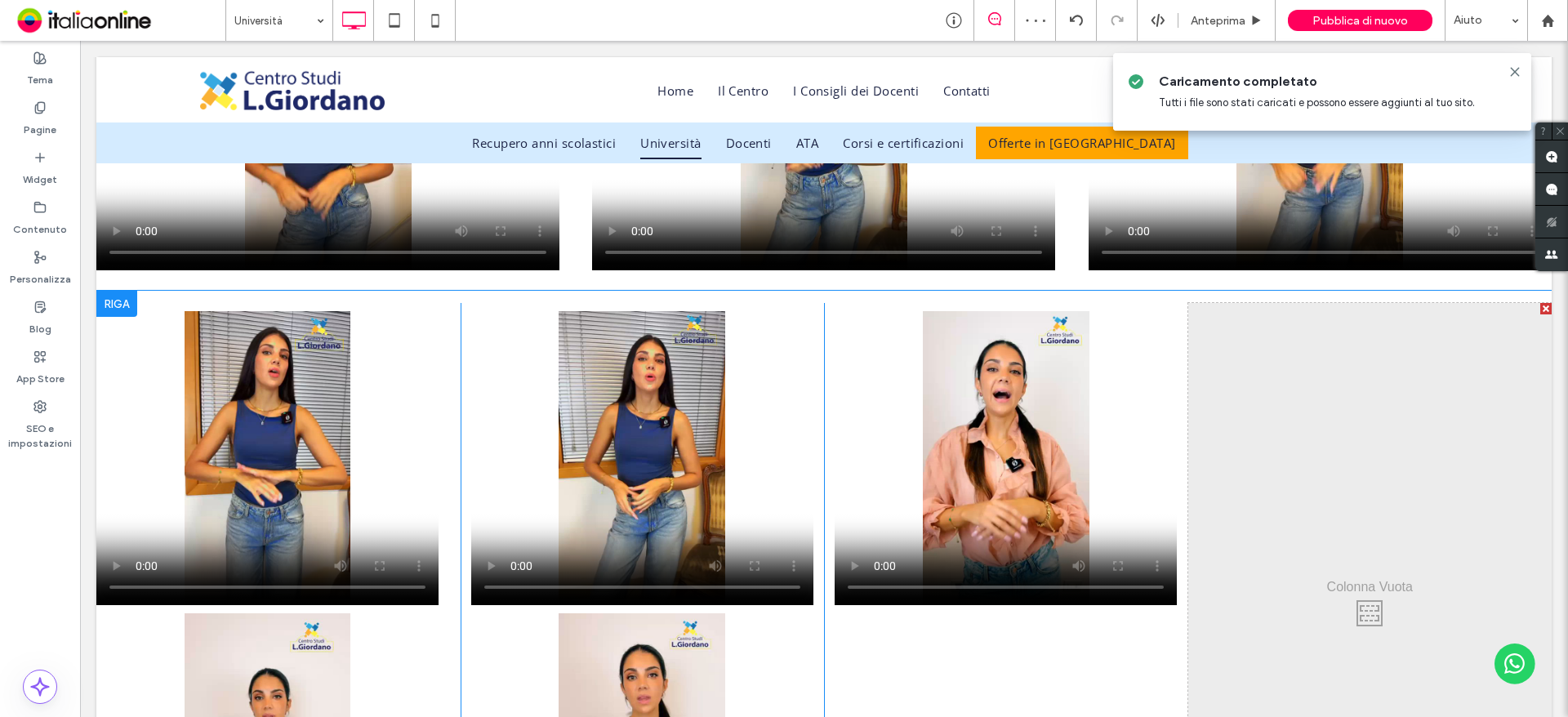
scroll to position [1526, 0]
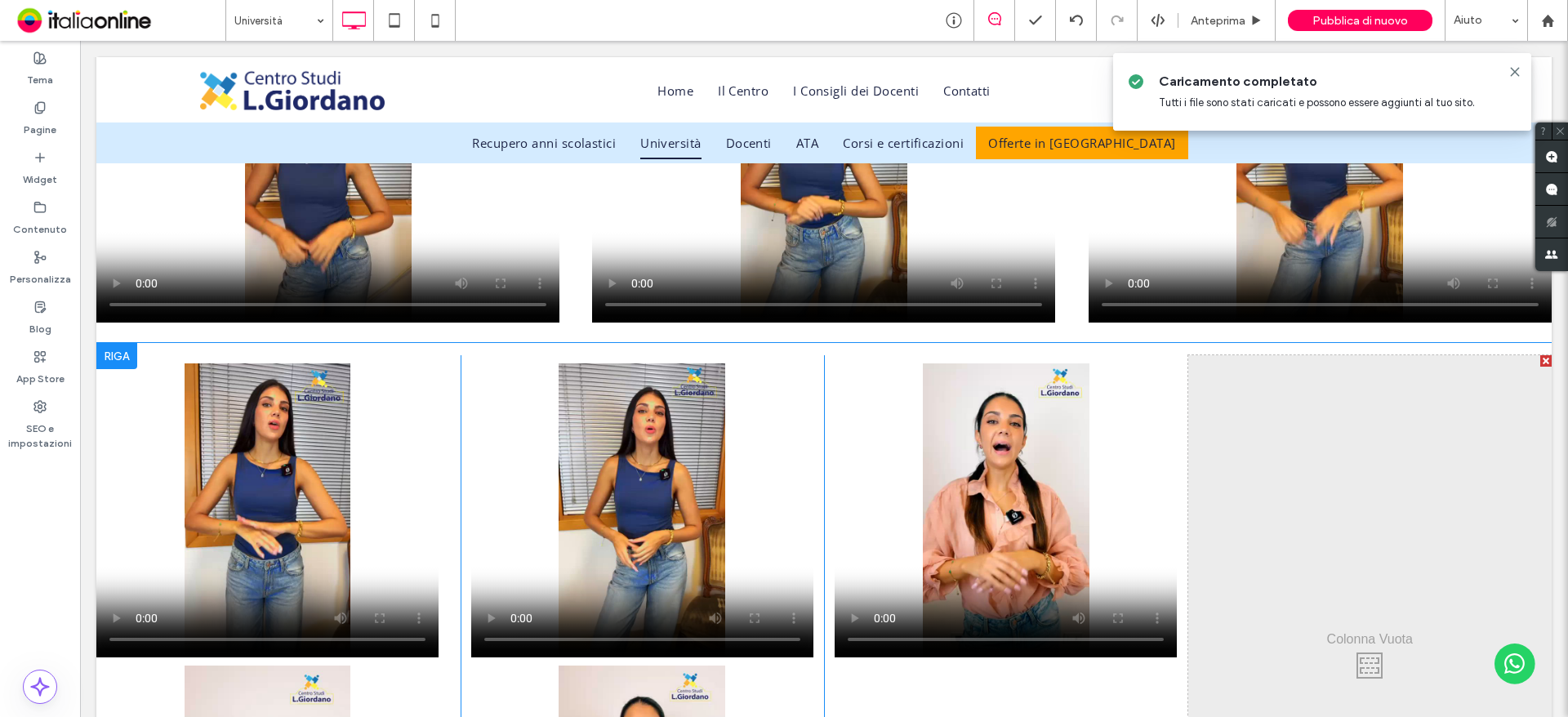
click at [1525, 358] on div "Click To Paste Click To Paste" at bounding box center [1370, 661] width 365 height 612
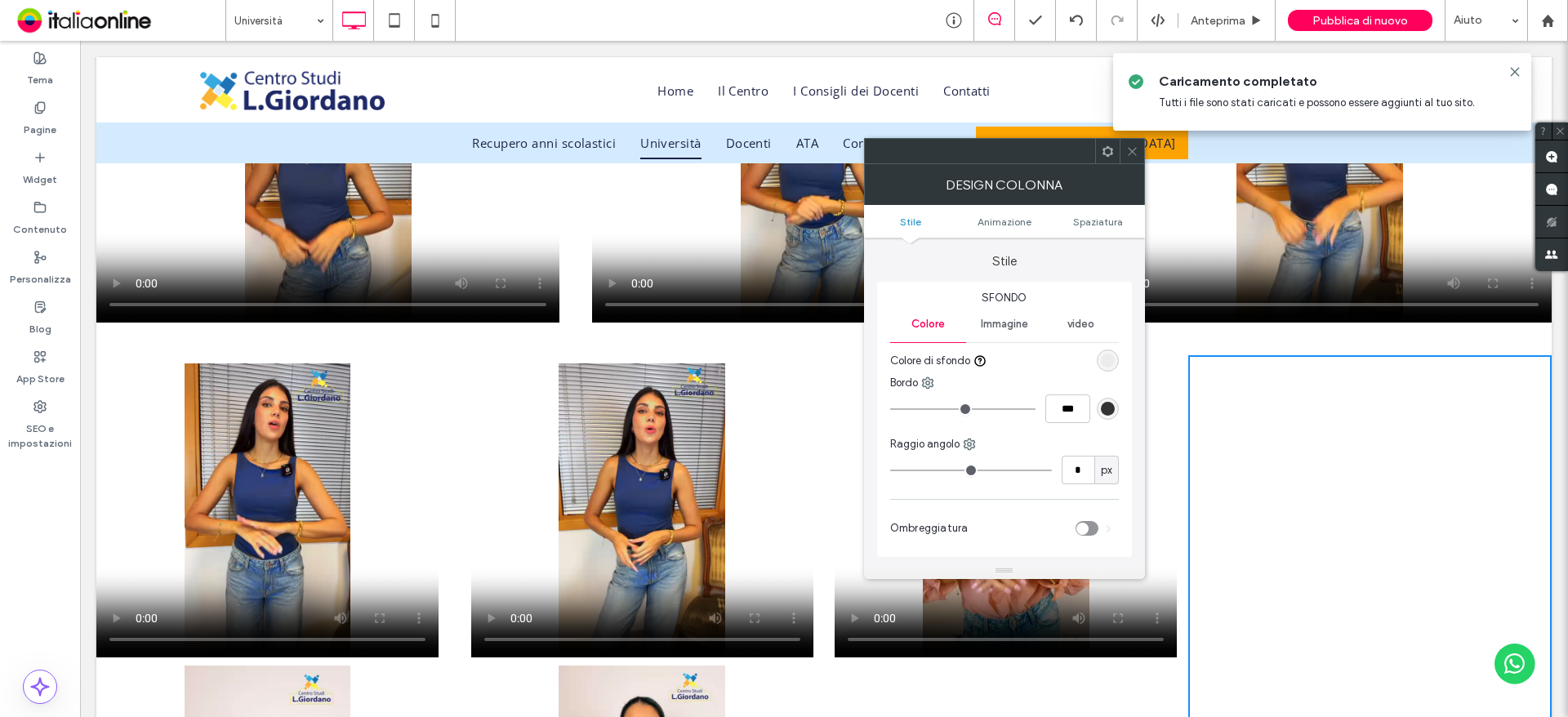
drag, startPoint x: 1125, startPoint y: 145, endPoint x: 1134, endPoint y: 145, distance: 9.0
click at [1126, 145] on icon at bounding box center [1132, 151] width 12 height 12
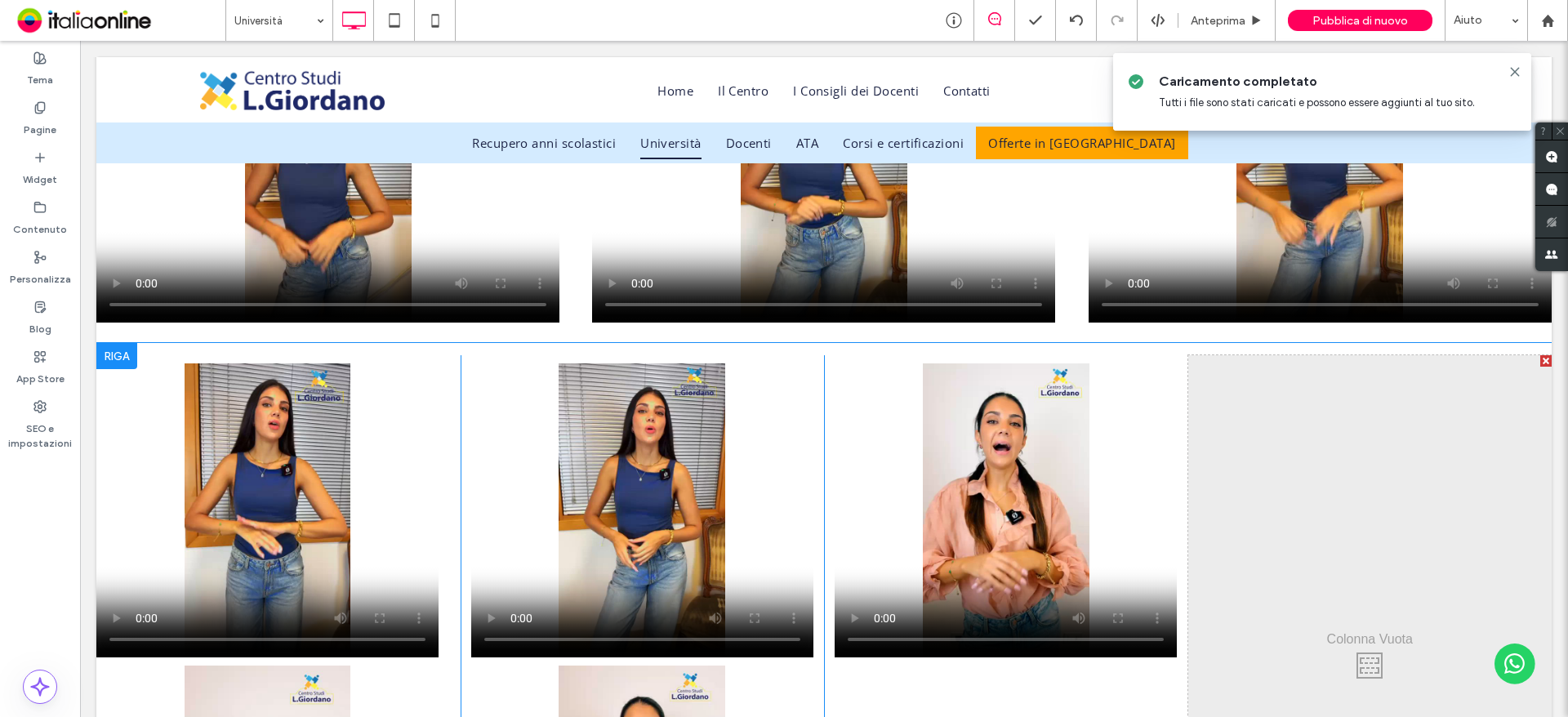
click at [1540, 362] on div at bounding box center [1545, 360] width 11 height 11
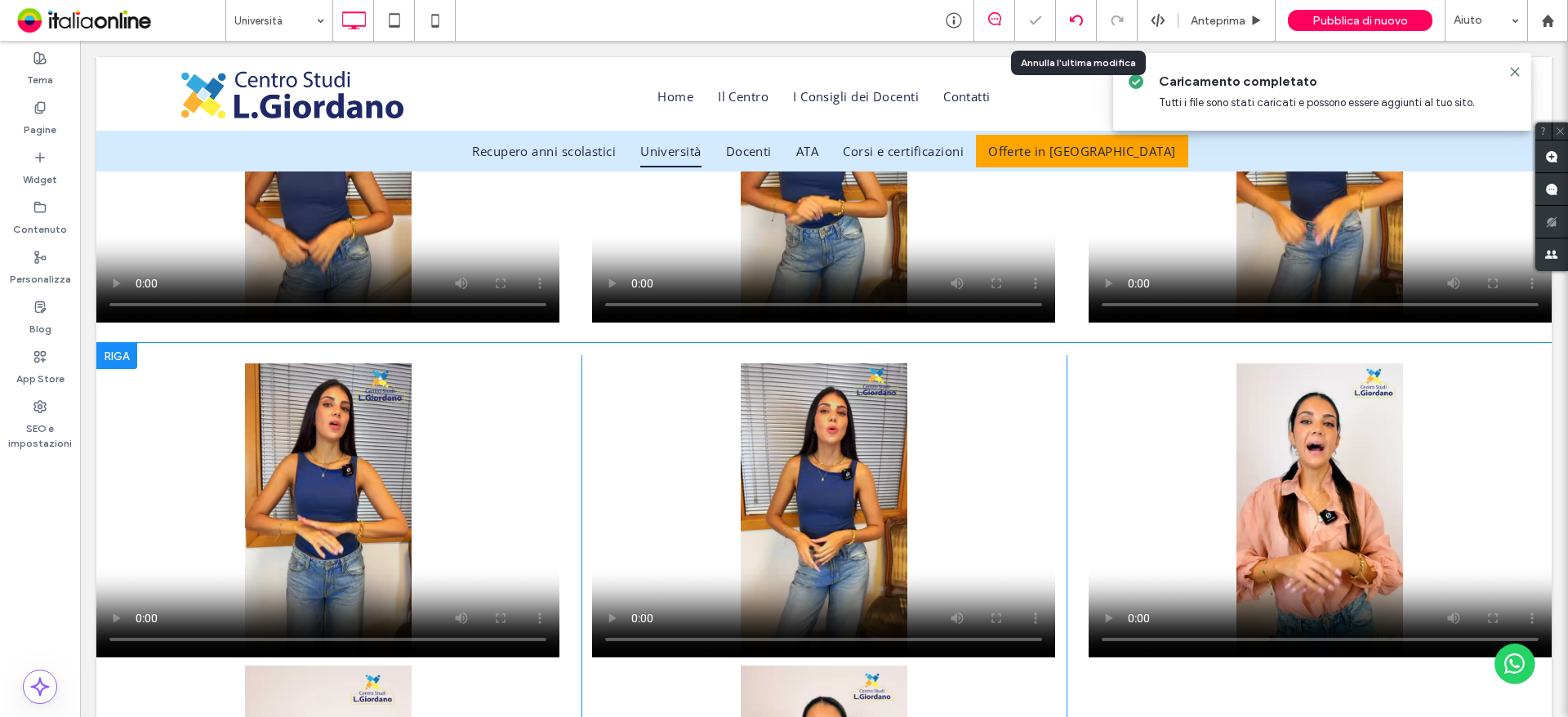
click at [1079, 26] on icon at bounding box center [1076, 20] width 13 height 13
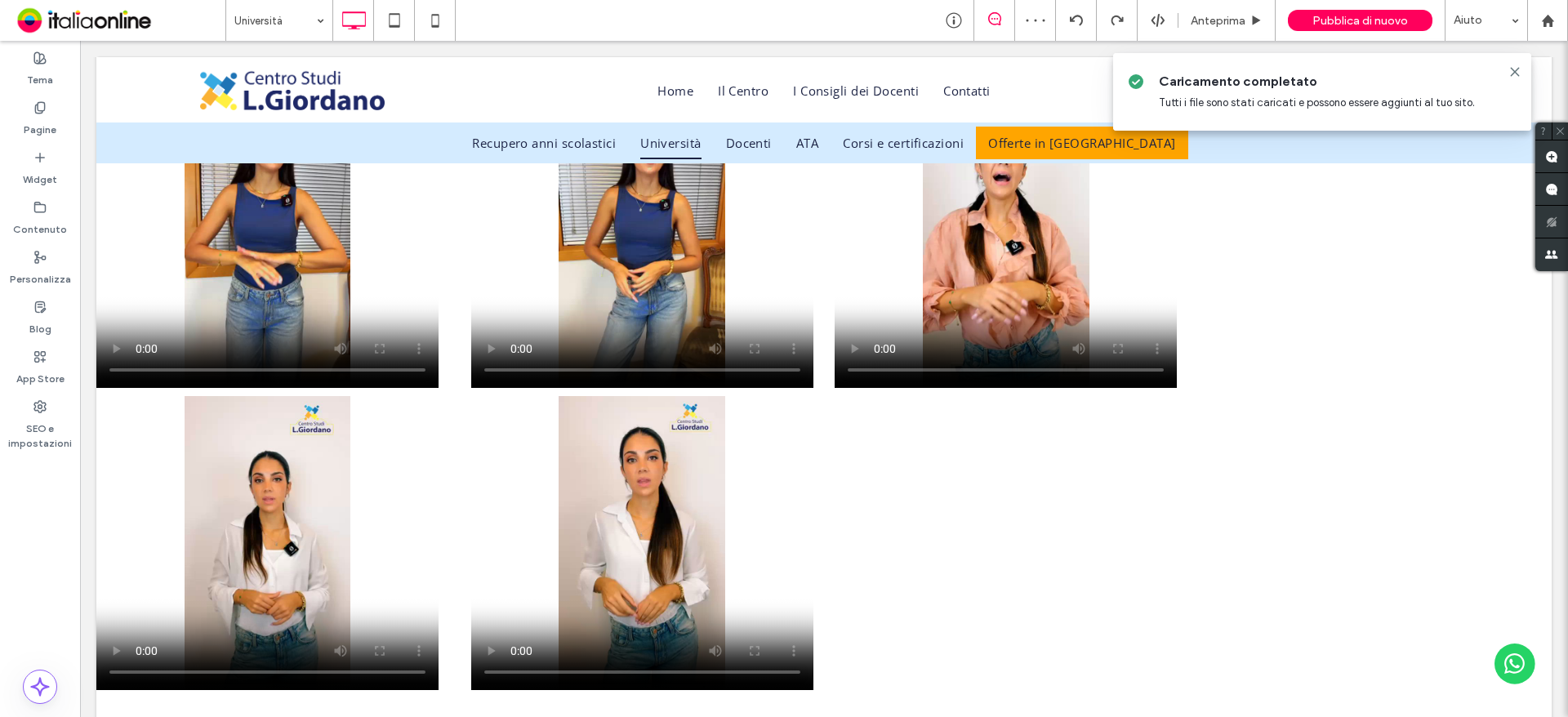
scroll to position [1796, 0]
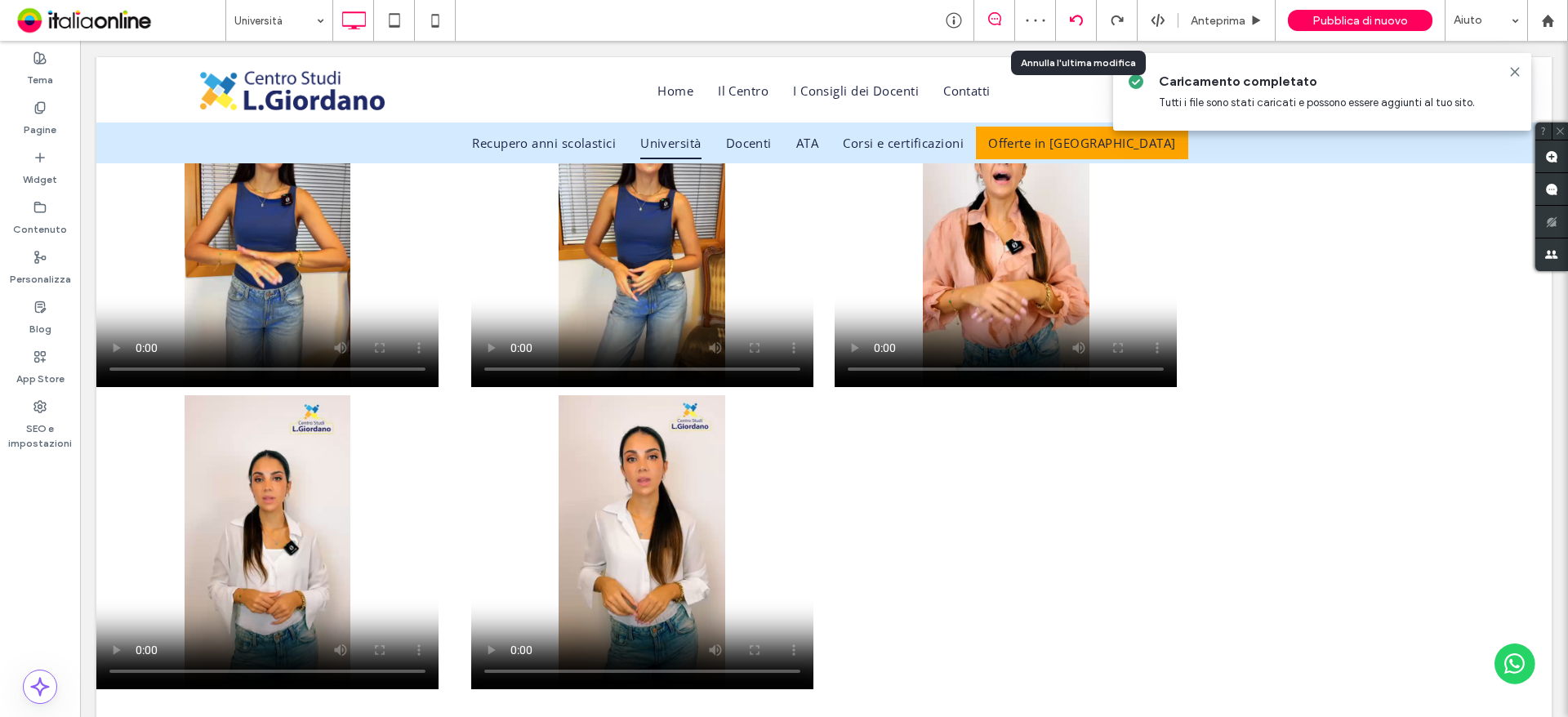
click at [1084, 14] on div at bounding box center [1076, 20] width 40 height 13
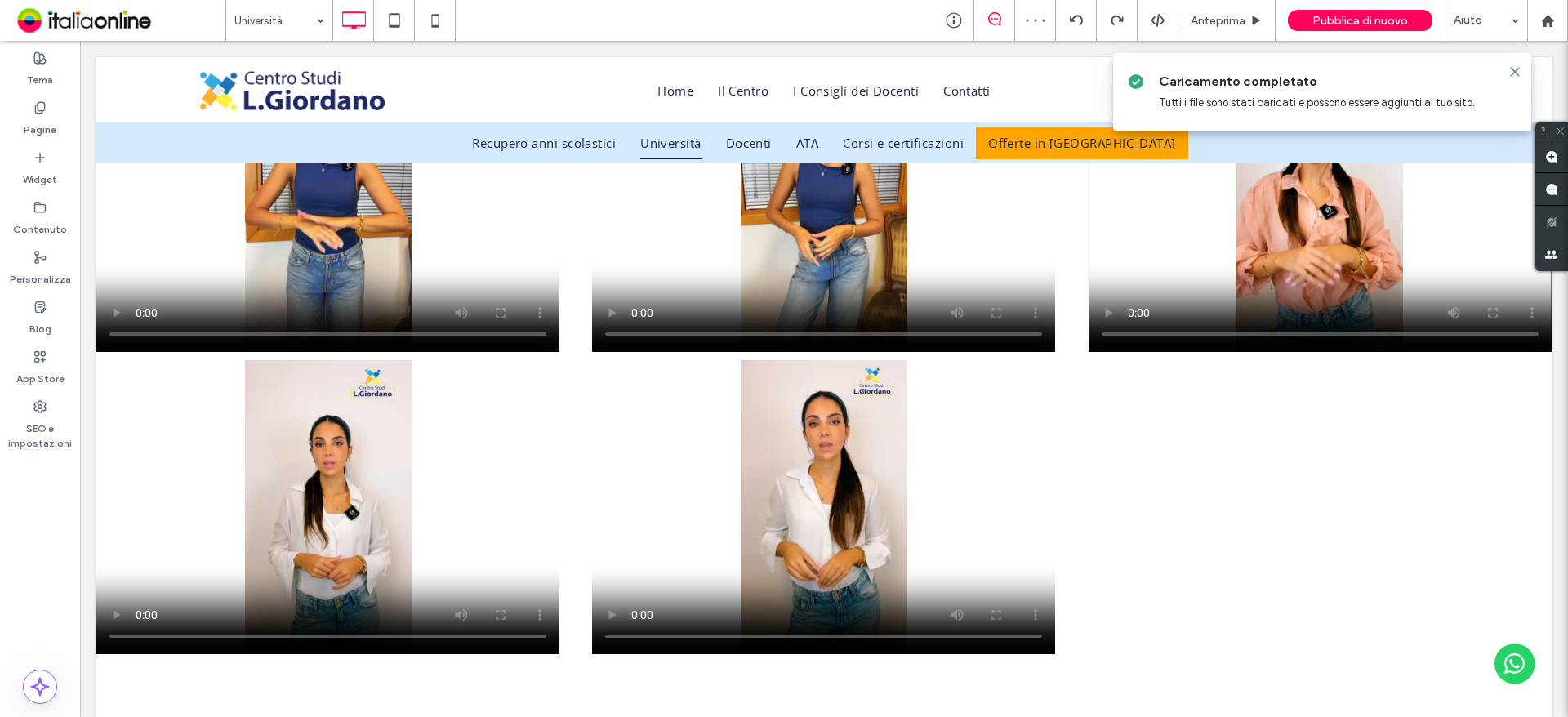
scroll to position [1878, 0]
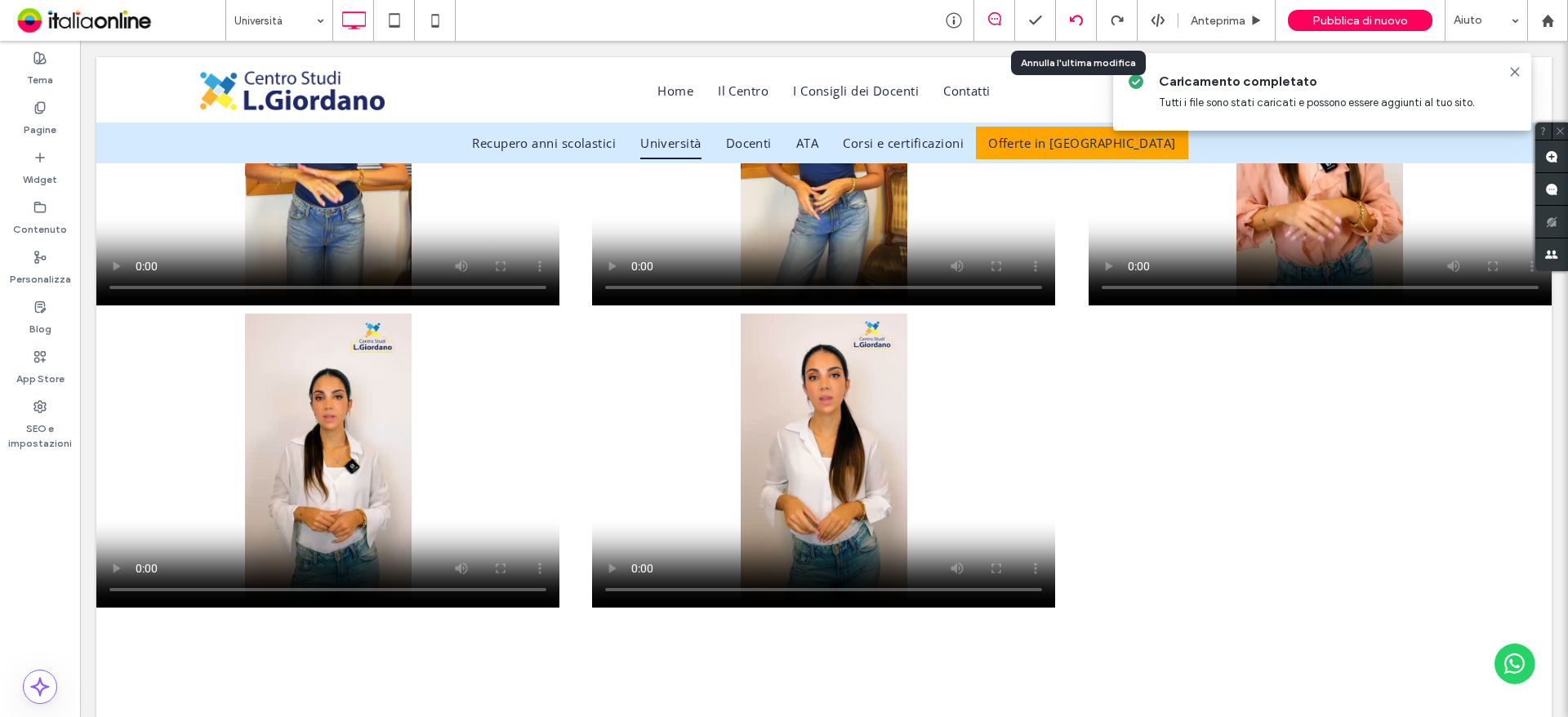
click at [1082, 20] on use at bounding box center [1075, 20] width 13 height 10
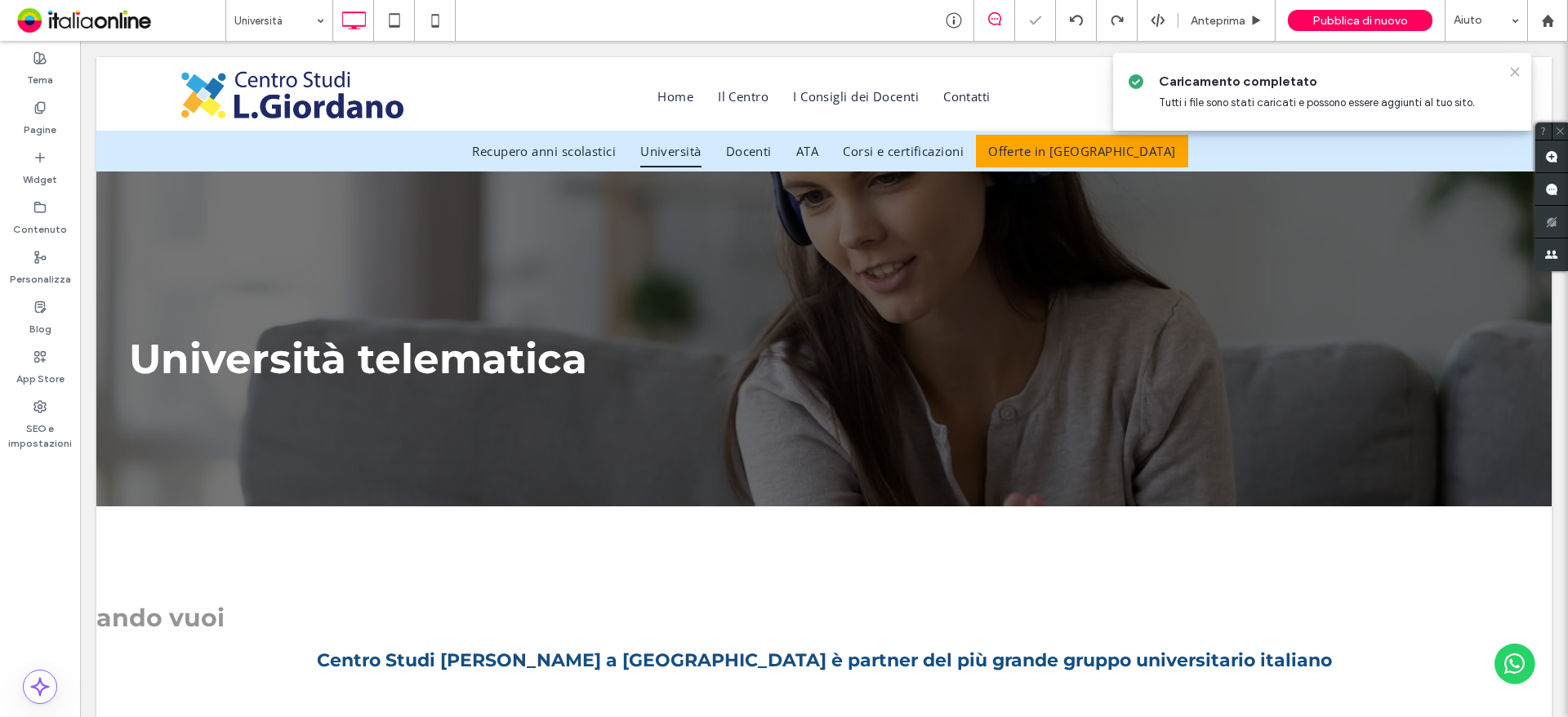
scroll to position [0, 0]
drag, startPoint x: 1432, startPoint y: 30, endPoint x: 1514, endPoint y: 72, distance: 92.1
click at [1514, 72] on use at bounding box center [1515, 72] width 7 height 7
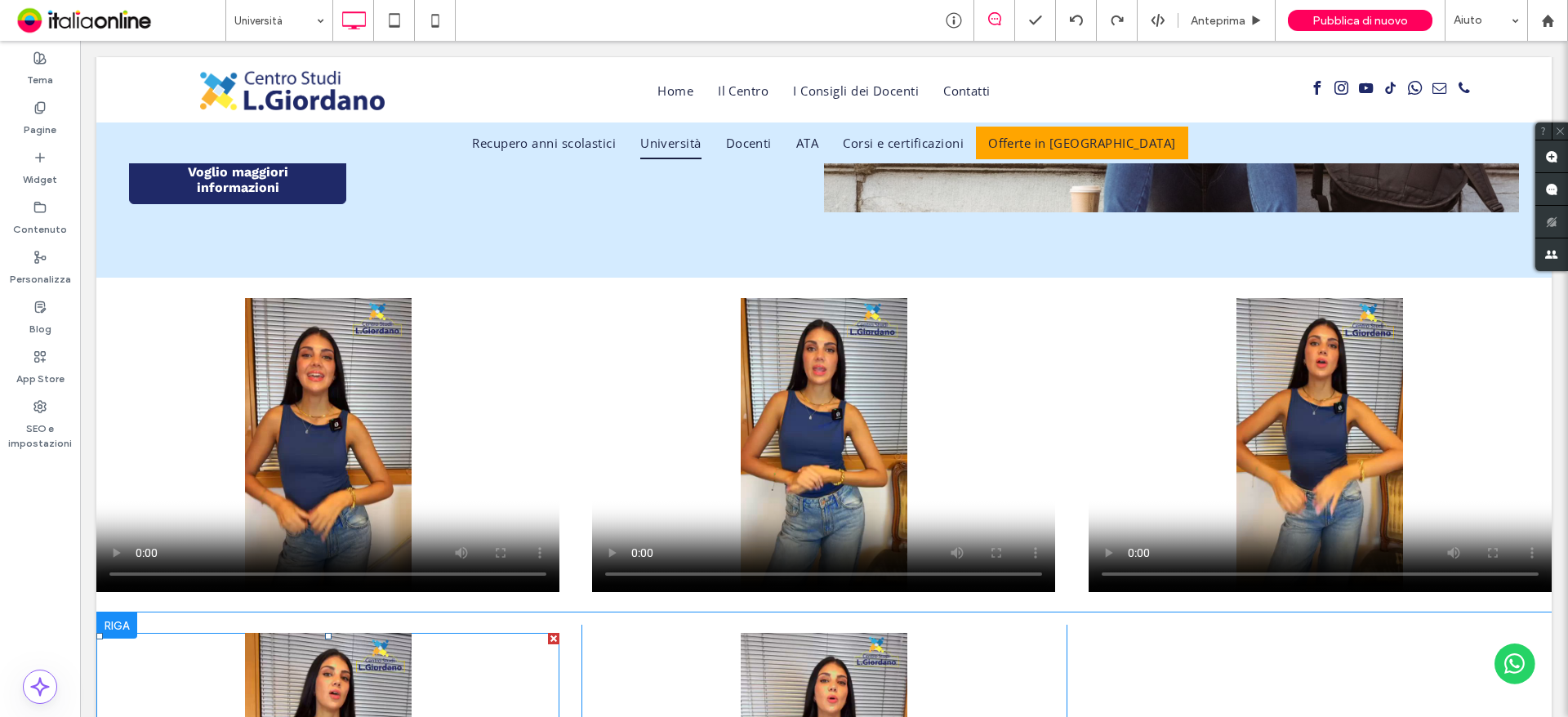
scroll to position [1225, 0]
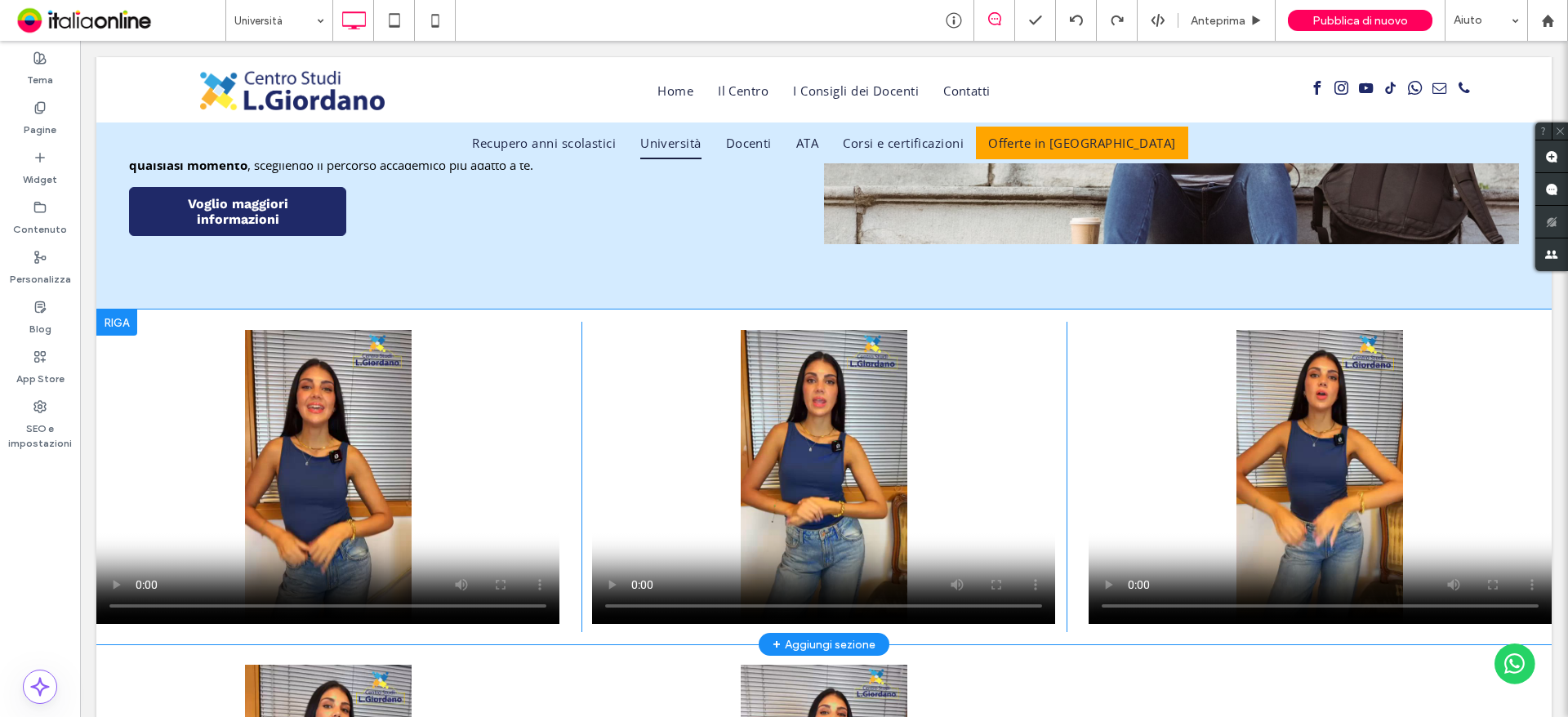
click at [113, 322] on div at bounding box center [116, 323] width 41 height 26
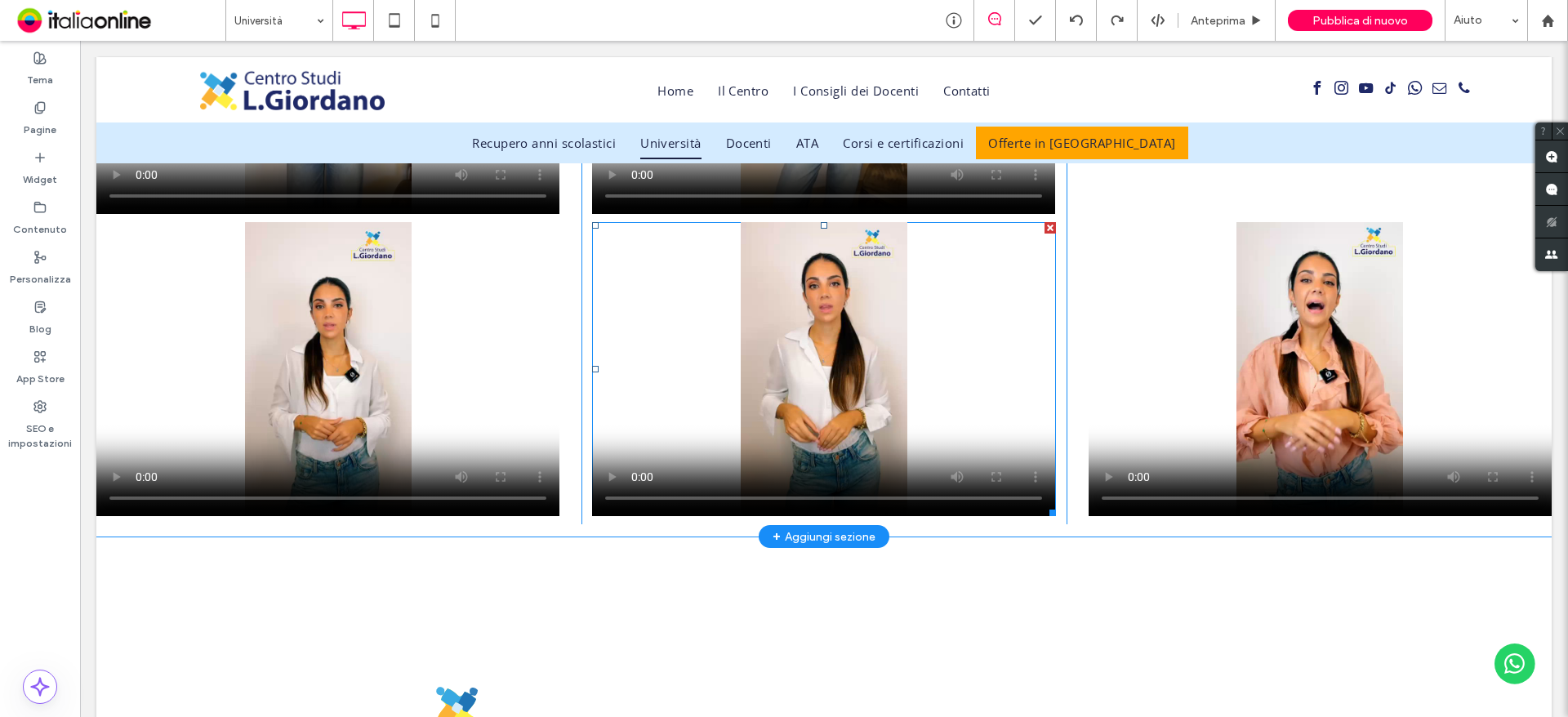
scroll to position [2123, 0]
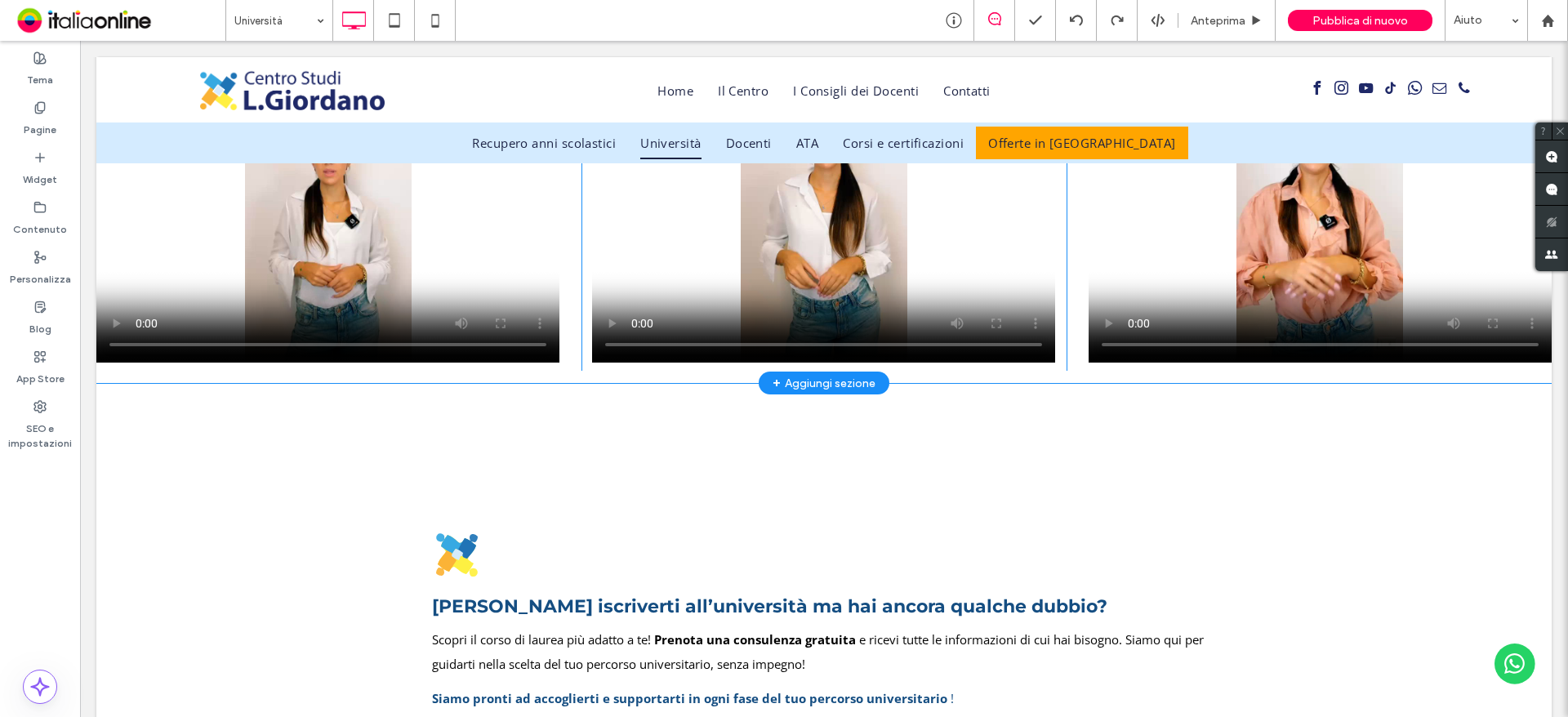
click at [808, 381] on div "+ Aggiungi sezione" at bounding box center [824, 383] width 103 height 18
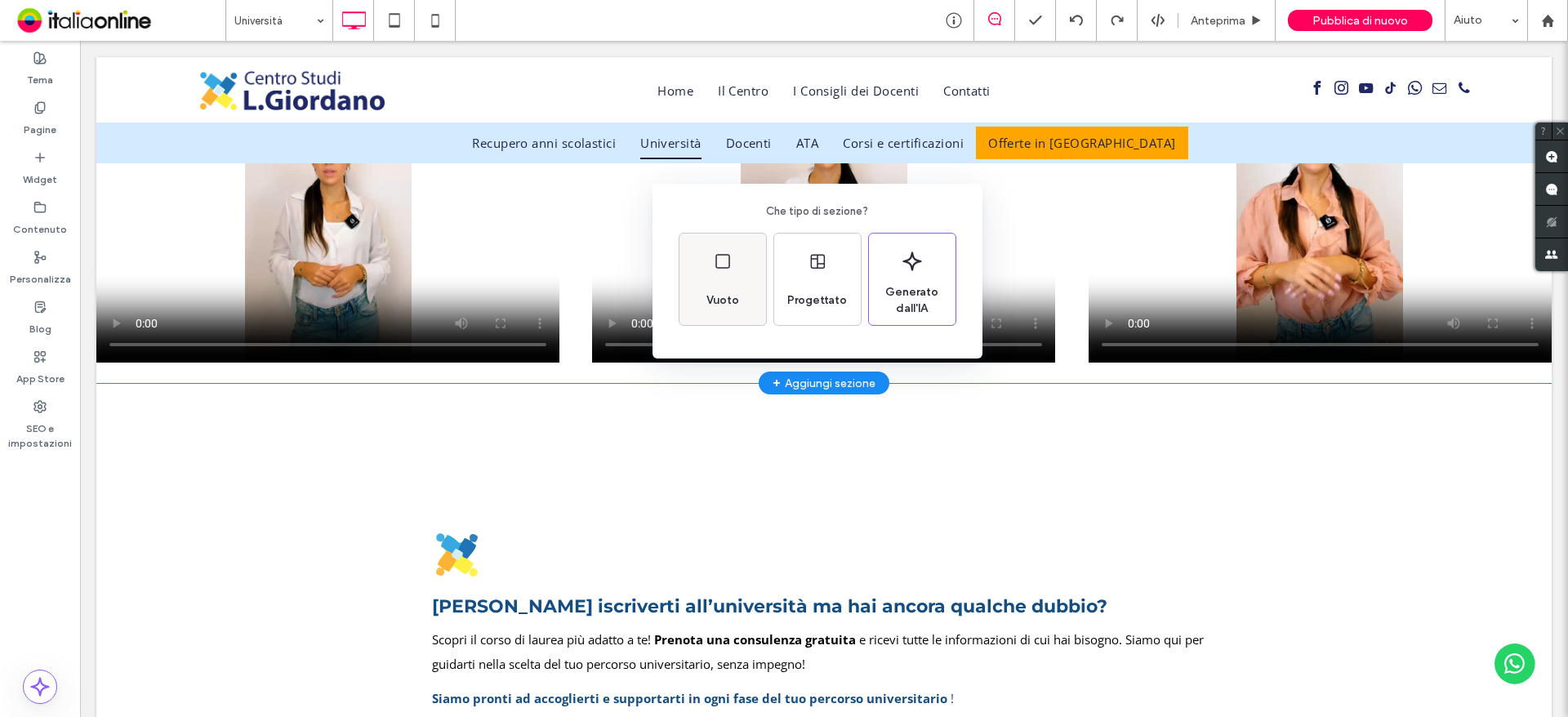
click at [724, 268] on use at bounding box center [722, 261] width 15 height 15
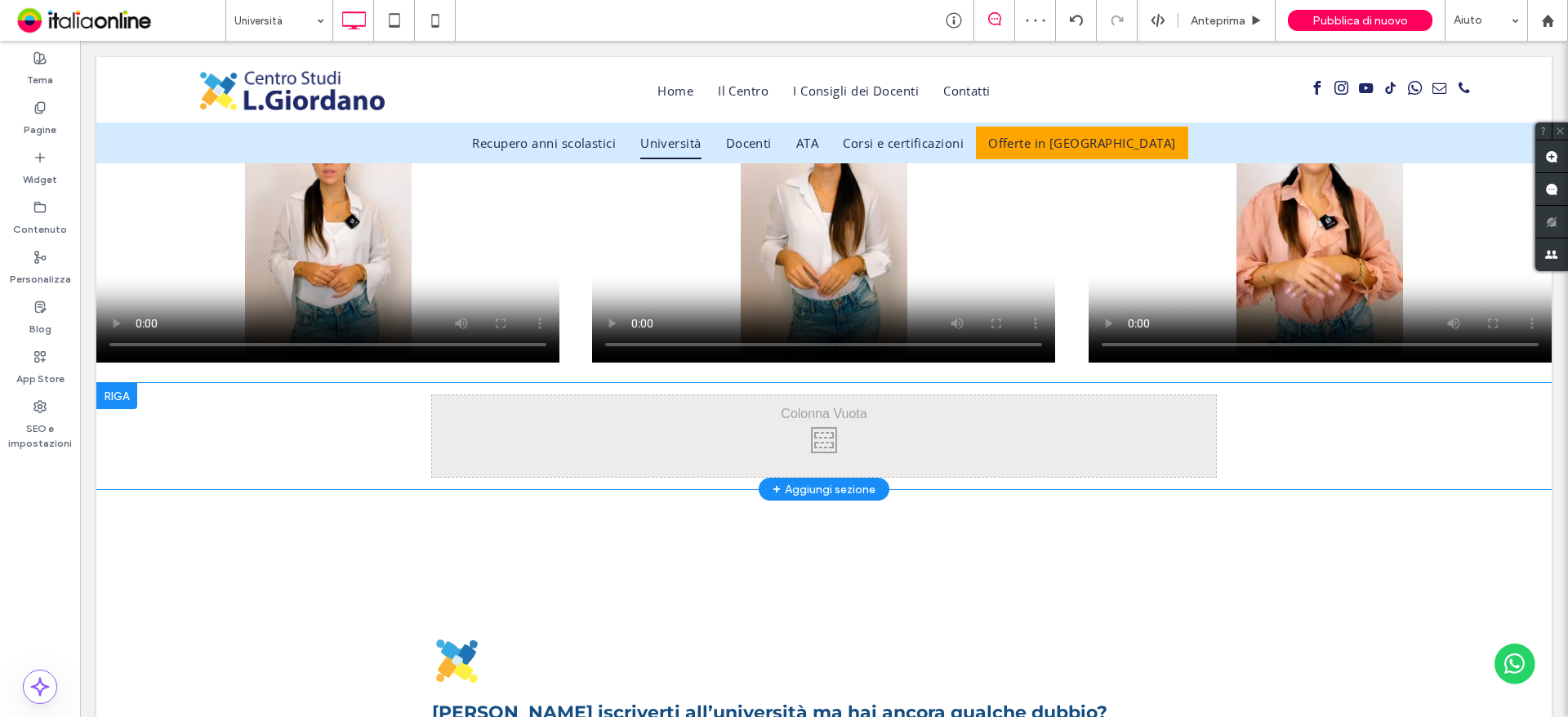
click at [134, 393] on div at bounding box center [116, 396] width 41 height 26
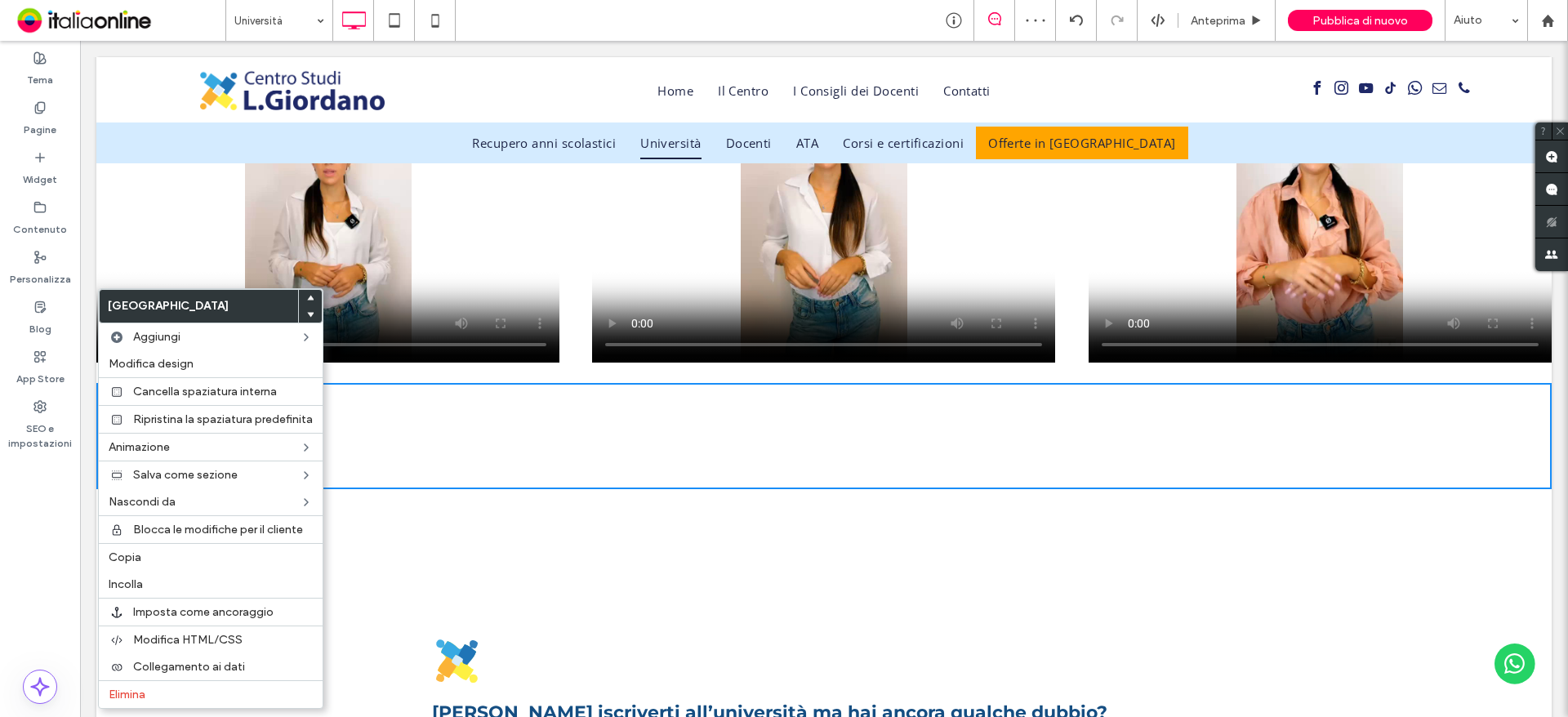
drag, startPoint x: 150, startPoint y: 686, endPoint x: 433, endPoint y: 438, distance: 376.3
click at [150, 686] on div "Elimina" at bounding box center [211, 694] width 224 height 28
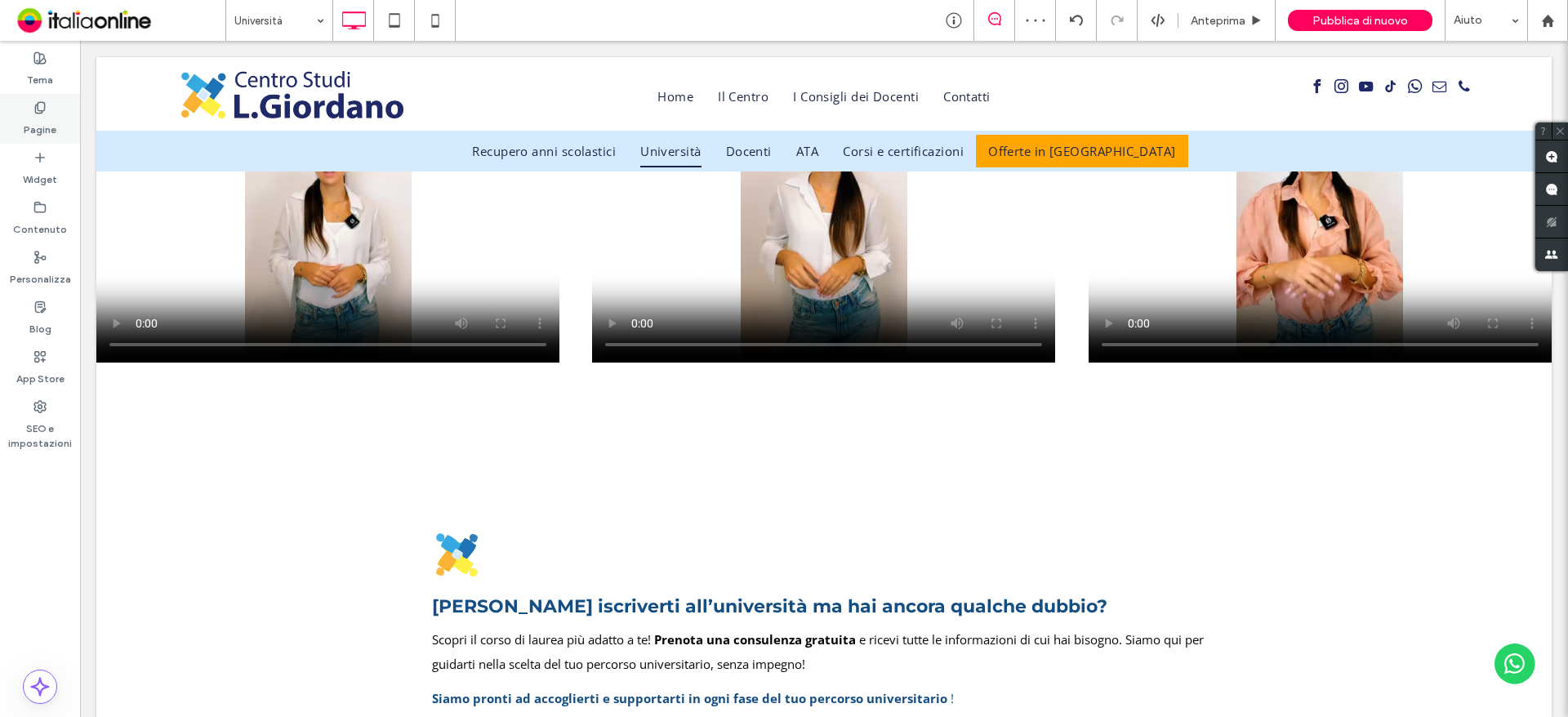
click at [43, 108] on icon at bounding box center [39, 108] width 13 height 13
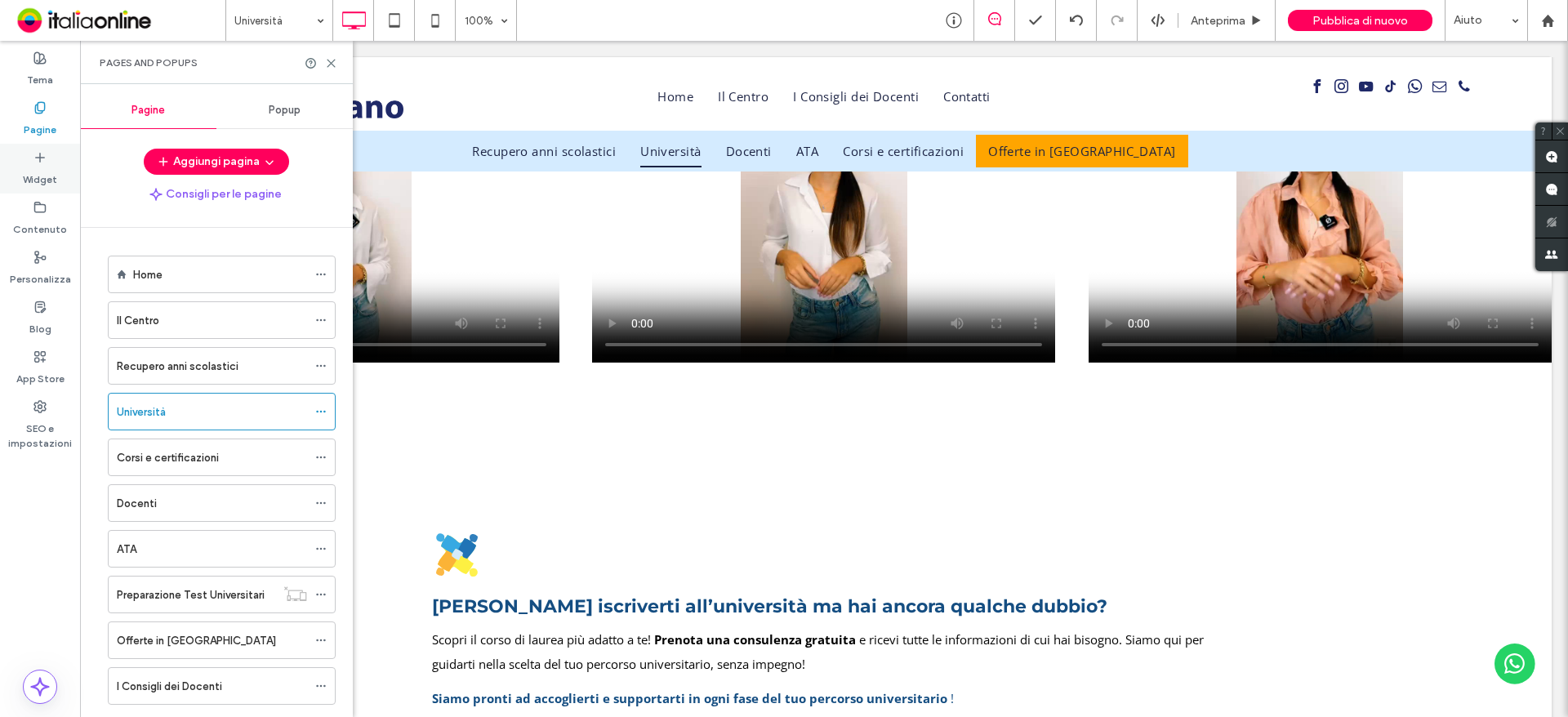
click at [41, 160] on icon at bounding box center [39, 157] width 13 height 13
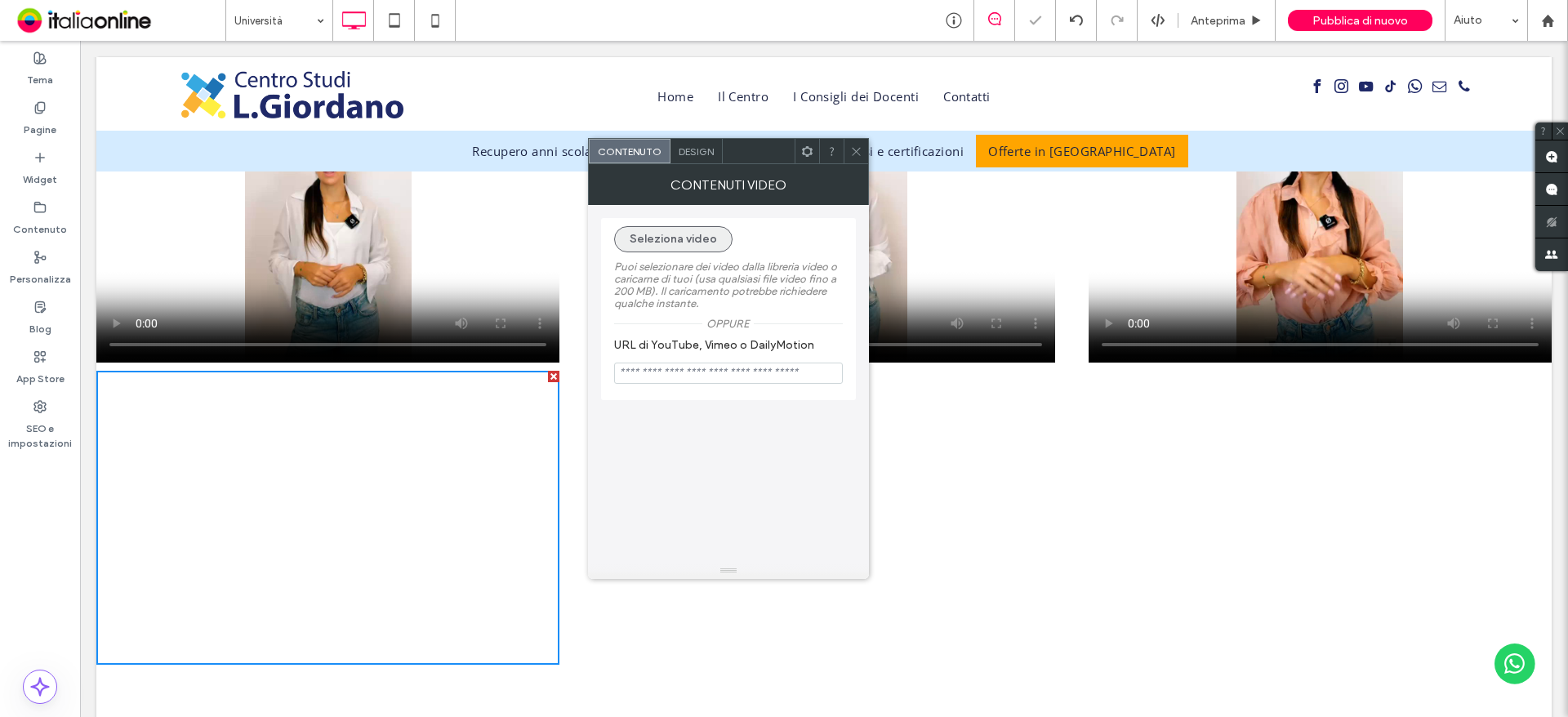
click at [684, 238] on button "Seleziona video" at bounding box center [672, 240] width 118 height 26
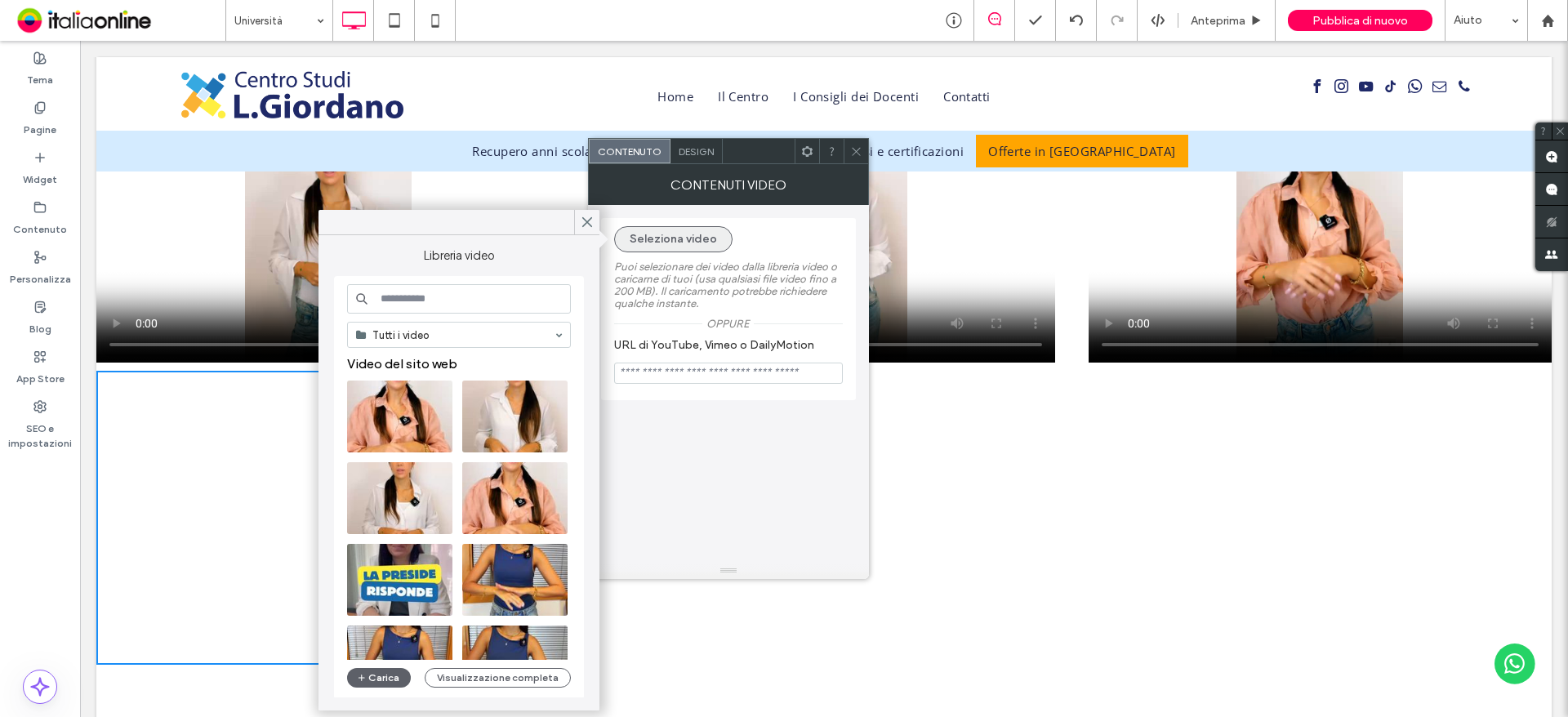
click at [672, 233] on button "Seleziona video" at bounding box center [672, 240] width 118 height 26
click at [373, 684] on button "Carica" at bounding box center [379, 678] width 64 height 19
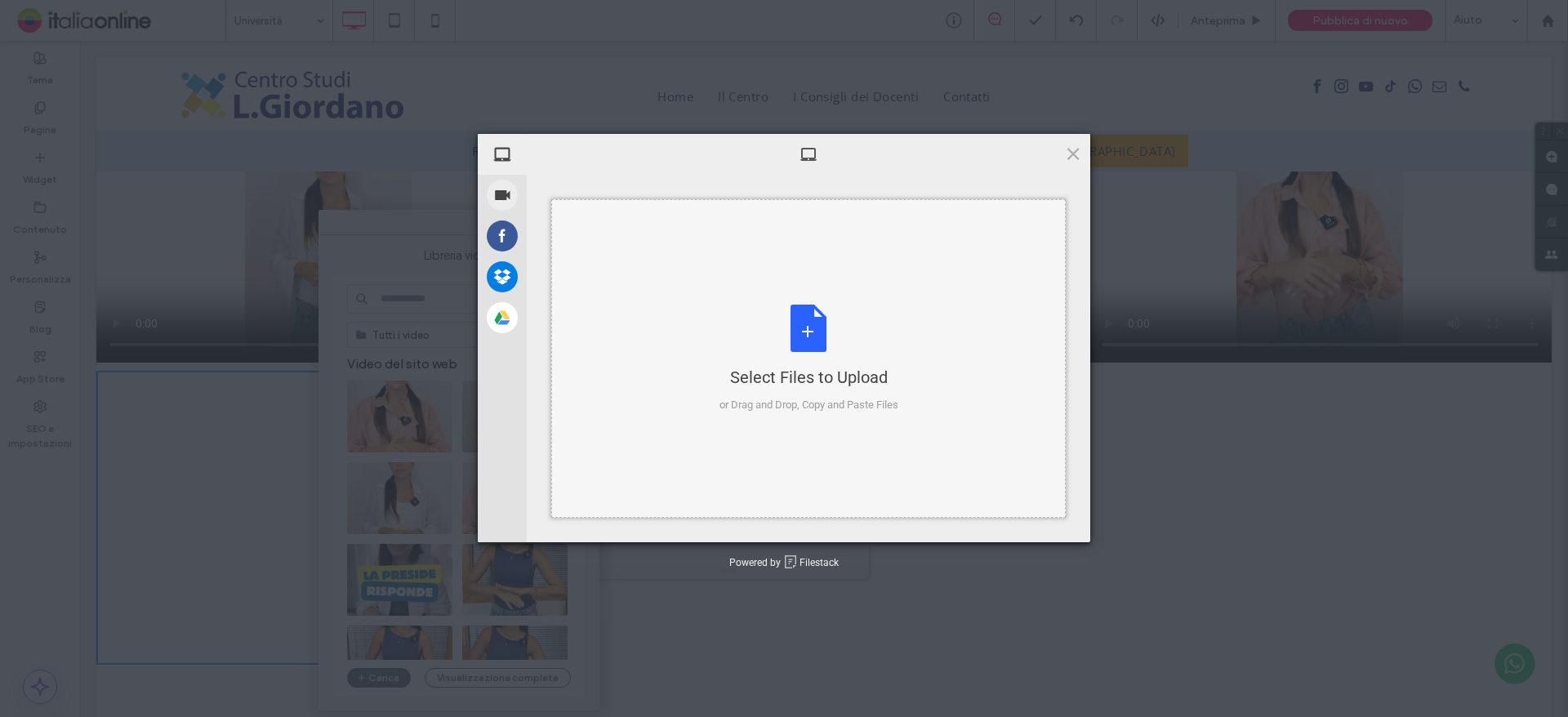
click at [837, 330] on div "Select Files to Upload or Drag and Drop, Copy and Paste Files" at bounding box center [809, 358] width 179 height 108
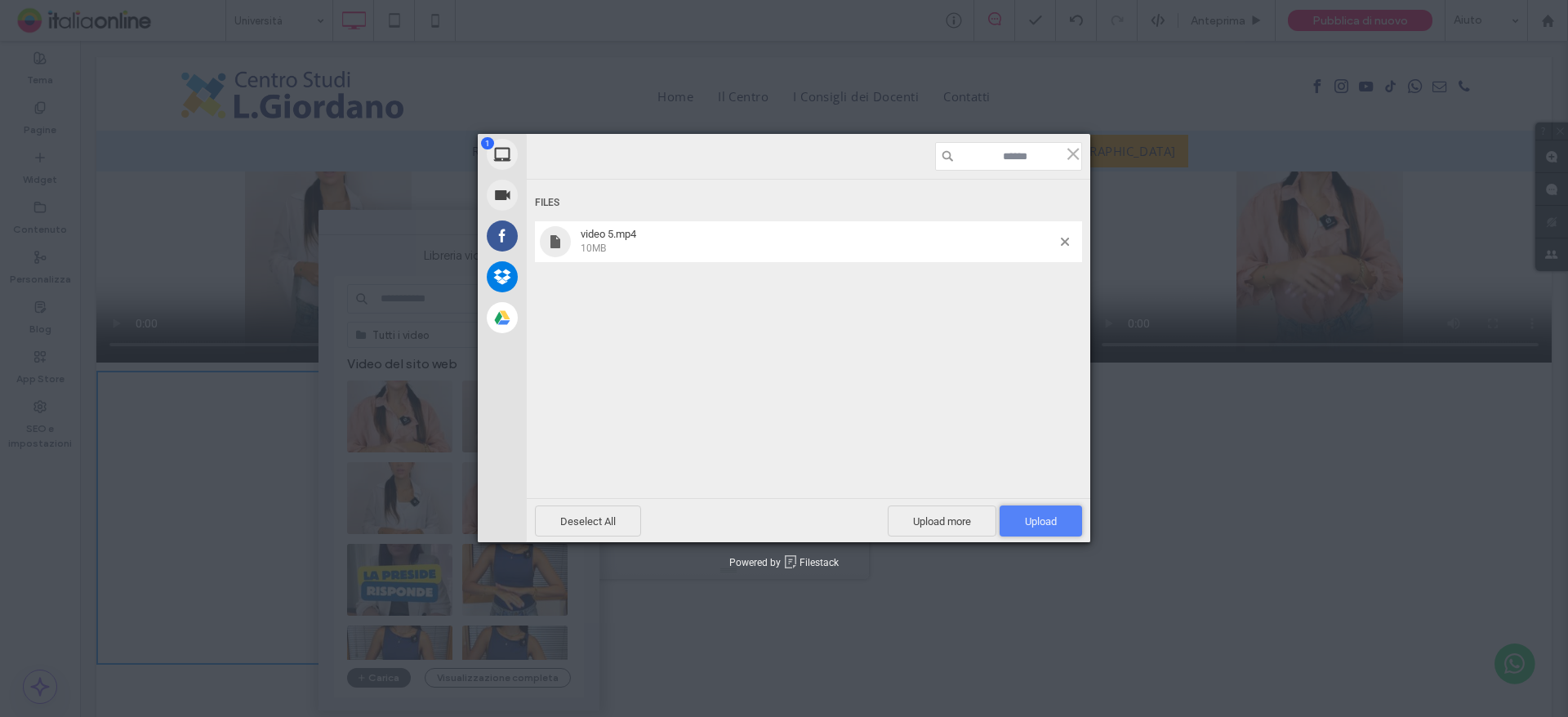
click at [1034, 522] on span "Upload 1" at bounding box center [1041, 521] width 31 height 12
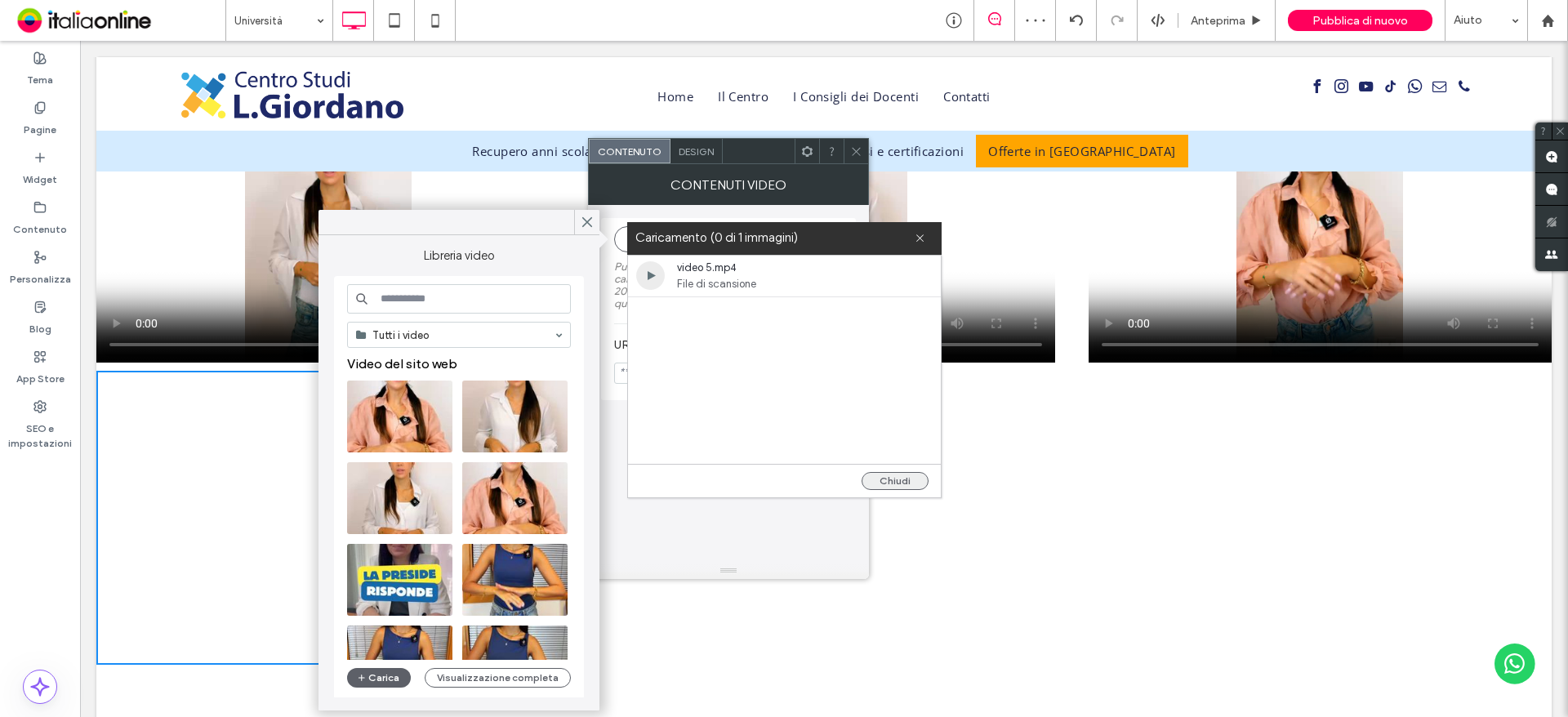
click at [906, 483] on button "Chiudi" at bounding box center [895, 481] width 67 height 18
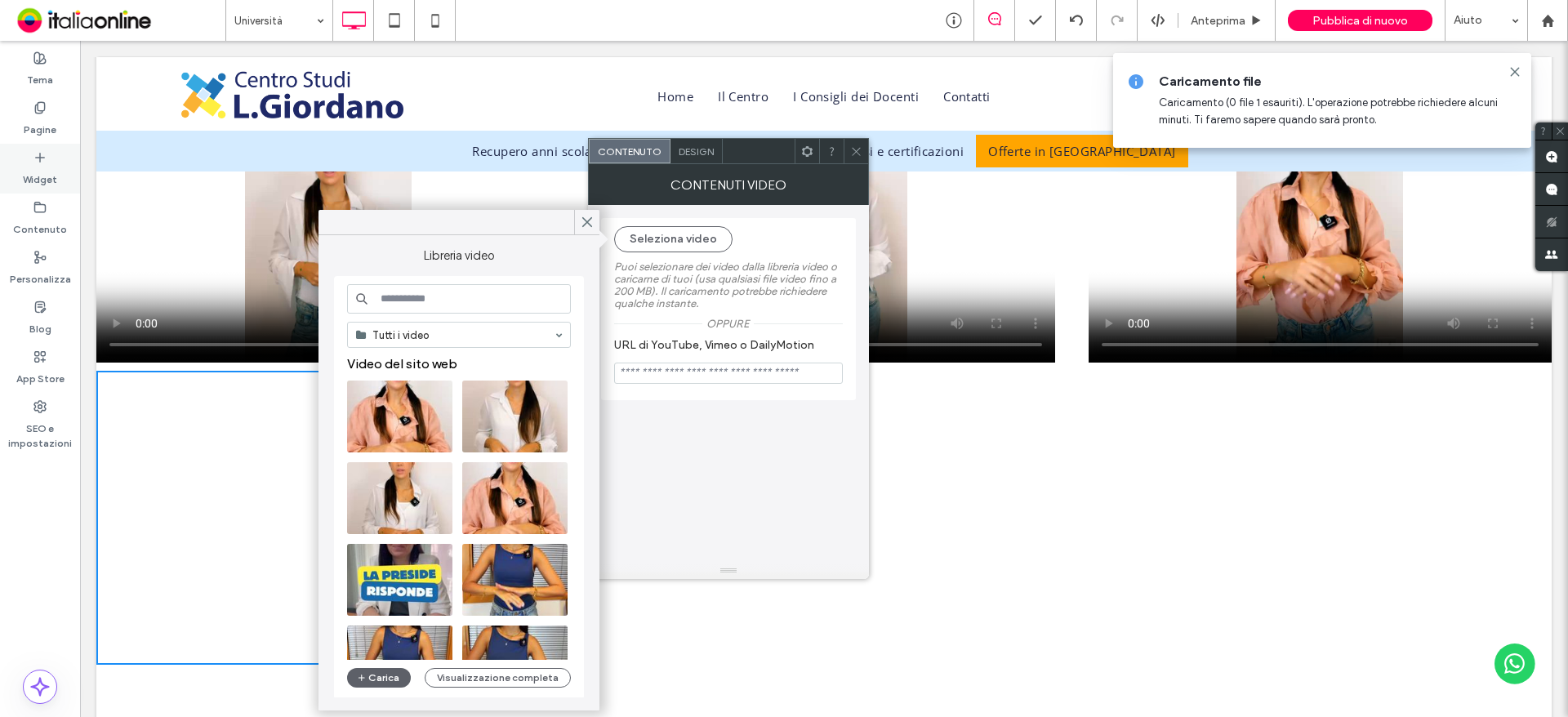
drag, startPoint x: 45, startPoint y: 164, endPoint x: 62, endPoint y: 148, distance: 23.3
click at [45, 164] on label "Widget" at bounding box center [39, 176] width 34 height 23
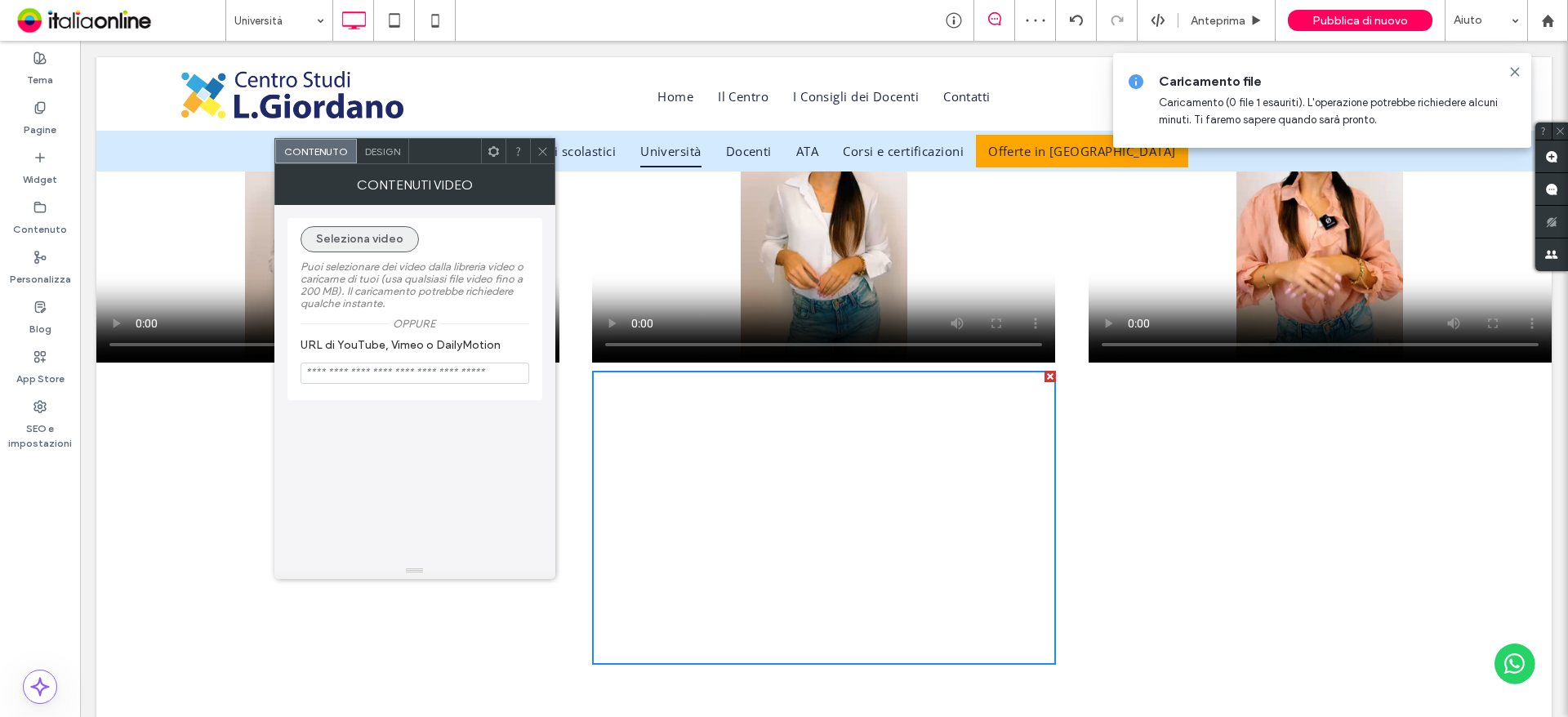
click at [389, 245] on button "Seleziona video" at bounding box center [359, 240] width 118 height 26
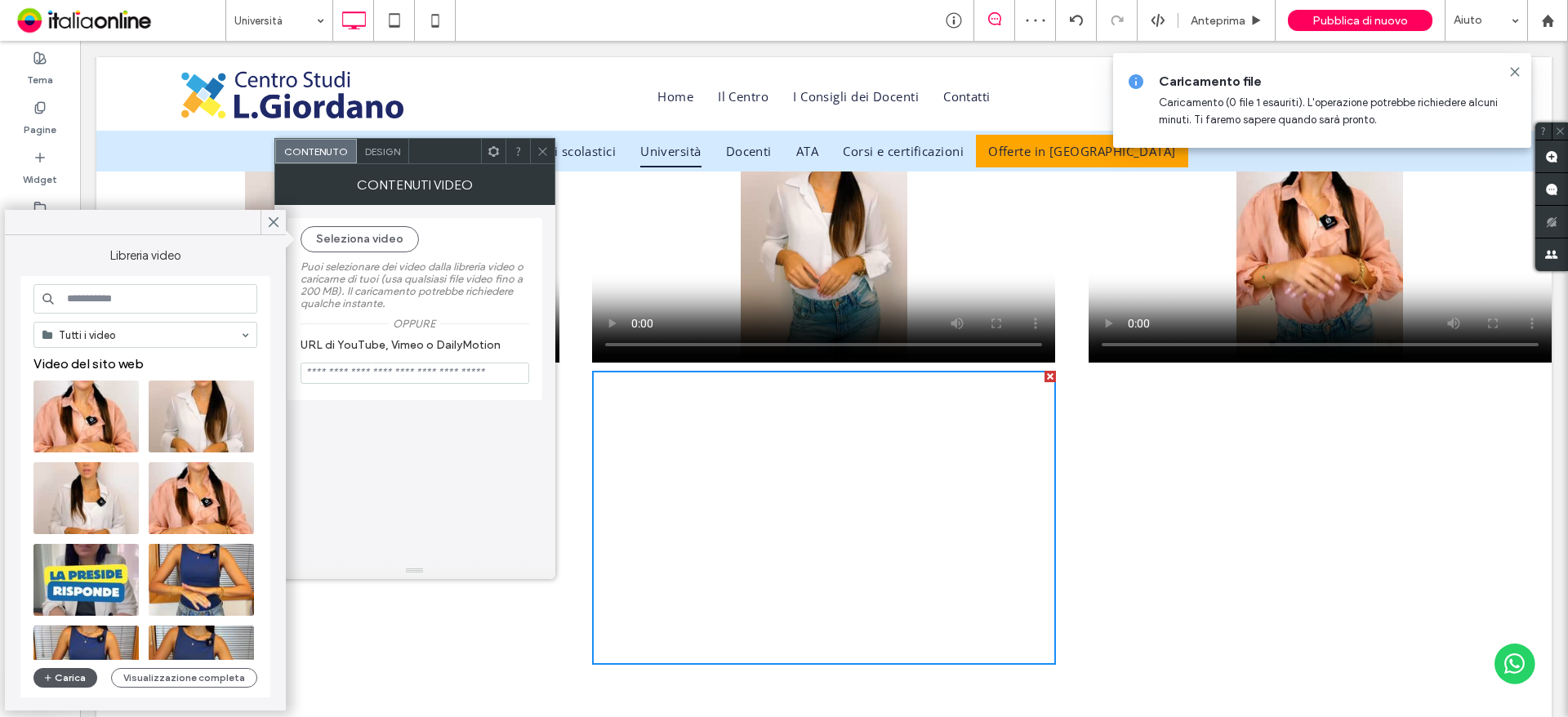
click at [68, 676] on button "Carica" at bounding box center [65, 678] width 64 height 19
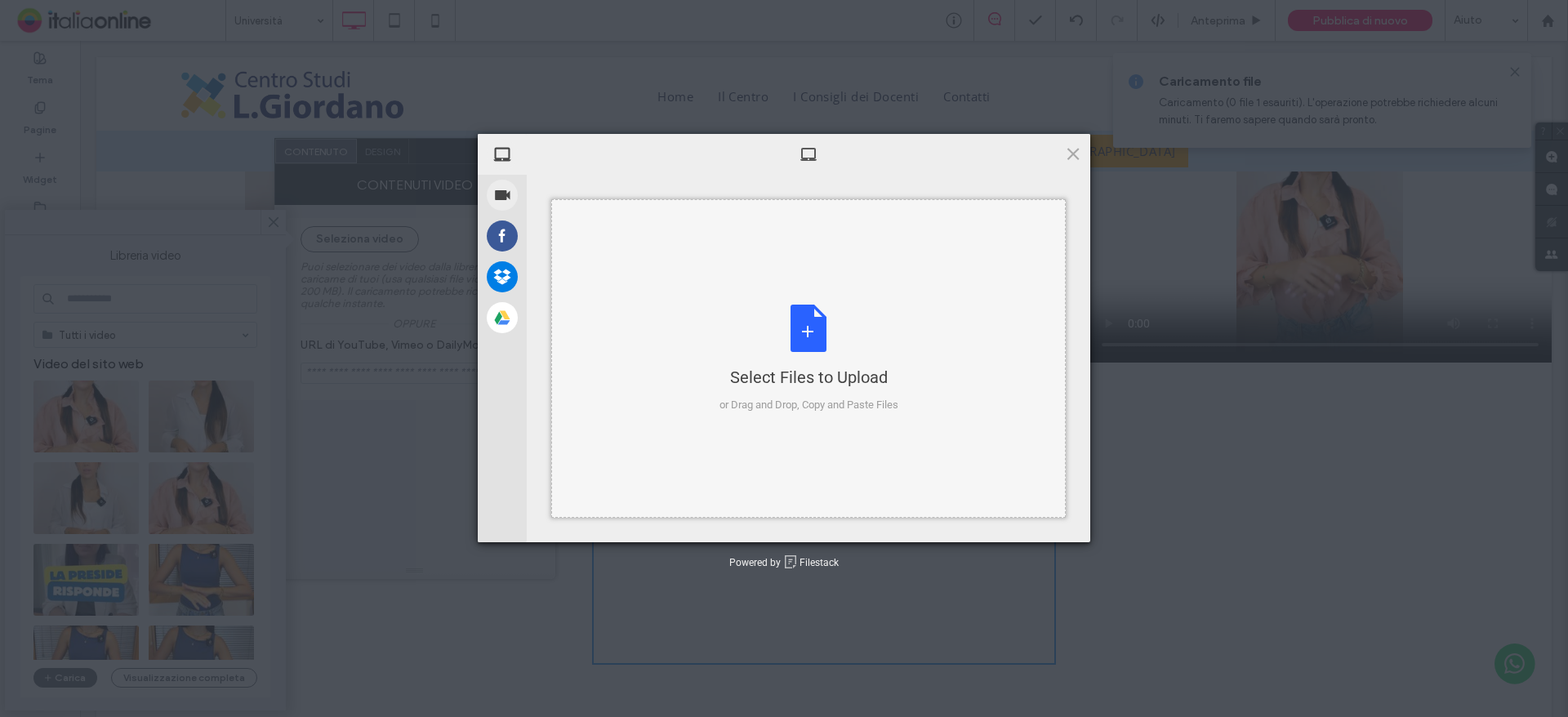
click at [821, 324] on div "Select Files to Upload or Drag and Drop, Copy and Paste Files" at bounding box center [809, 358] width 179 height 108
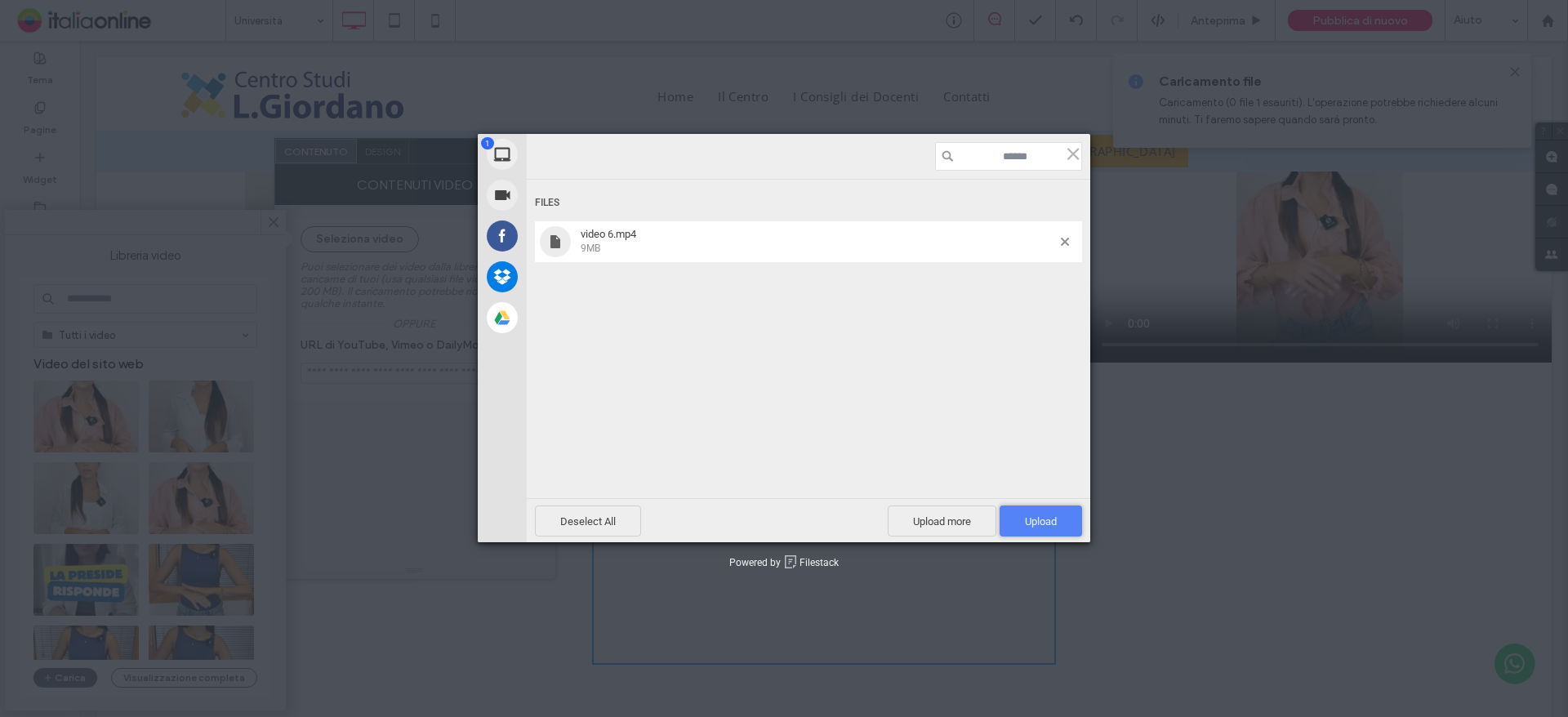
click at [1044, 517] on span "Upload 1" at bounding box center [1041, 521] width 31 height 12
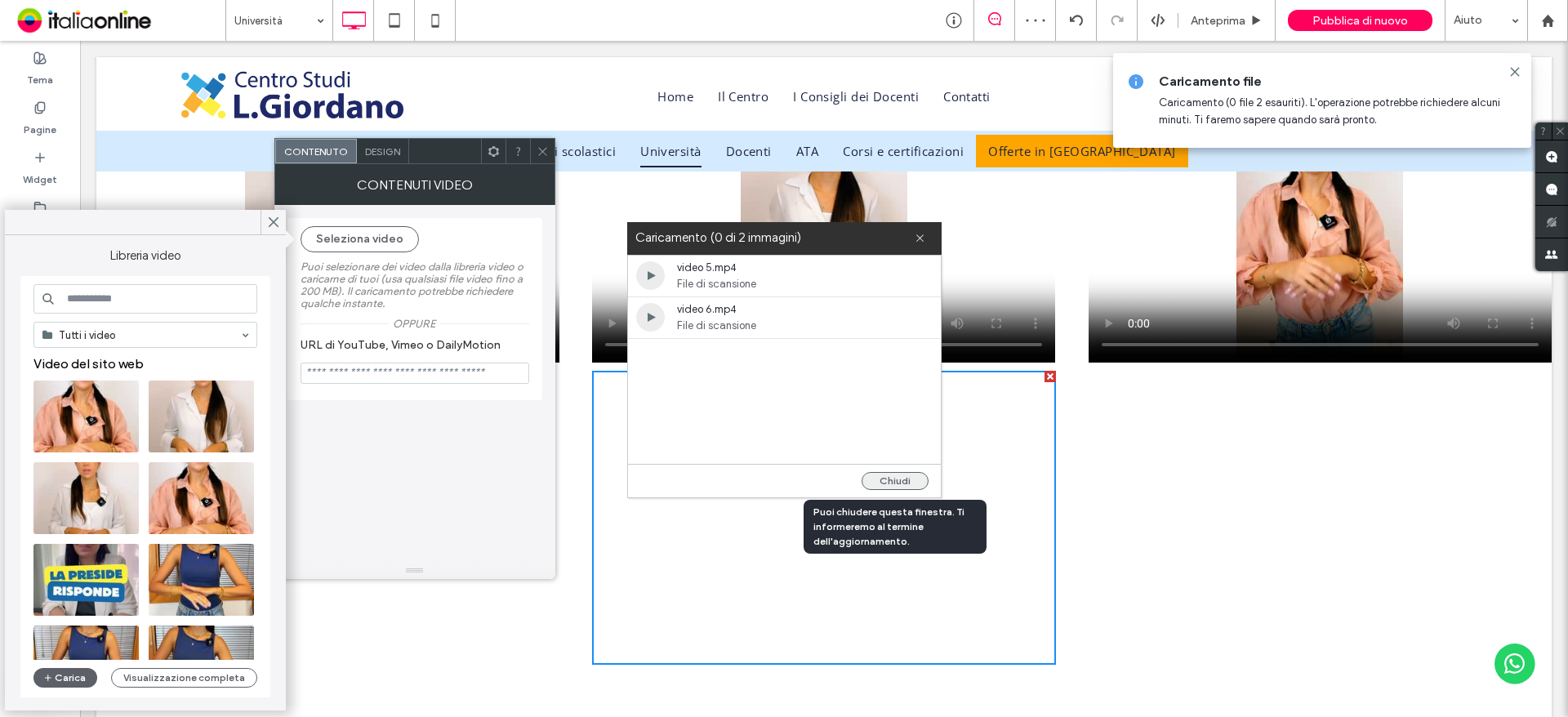
click at [904, 488] on button "Chiudi" at bounding box center [895, 481] width 67 height 18
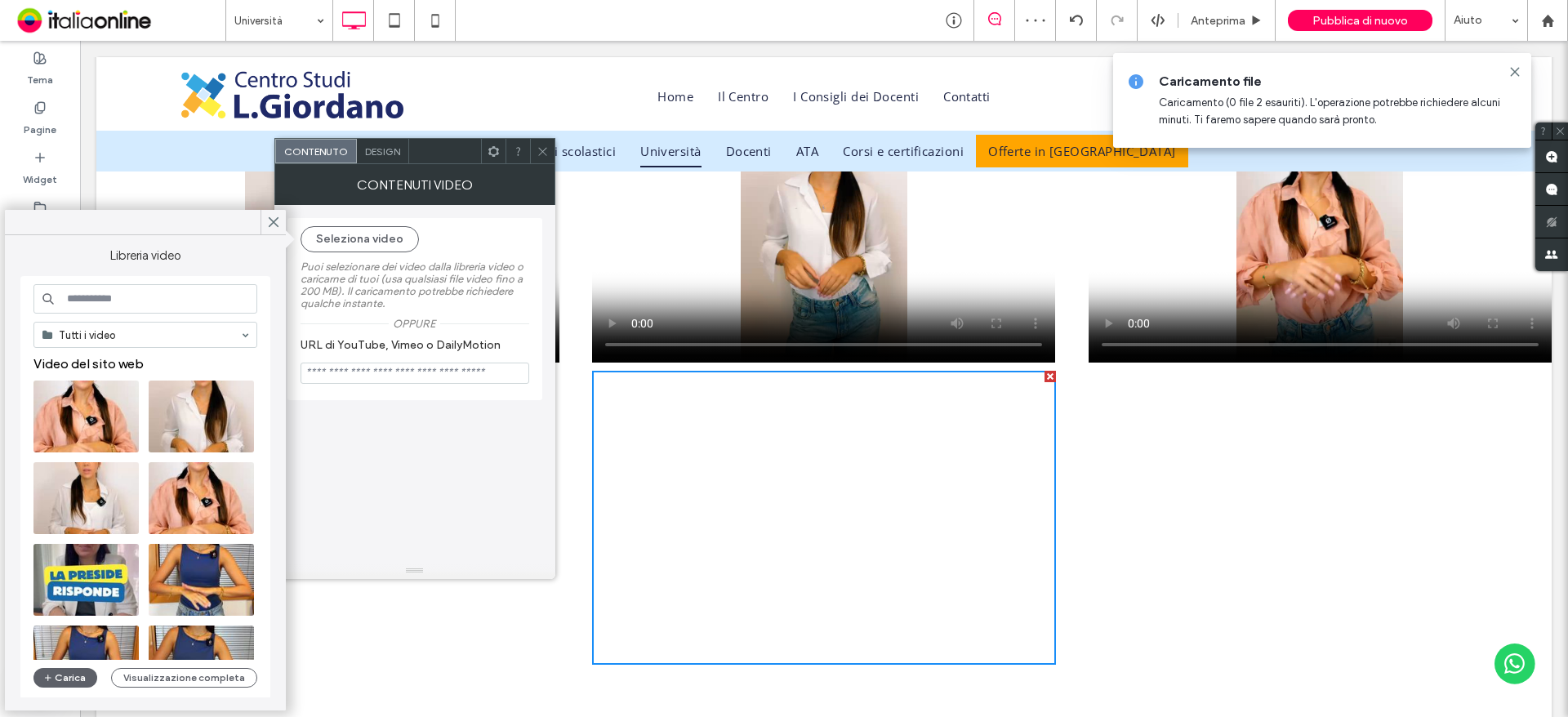
drag, startPoint x: 543, startPoint y: 158, endPoint x: 510, endPoint y: 158, distance: 33.0
click at [543, 158] on span at bounding box center [543, 151] width 12 height 24
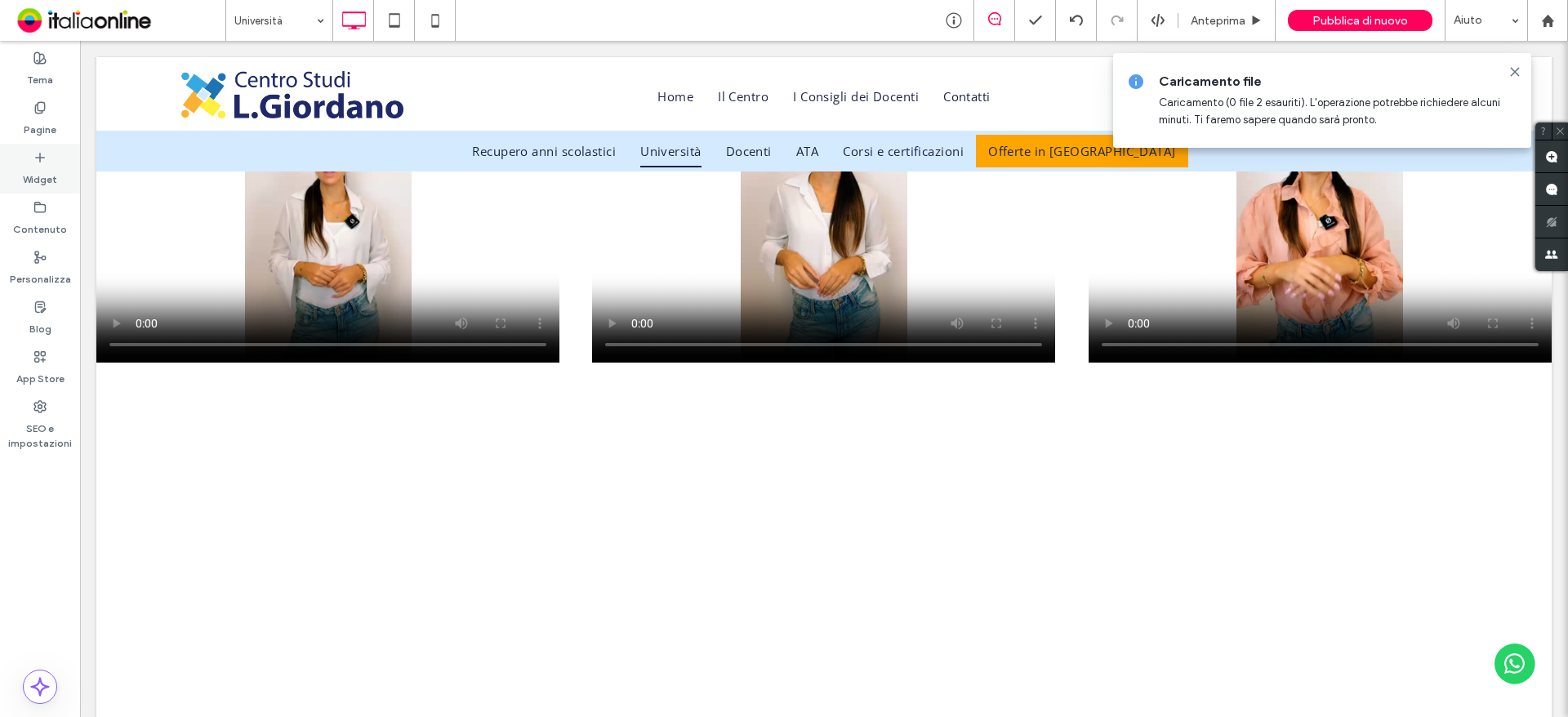
click at [42, 166] on label "Widget" at bounding box center [39, 176] width 34 height 23
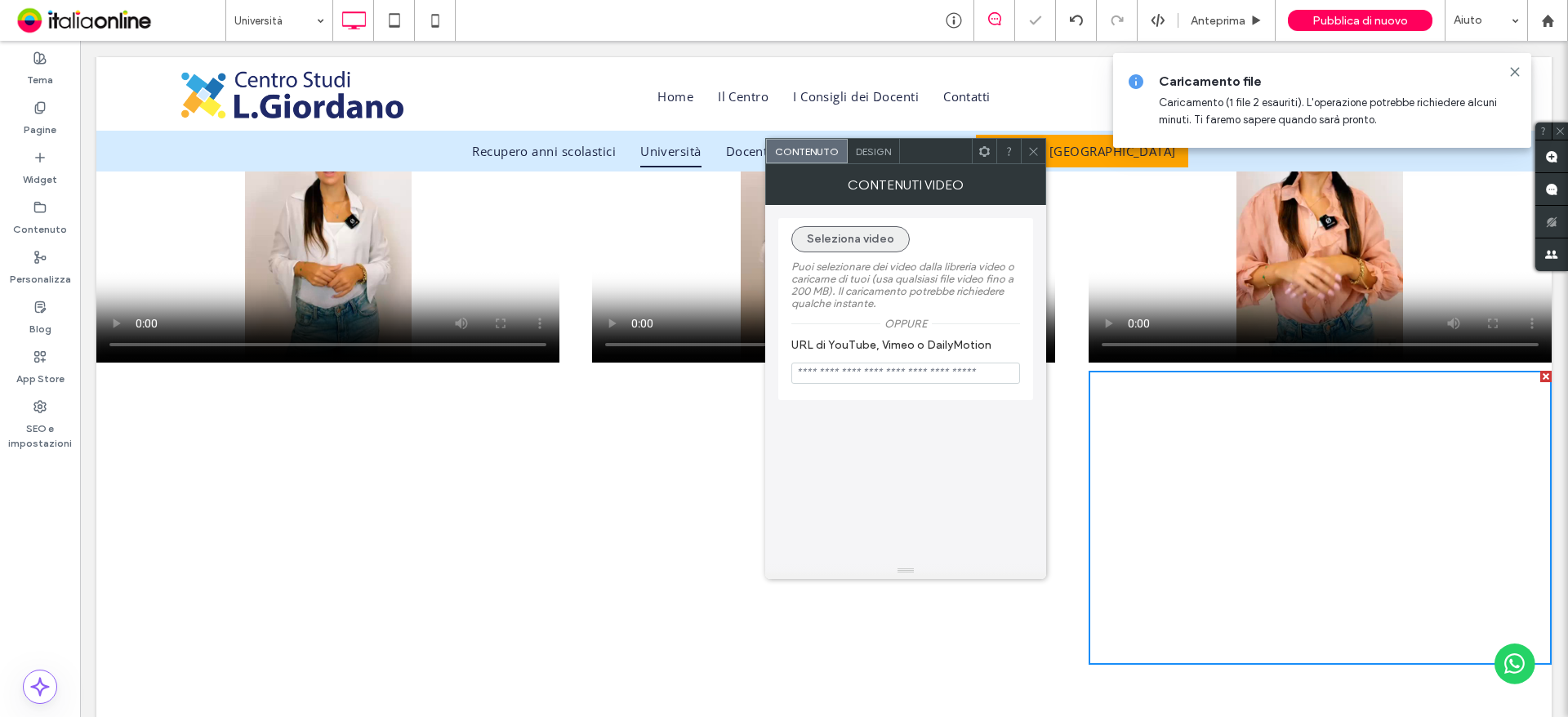
click at [846, 236] on button "Seleziona video" at bounding box center [850, 240] width 118 height 26
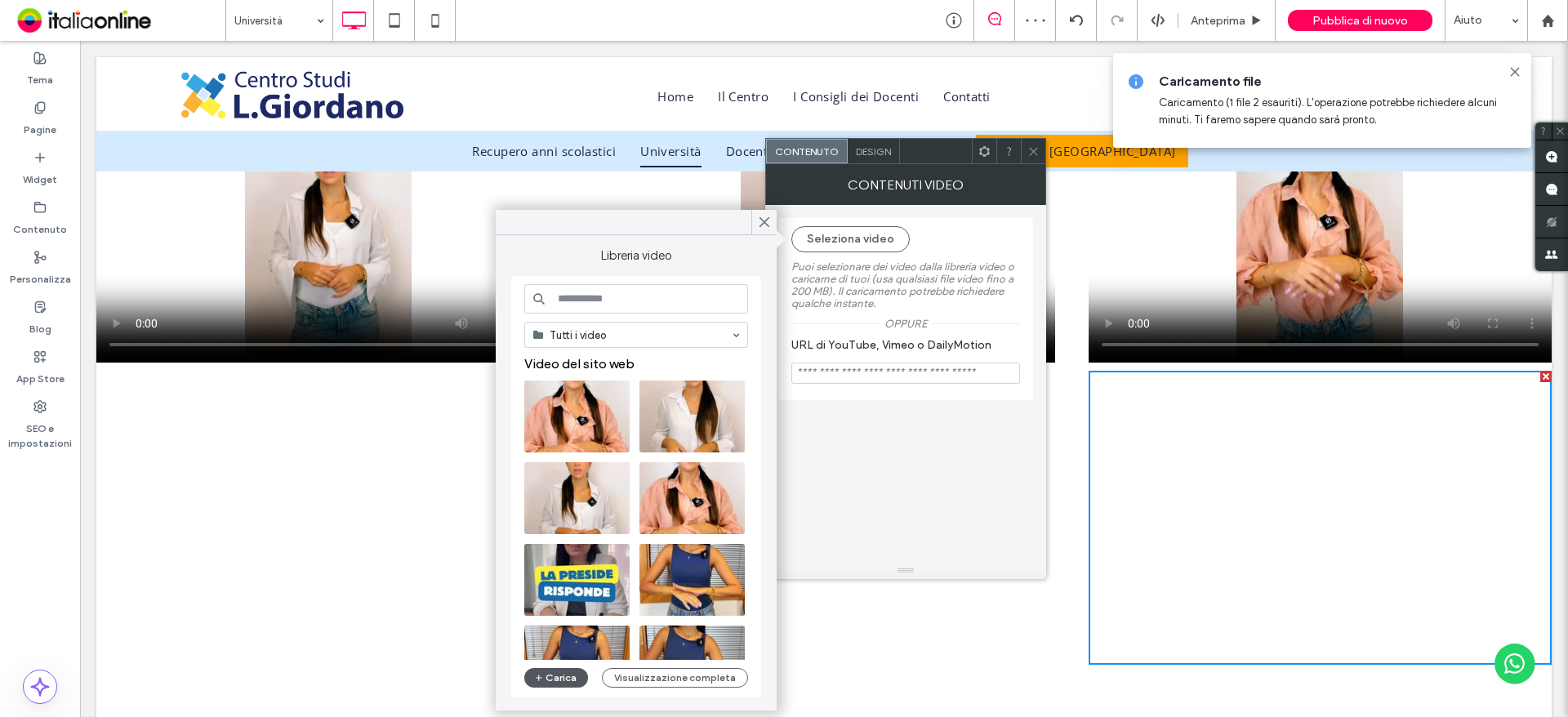
click at [566, 670] on button "Carica" at bounding box center [556, 678] width 64 height 19
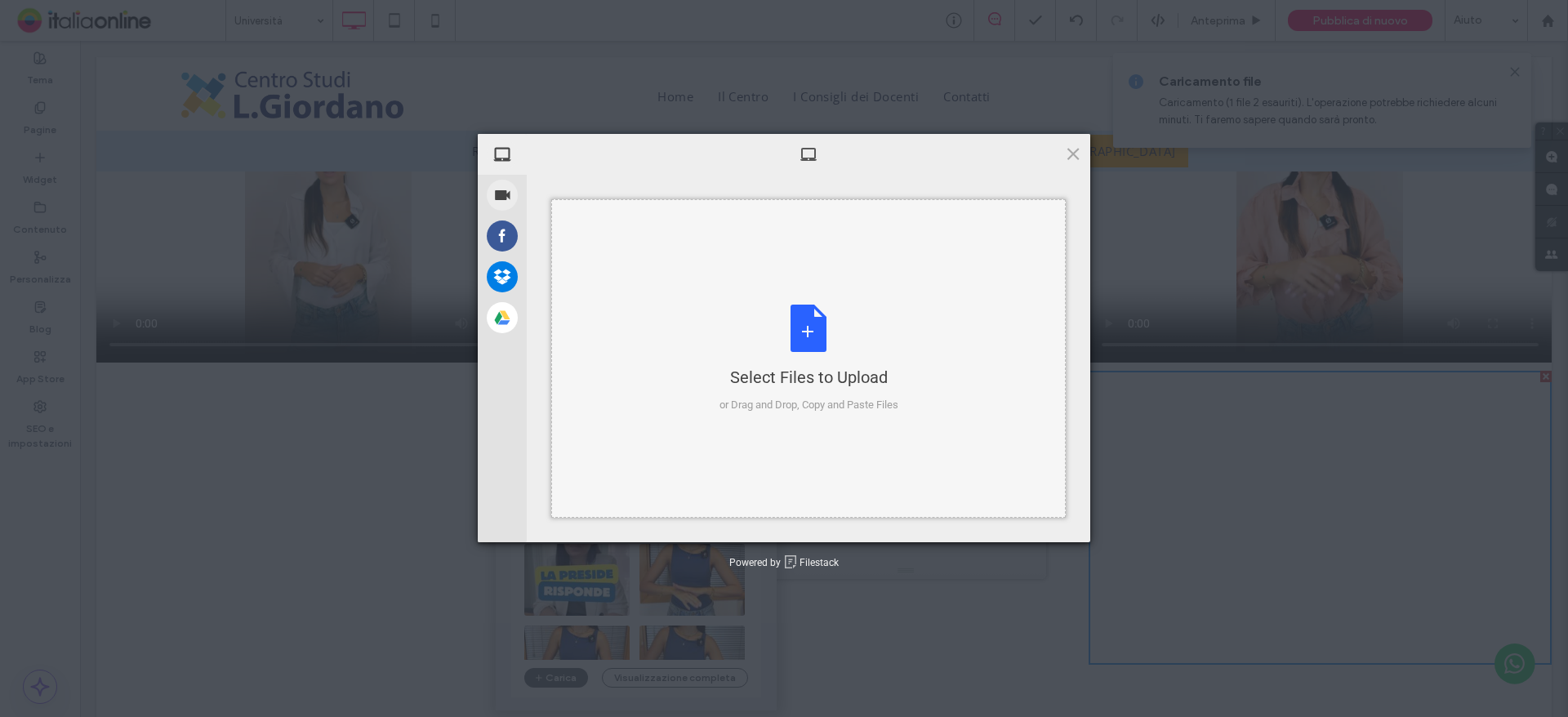
click at [791, 331] on div "Select Files to Upload or Drag and Drop, Copy and Paste Files" at bounding box center [809, 358] width 179 height 108
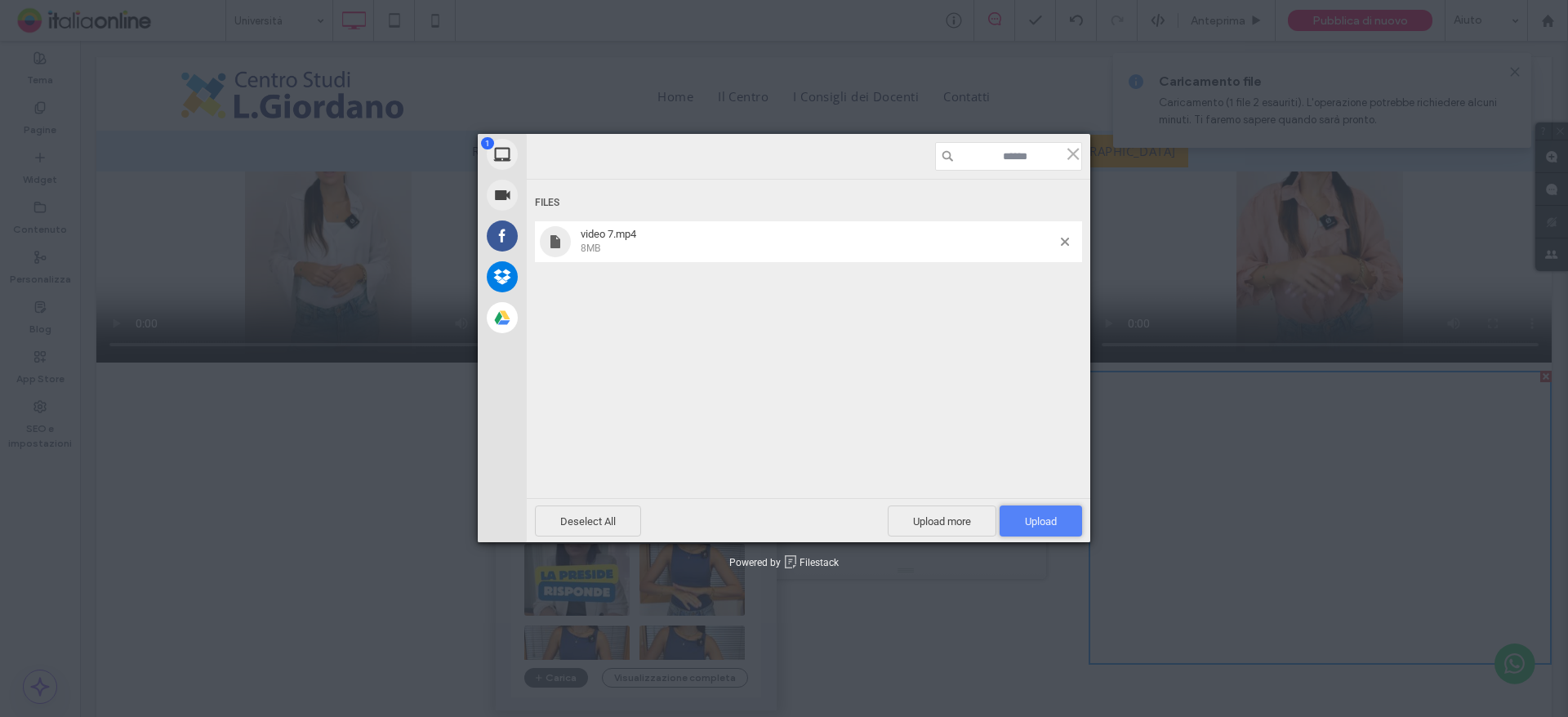
click at [1060, 525] on span "Upload 1" at bounding box center [1041, 520] width 82 height 31
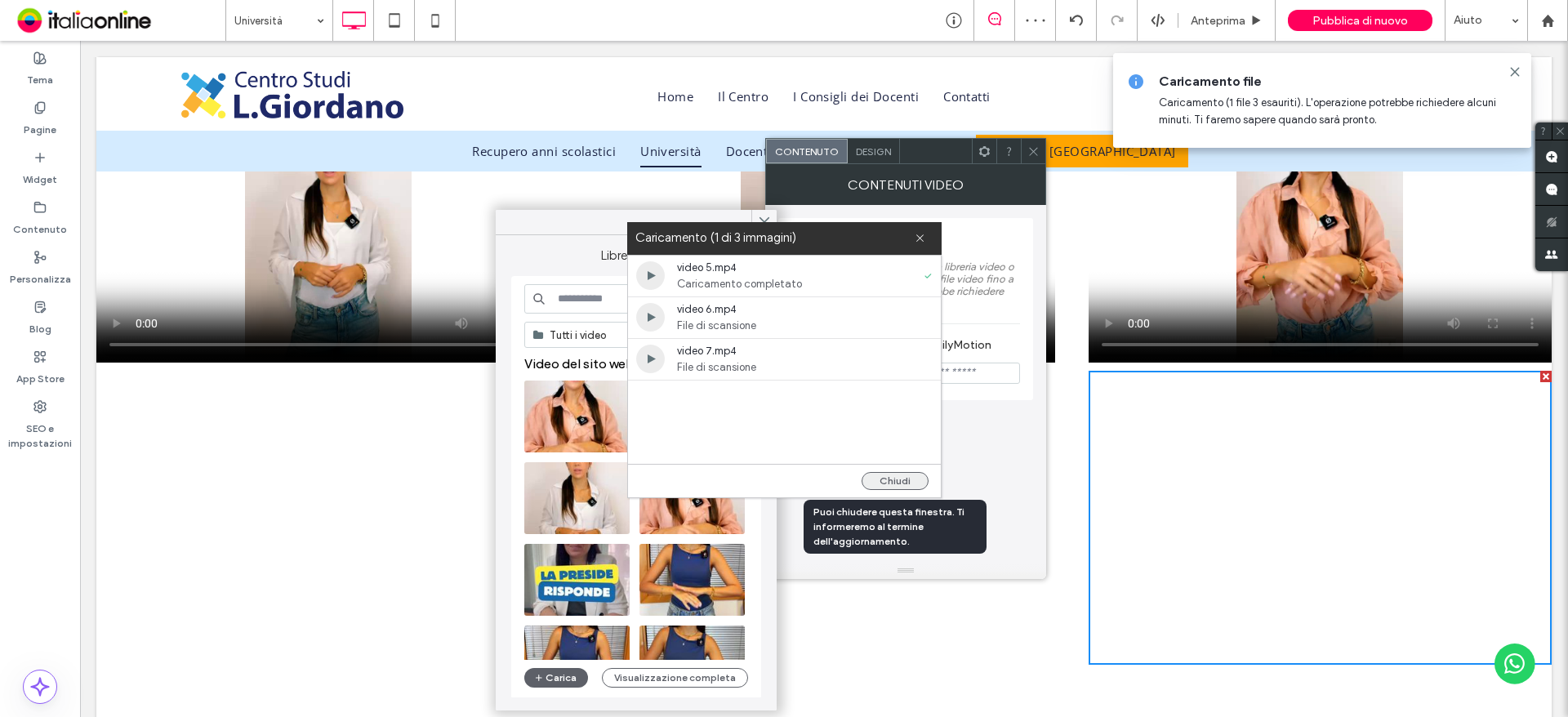
click at [898, 487] on button "Chiudi" at bounding box center [895, 481] width 67 height 18
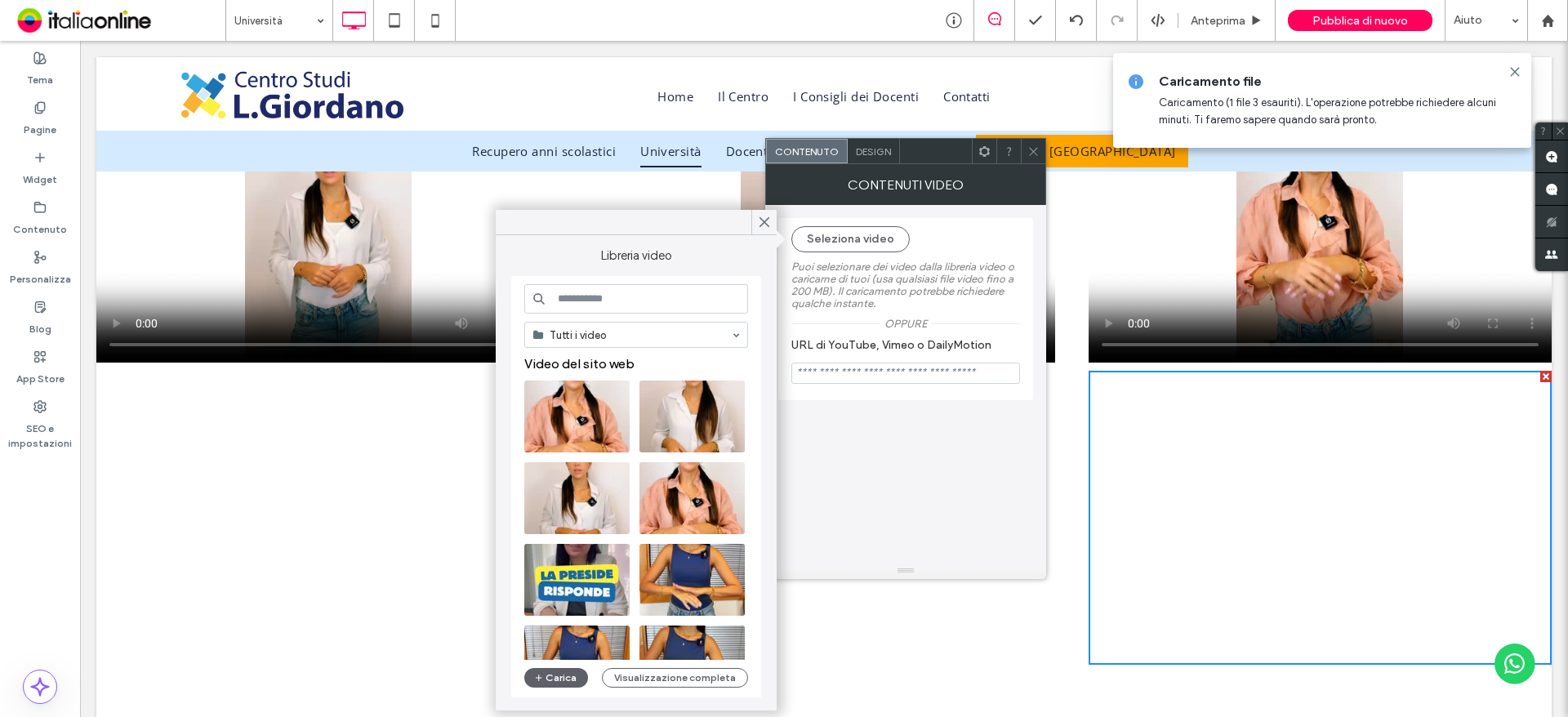
drag, startPoint x: 770, startPoint y: 228, endPoint x: 917, endPoint y: 165, distance: 159.9
click at [770, 228] on icon at bounding box center [764, 222] width 15 height 15
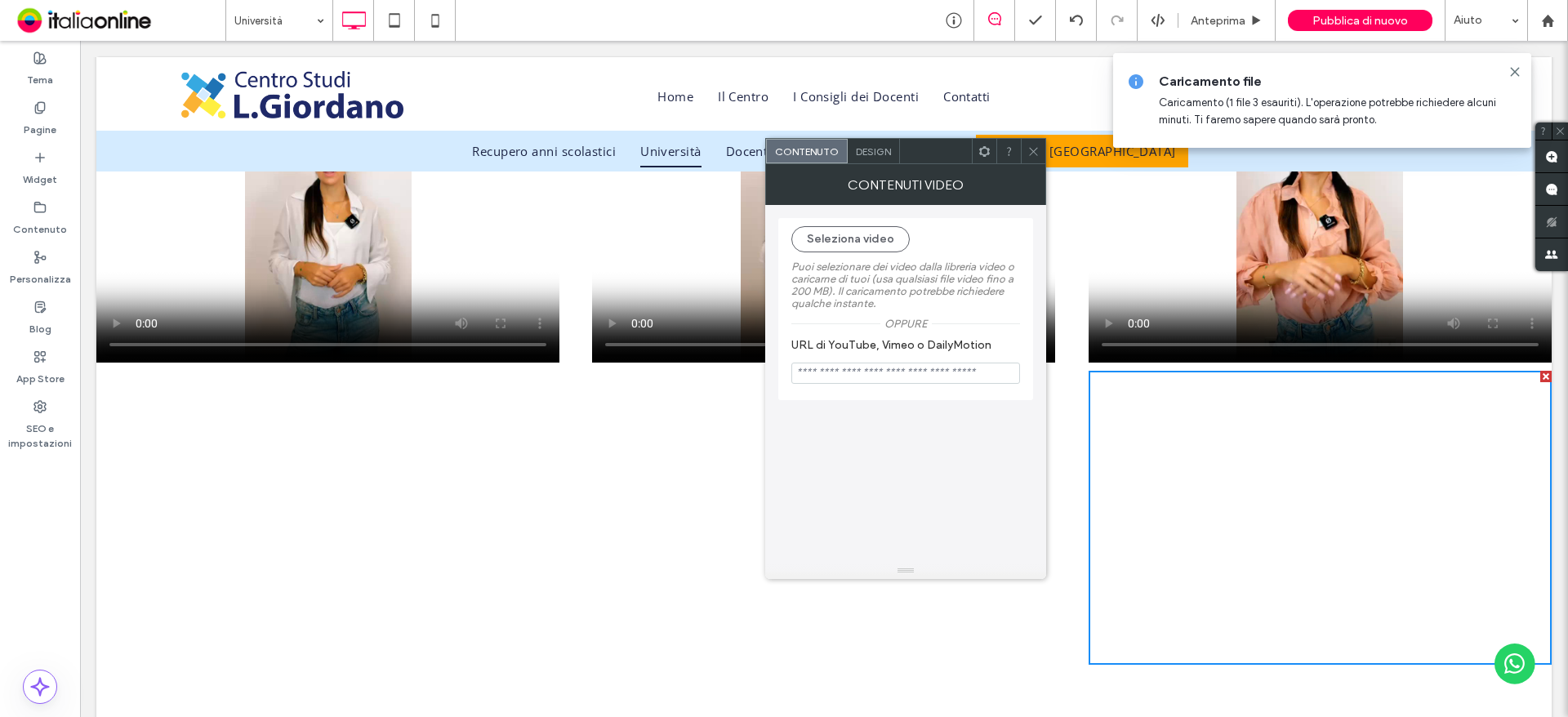
click at [1037, 149] on icon at bounding box center [1034, 151] width 12 height 12
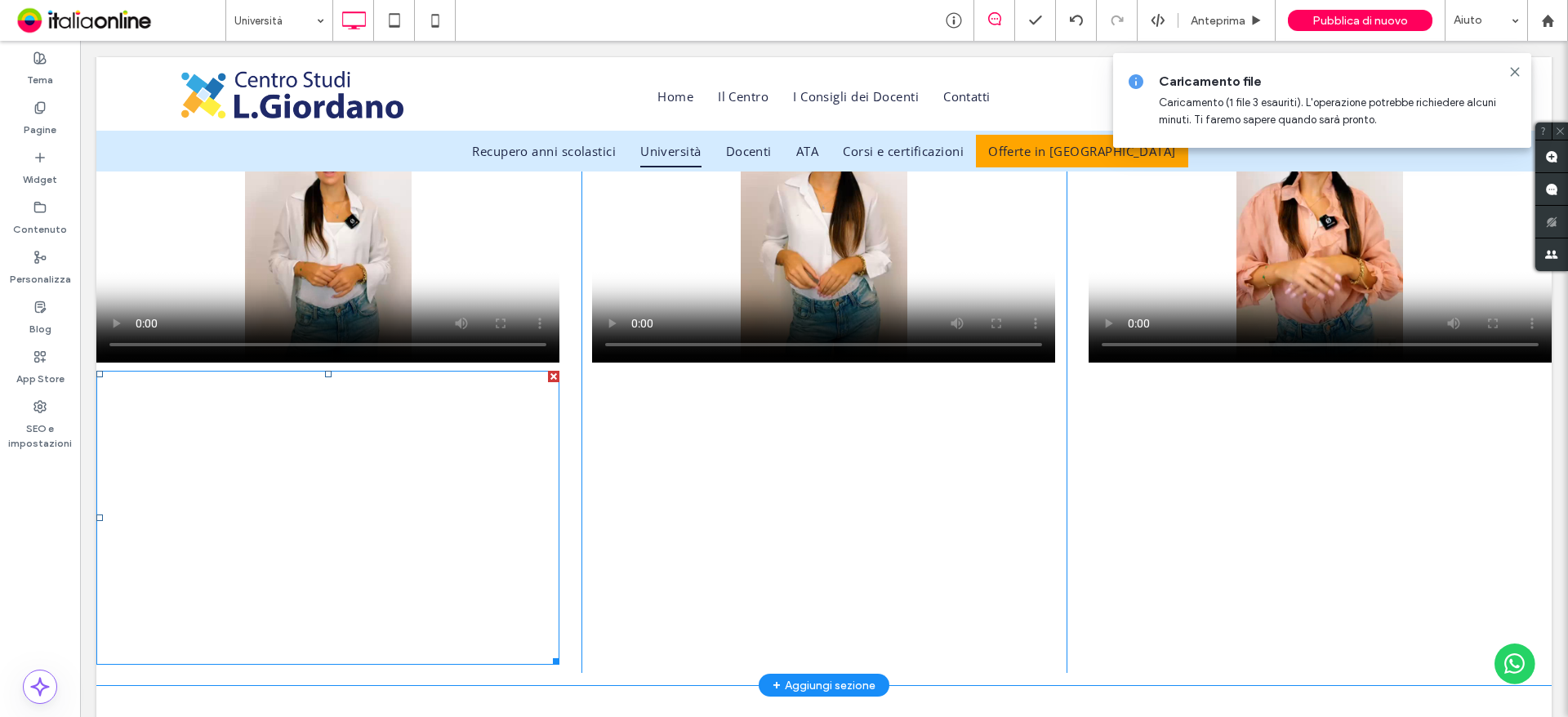
click at [284, 522] on span at bounding box center [327, 518] width 463 height 294
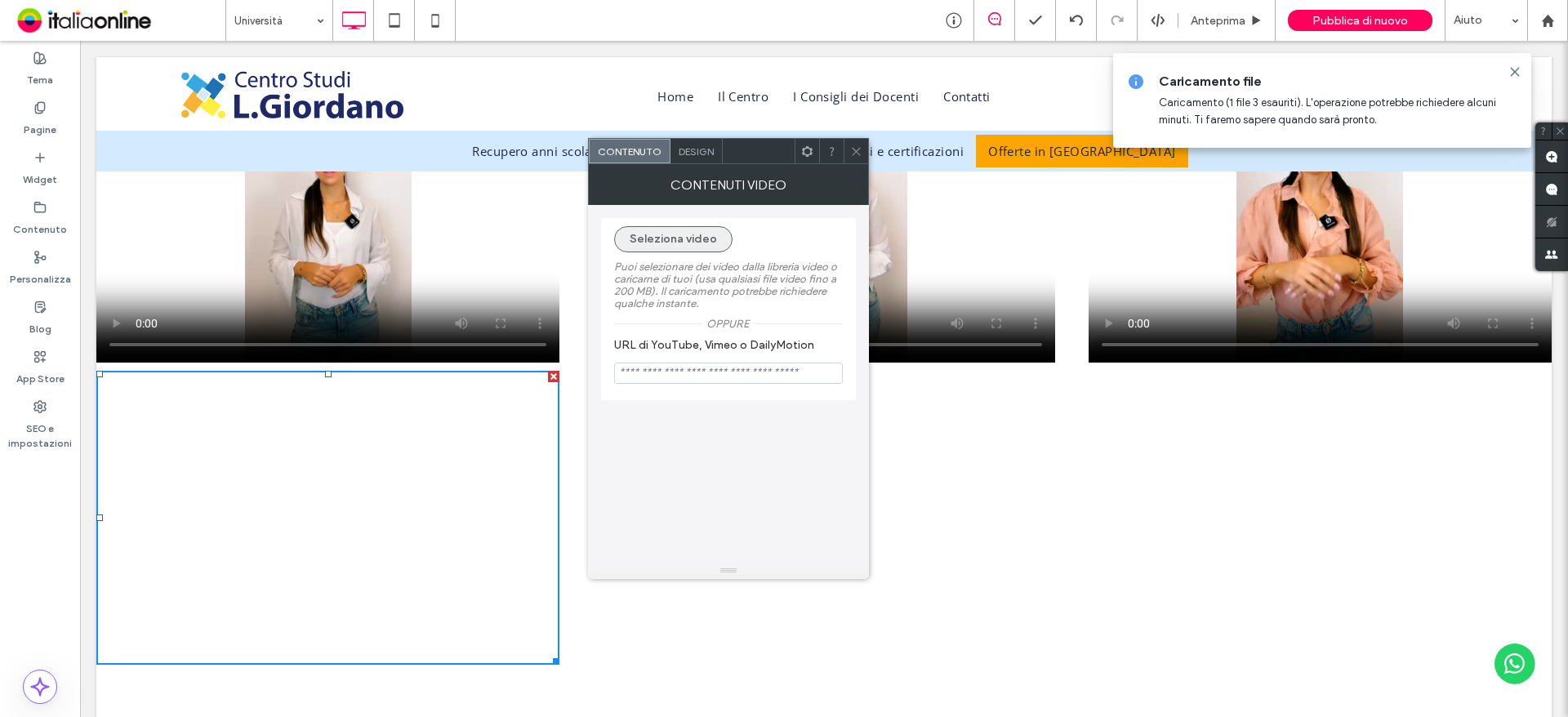
click at [700, 233] on button "Seleziona video" at bounding box center [672, 240] width 118 height 26
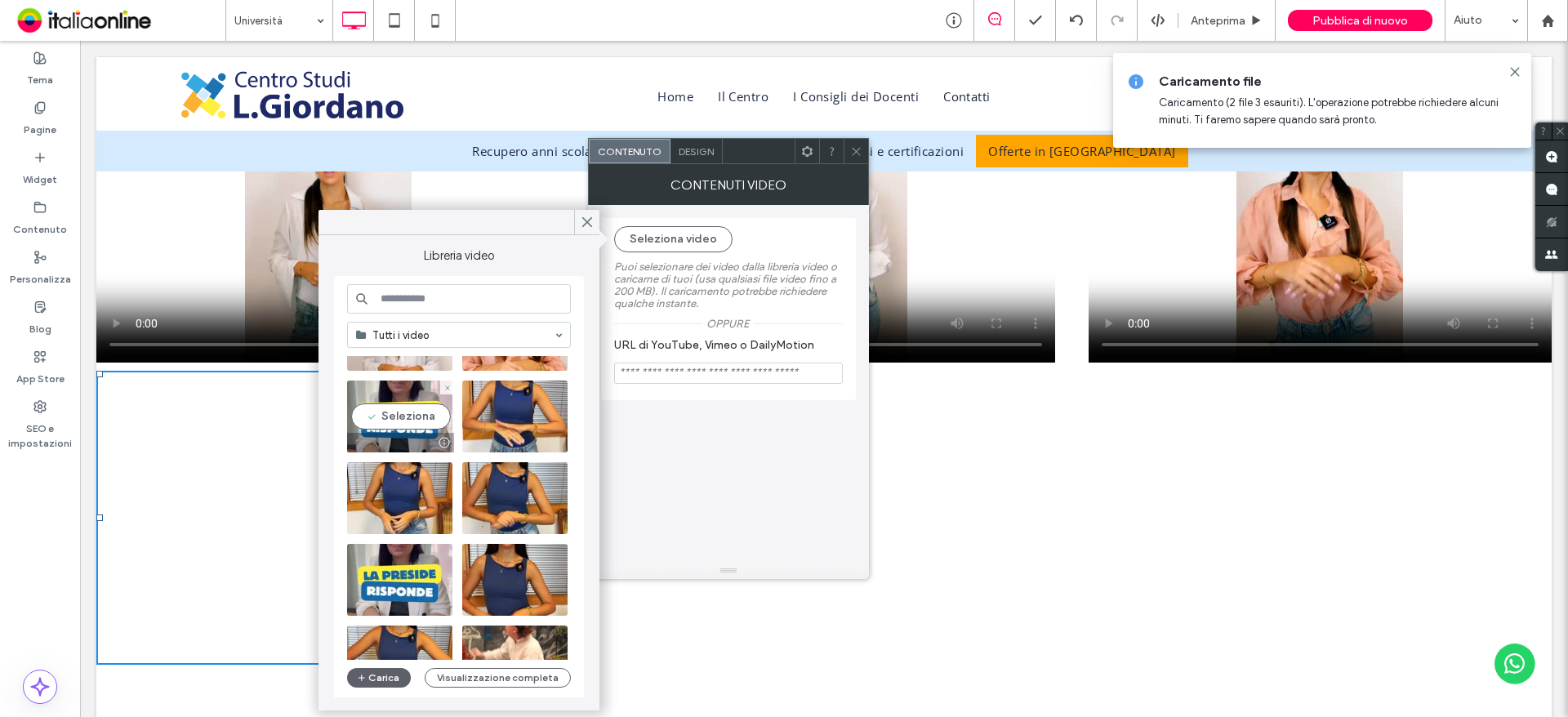
scroll to position [0, 0]
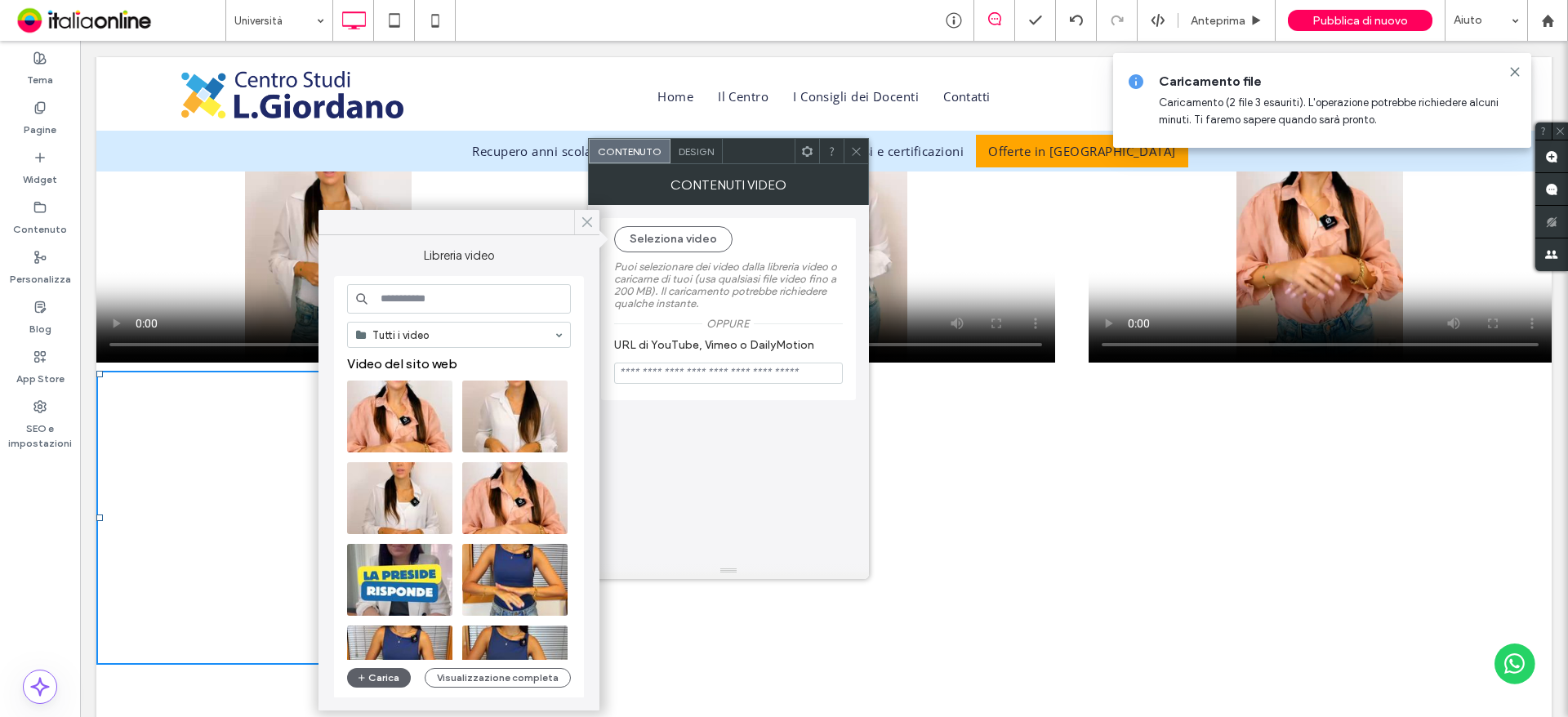
click at [590, 217] on icon at bounding box center [587, 222] width 15 height 15
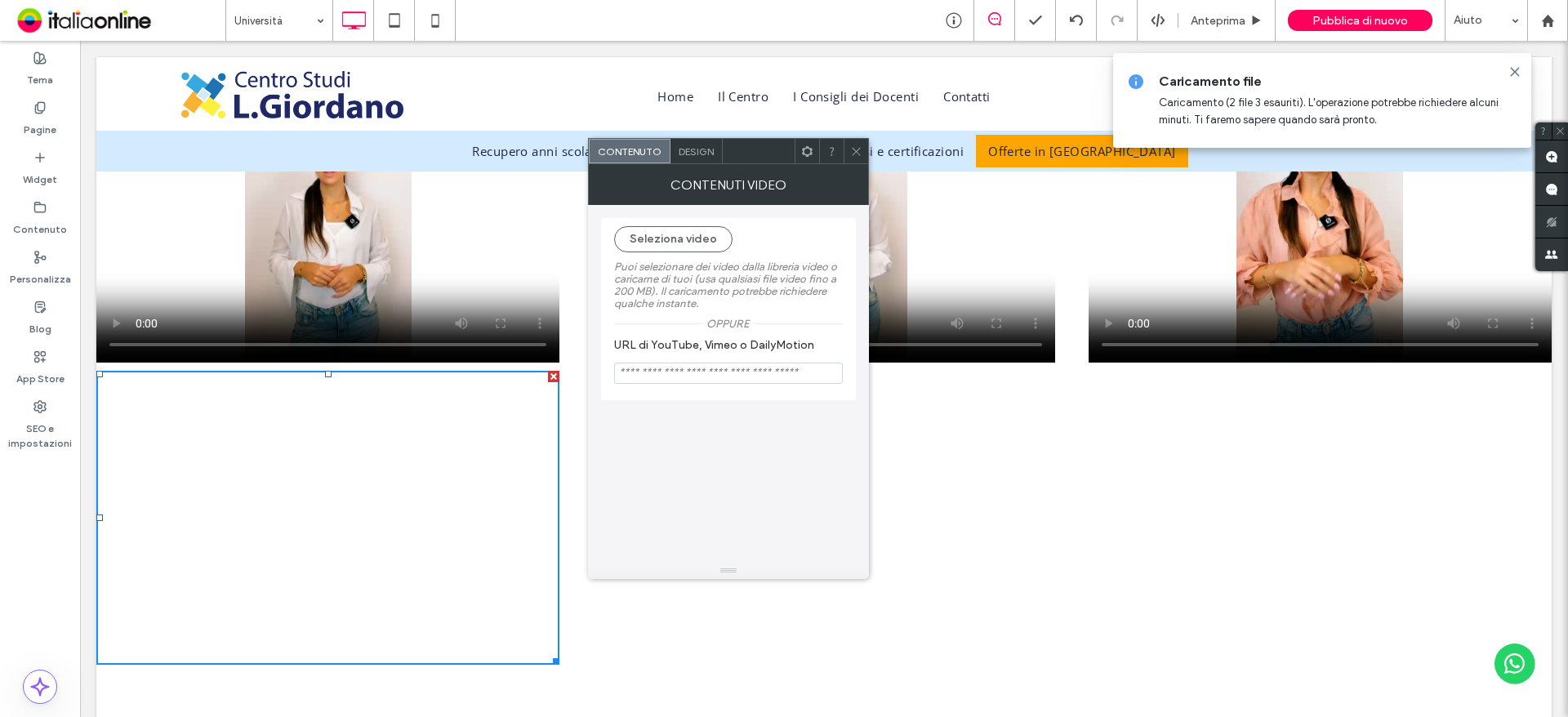
click at [854, 150] on icon at bounding box center [856, 151] width 12 height 12
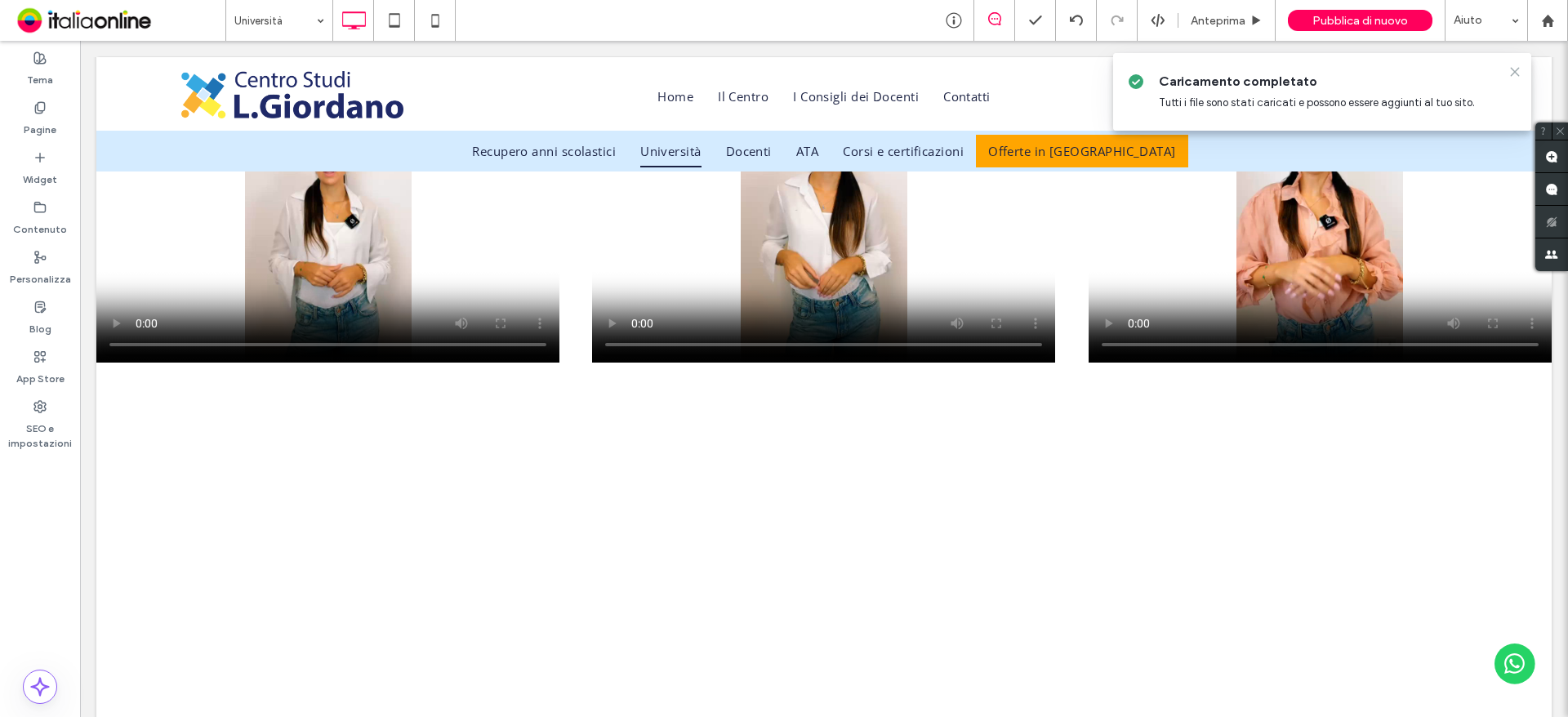
drag, startPoint x: 1513, startPoint y: 66, endPoint x: 1424, endPoint y: 37, distance: 93.6
click at [1513, 66] on icon at bounding box center [1515, 72] width 13 height 13
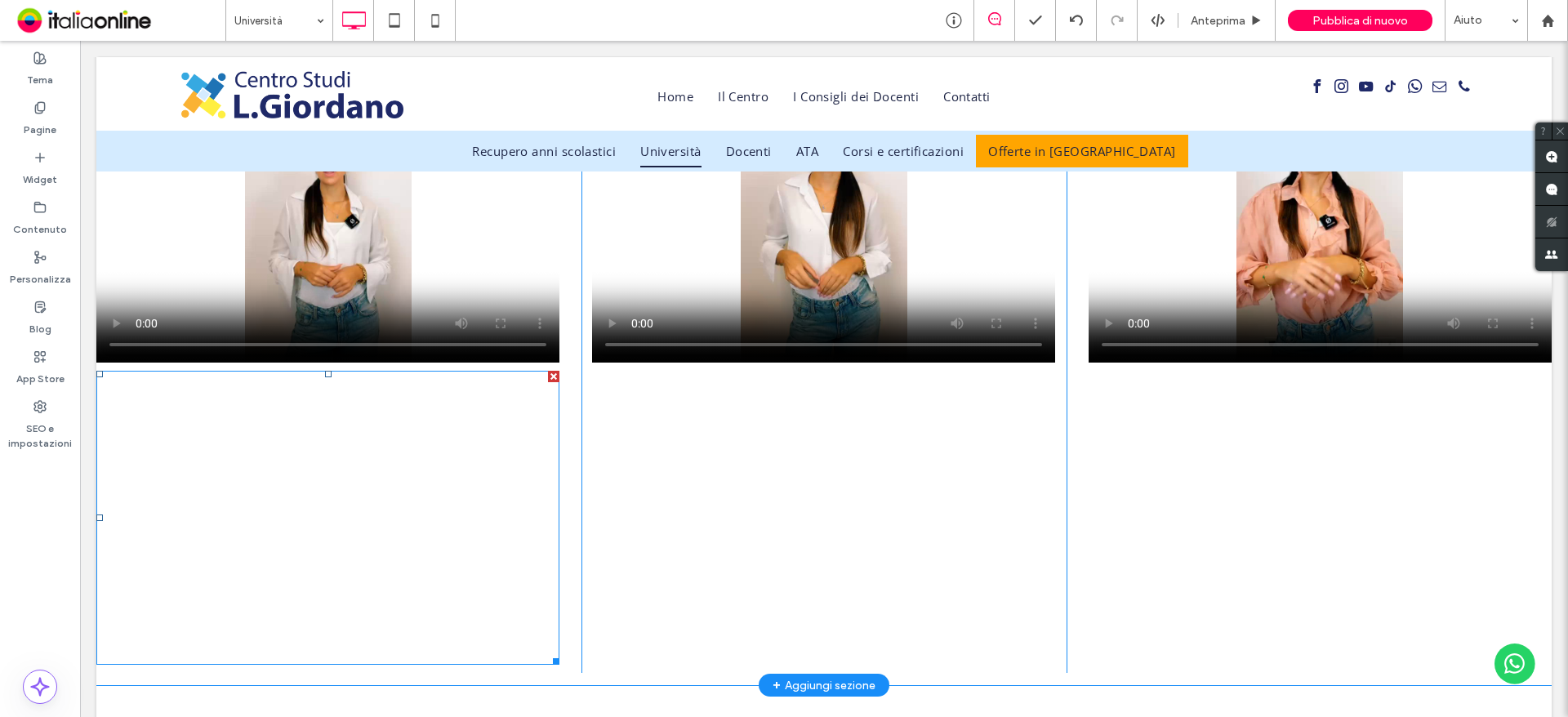
click at [296, 503] on span at bounding box center [327, 518] width 463 height 294
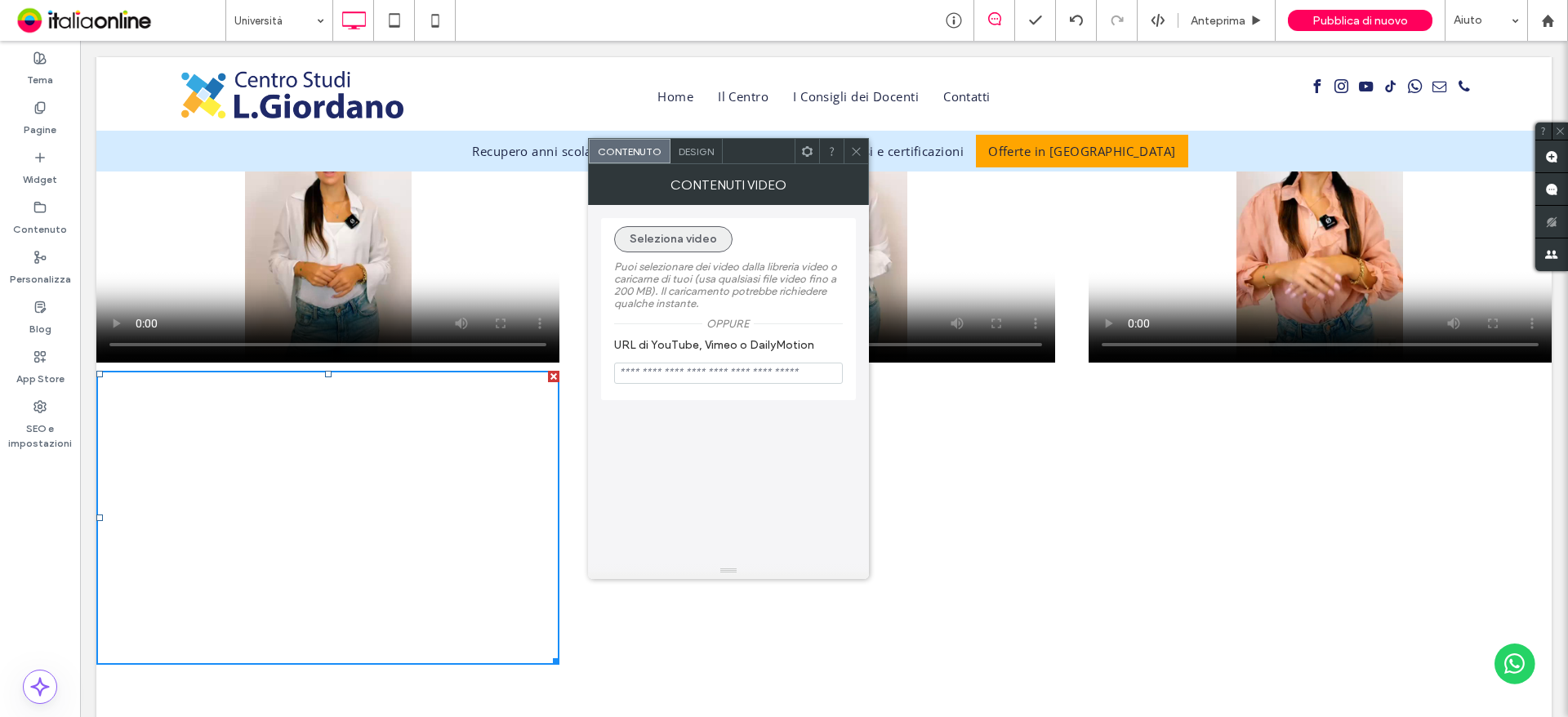
click at [685, 233] on button "Seleziona video" at bounding box center [672, 240] width 118 height 26
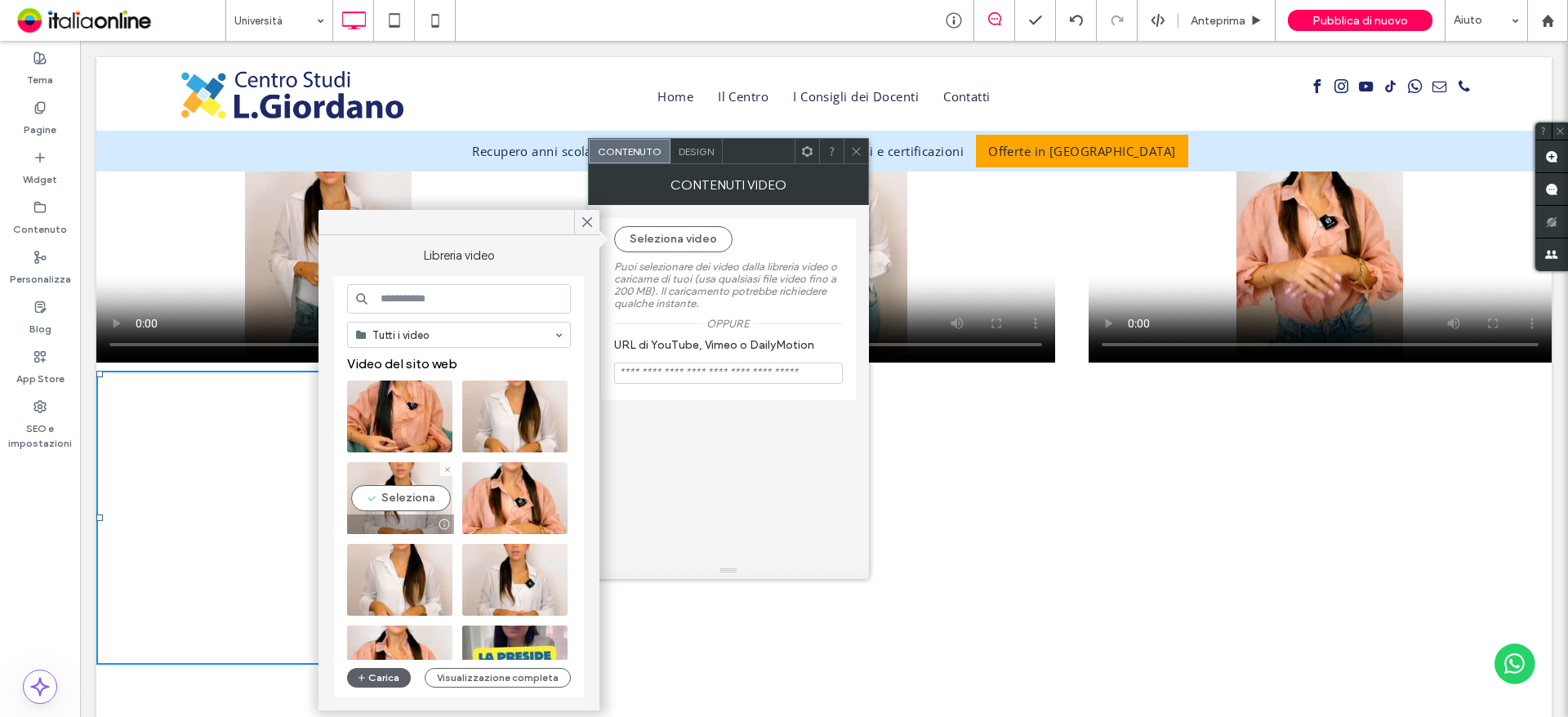
click at [408, 492] on video at bounding box center [400, 498] width 105 height 72
type input "**********"
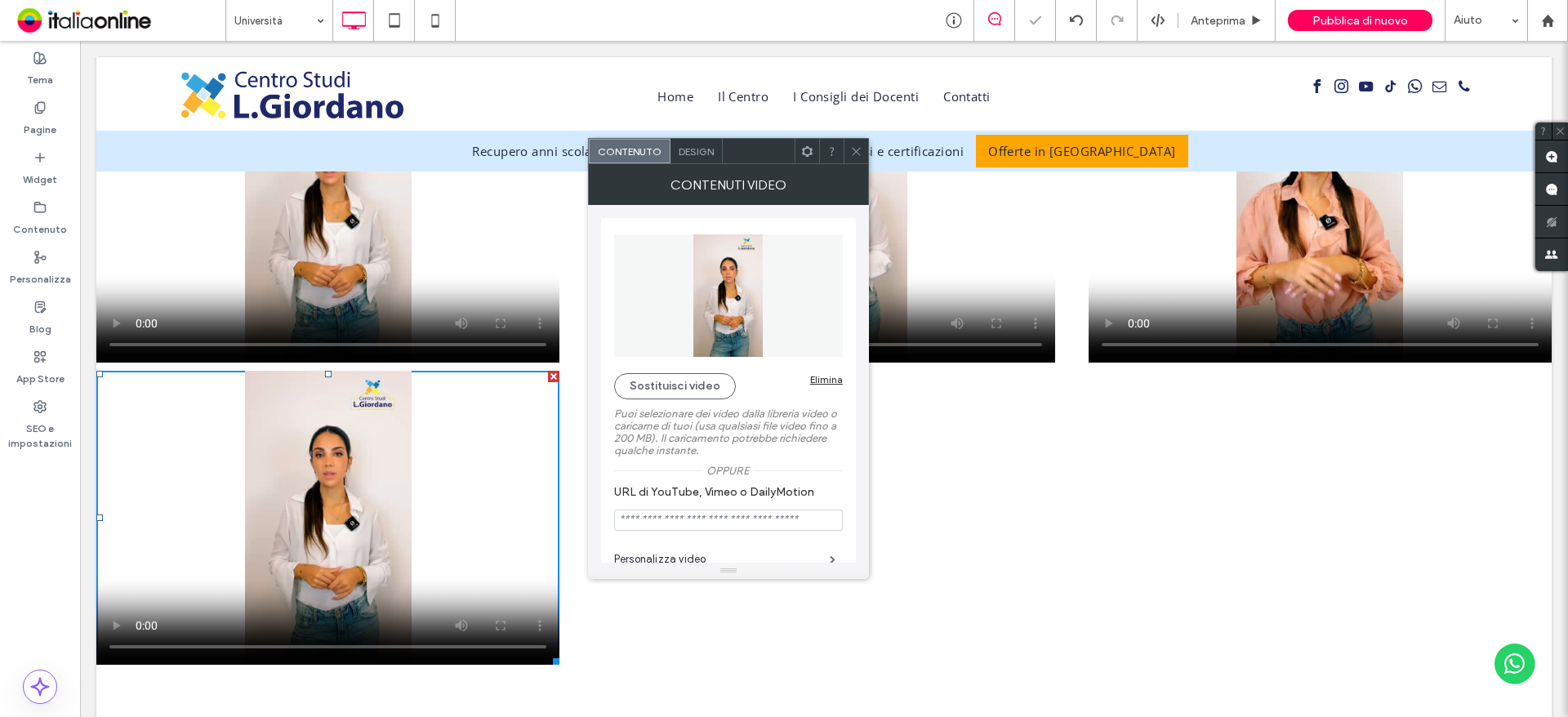
click at [857, 145] on icon at bounding box center [856, 151] width 12 height 12
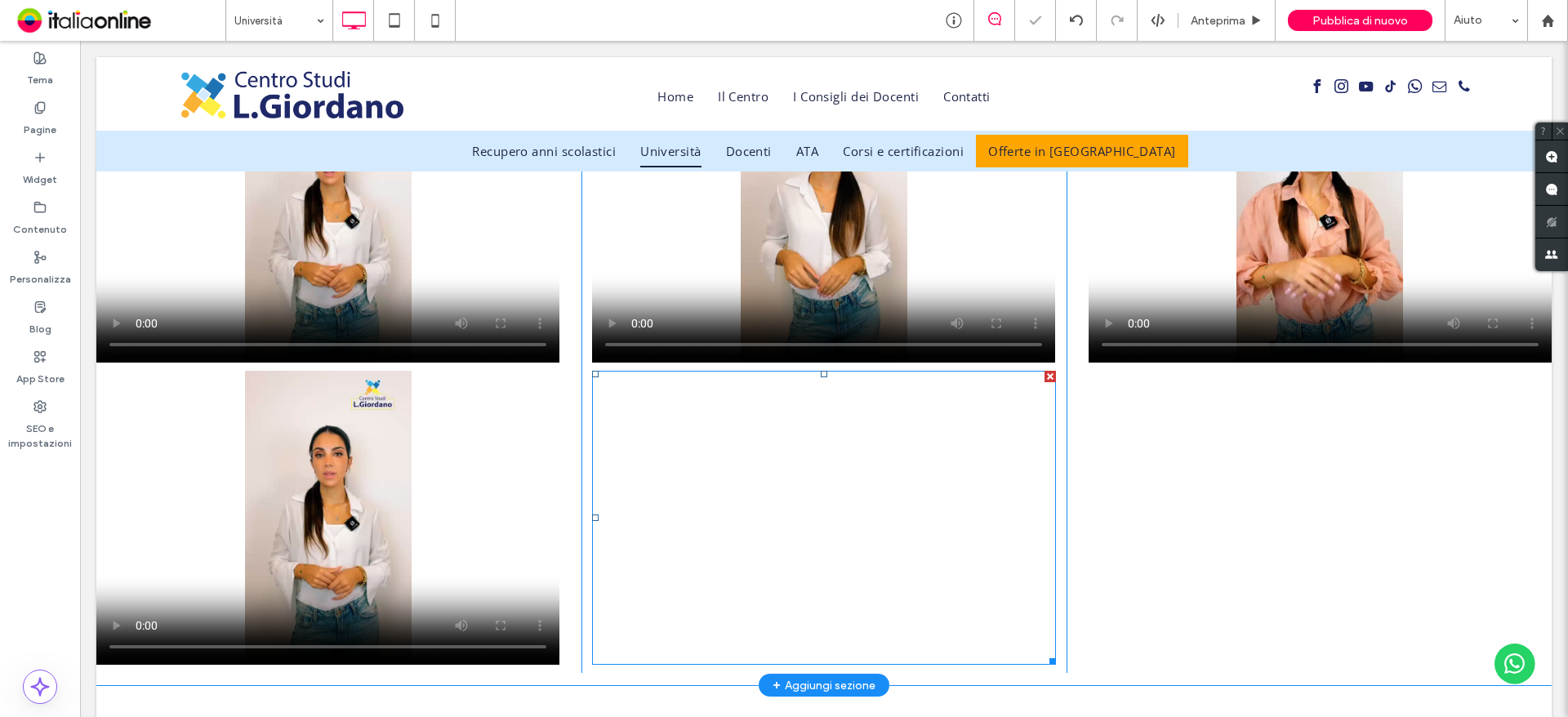
click at [825, 508] on span at bounding box center [823, 518] width 463 height 294
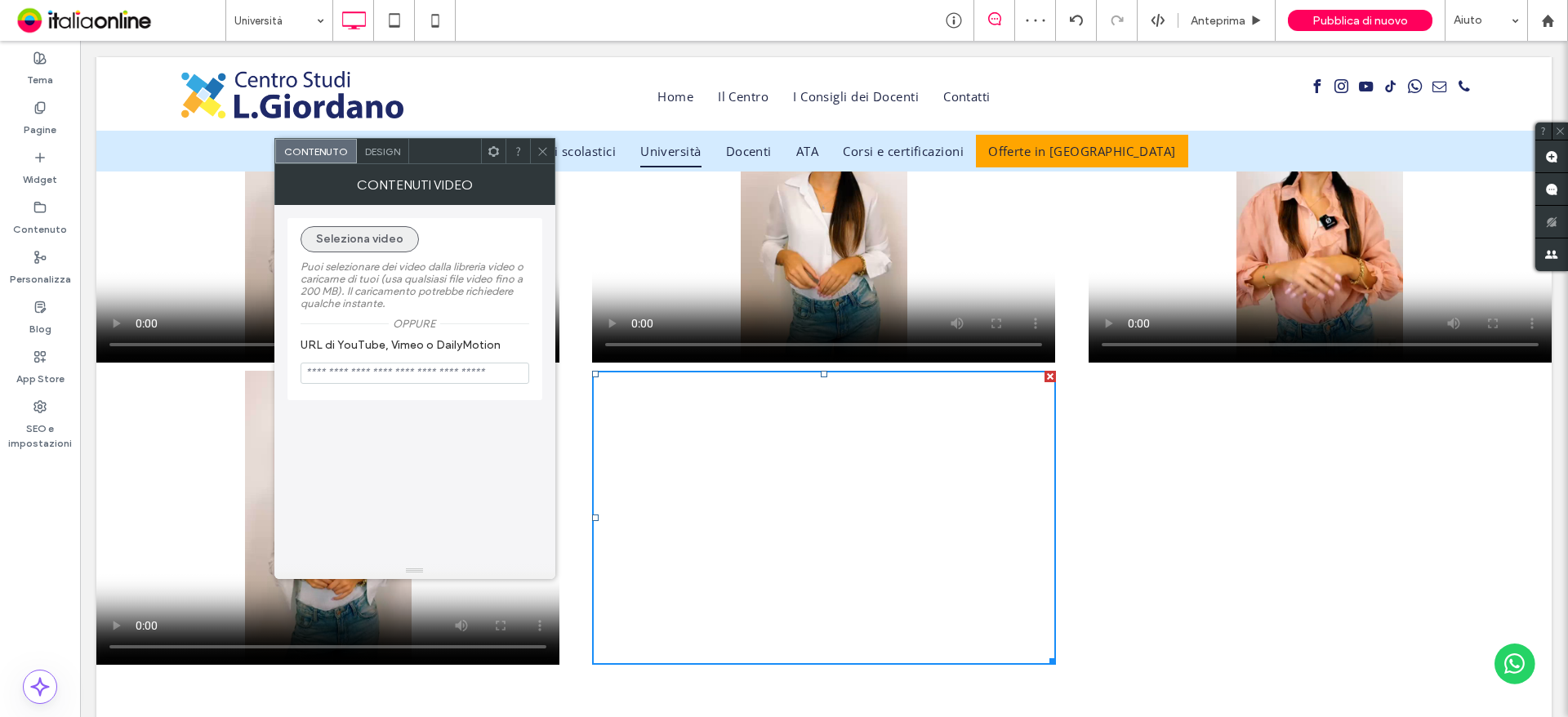
click at [380, 238] on button "Seleziona video" at bounding box center [359, 240] width 118 height 26
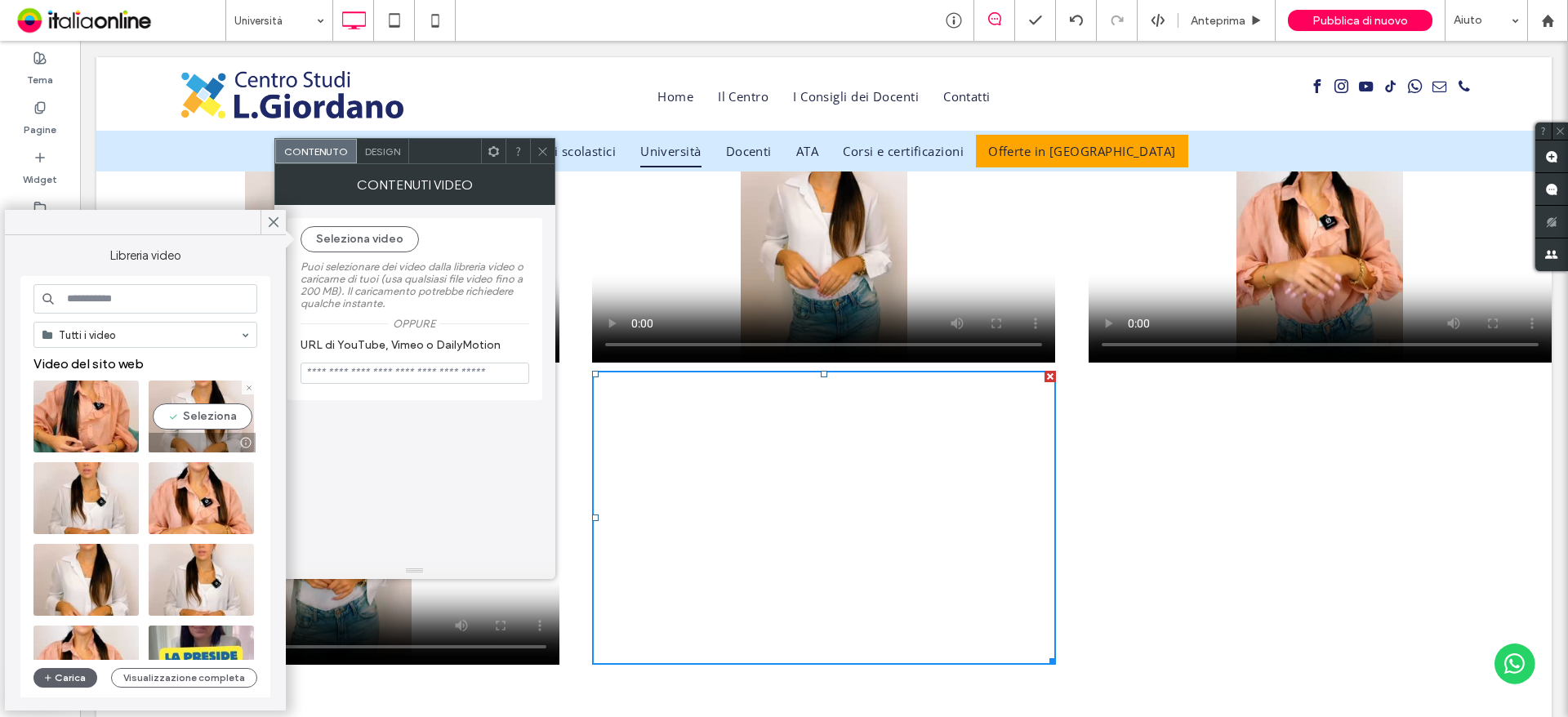
click at [220, 411] on video at bounding box center [201, 416] width 105 height 72
type input "**********"
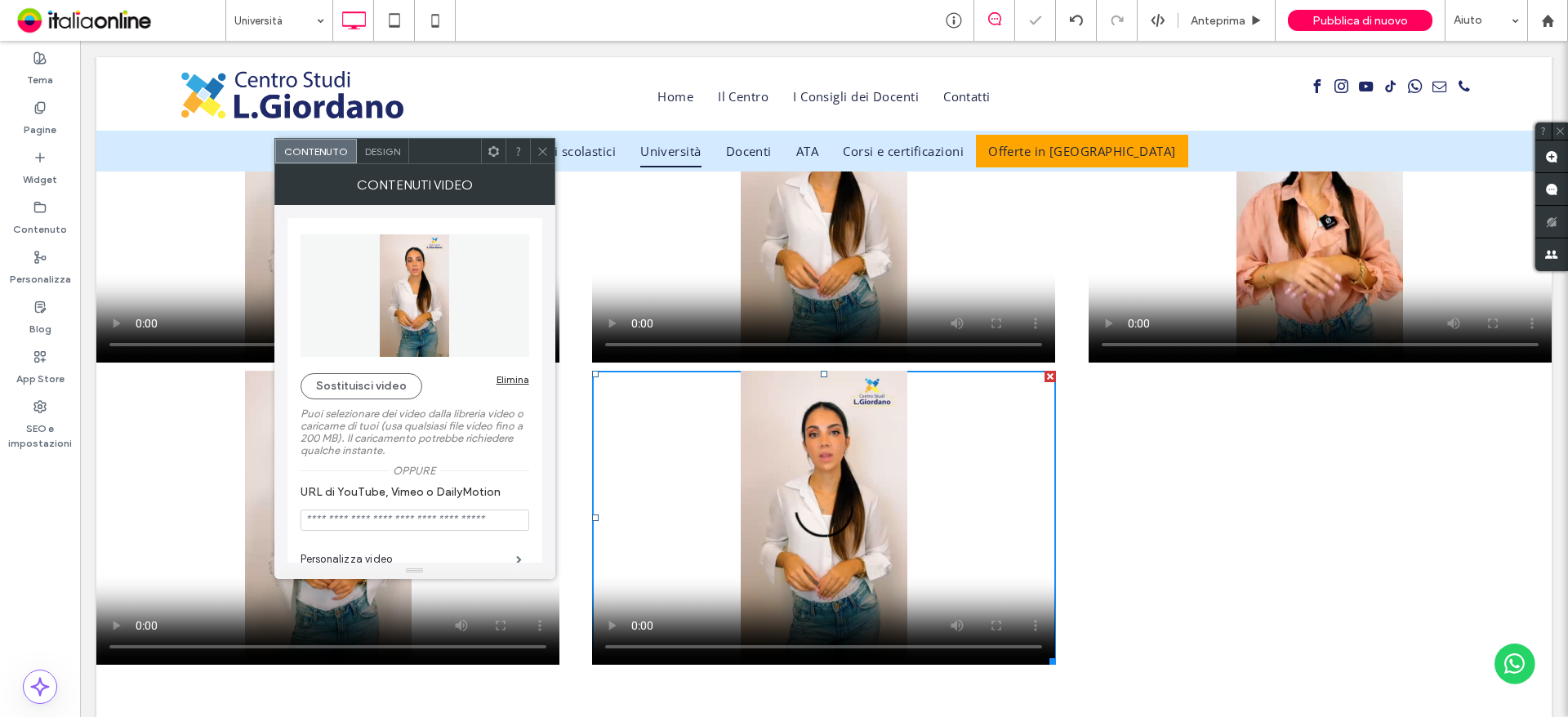
click at [544, 151] on icon at bounding box center [543, 151] width 12 height 12
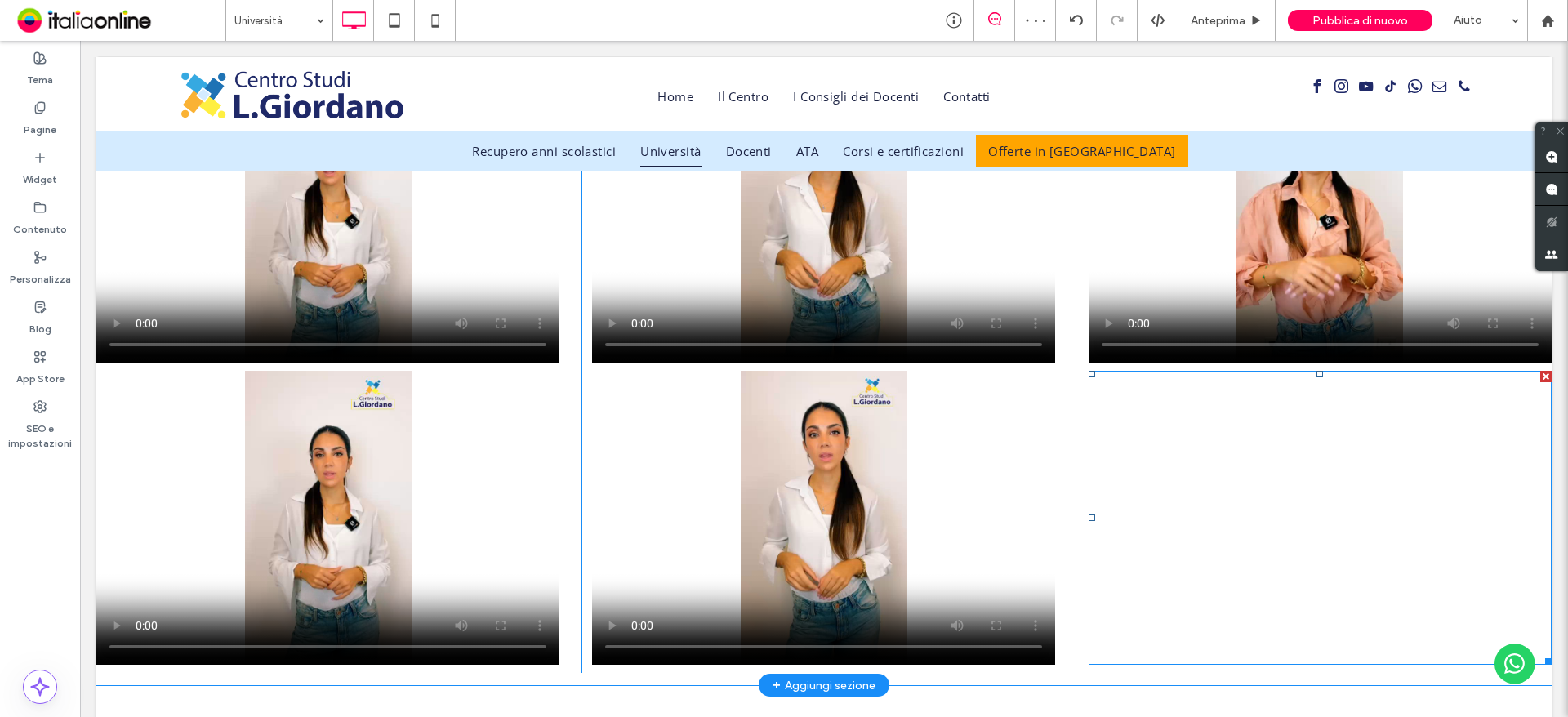
click at [1328, 517] on span at bounding box center [1320, 518] width 463 height 294
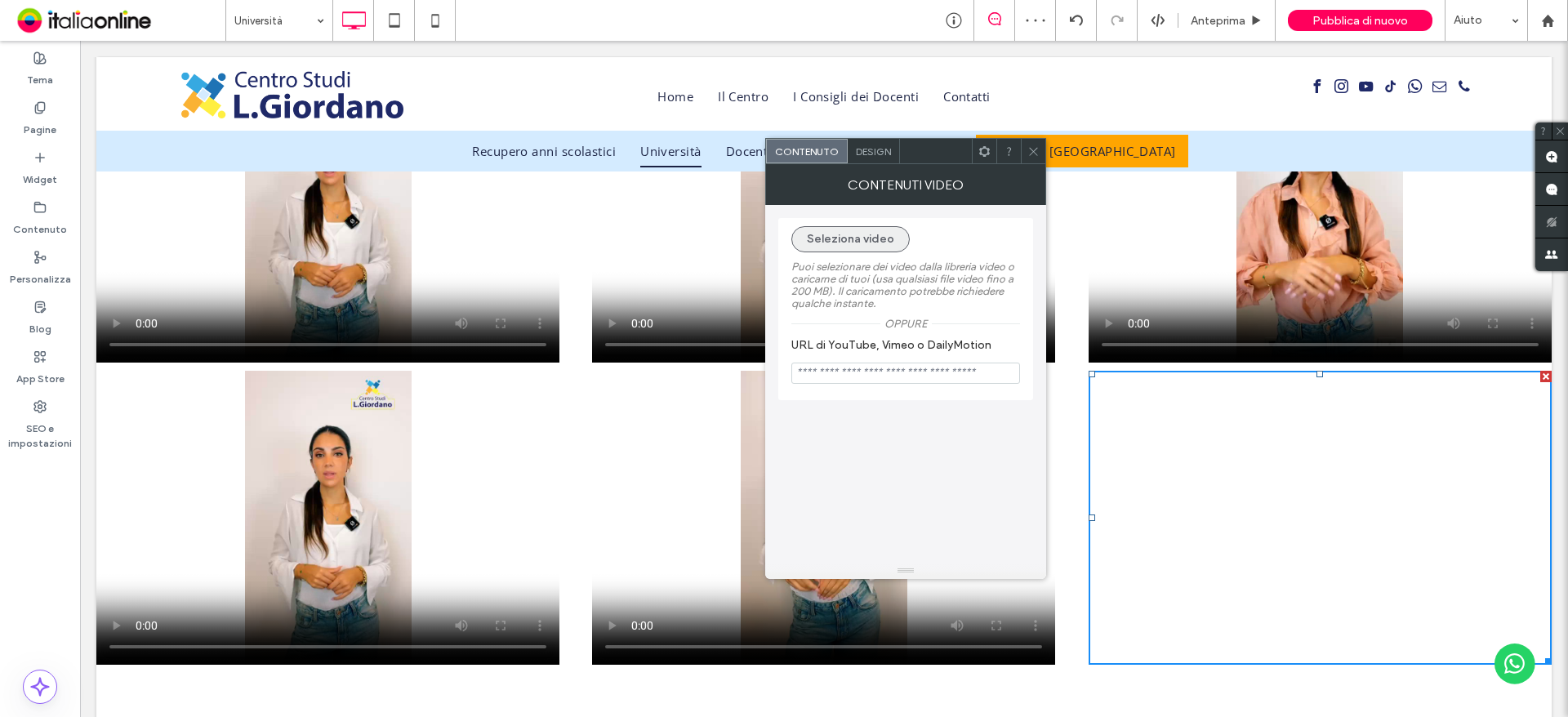
click at [870, 240] on button "Seleziona video" at bounding box center [850, 240] width 118 height 26
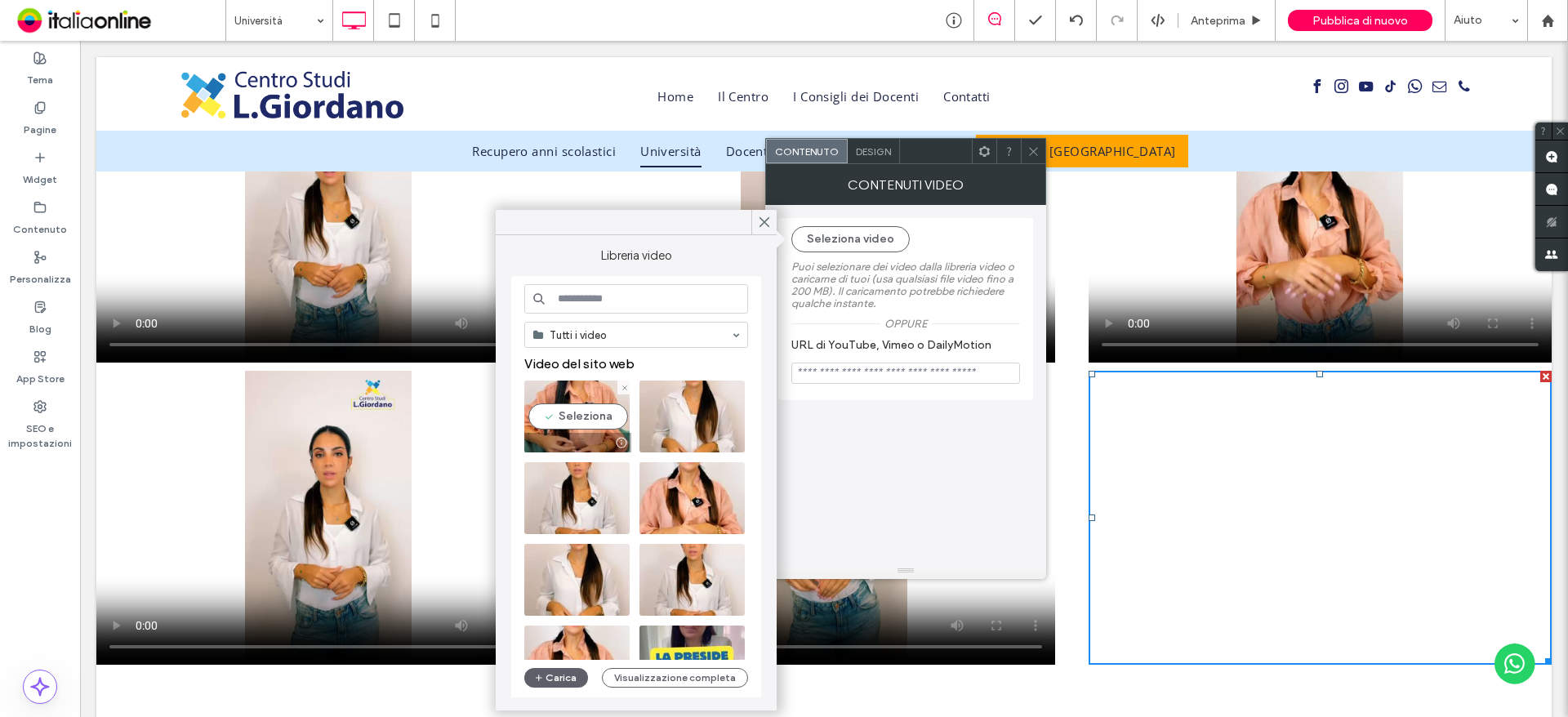
click at [555, 436] on div at bounding box center [578, 442] width 107 height 19
type input "**********"
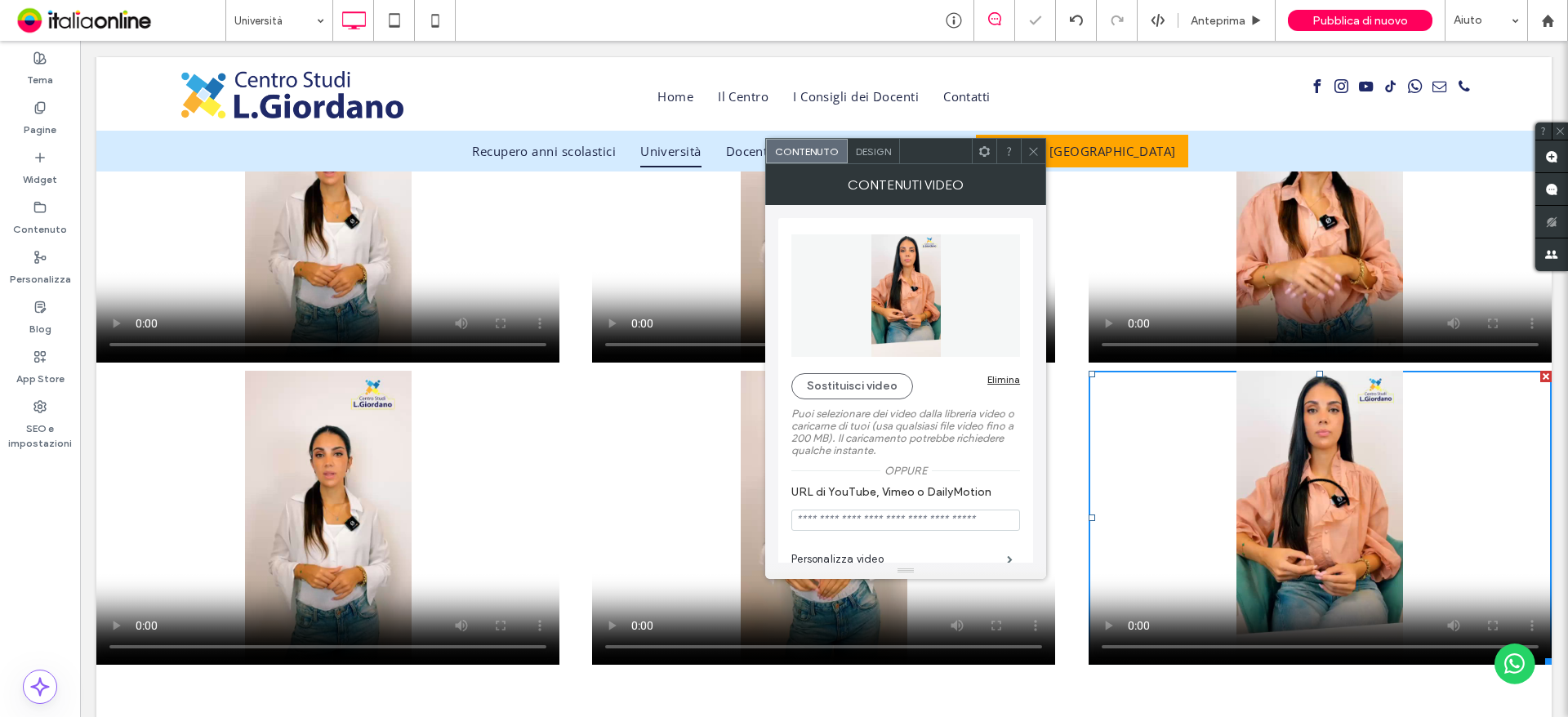
drag, startPoint x: 993, startPoint y: 102, endPoint x: 1041, endPoint y: 153, distance: 70.0
click at [1040, 153] on icon at bounding box center [1034, 151] width 12 height 12
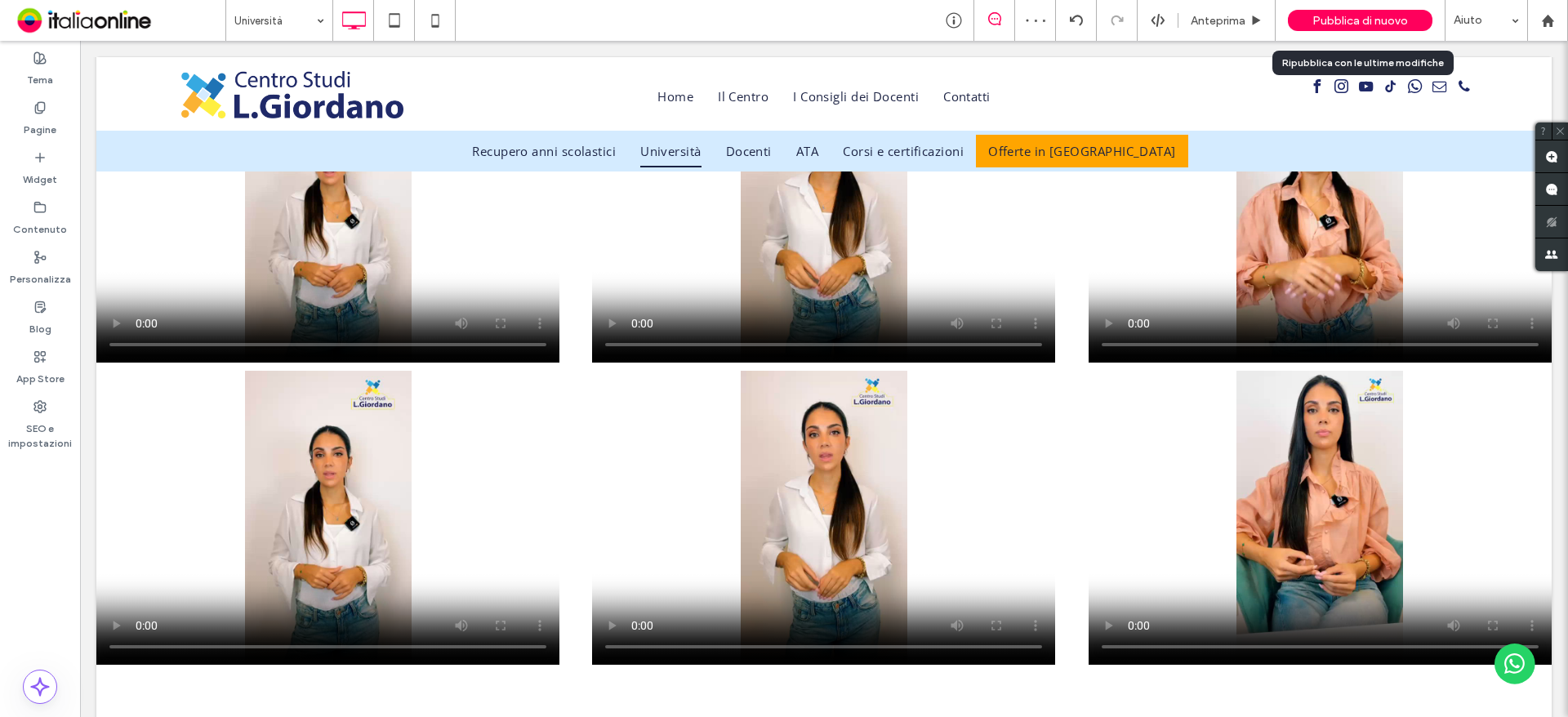
click at [1380, 16] on span "Pubblica di nuovo" at bounding box center [1360, 21] width 95 height 14
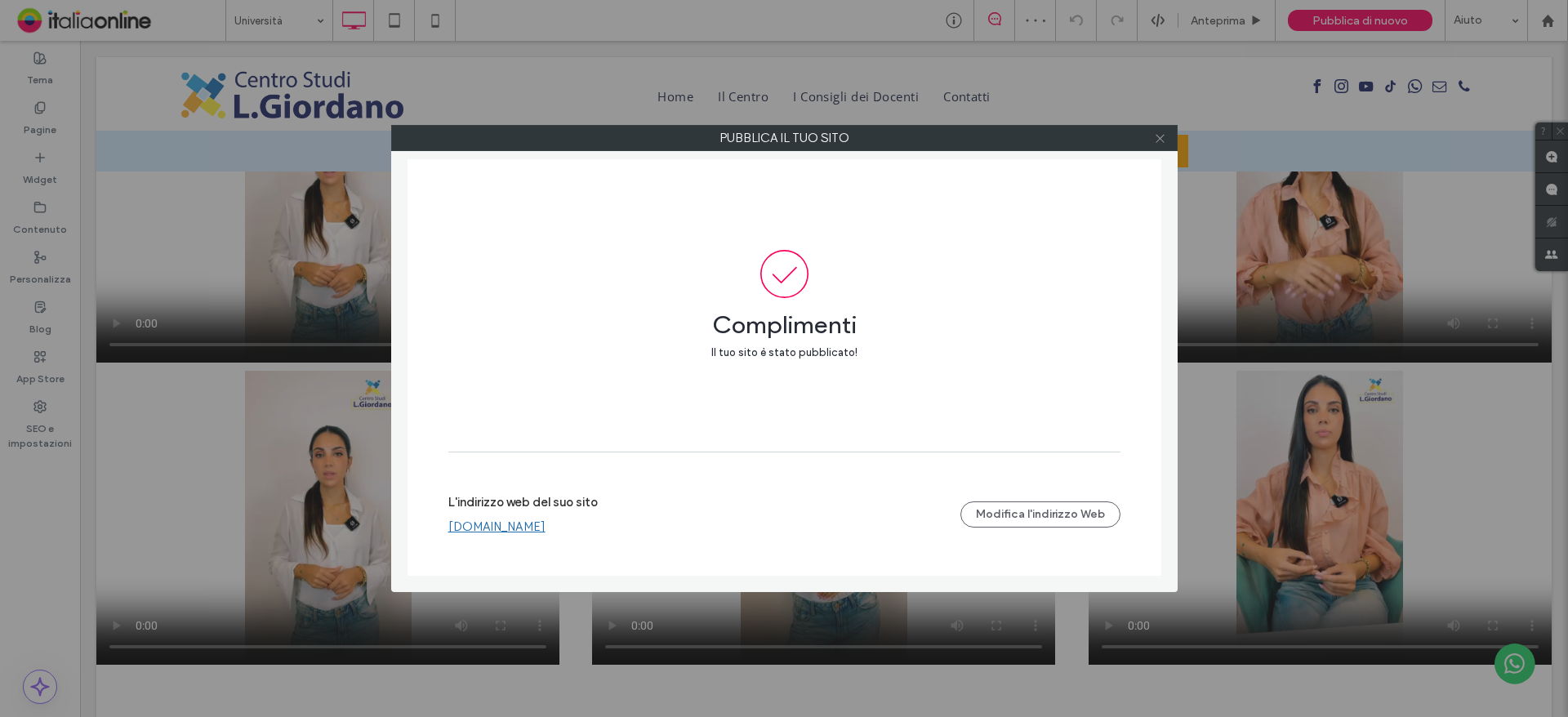
click at [1160, 142] on icon at bounding box center [1160, 138] width 12 height 12
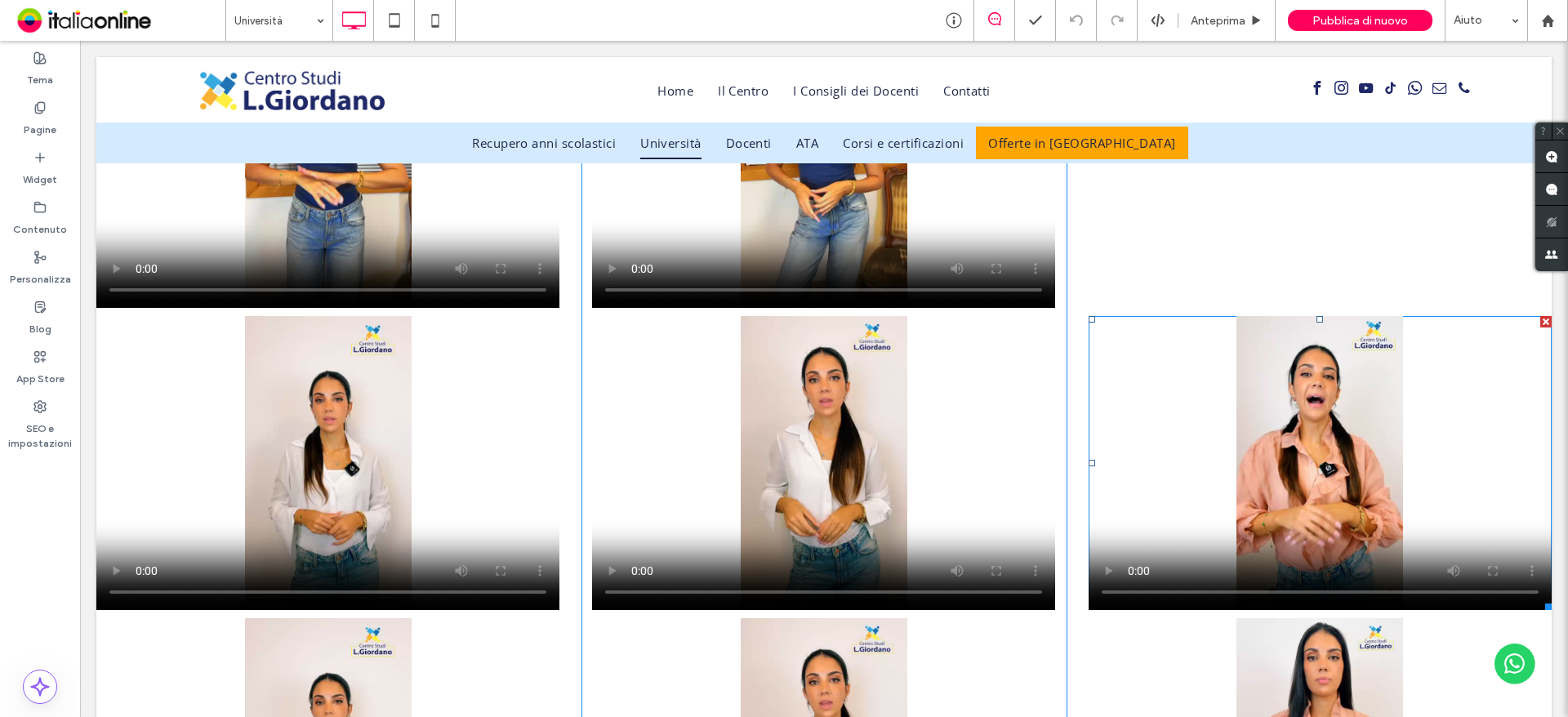
scroll to position [1633, 0]
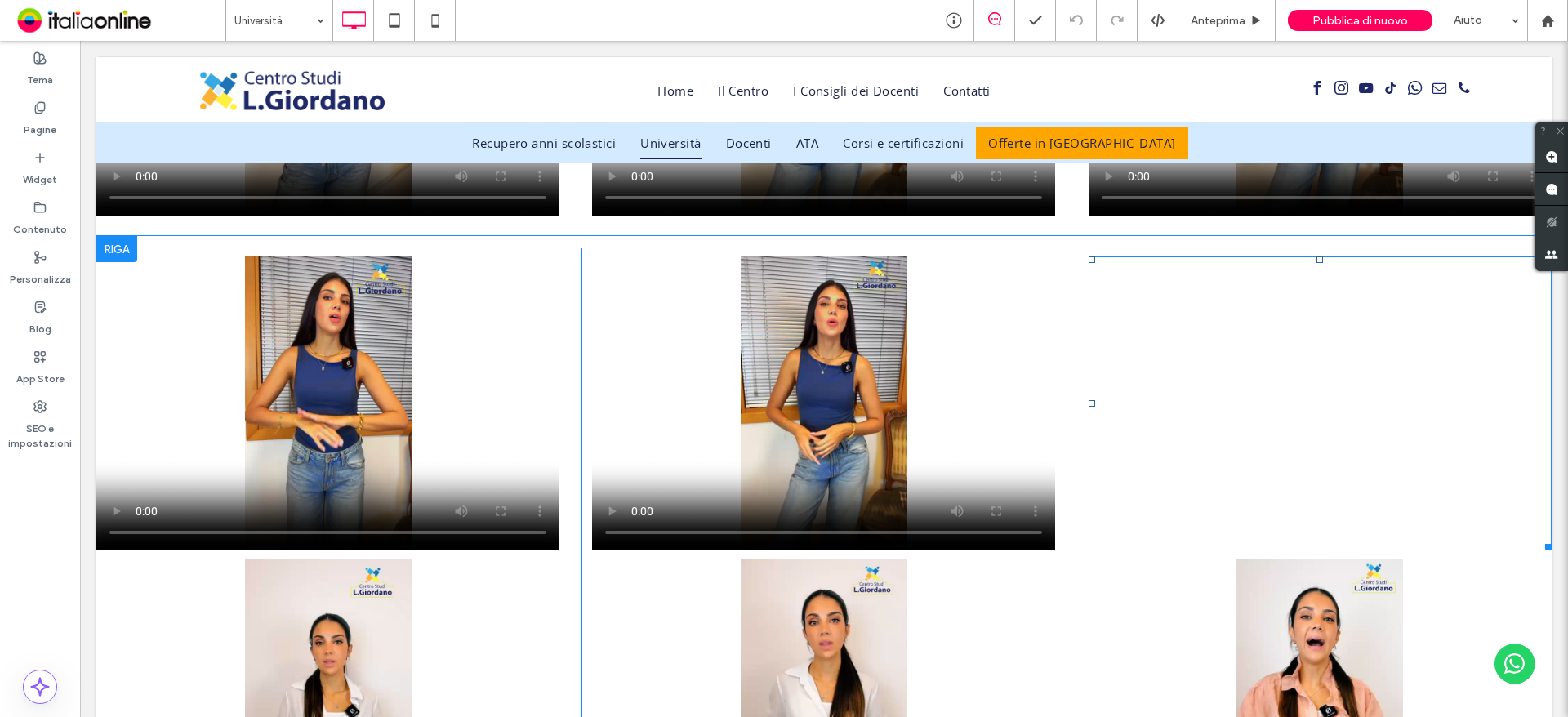
click at [1292, 430] on span at bounding box center [1320, 403] width 463 height 294
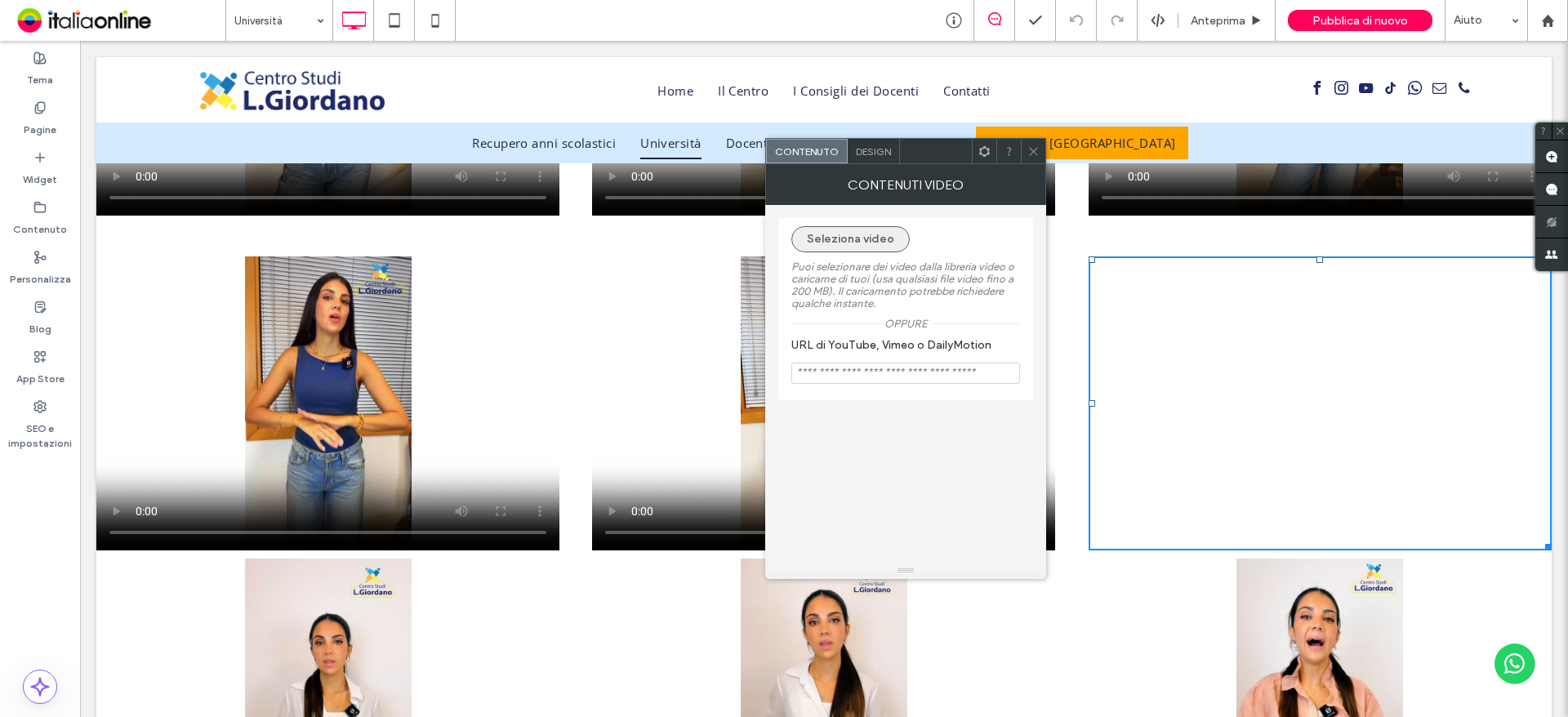
click at [866, 240] on button "Seleziona video" at bounding box center [850, 240] width 118 height 26
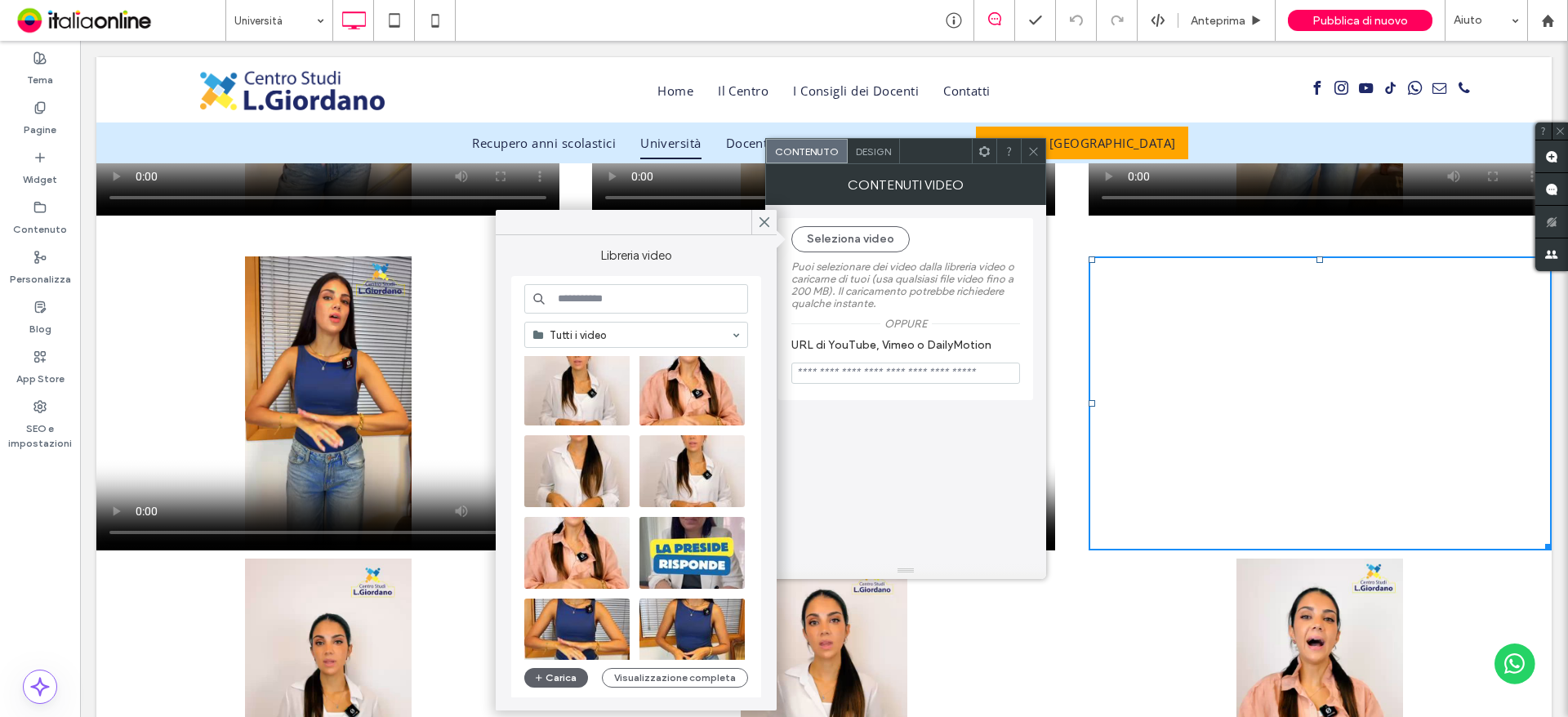
scroll to position [164, 0]
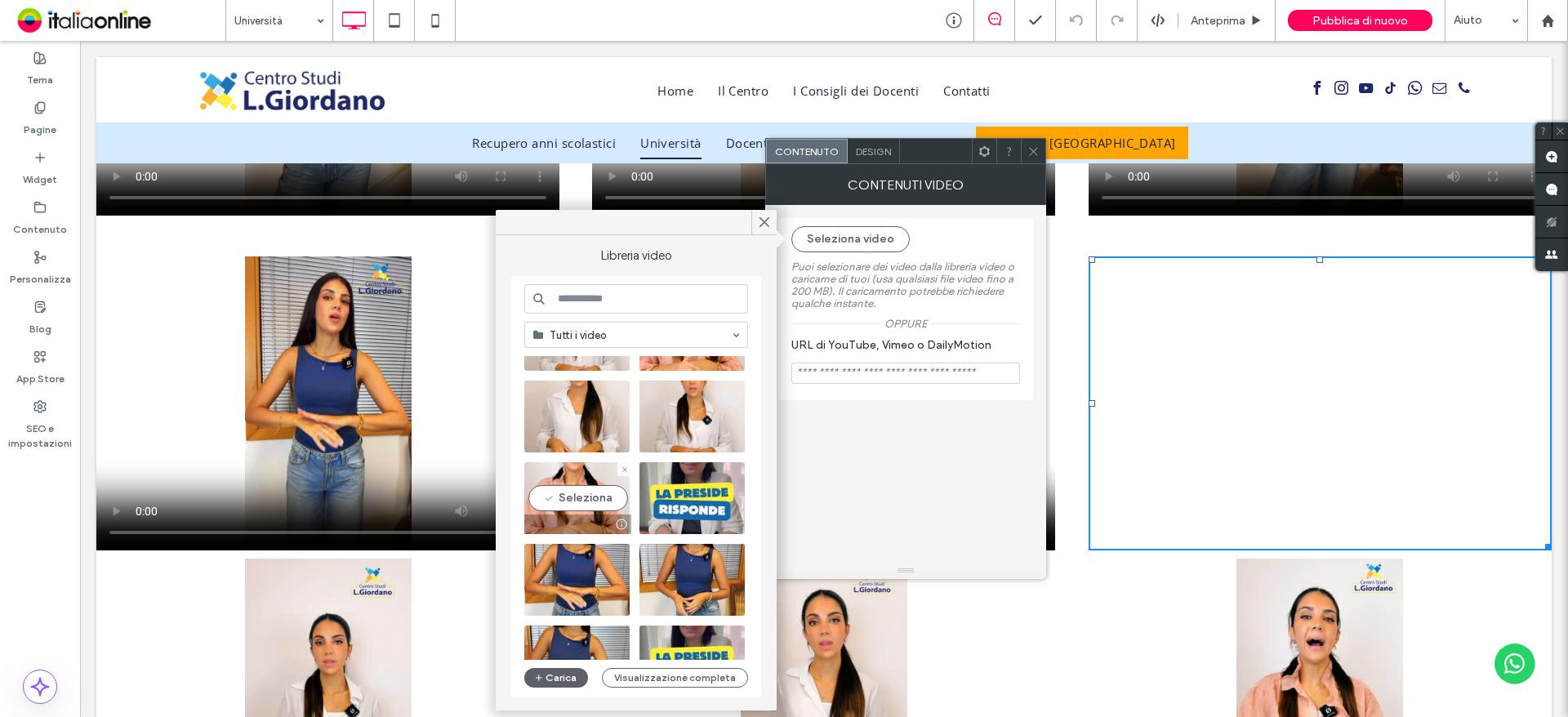
click at [597, 488] on video at bounding box center [577, 498] width 105 height 72
type input "**********"
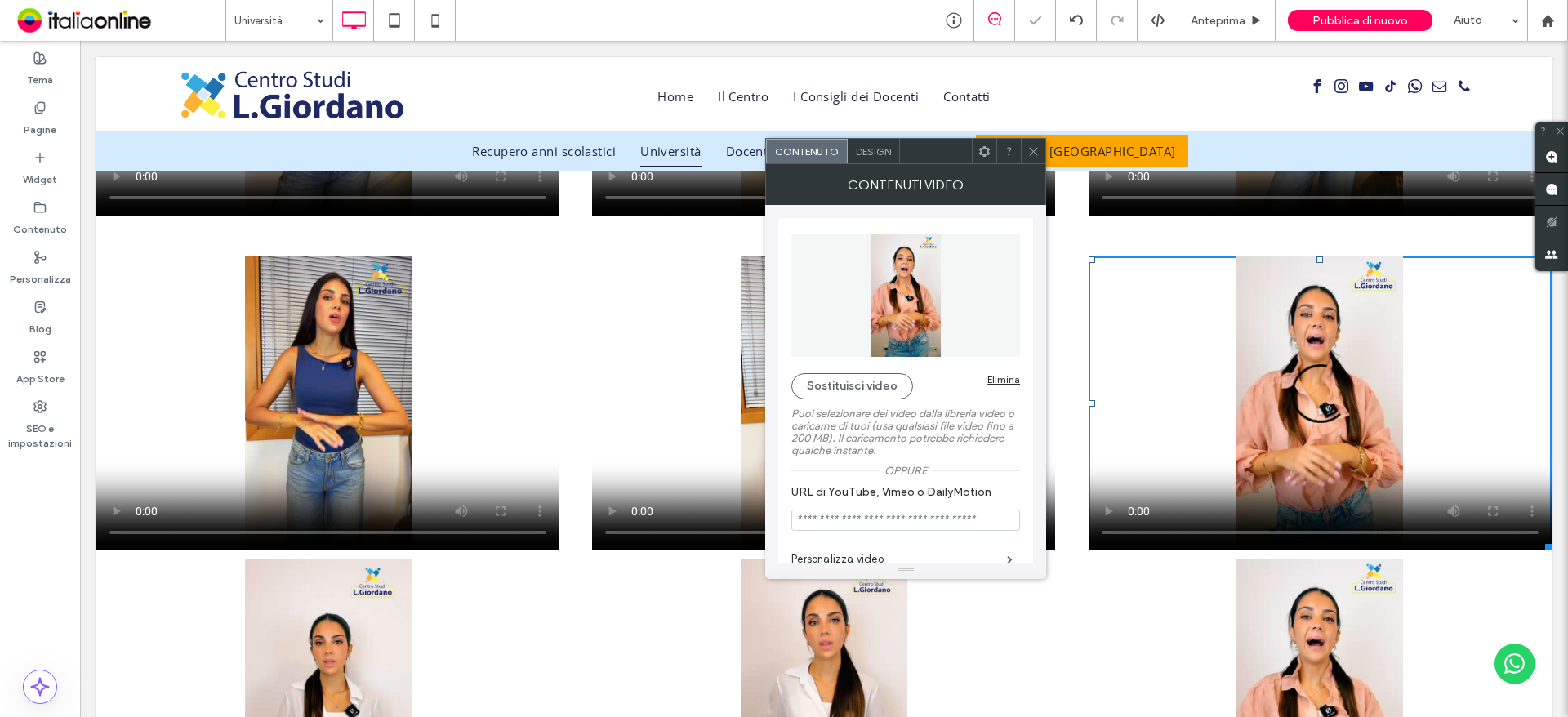
click at [1029, 156] on icon at bounding box center [1034, 151] width 12 height 12
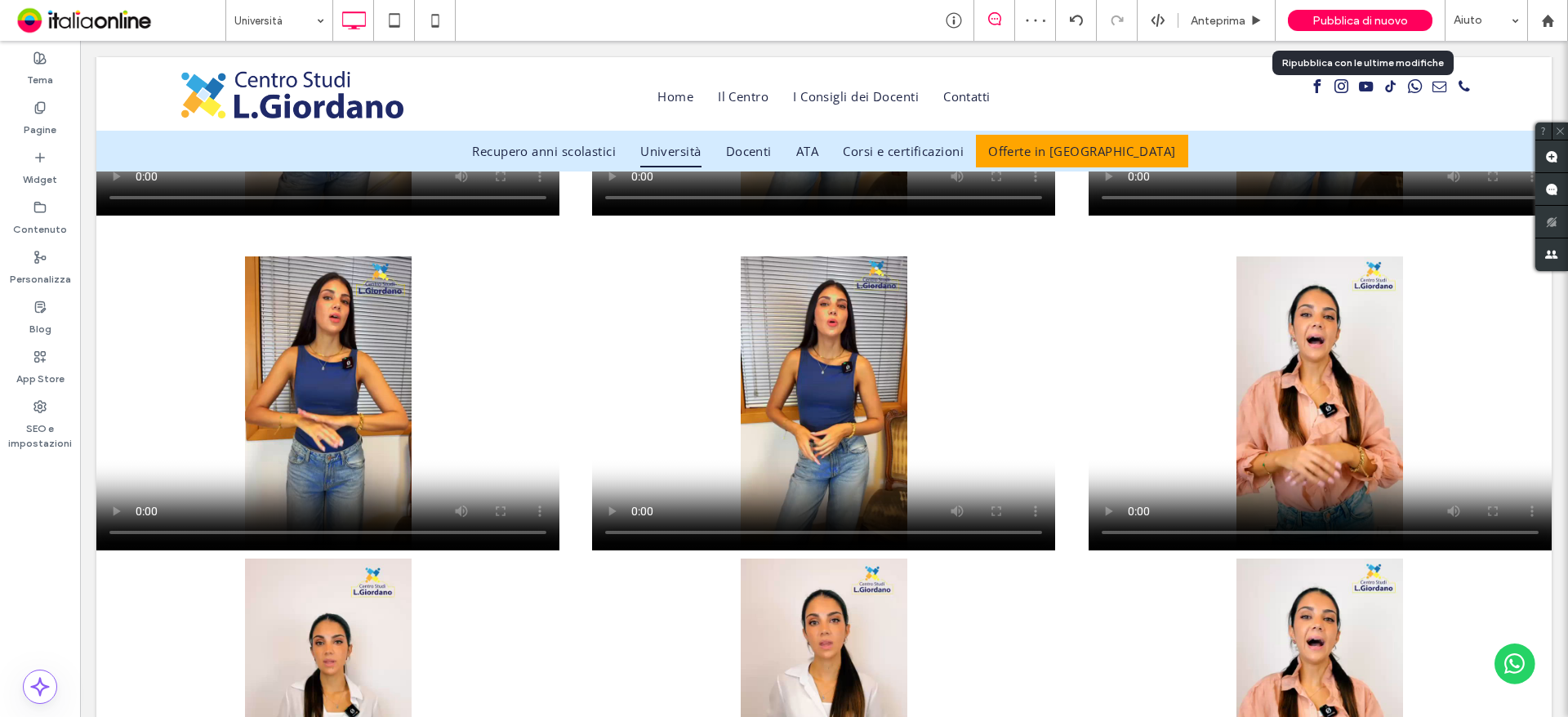
click at [1349, 24] on span "Pubblica di nuovo" at bounding box center [1360, 21] width 95 height 14
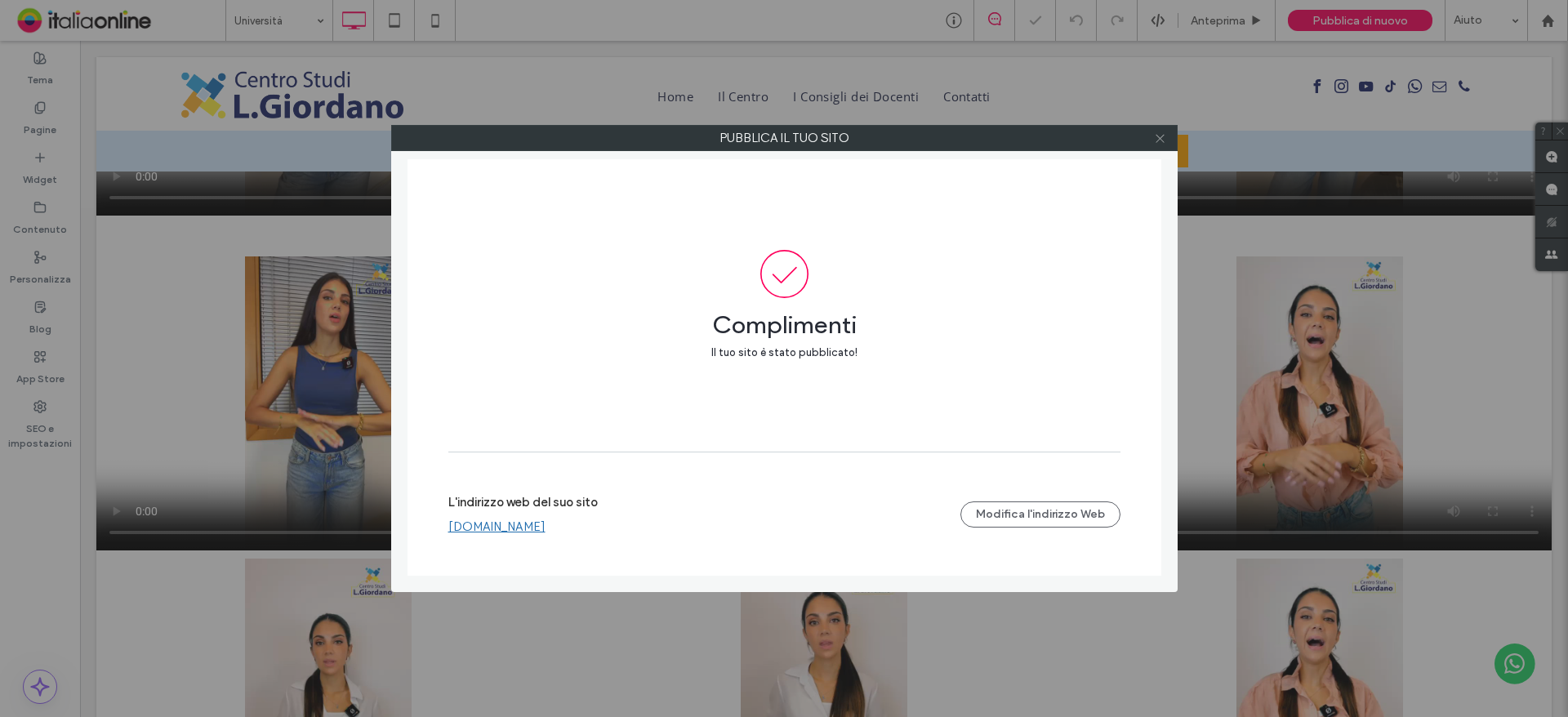
click at [1155, 138] on icon at bounding box center [1160, 138] width 12 height 12
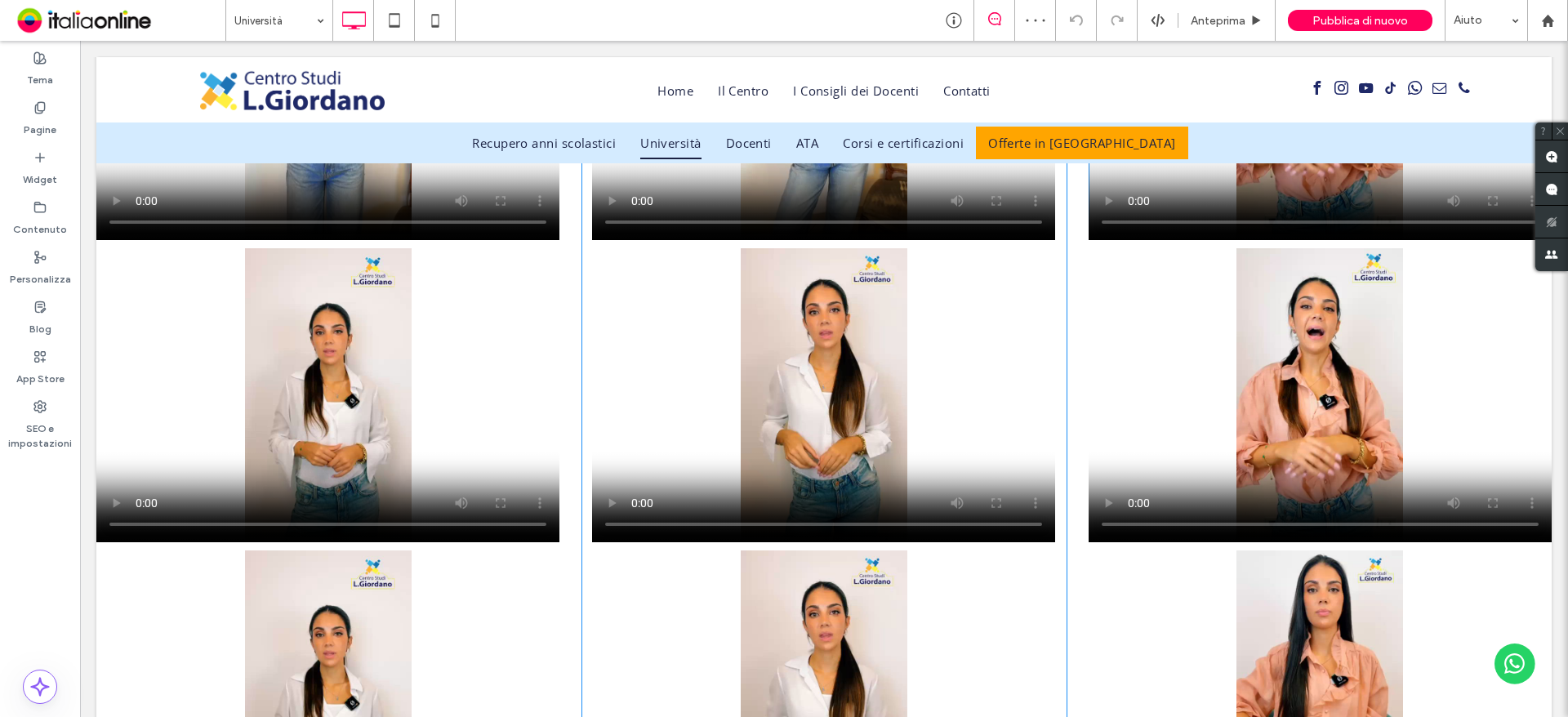
scroll to position [1960, 0]
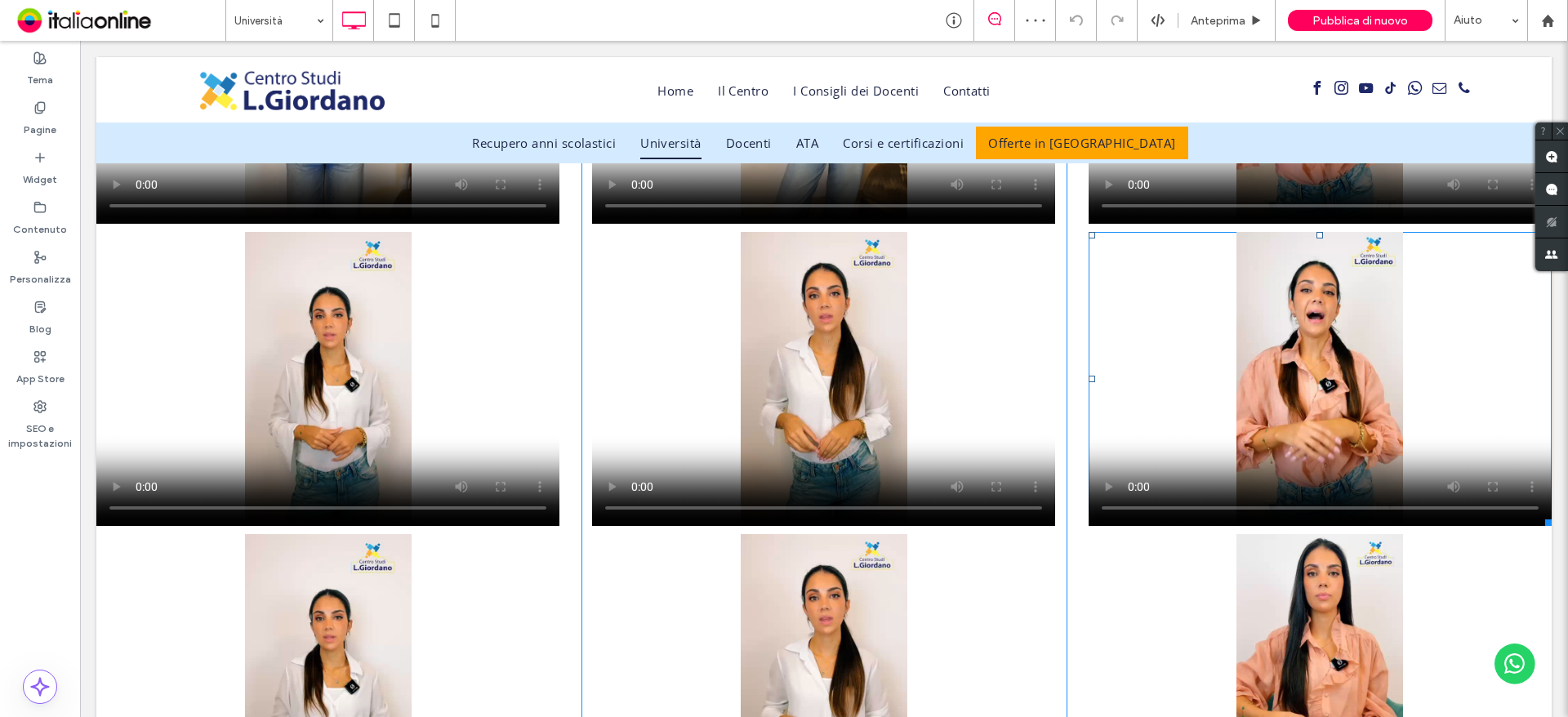
click at [1327, 393] on span at bounding box center [1320, 379] width 463 height 294
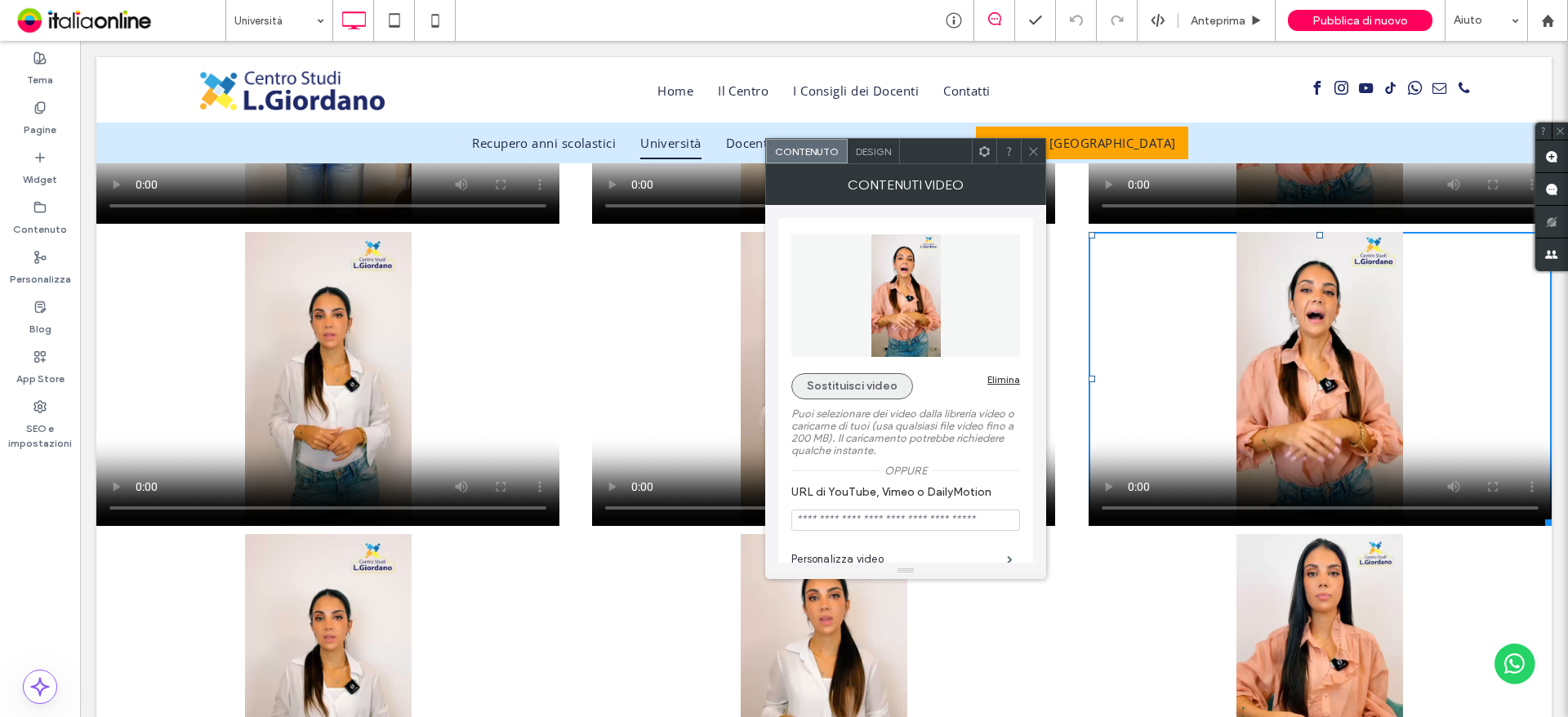
click at [852, 389] on button "Sostituisci video" at bounding box center [852, 386] width 122 height 26
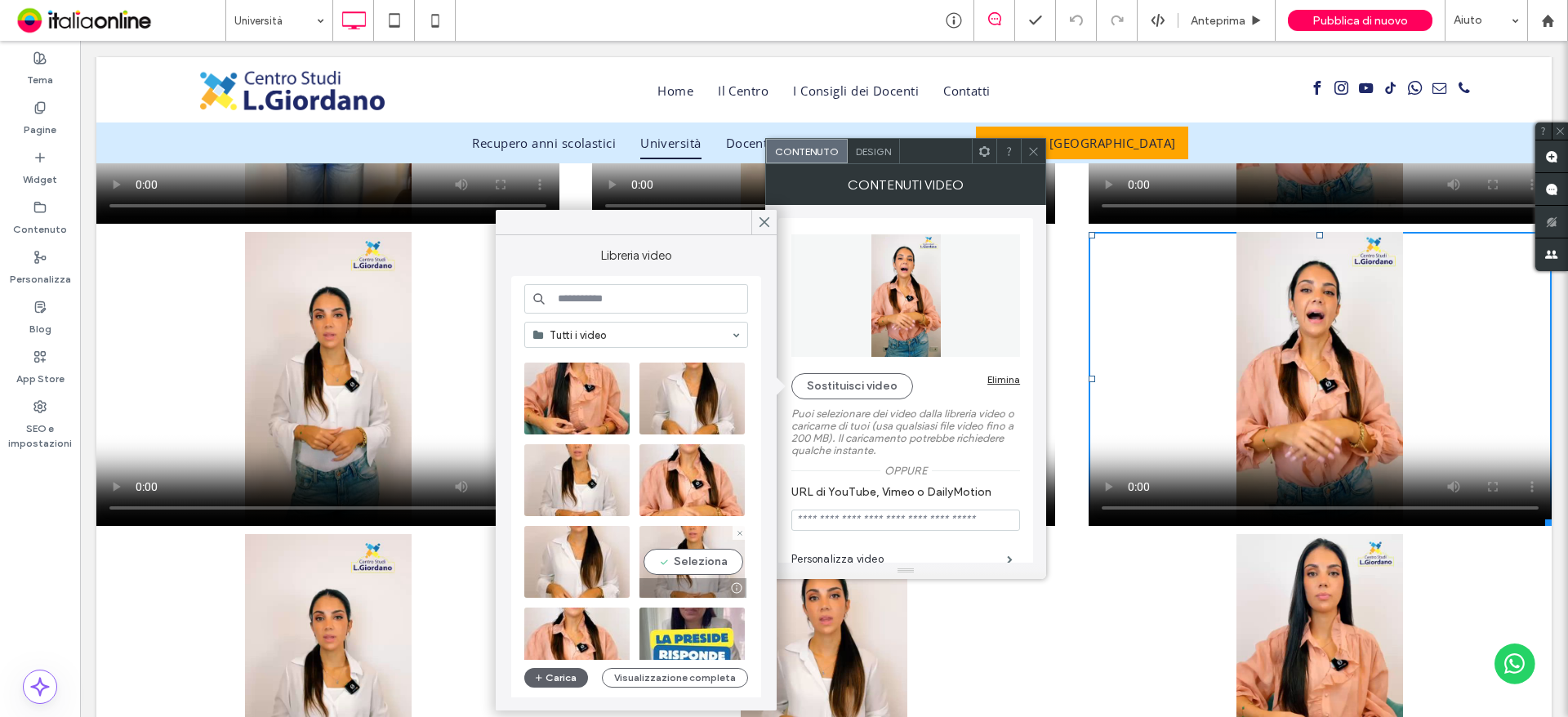
scroll to position [0, 0]
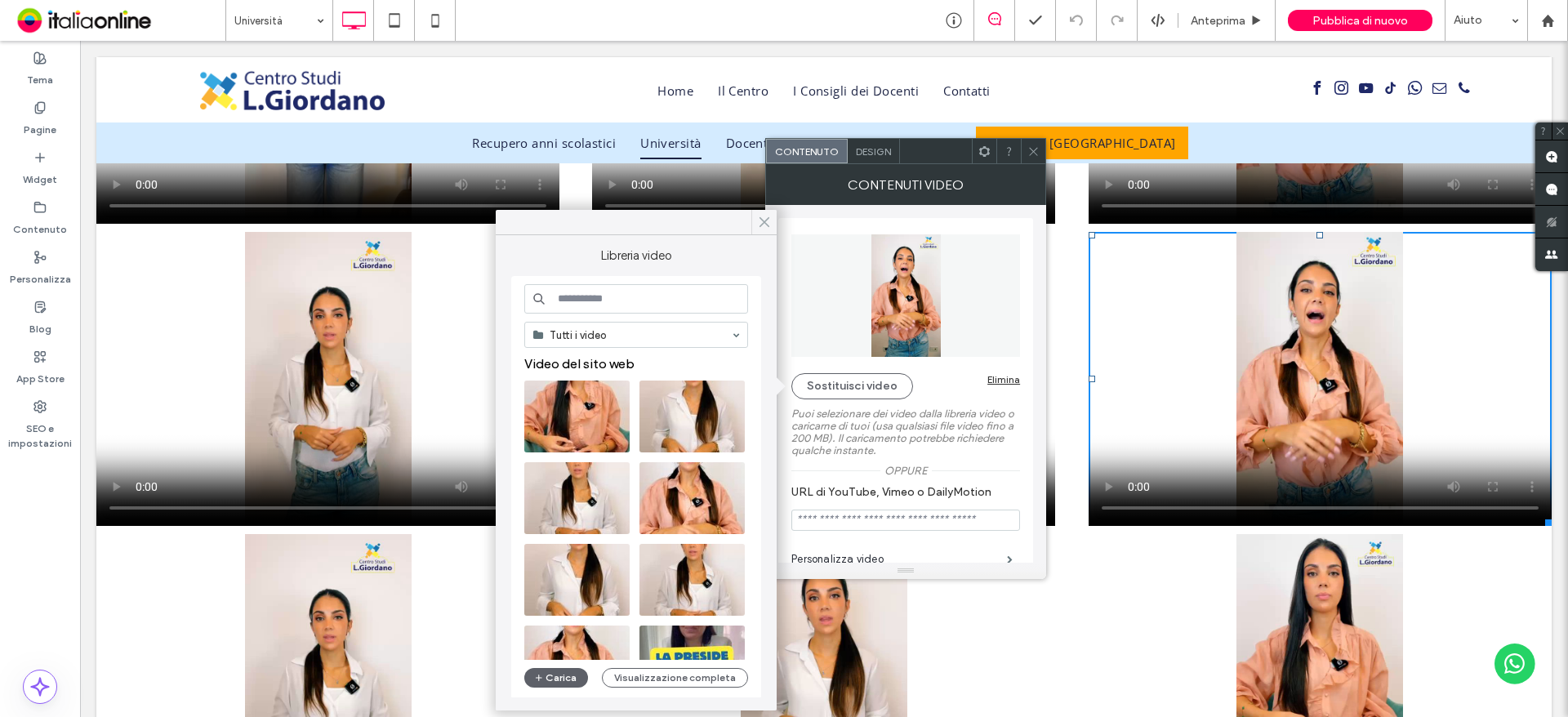
click at [769, 222] on icon at bounding box center [764, 222] width 15 height 15
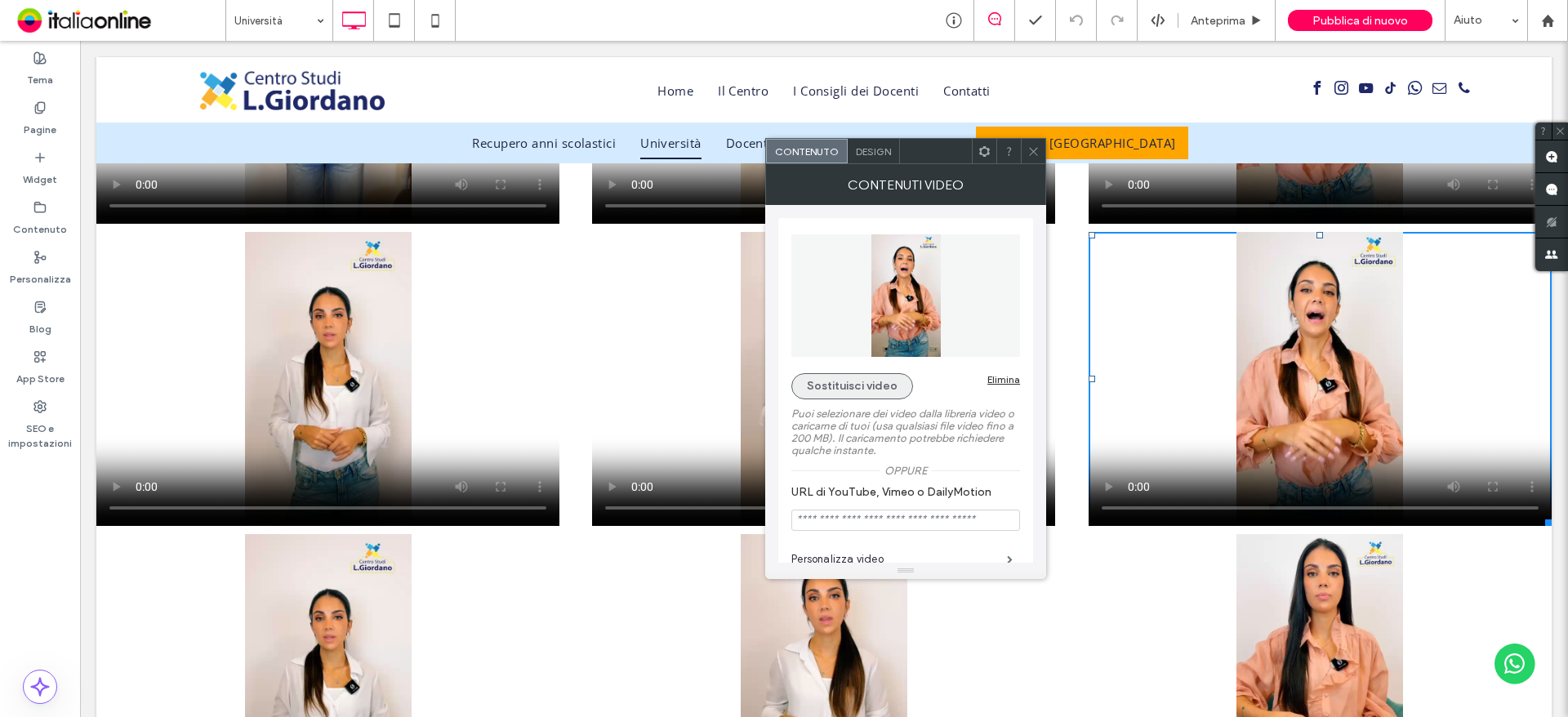
click at [873, 388] on button "Sostituisci video" at bounding box center [852, 386] width 122 height 26
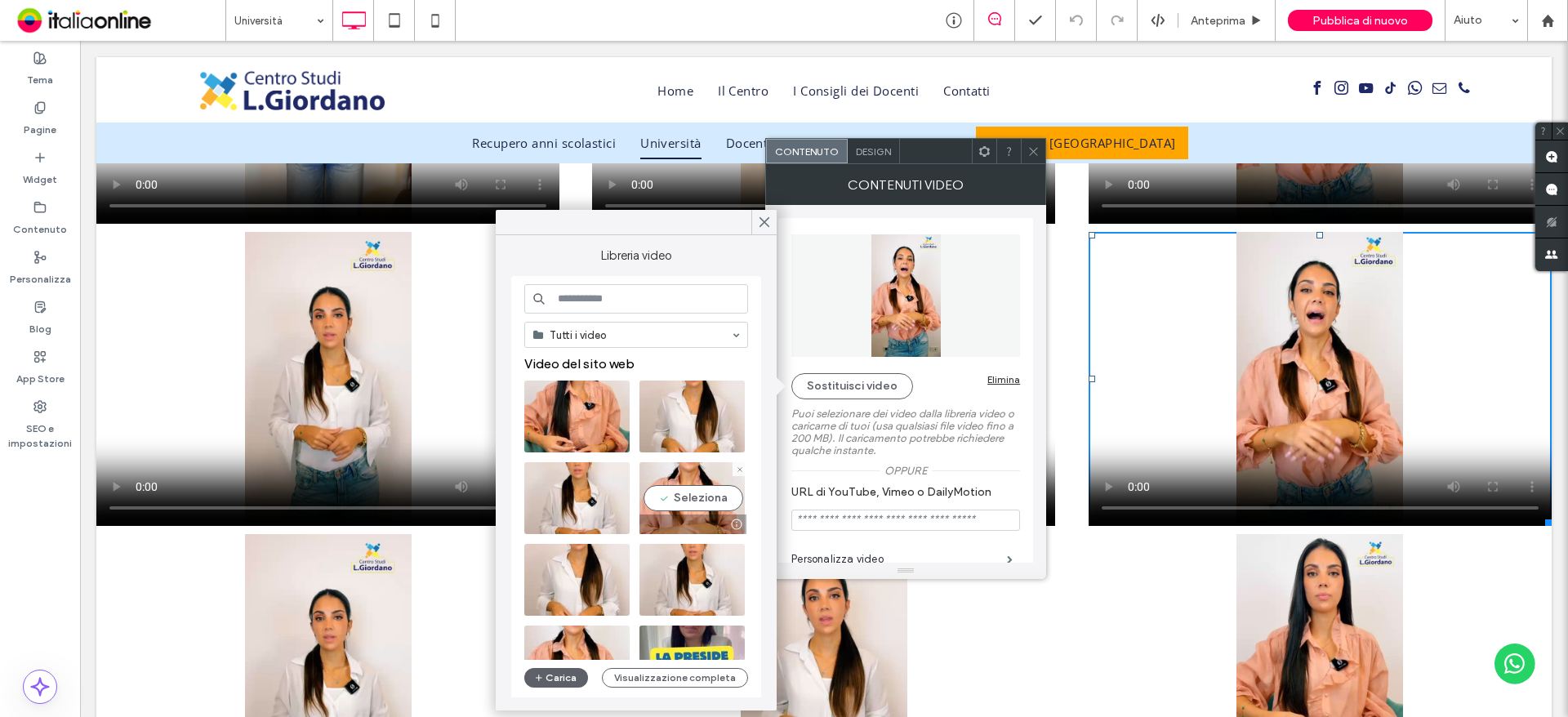
click at [696, 500] on video at bounding box center [692, 498] width 105 height 72
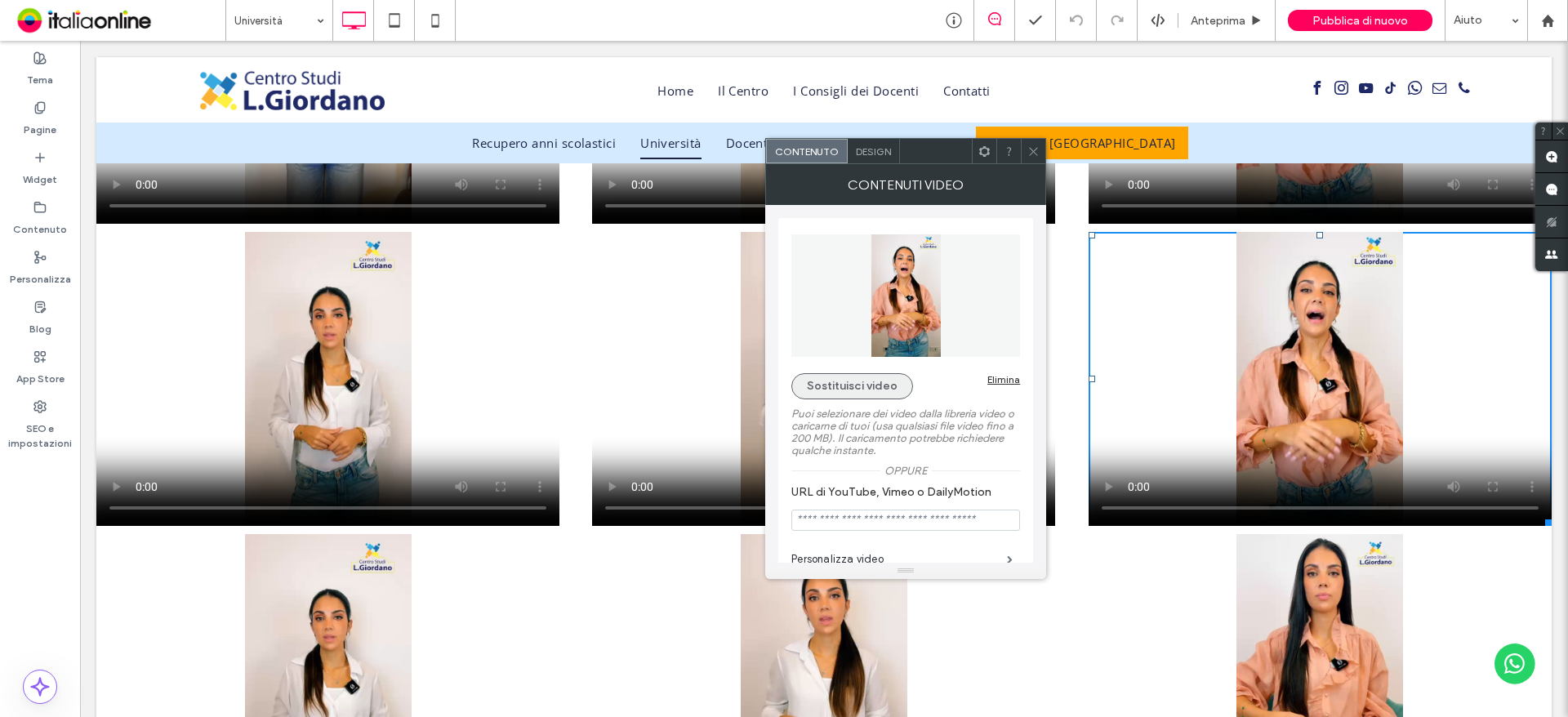
click at [865, 386] on button "Sostituisci video" at bounding box center [852, 386] width 122 height 26
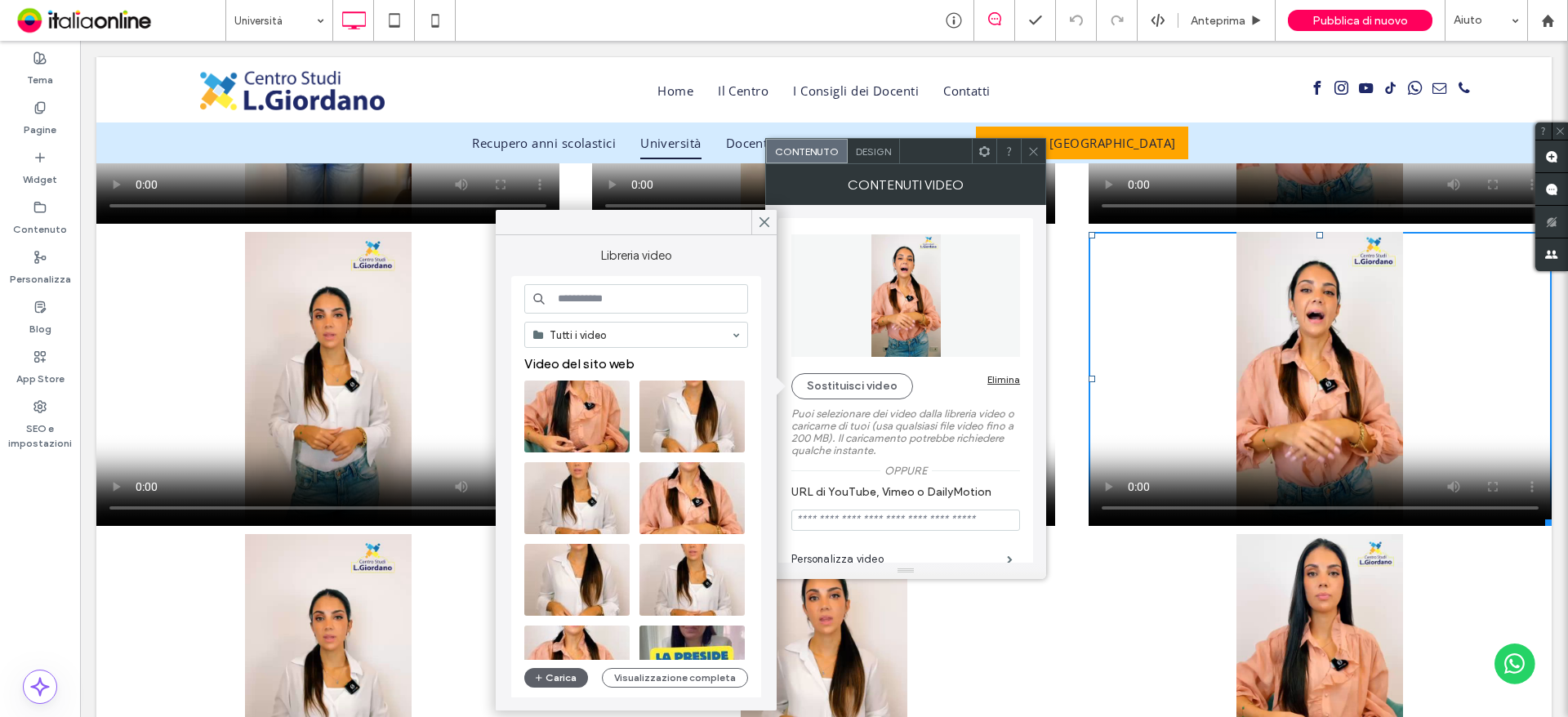
click at [1039, 153] on icon at bounding box center [1034, 151] width 12 height 12
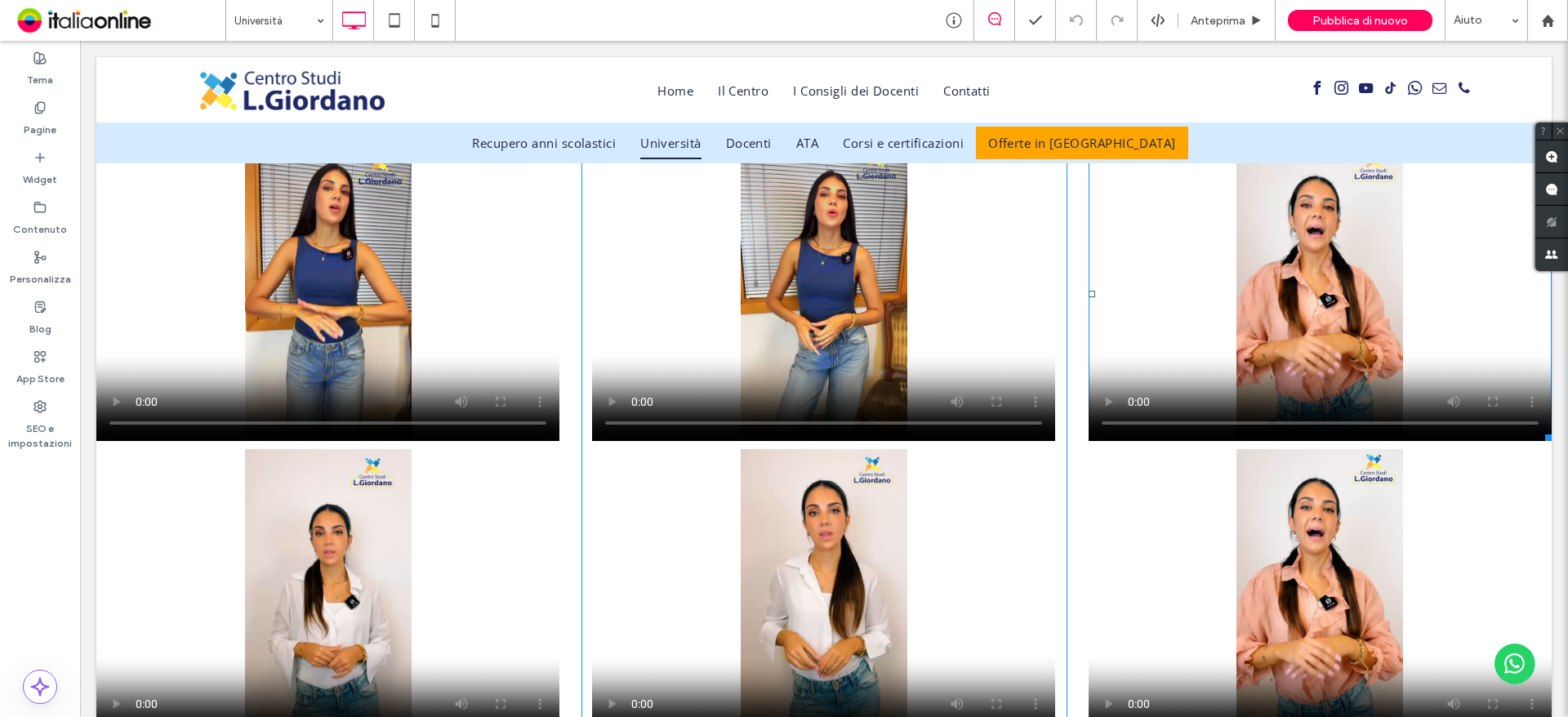
scroll to position [1633, 0]
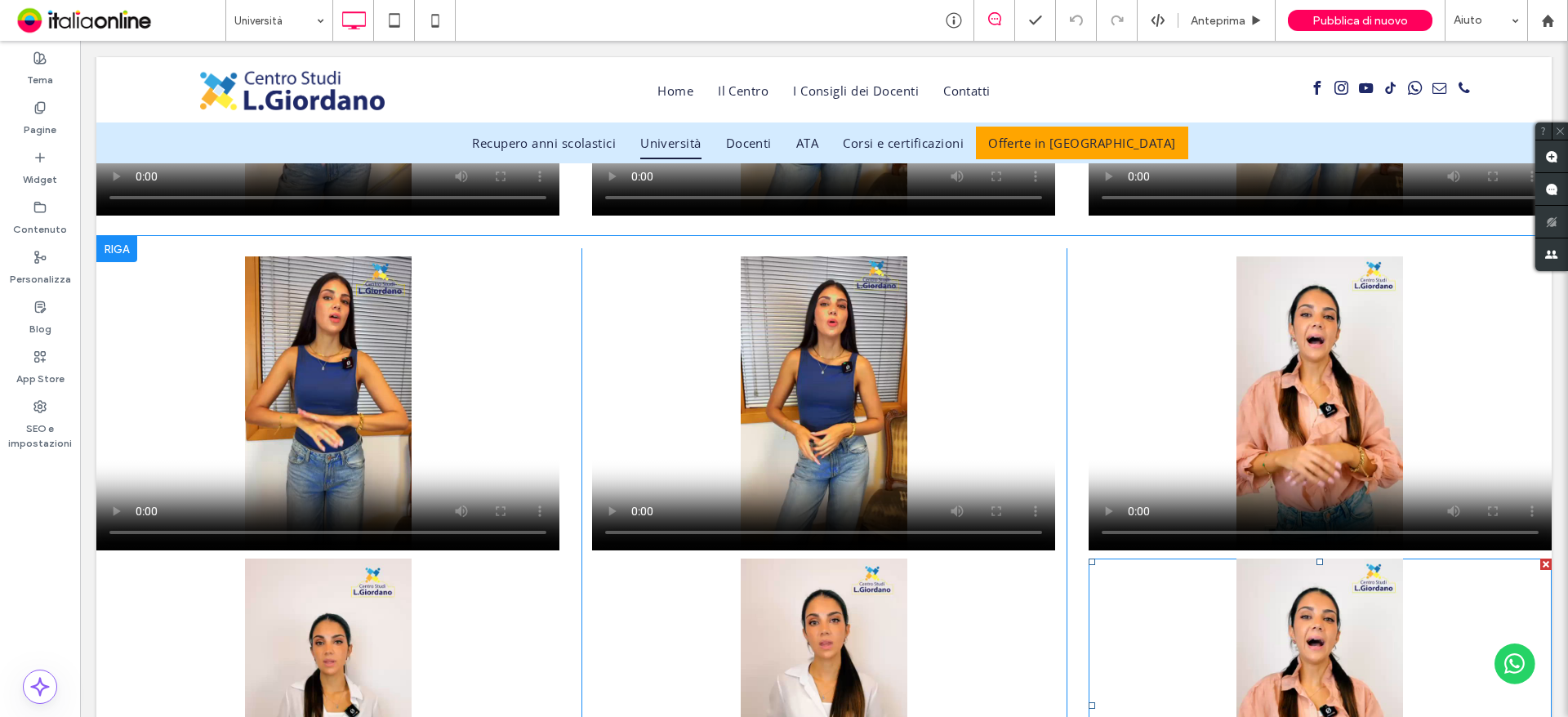
click at [1540, 561] on div at bounding box center [1545, 564] width 11 height 11
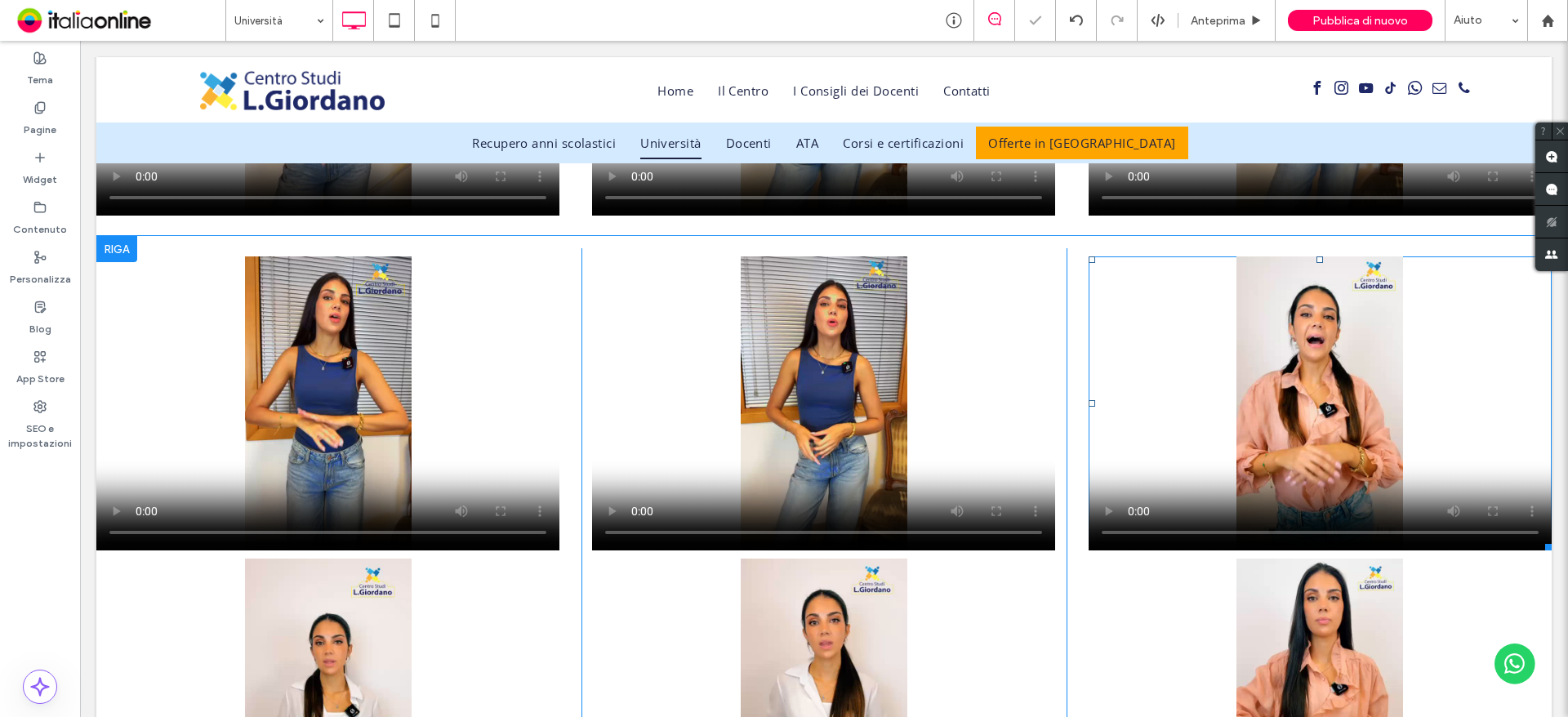
scroll to position [2123, 0]
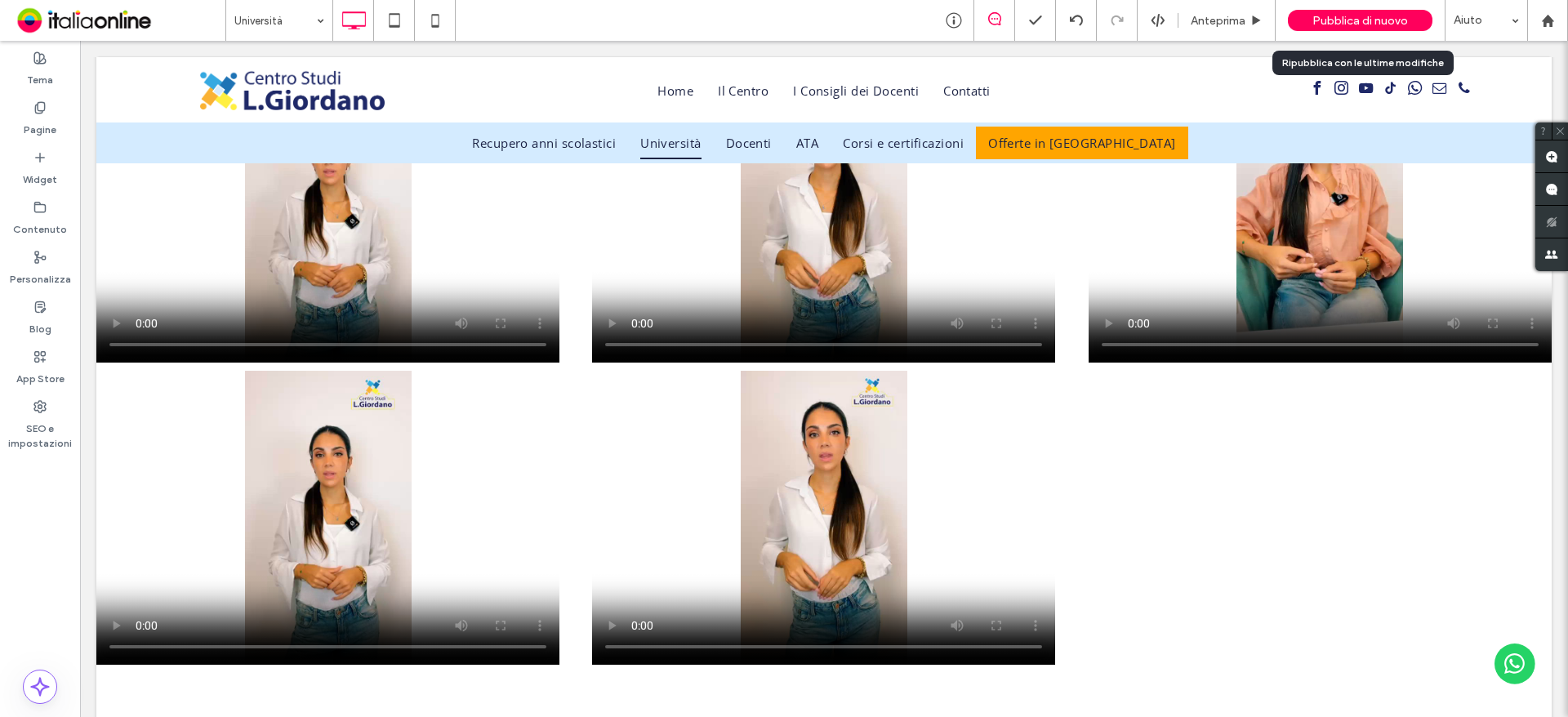
click at [1364, 23] on span "Pubblica di nuovo" at bounding box center [1360, 21] width 95 height 14
